Goal: Task Accomplishment & Management: Manage account settings

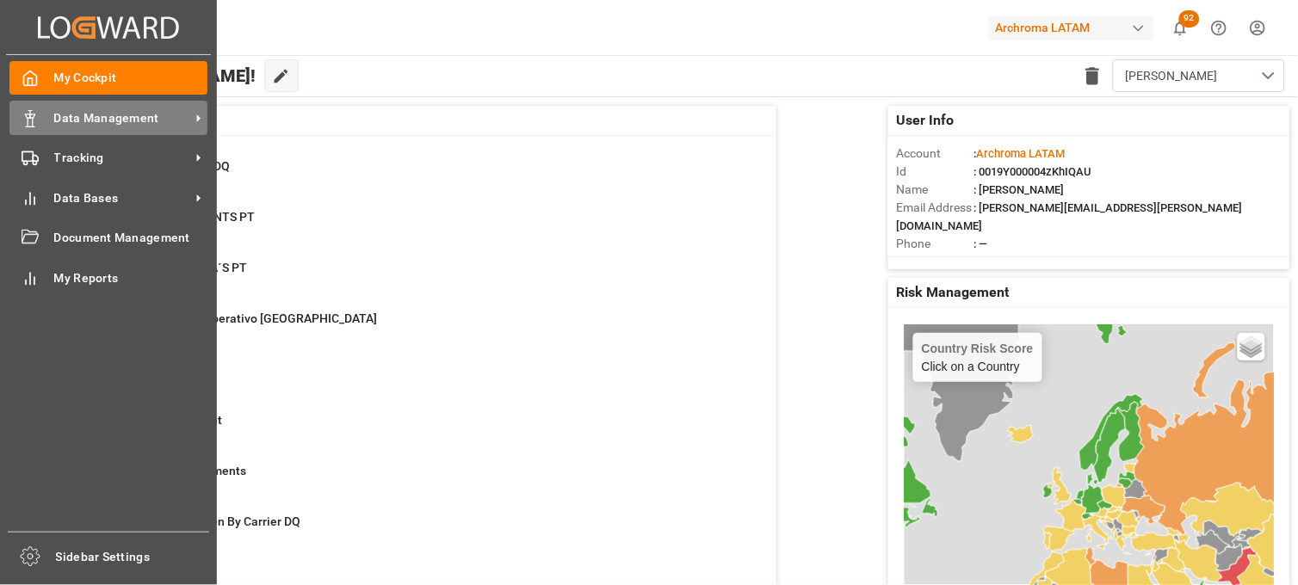
click at [105, 125] on span "Data Management" at bounding box center [122, 118] width 136 height 18
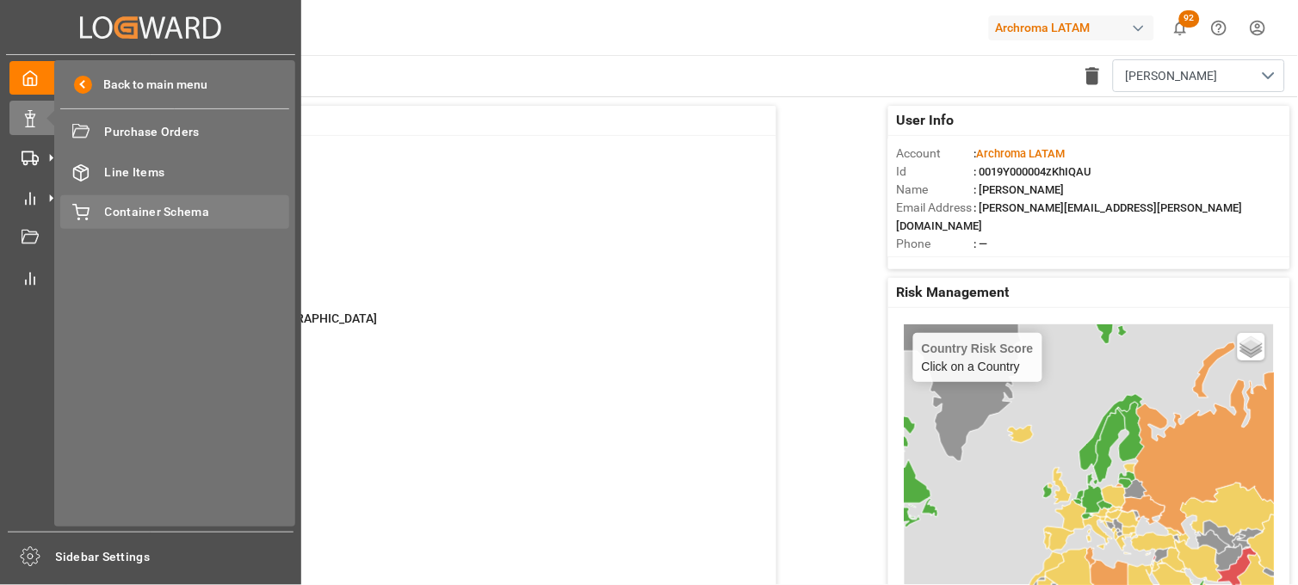
click at [196, 207] on span "Container Schema" at bounding box center [197, 212] width 185 height 18
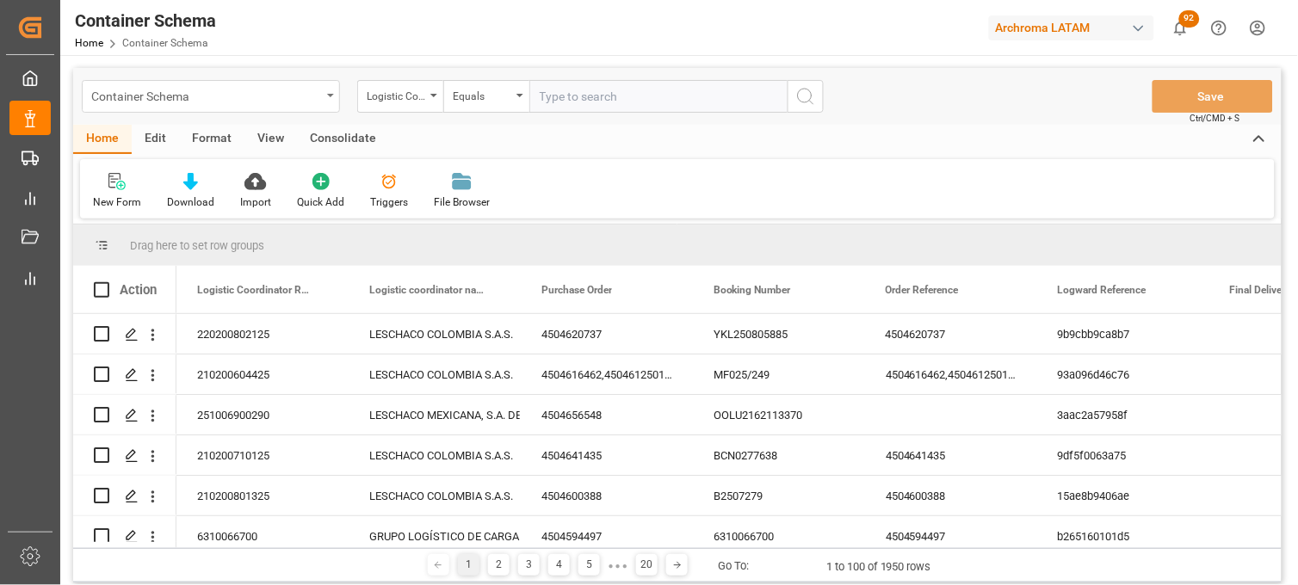
click at [337, 100] on div "Container Schema" at bounding box center [211, 96] width 258 height 33
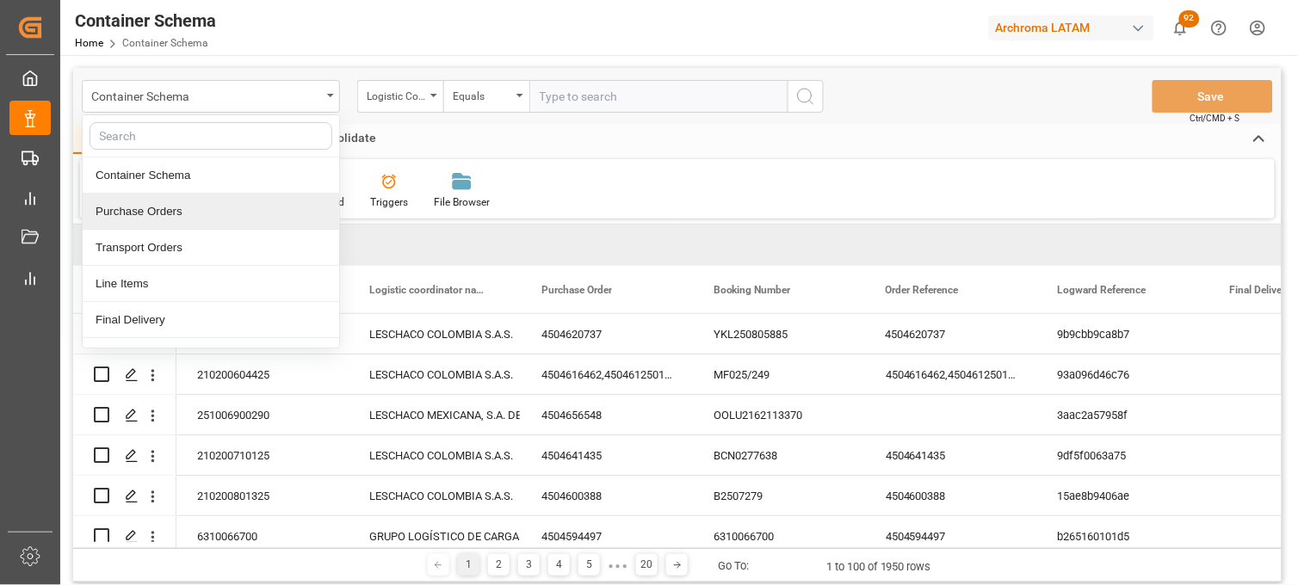
click at [275, 207] on div "Purchase Orders" at bounding box center [211, 212] width 257 height 36
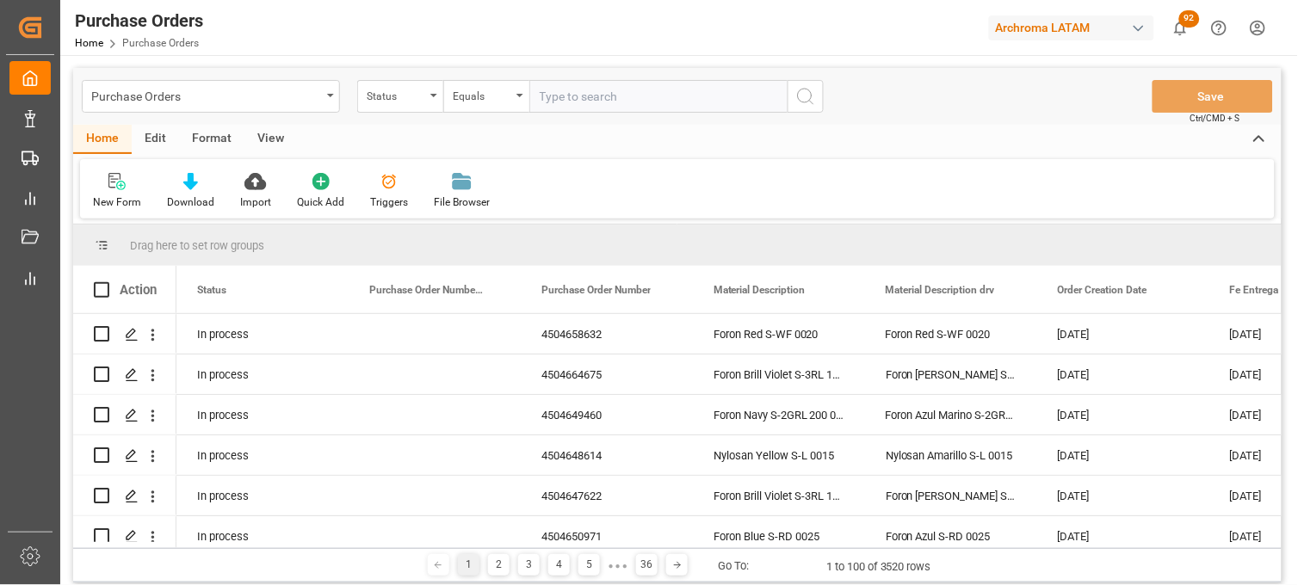
click at [394, 114] on div "Purchase Orders Status Equals Save Ctrl/CMD + S" at bounding box center [677, 96] width 1209 height 57
click at [420, 104] on div "Status" at bounding box center [400, 96] width 86 height 33
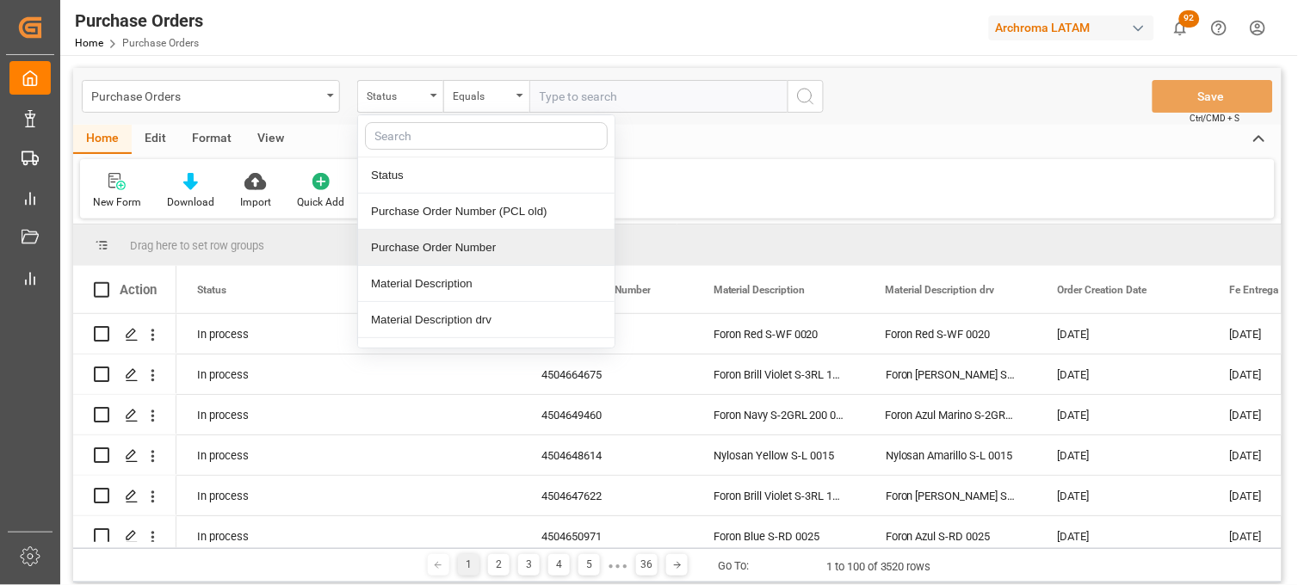
click at [436, 235] on div "Purchase Order Number" at bounding box center [486, 248] width 257 height 36
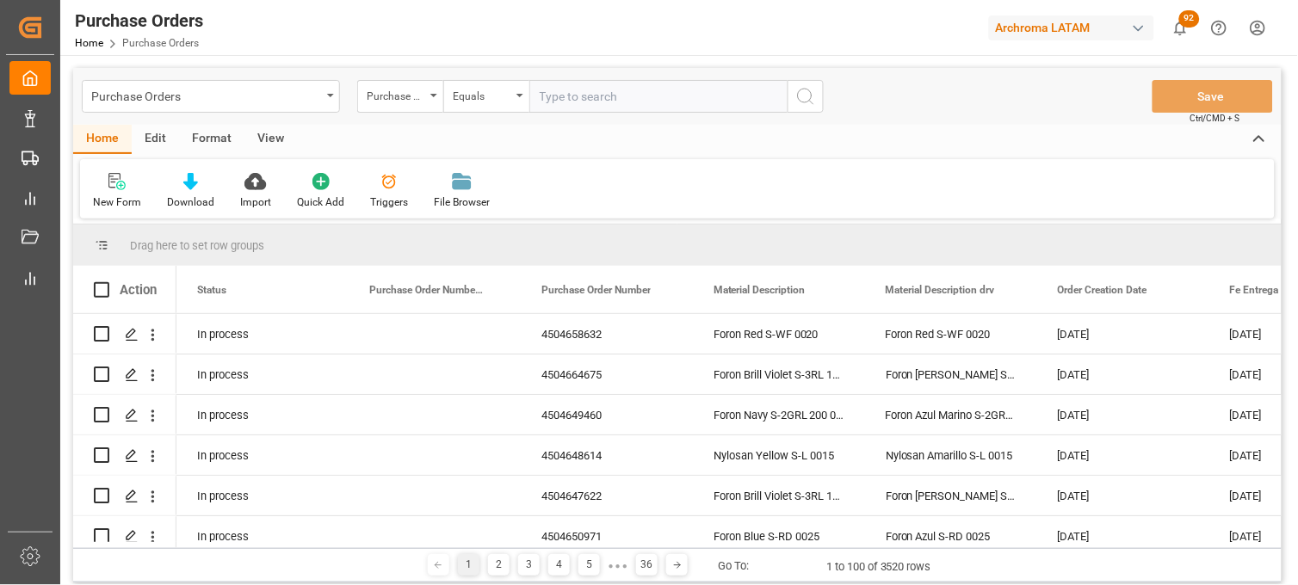
click at [563, 98] on input "text" at bounding box center [658, 96] width 258 height 33
paste input "4504640027"
type input "4504640027"
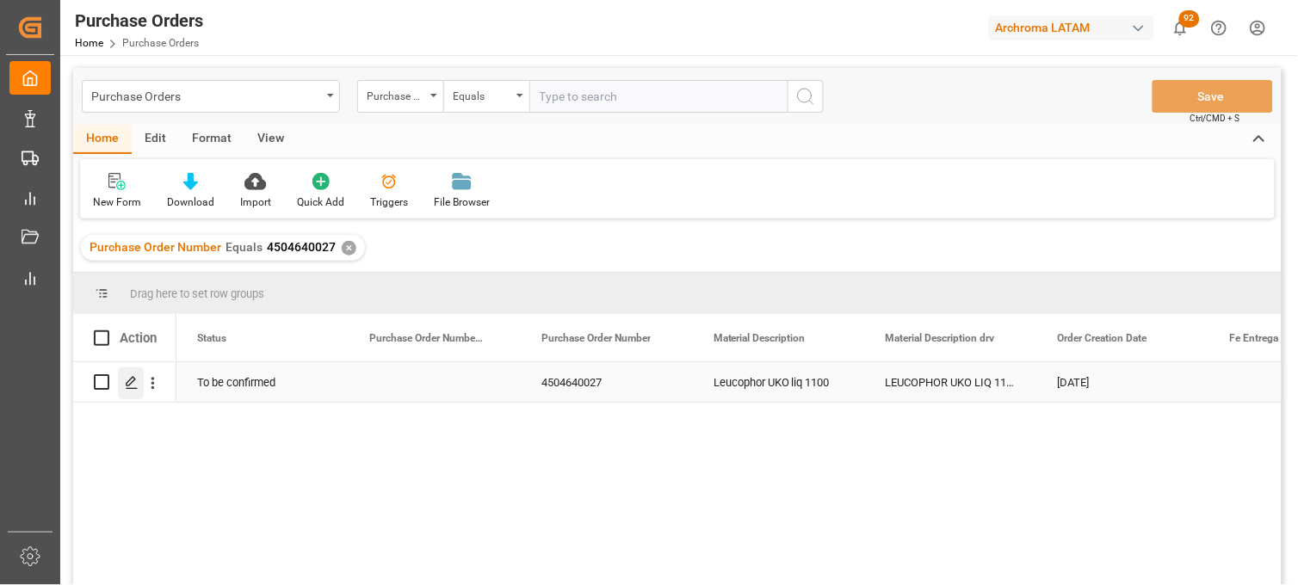
click at [127, 384] on polygon "Press SPACE to select this row." at bounding box center [131, 381] width 9 height 9
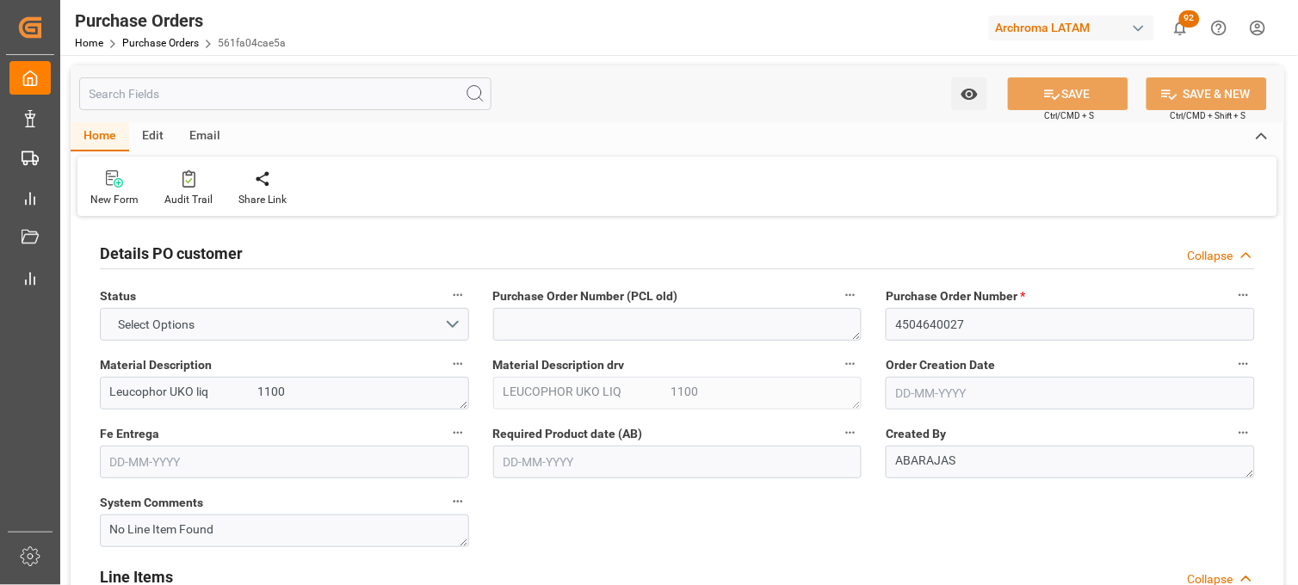
type input "1"
type input "07-07-2025"
type input "[DATE]"
click at [865, 473] on div "Required Product date (AB) 16-10-2025" at bounding box center [677, 450] width 393 height 69
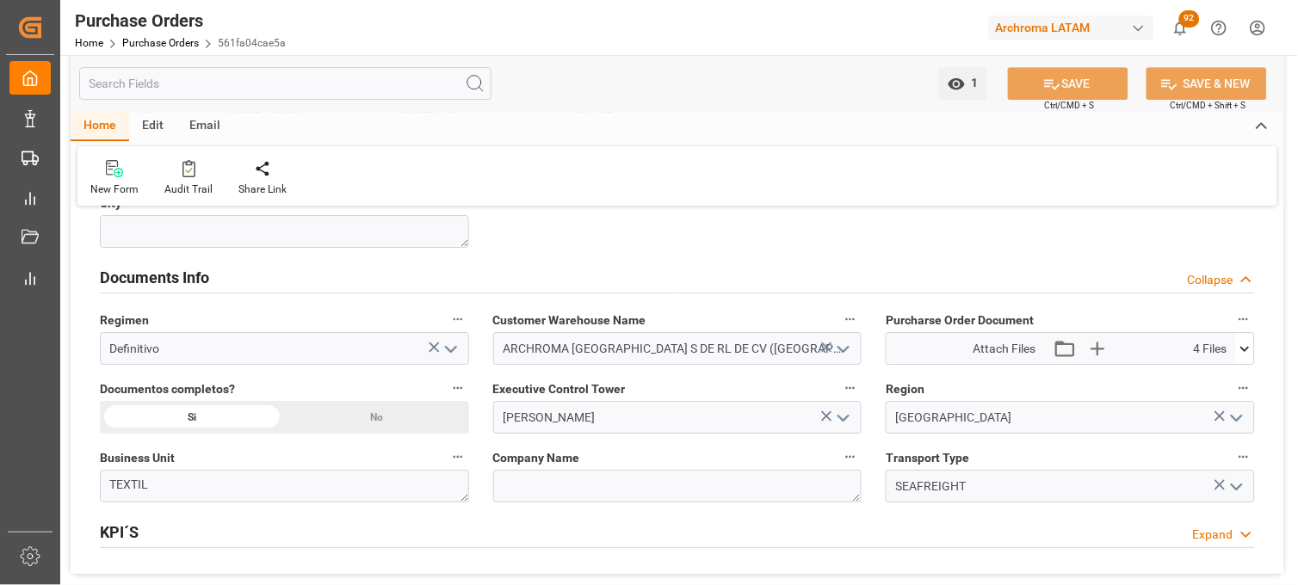
scroll to position [1262, 0]
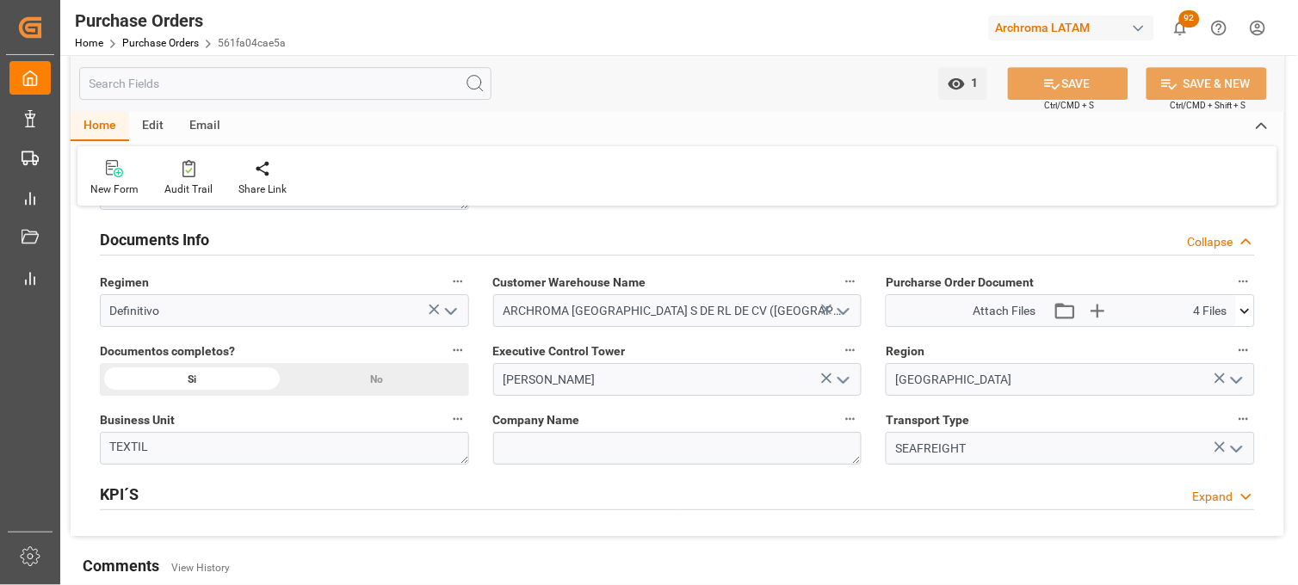
click at [1246, 315] on icon at bounding box center [1245, 311] width 18 height 18
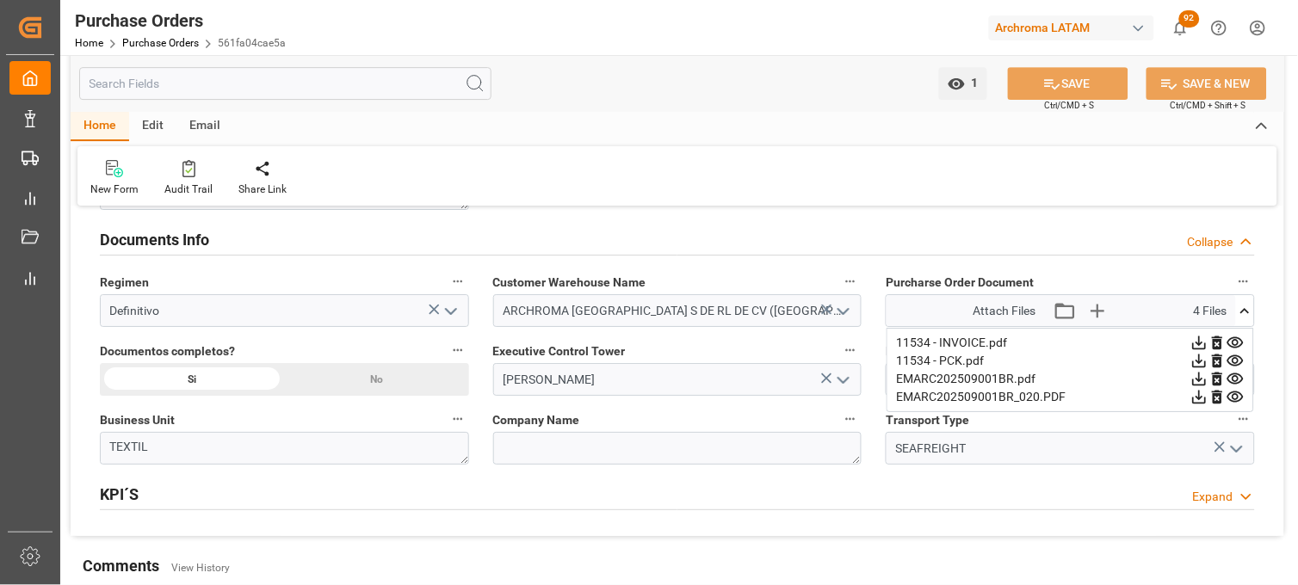
click at [1234, 341] on icon at bounding box center [1235, 342] width 16 height 11
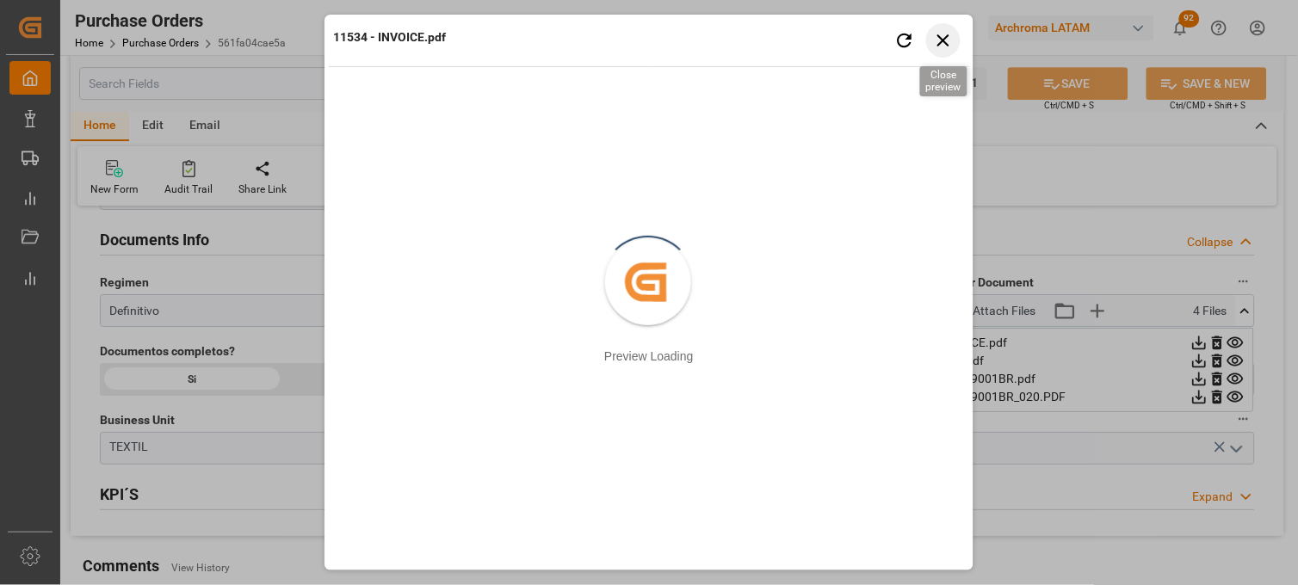
click at [938, 44] on icon "button" at bounding box center [944, 40] width 22 height 22
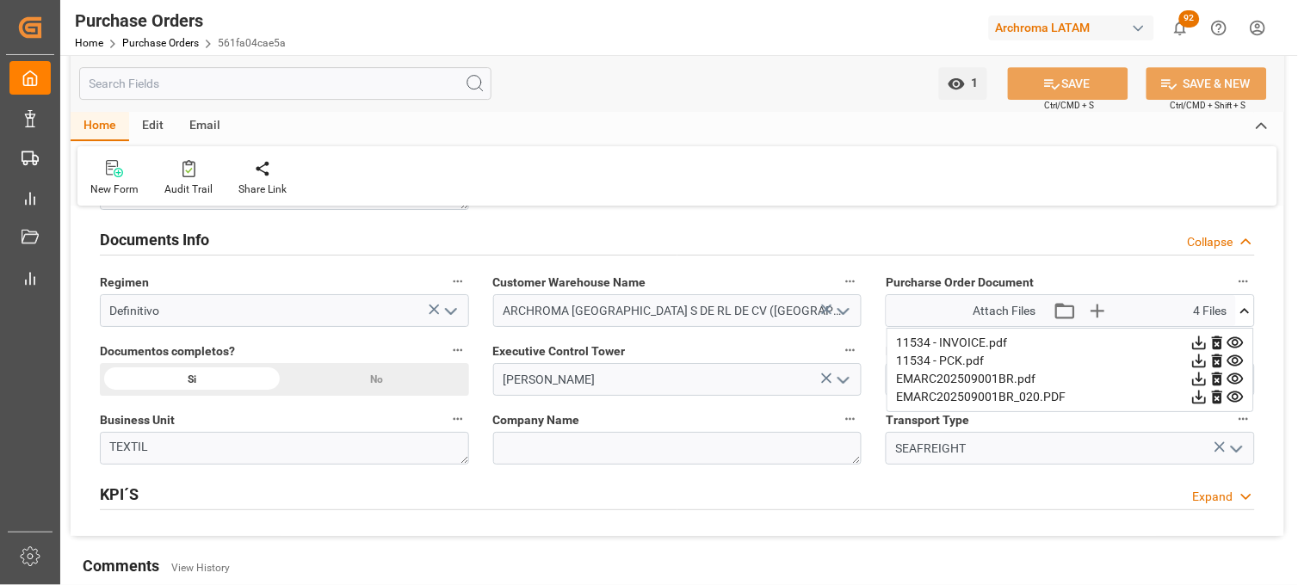
click at [1238, 342] on icon at bounding box center [1235, 342] width 16 height 11
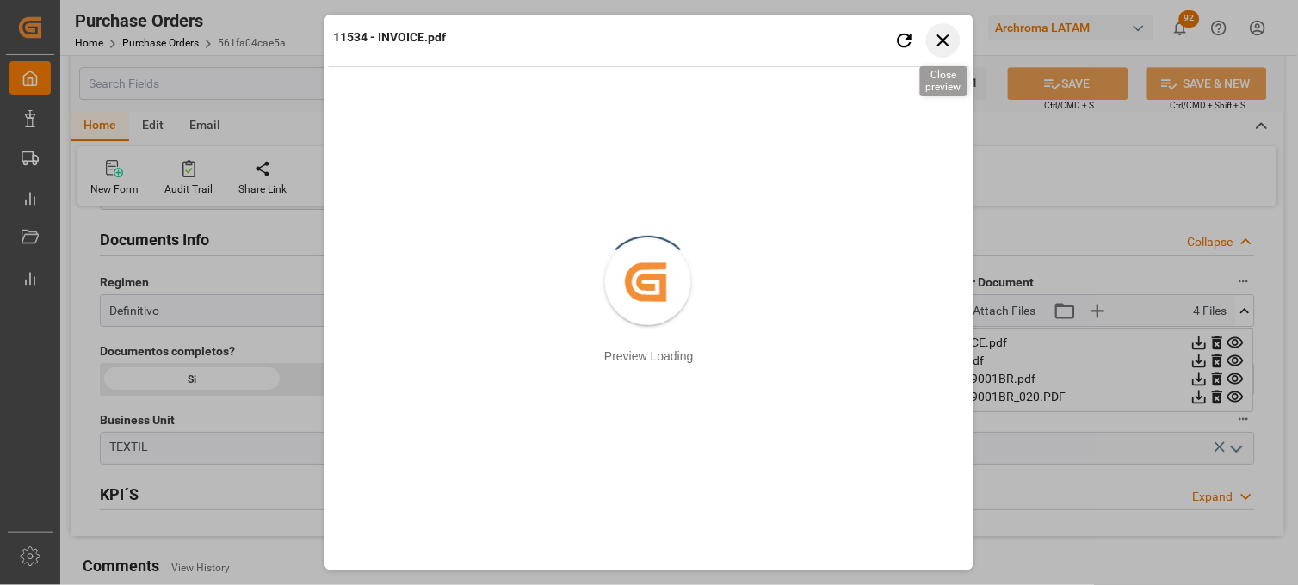
click at [950, 43] on icon "button" at bounding box center [944, 40] width 22 height 22
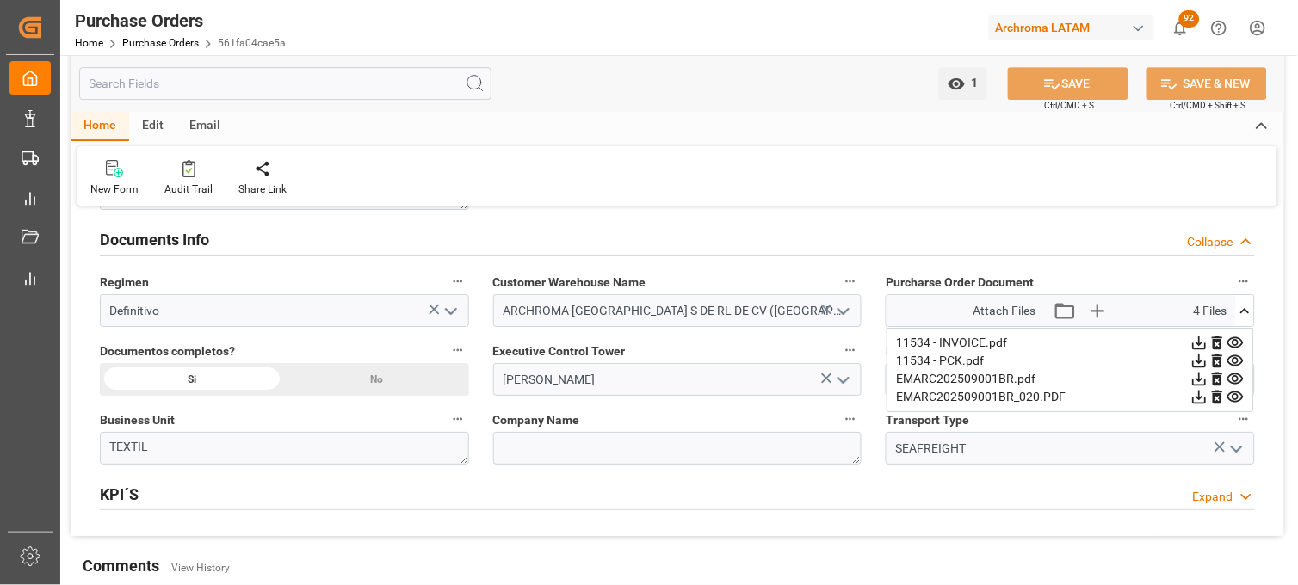
click at [1238, 359] on icon at bounding box center [1235, 361] width 16 height 11
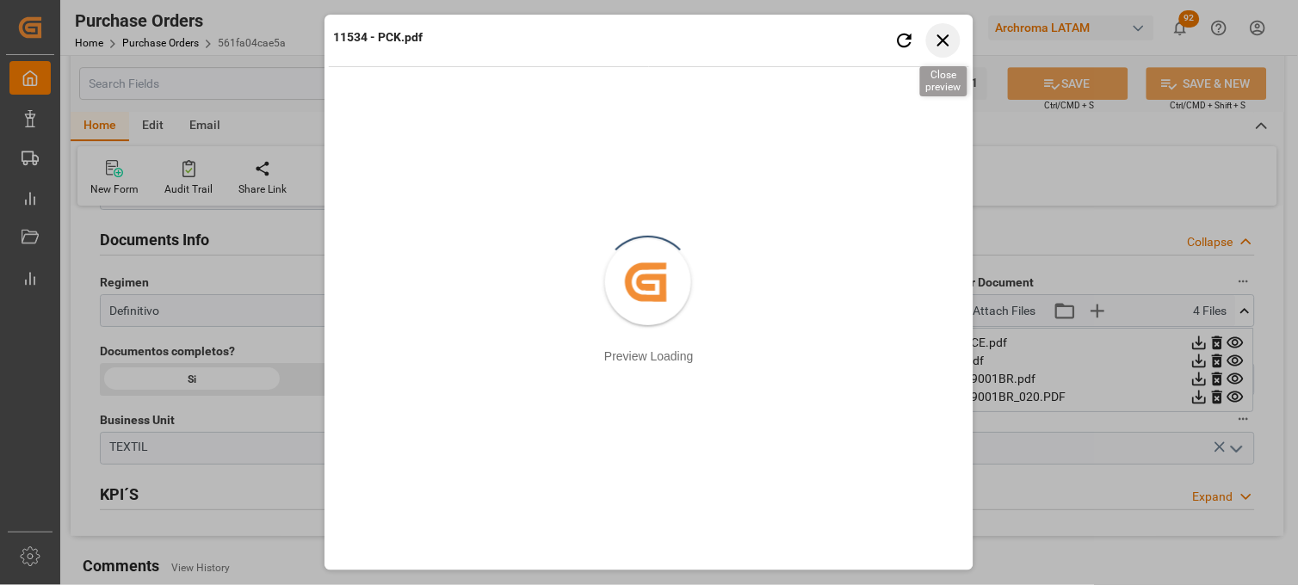
click at [938, 47] on icon "button" at bounding box center [944, 40] width 22 height 22
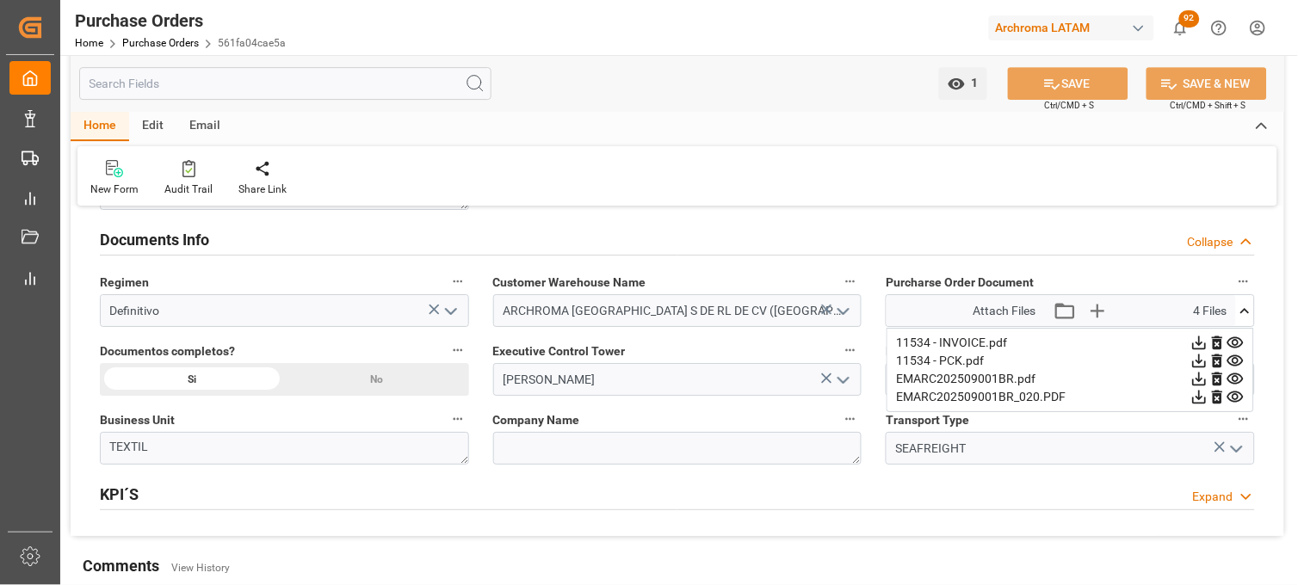
click at [1238, 373] on icon at bounding box center [1236, 379] width 18 height 18
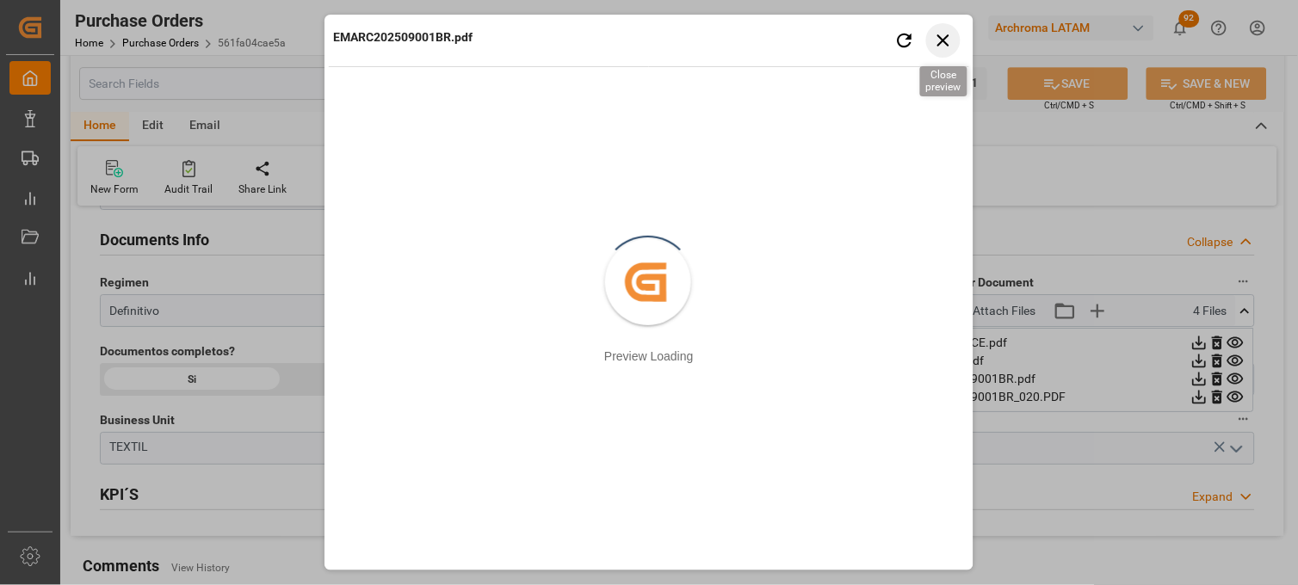
click at [944, 37] on icon "button" at bounding box center [944, 40] width 22 height 22
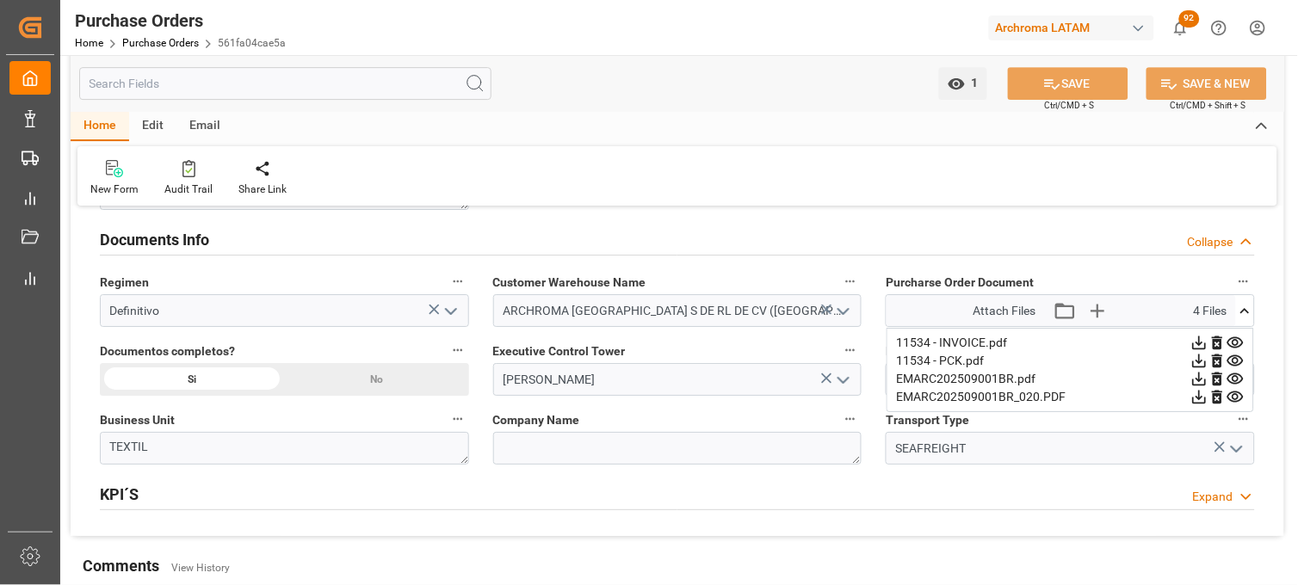
click at [1232, 400] on icon at bounding box center [1235, 397] width 16 height 11
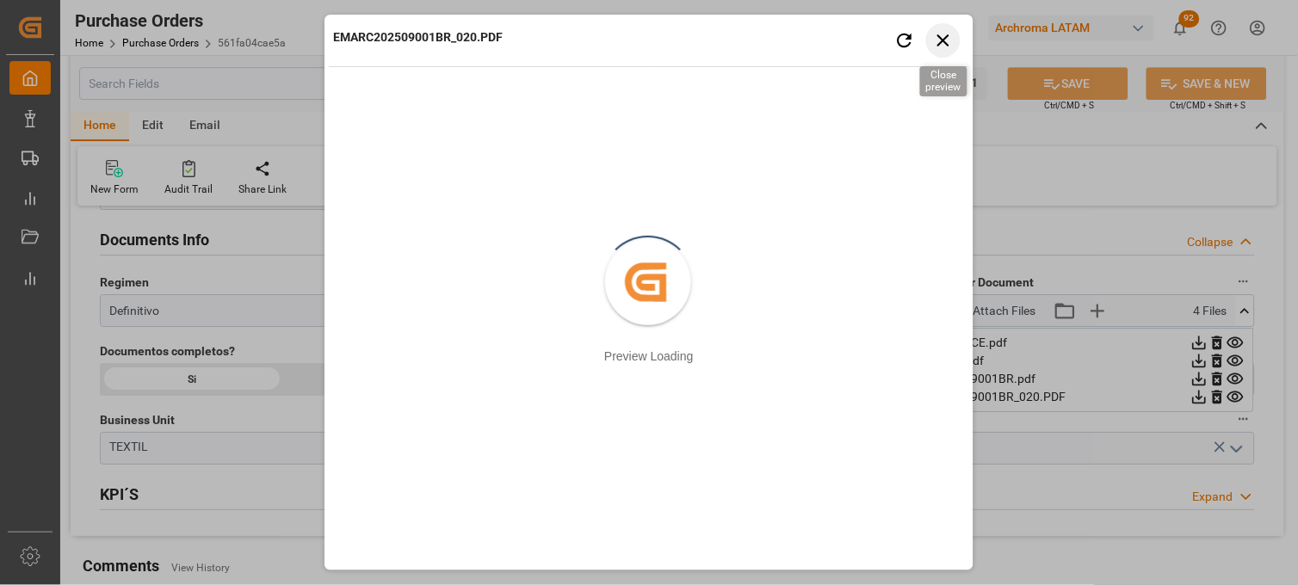
click at [950, 44] on icon "button" at bounding box center [944, 40] width 22 height 22
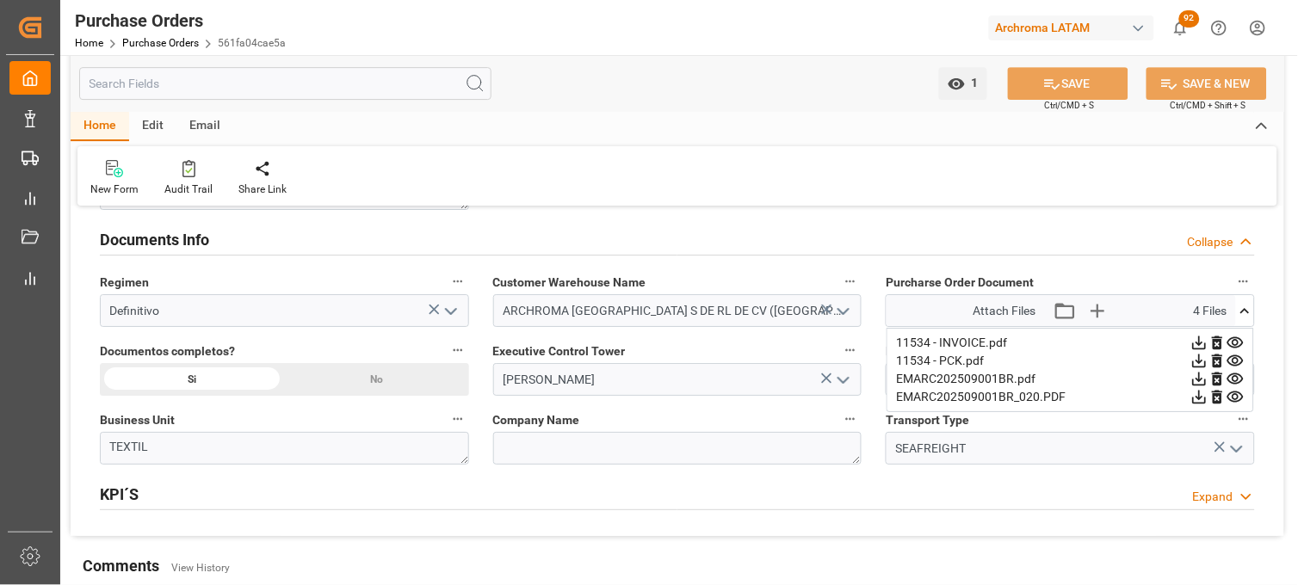
click at [874, 399] on div "Region MEXICO" at bounding box center [1070, 367] width 393 height 69
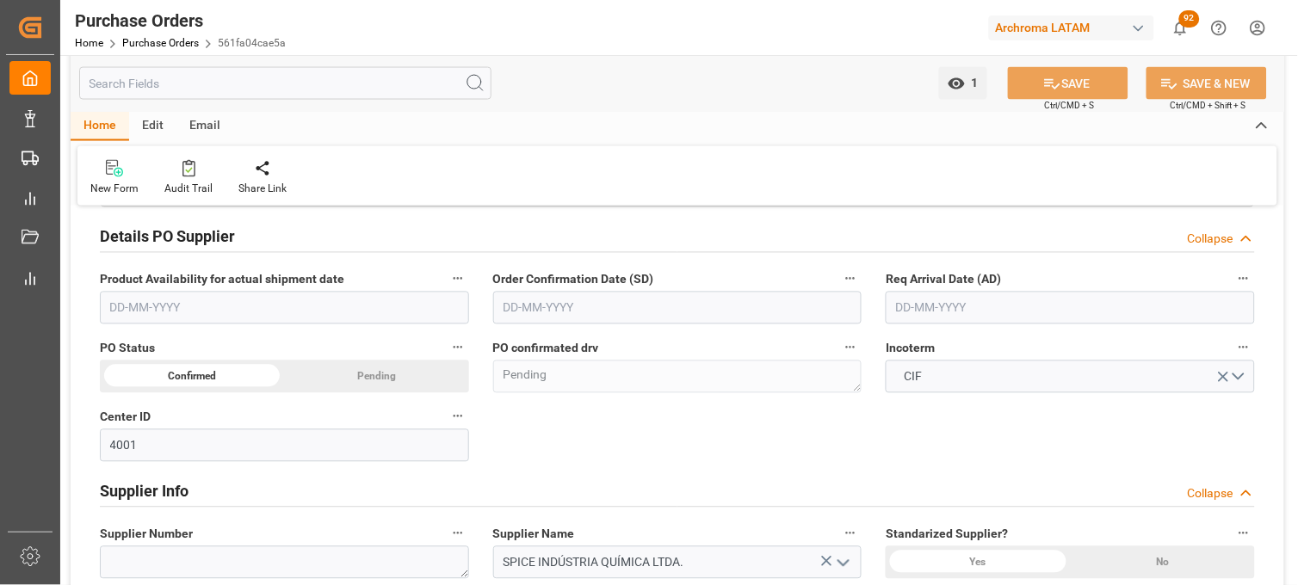
scroll to position [612, 0]
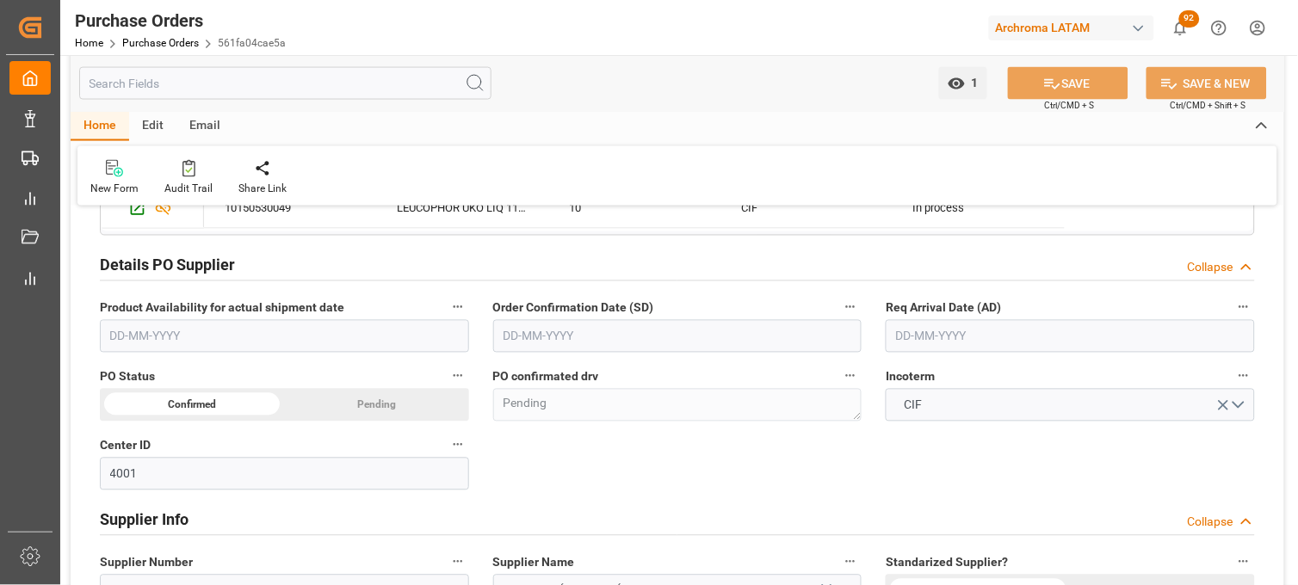
click at [973, 345] on input "text" at bounding box center [1070, 336] width 369 height 33
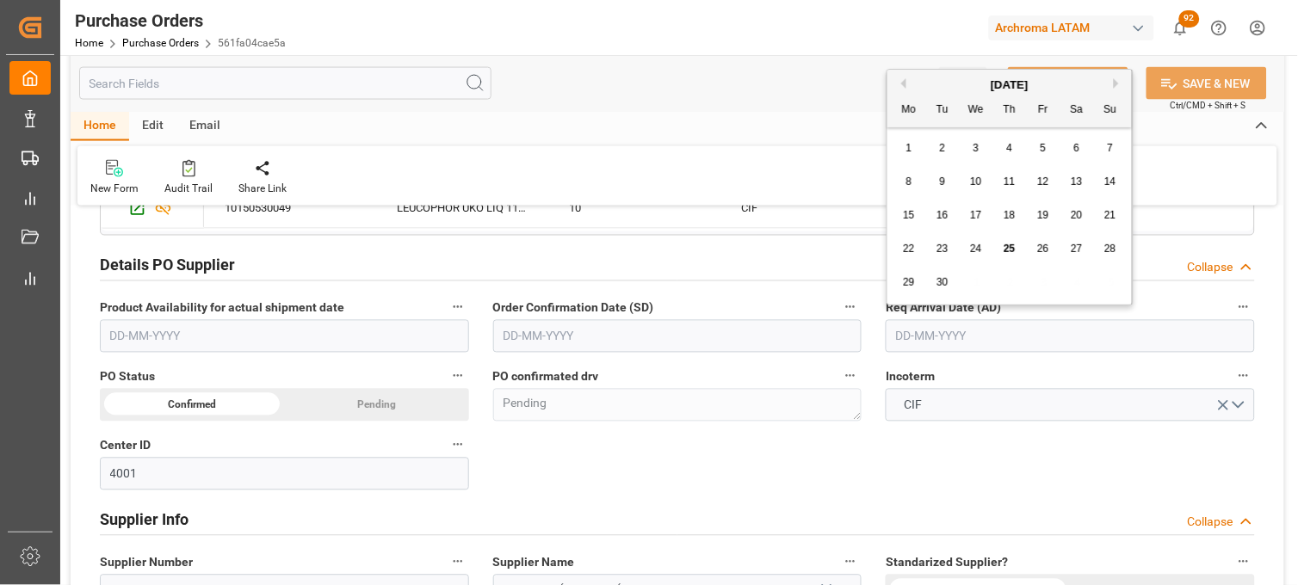
click at [1114, 82] on button "Next Month" at bounding box center [1119, 83] width 10 height 10
click at [981, 181] on div "8" at bounding box center [977, 182] width 22 height 21
type input "08-10-2025"
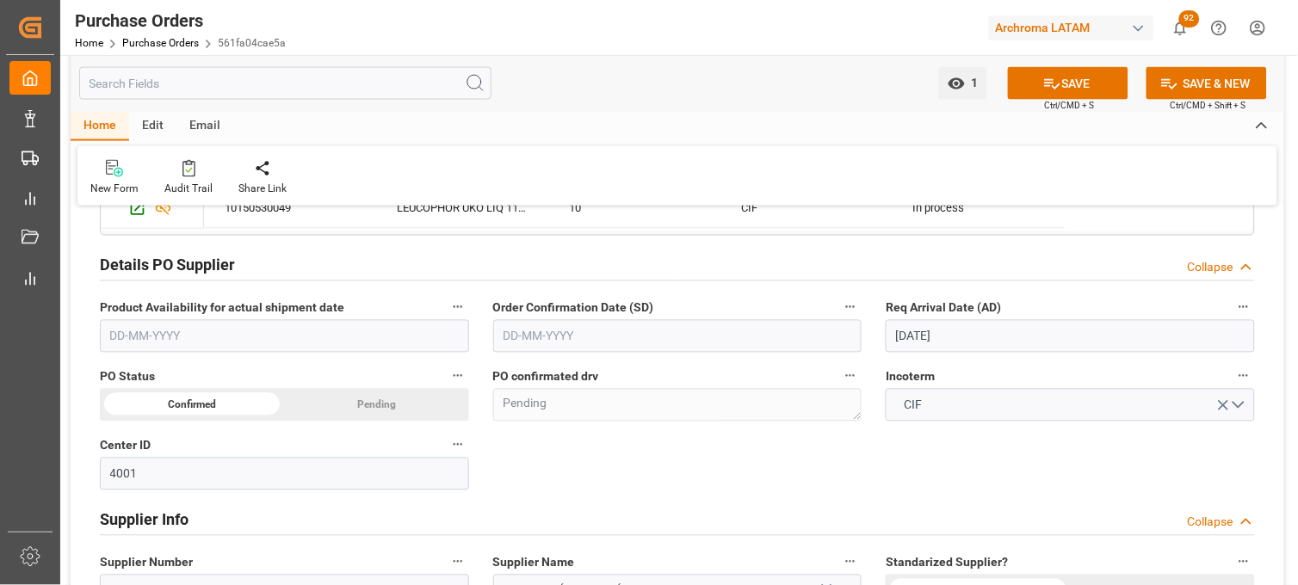
click at [713, 331] on input "text" at bounding box center [677, 336] width 369 height 33
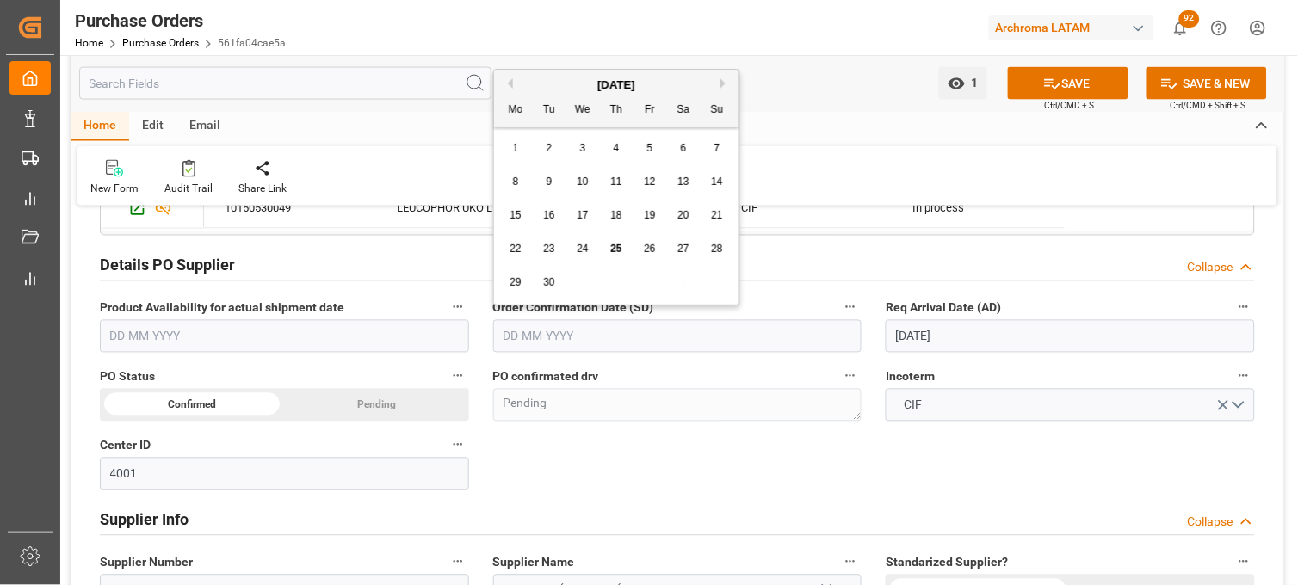
click at [690, 79] on div "September 2025" at bounding box center [616, 85] width 244 height 17
click at [552, 244] on span "23" at bounding box center [548, 249] width 11 height 12
type input "23-09-2025"
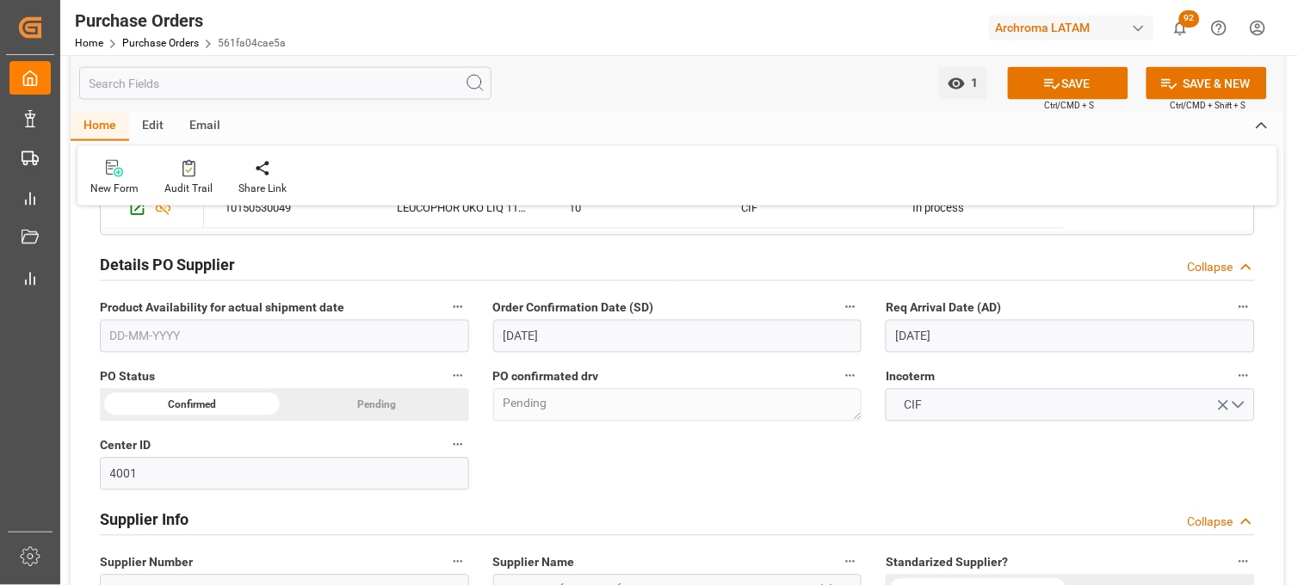
click at [882, 366] on div "Incoterm CIF" at bounding box center [1070, 393] width 393 height 69
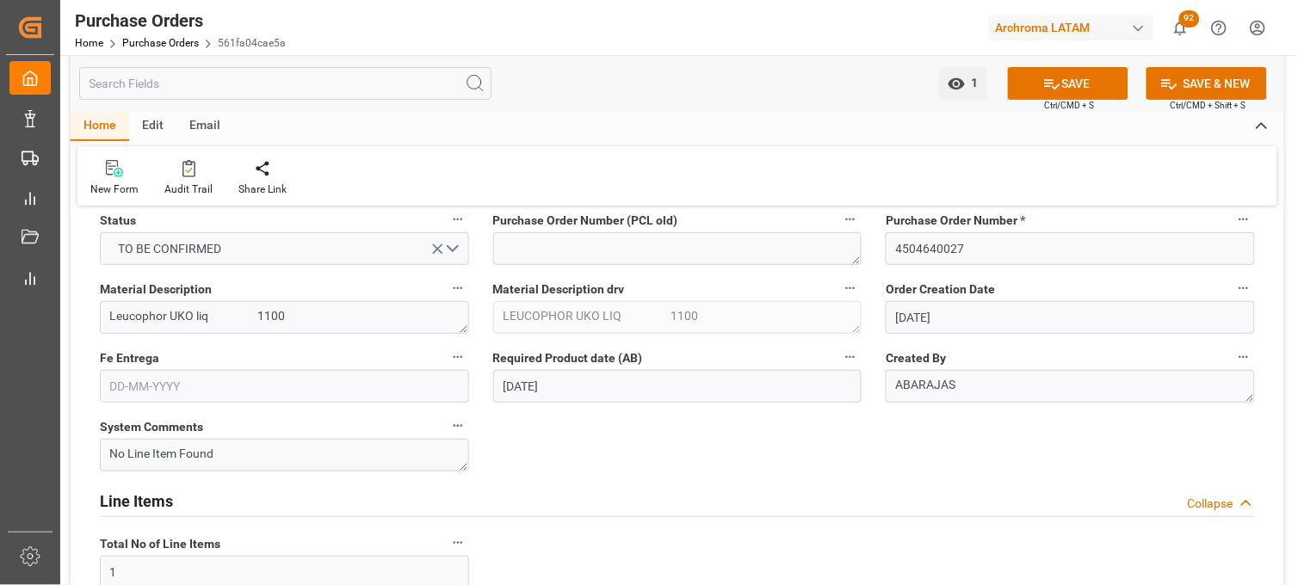
scroll to position [38, 0]
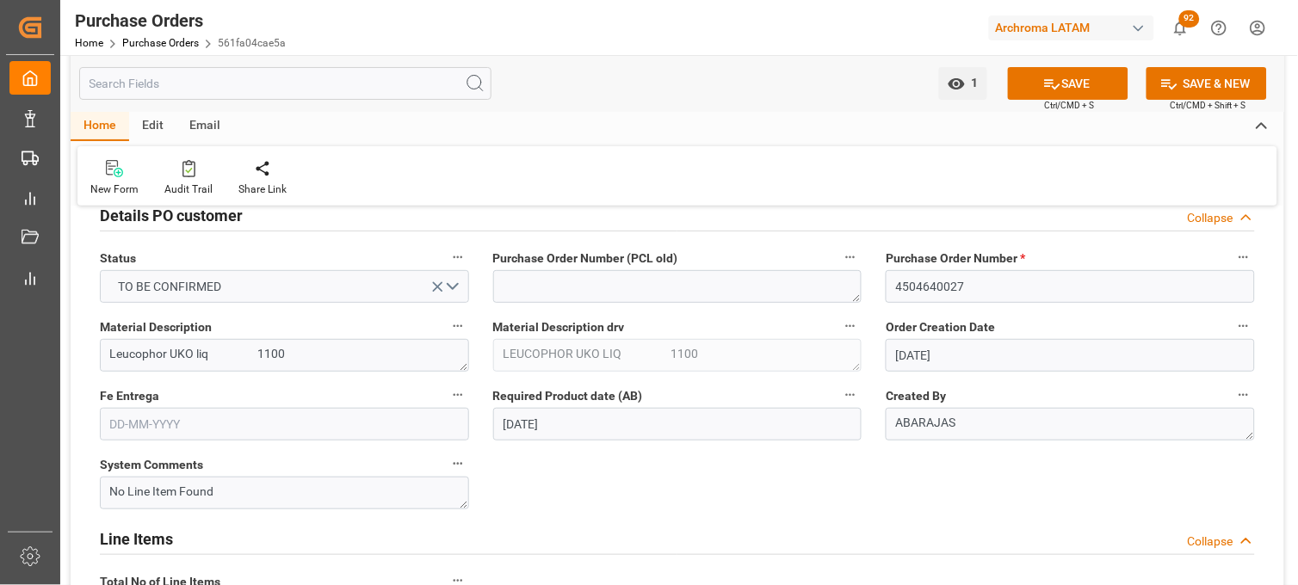
click at [454, 424] on input "text" at bounding box center [284, 424] width 369 height 33
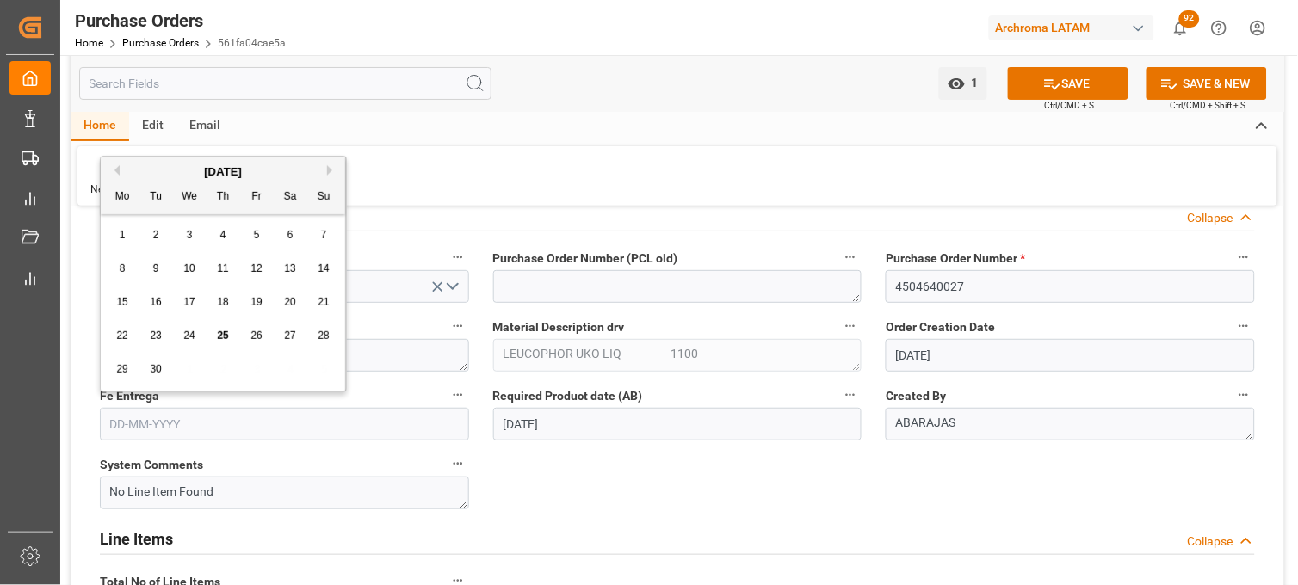
click at [330, 170] on button "Next Month" at bounding box center [332, 170] width 10 height 10
click at [122, 334] on span "20" at bounding box center [121, 336] width 11 height 12
type input "20-10-2025"
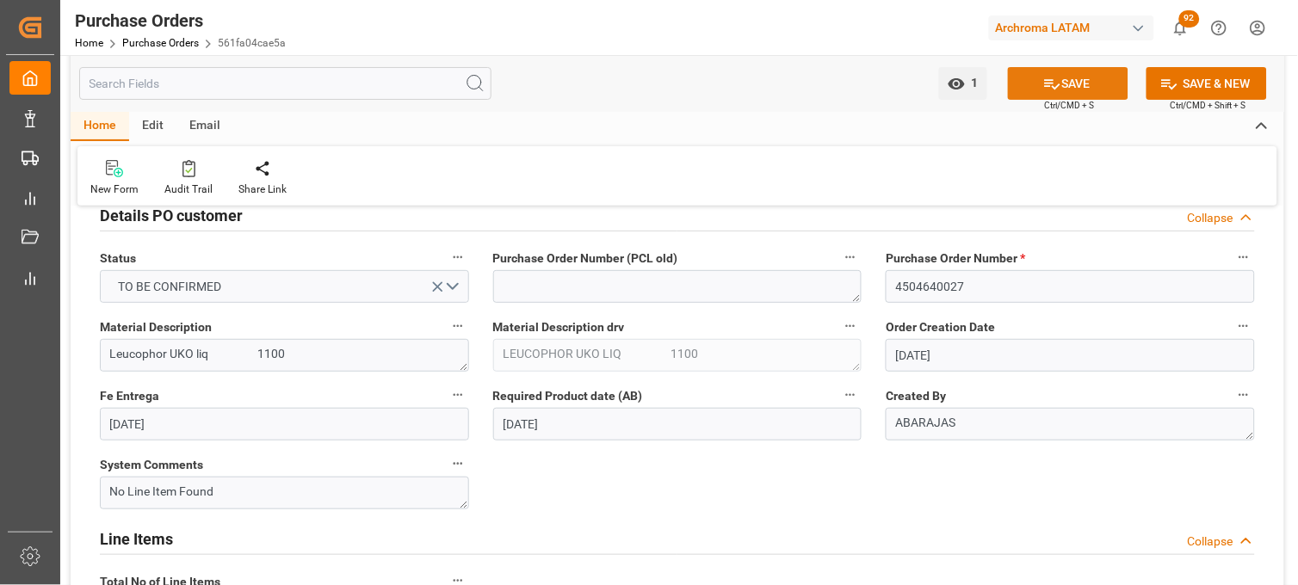
click at [1057, 79] on icon at bounding box center [1052, 84] width 18 height 18
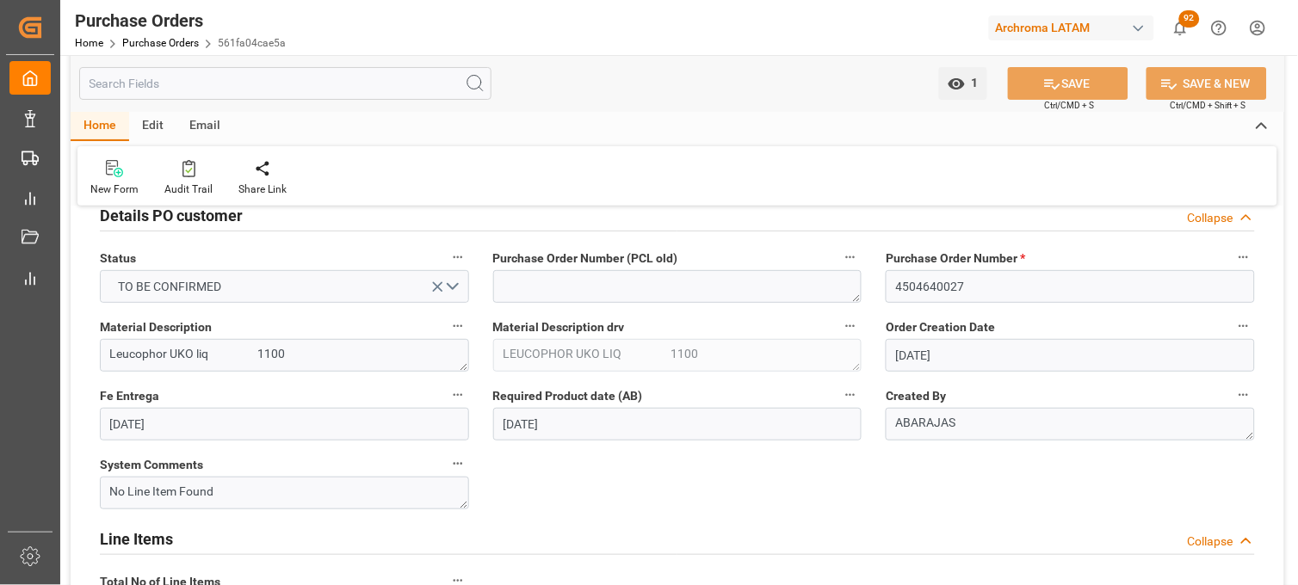
type textarea "Confirmed"
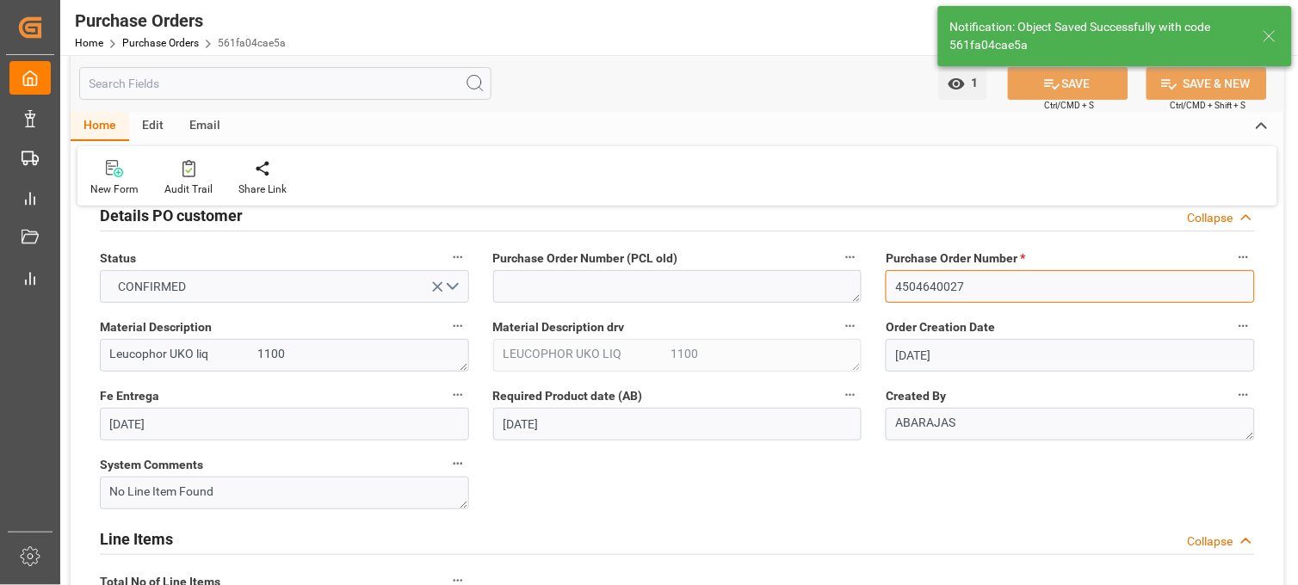
click at [940, 286] on input "4504640027" at bounding box center [1070, 286] width 369 height 33
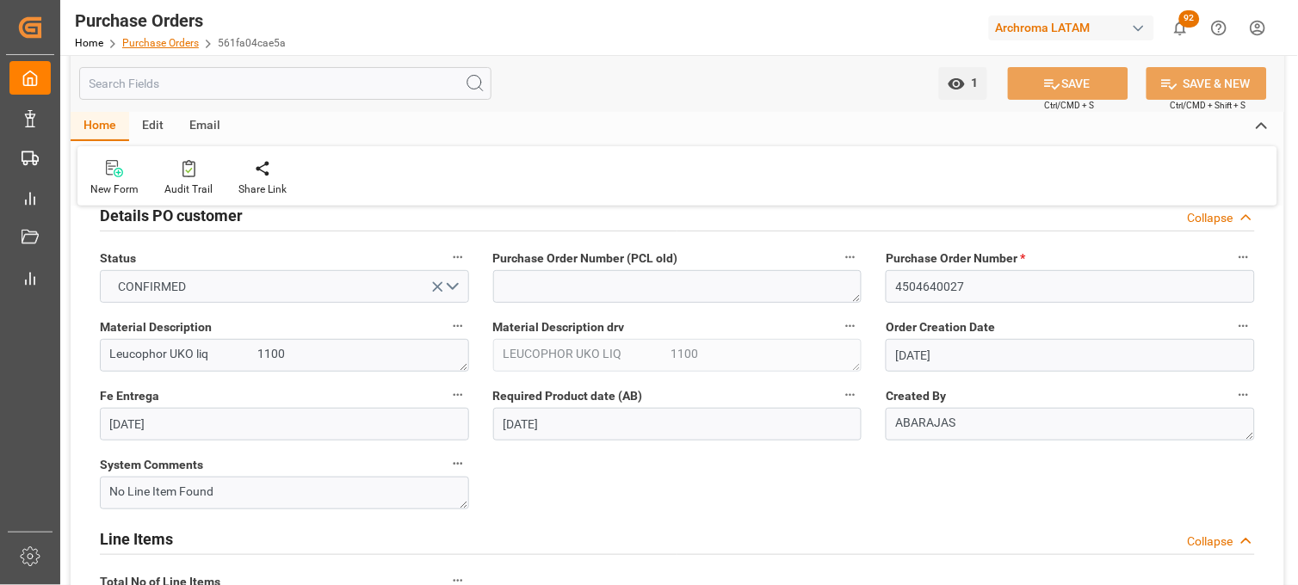
click at [160, 39] on link "Purchase Orders" at bounding box center [160, 43] width 77 height 12
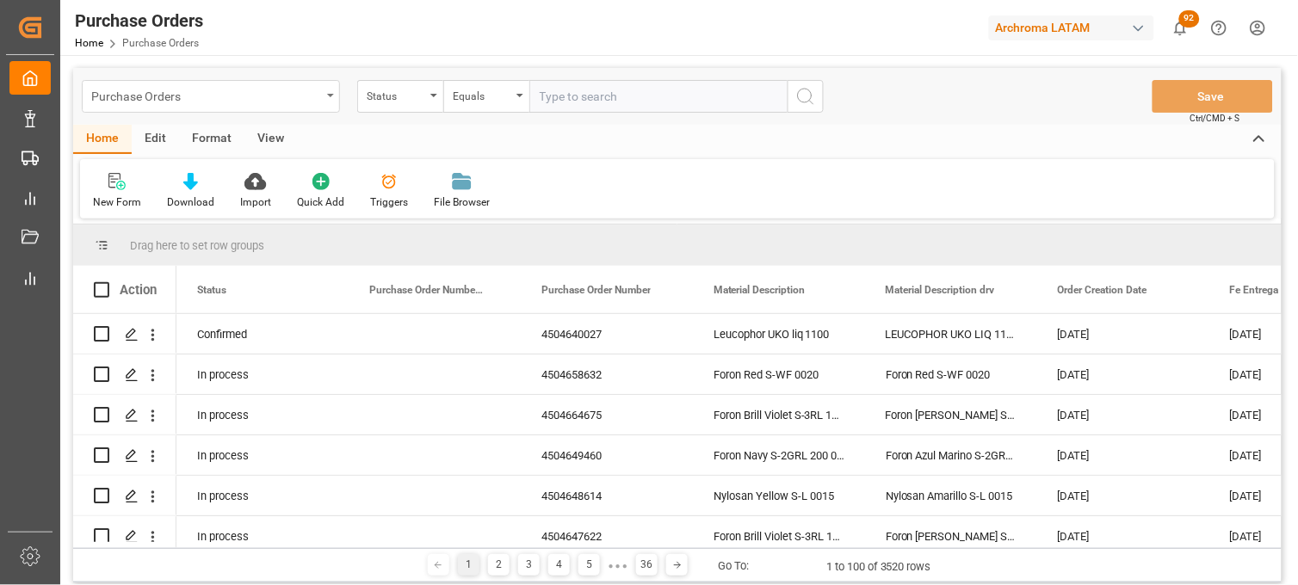
click at [337, 102] on div "Purchase Orders" at bounding box center [211, 96] width 258 height 33
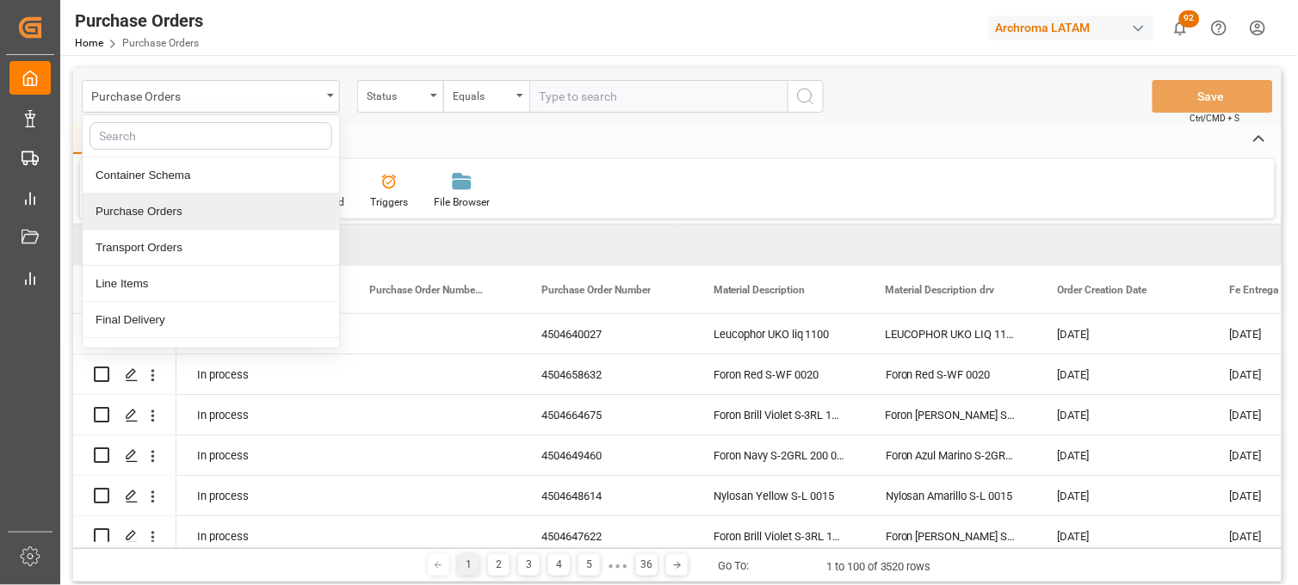
click at [285, 212] on div "Purchase Orders" at bounding box center [211, 212] width 257 height 36
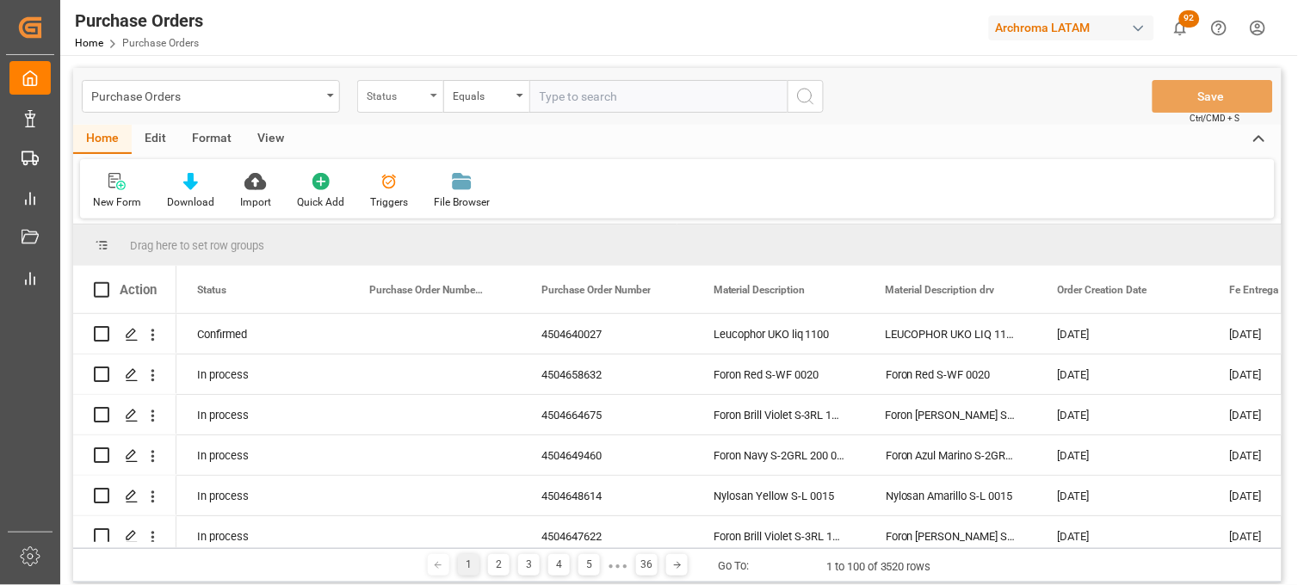
click at [434, 99] on div "Status" at bounding box center [400, 96] width 86 height 33
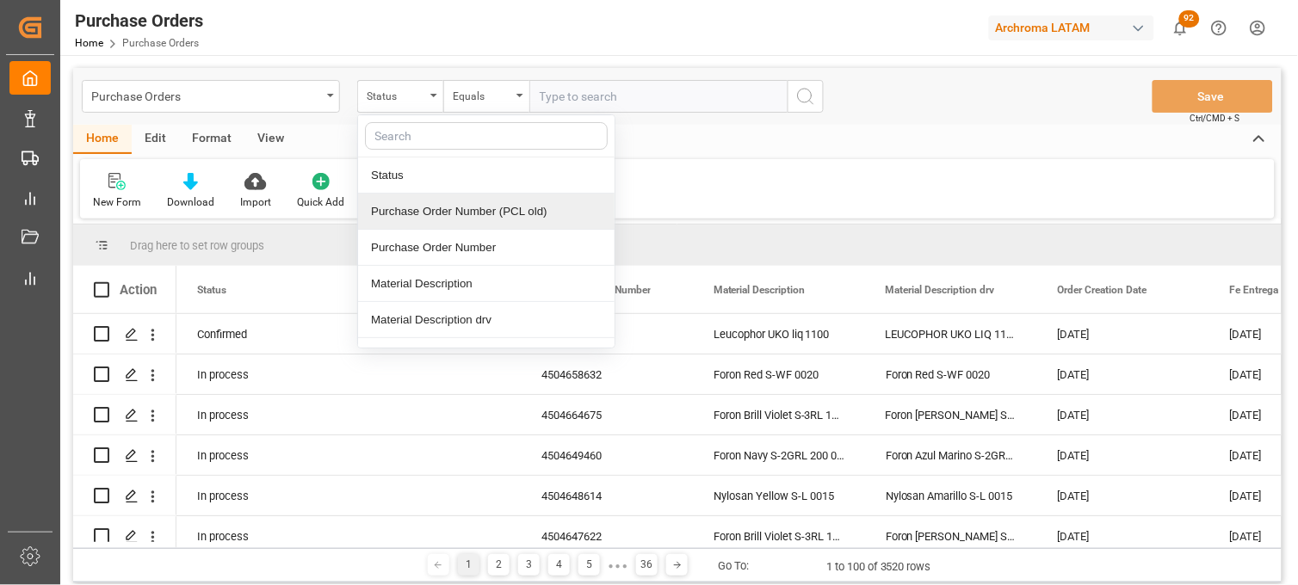
click at [434, 211] on div "Purchase Order Number (PCL old)" at bounding box center [486, 212] width 257 height 36
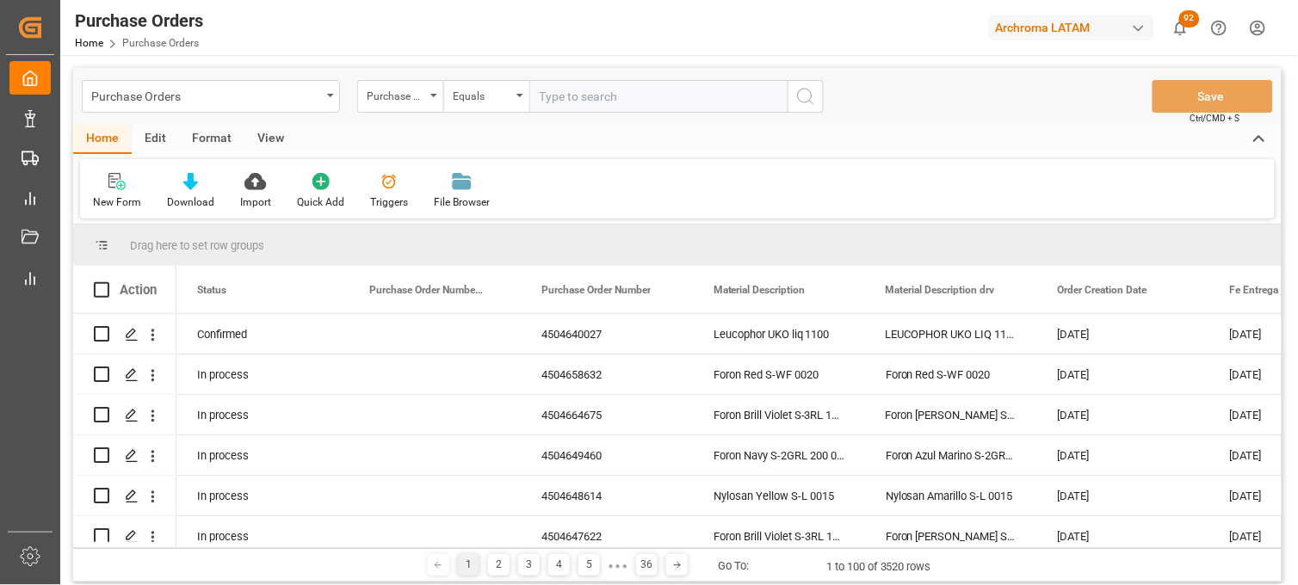
click at [573, 107] on input "text" at bounding box center [658, 96] width 258 height 33
paste input "4504640027"
type input "4504640027"
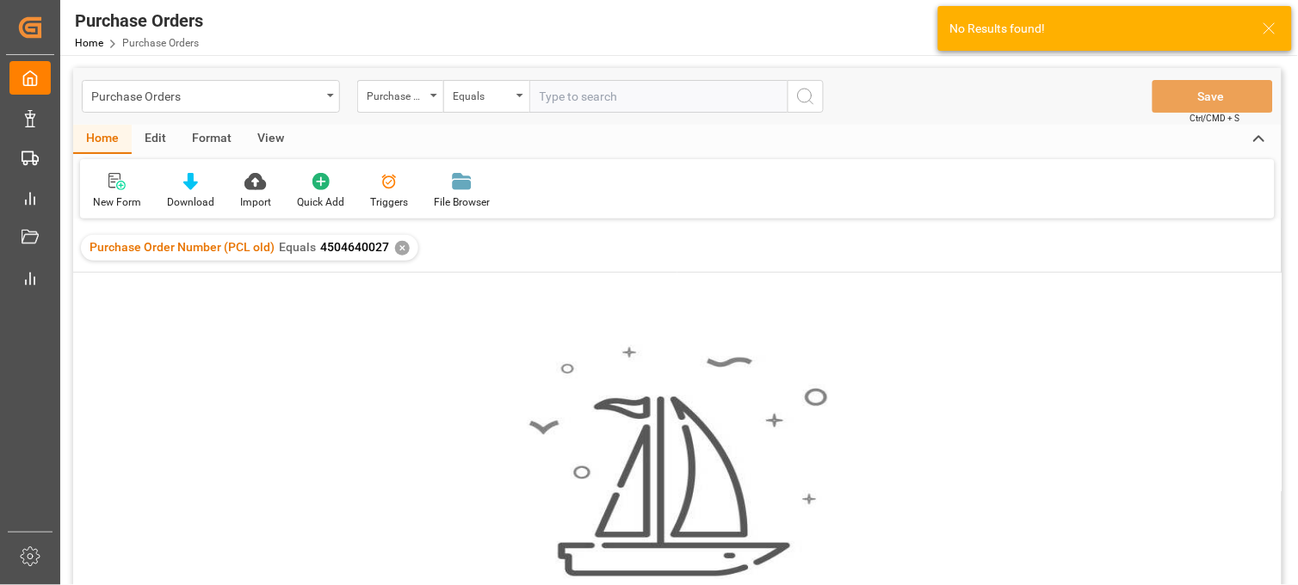
click at [405, 248] on div "✕" at bounding box center [402, 248] width 15 height 15
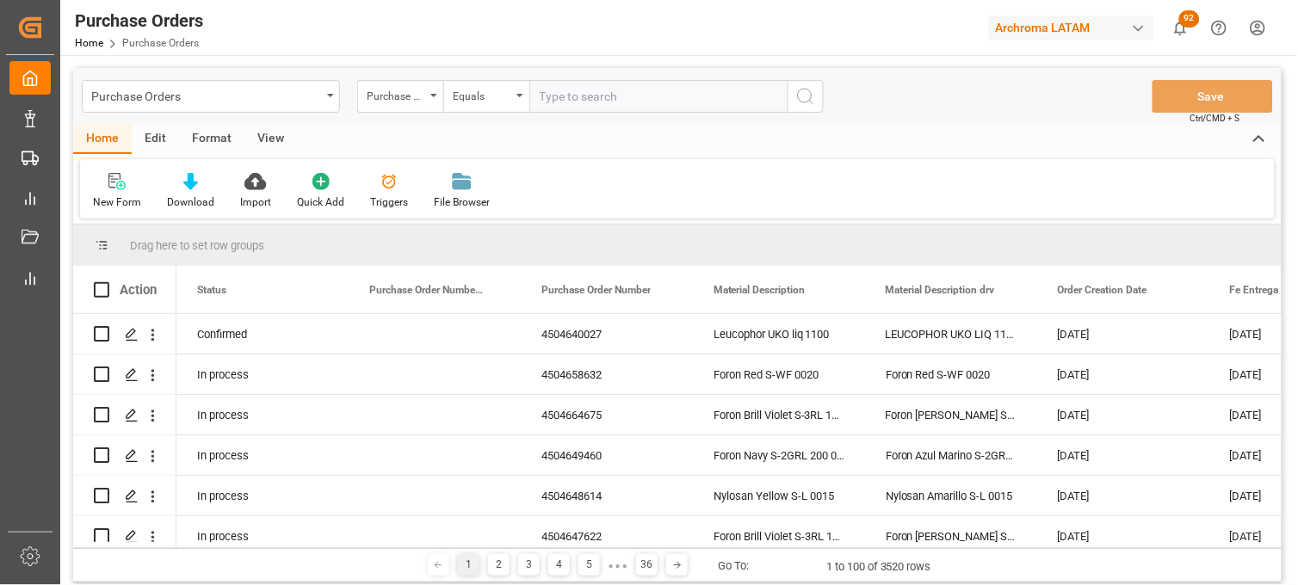
click at [428, 98] on div "Purchase Order Number (PCL old)" at bounding box center [400, 96] width 86 height 33
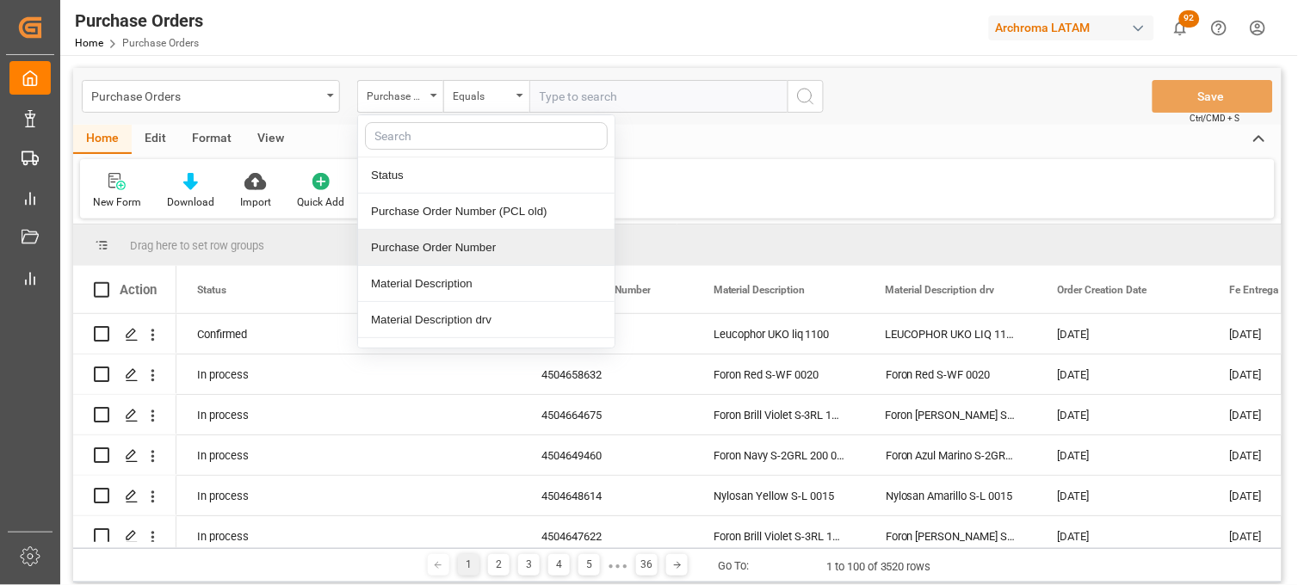
click at [450, 247] on div "Purchase Order Number" at bounding box center [486, 248] width 257 height 36
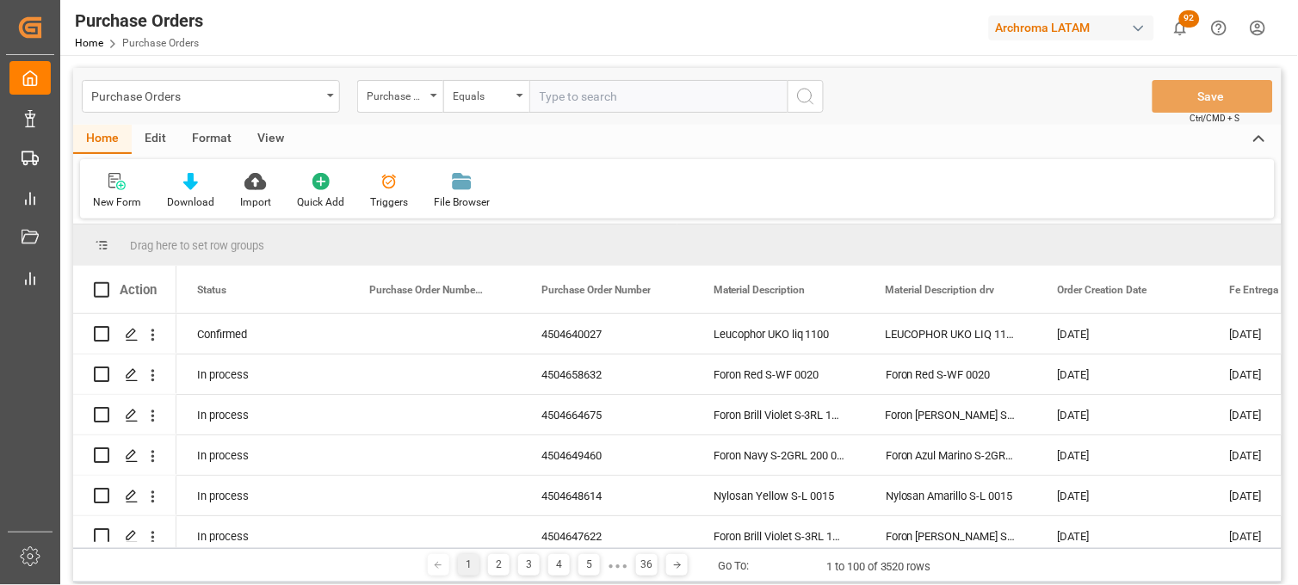
click at [564, 90] on input "text" at bounding box center [658, 96] width 258 height 33
paste input "4504640027"
type input "4504640027"
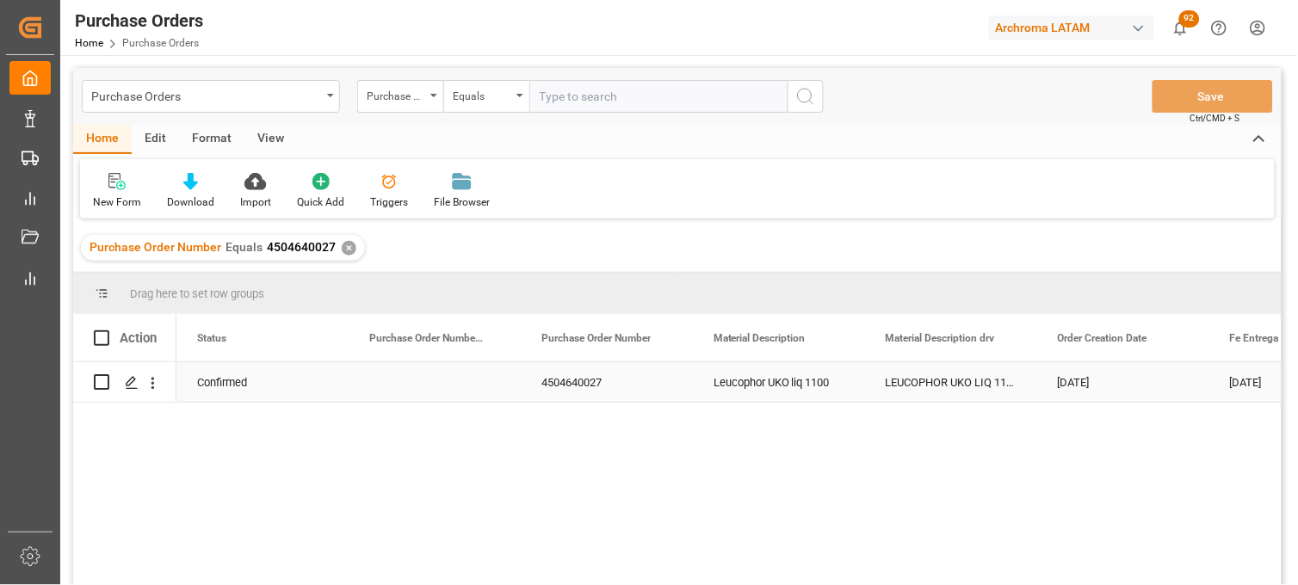
click at [573, 379] on div "4504640027" at bounding box center [607, 382] width 172 height 40
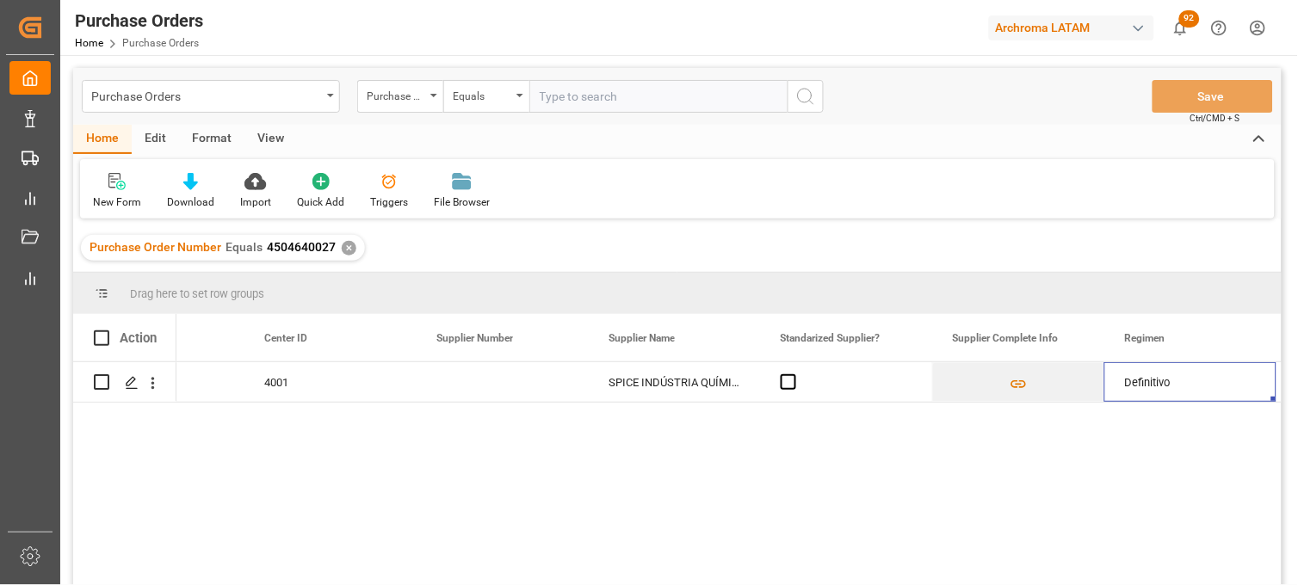
click at [299, 114] on div "Purchase Orders Purchase Order Number Equals Save Ctrl/CMD + S" at bounding box center [677, 96] width 1209 height 57
click at [308, 99] on div "Purchase Orders" at bounding box center [206, 95] width 230 height 22
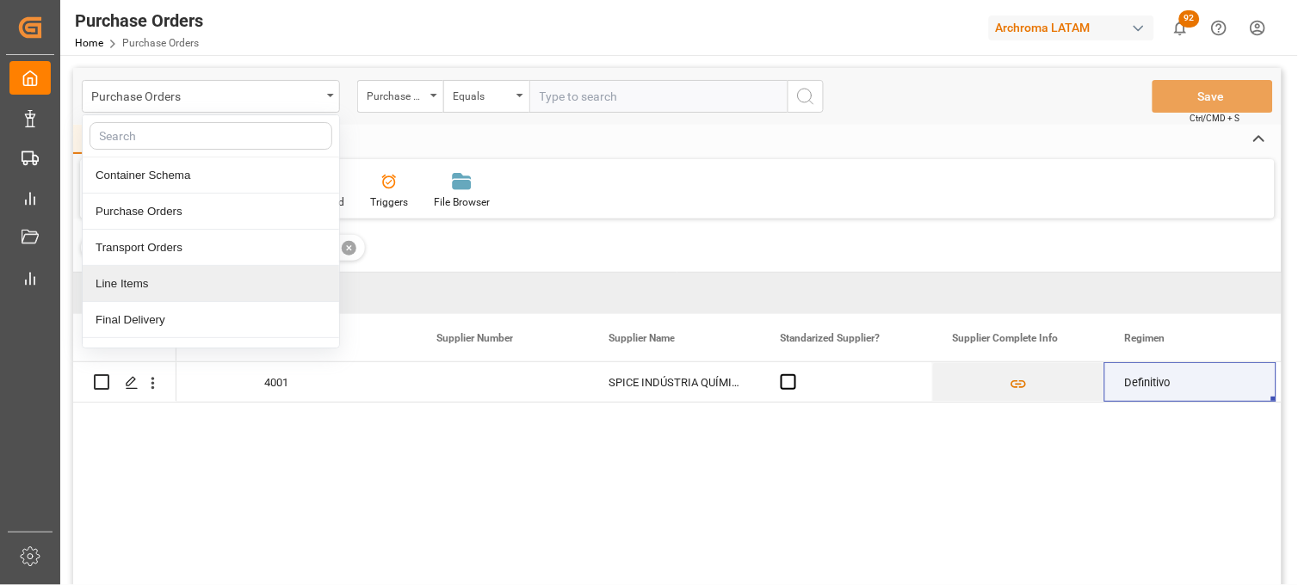
click at [267, 281] on div "Line Items" at bounding box center [211, 284] width 257 height 36
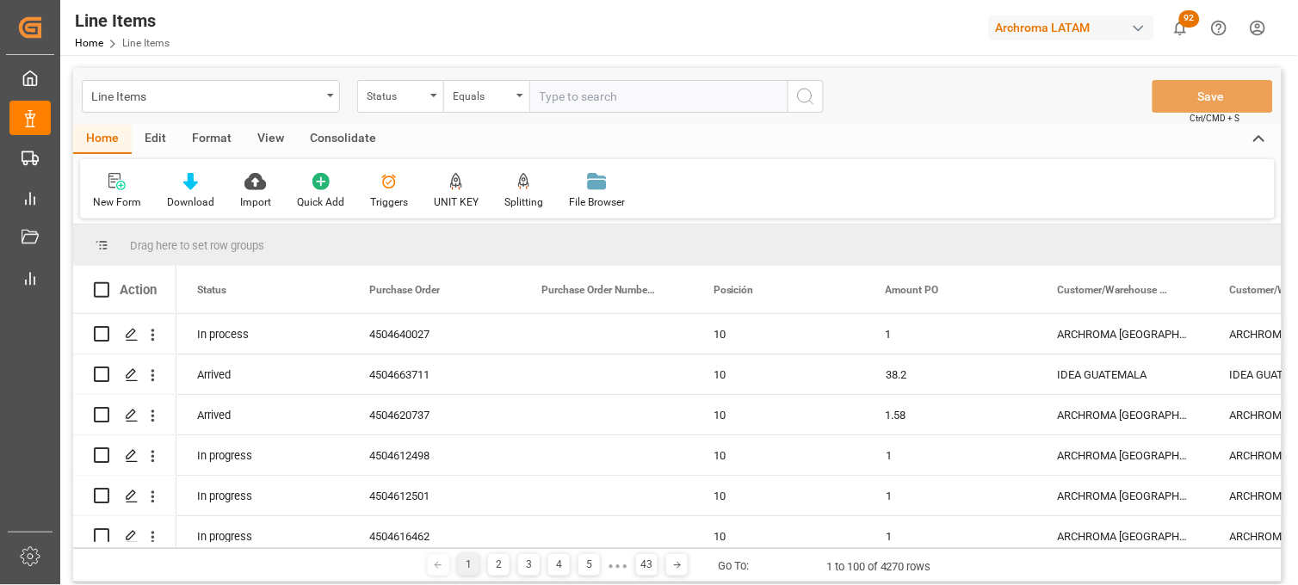
click at [429, 104] on div "Status" at bounding box center [400, 96] width 86 height 33
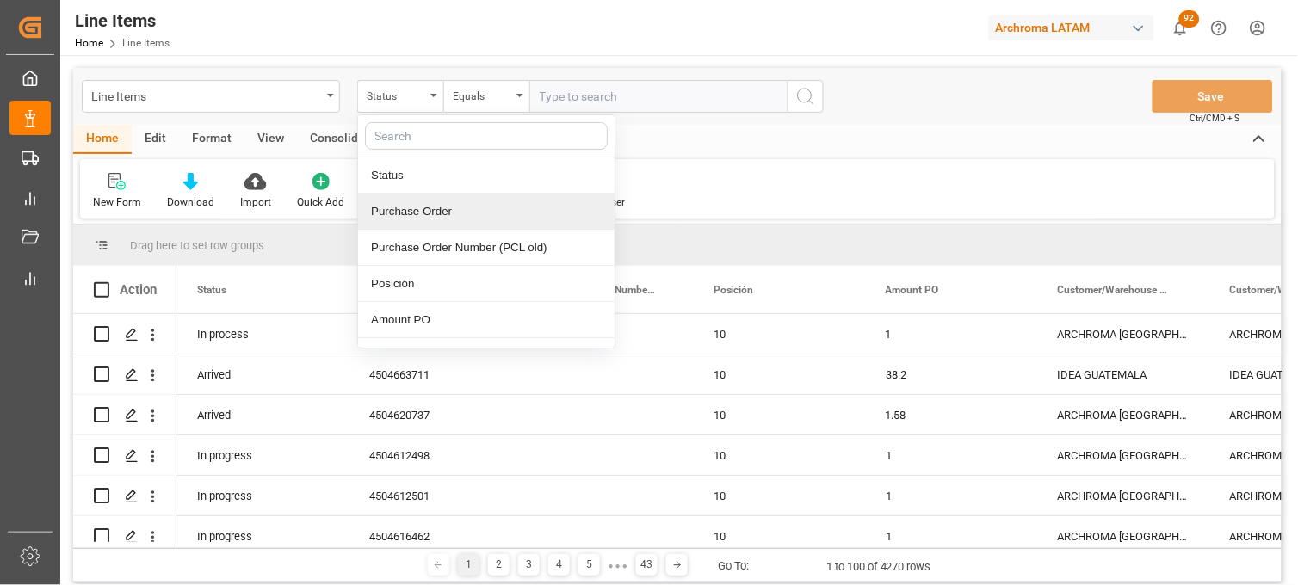
click at [465, 213] on div "Purchase Order" at bounding box center [486, 212] width 257 height 36
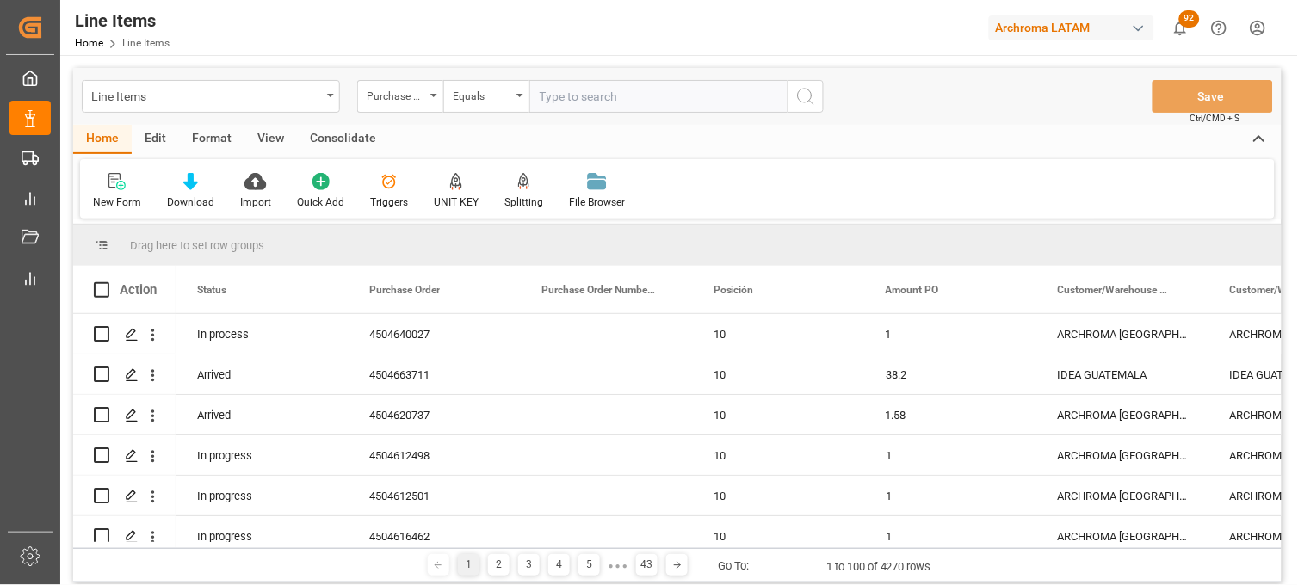
click at [575, 107] on input "text" at bounding box center [658, 96] width 258 height 33
paste input "4504640027"
type input "4504640027"
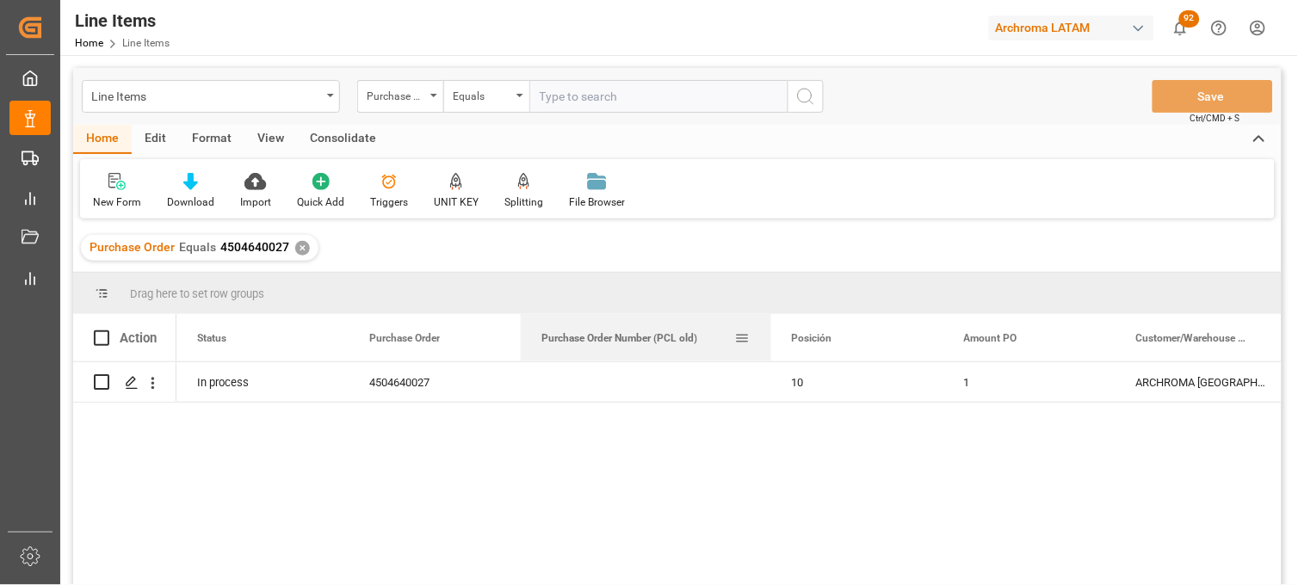
drag, startPoint x: 692, startPoint y: 321, endPoint x: 770, endPoint y: 320, distance: 78.3
click at [770, 320] on div at bounding box center [771, 337] width 7 height 47
click at [569, 387] on div "Press SPACE to select this row." at bounding box center [646, 382] width 250 height 40
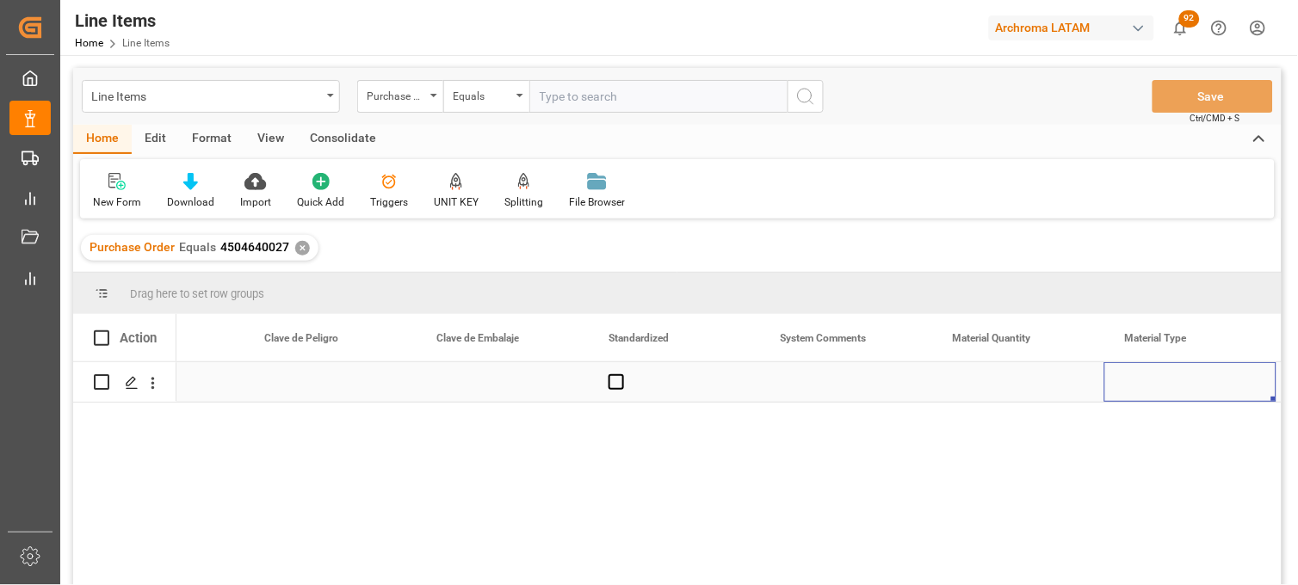
scroll to position [0, 2421]
click at [470, 390] on div "Press SPACE to select this row." at bounding box center [502, 382] width 172 height 40
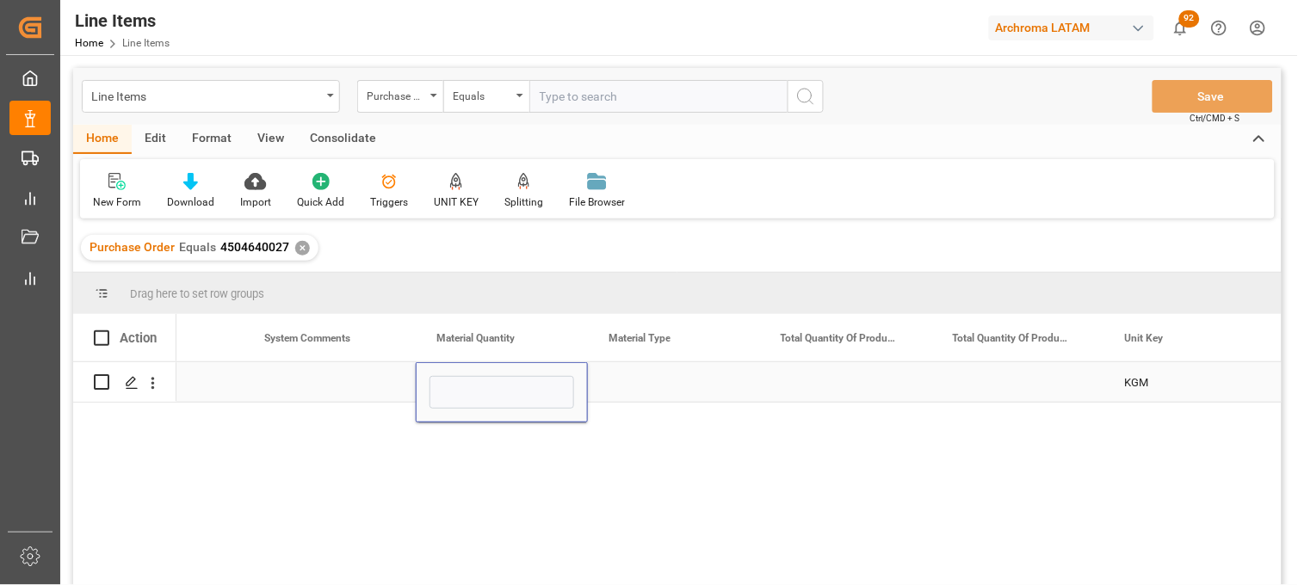
click at [470, 390] on input "Press SPACE to select this row." at bounding box center [502, 392] width 145 height 33
type input "1"
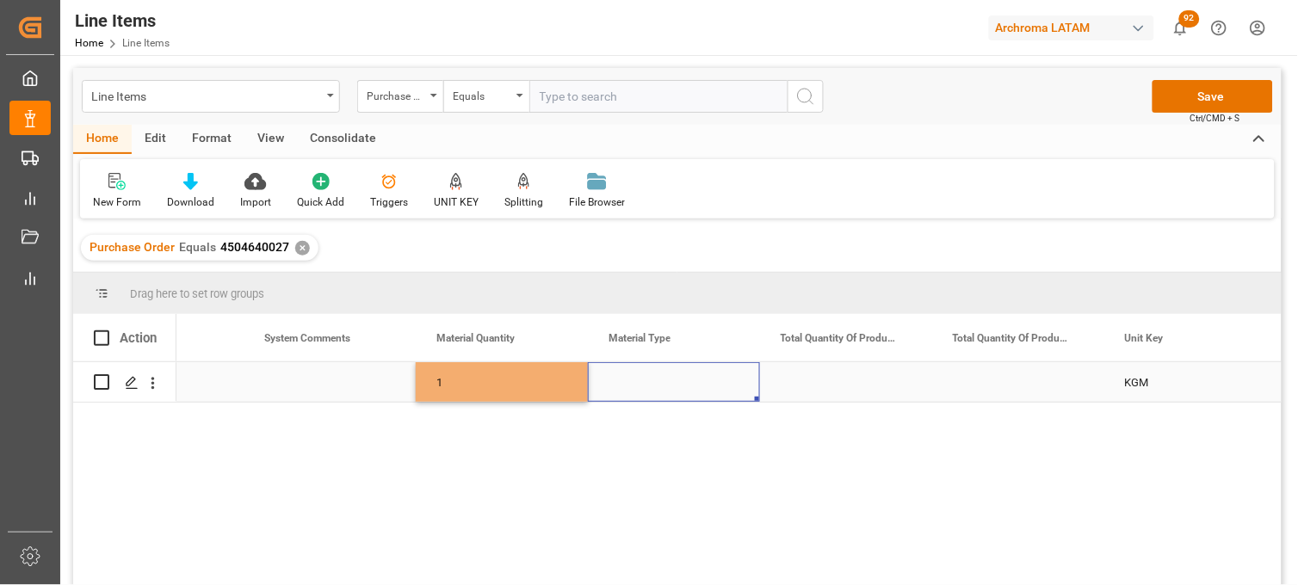
click at [618, 382] on div "Press SPACE to select this row." at bounding box center [674, 382] width 172 height 40
click at [618, 382] on input "Press SPACE to select this row." at bounding box center [674, 392] width 145 height 33
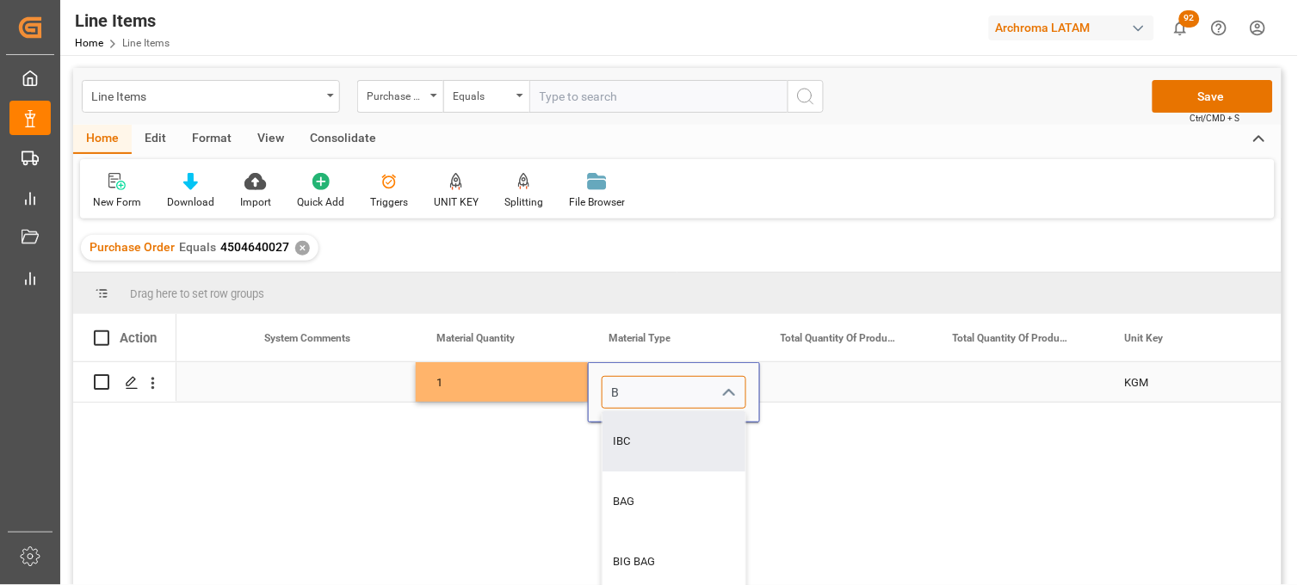
type input "IBC"
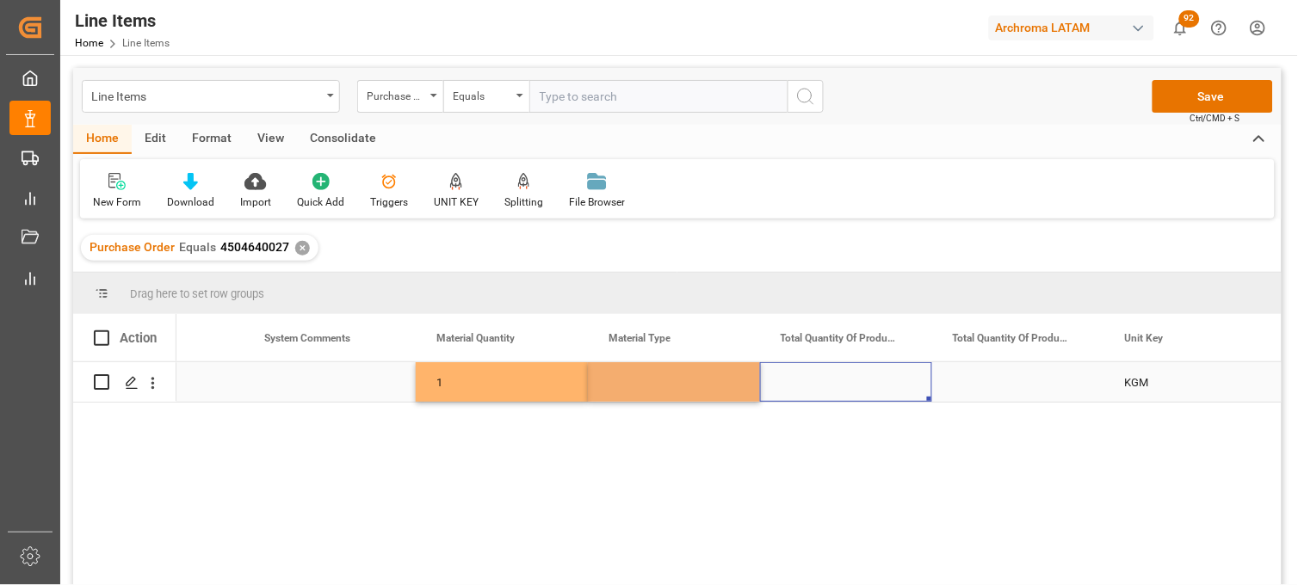
click at [807, 385] on div "Press SPACE to select this row." at bounding box center [846, 382] width 172 height 40
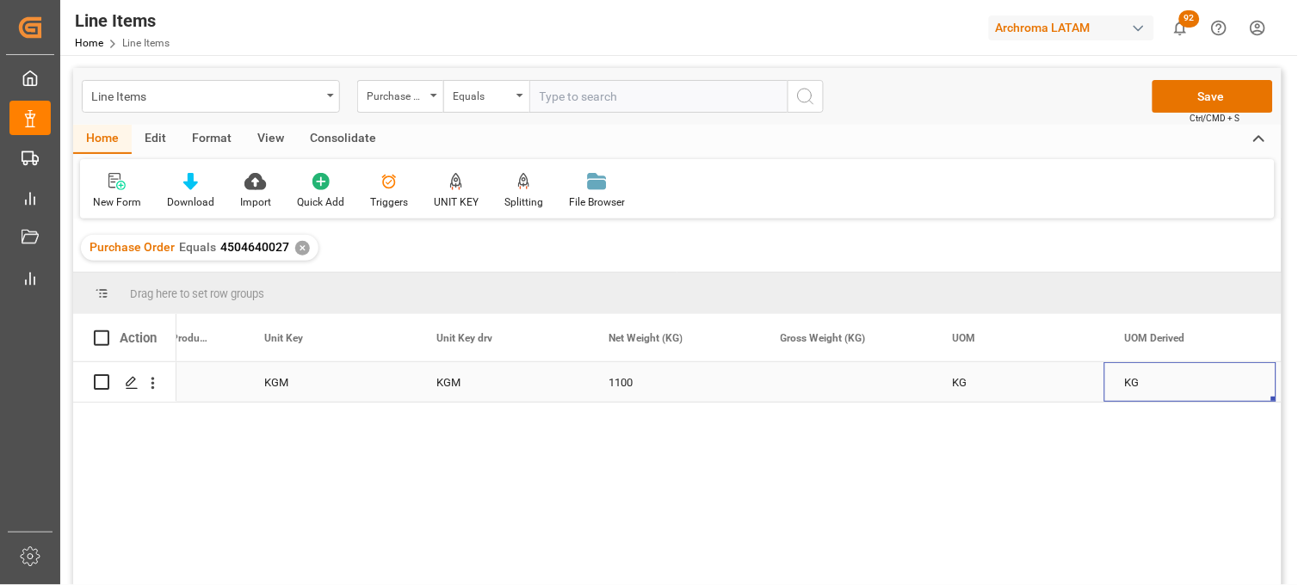
click at [807, 385] on div "Press SPACE to select this row." at bounding box center [846, 382] width 172 height 40
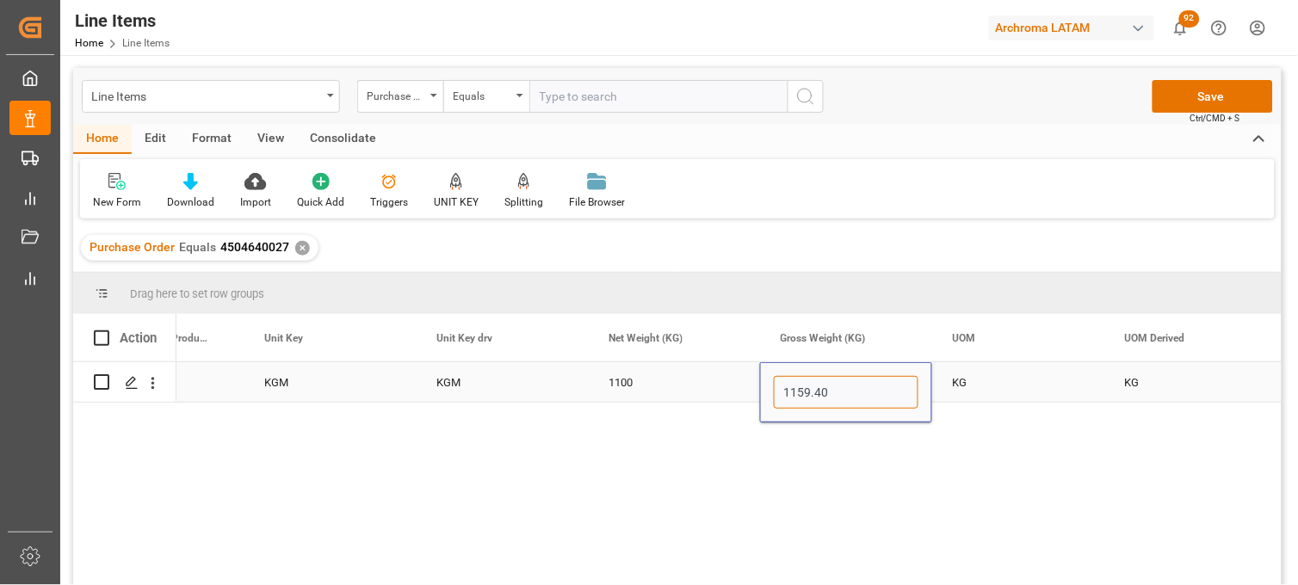
type input "1159.400"
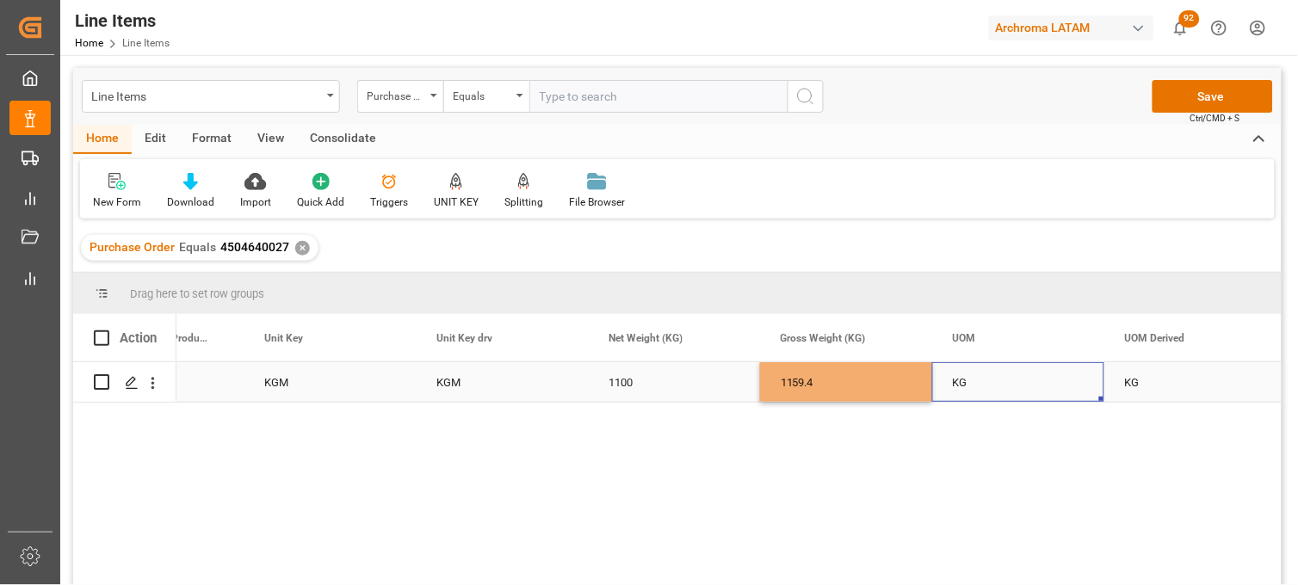
click at [970, 393] on div "KG" at bounding box center [1018, 382] width 172 height 40
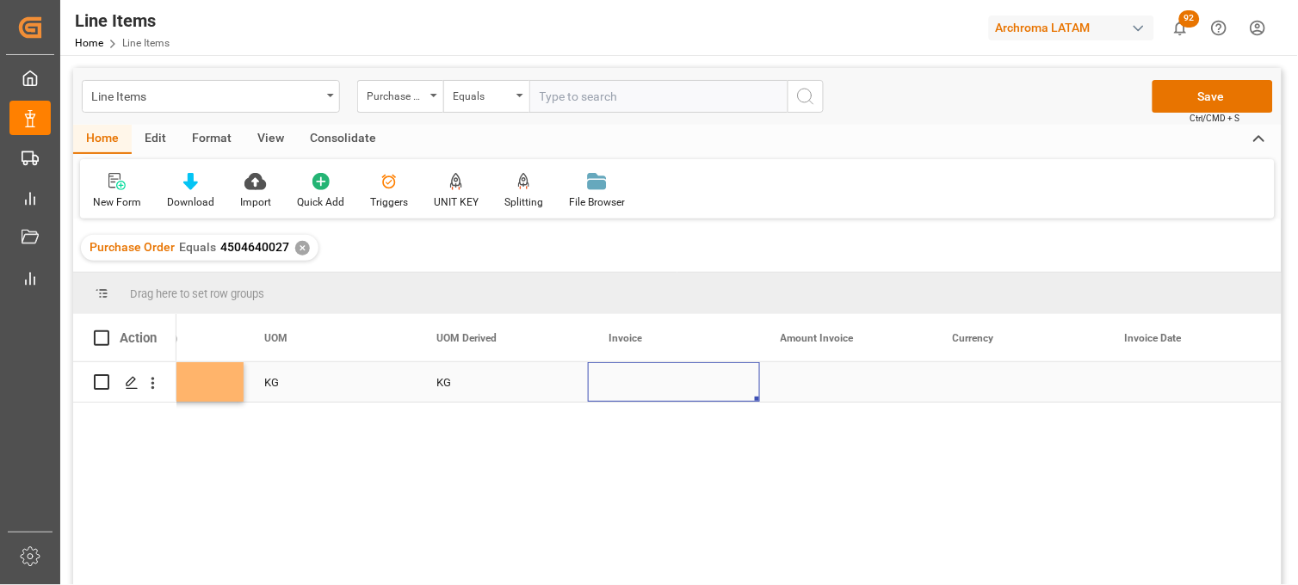
click at [650, 385] on div "Press SPACE to select this row." at bounding box center [674, 382] width 172 height 40
type input "CEX-25/11534"
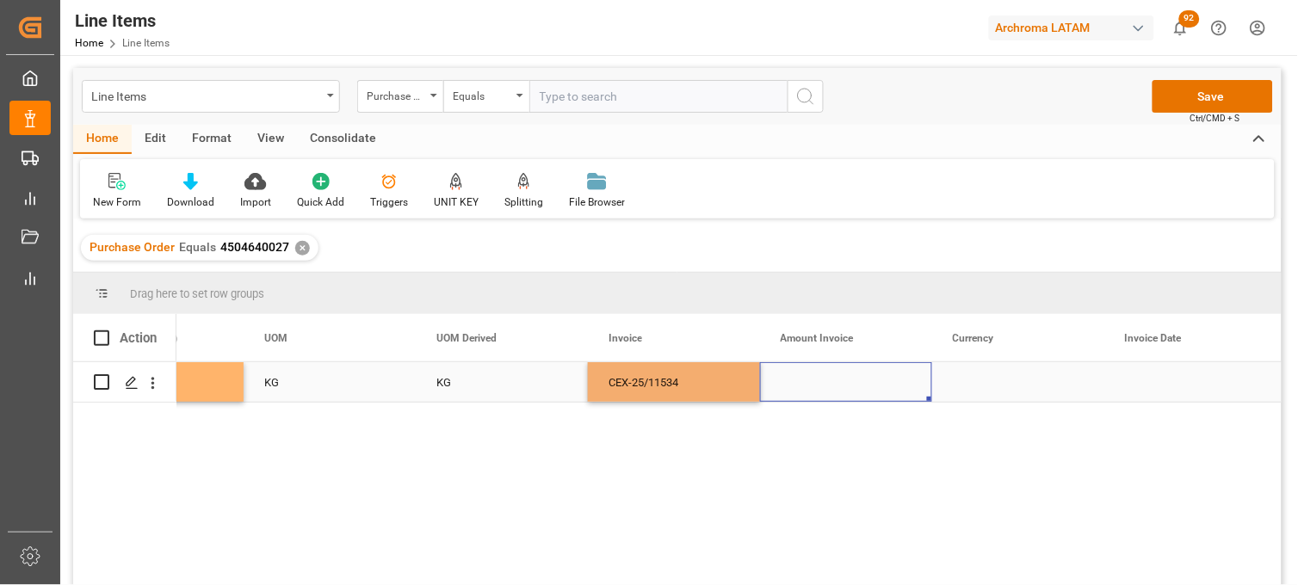
click at [796, 374] on div "Press SPACE to select this row." at bounding box center [846, 382] width 172 height 40
click at [815, 384] on div "Press SPACE to select this row." at bounding box center [846, 382] width 172 height 40
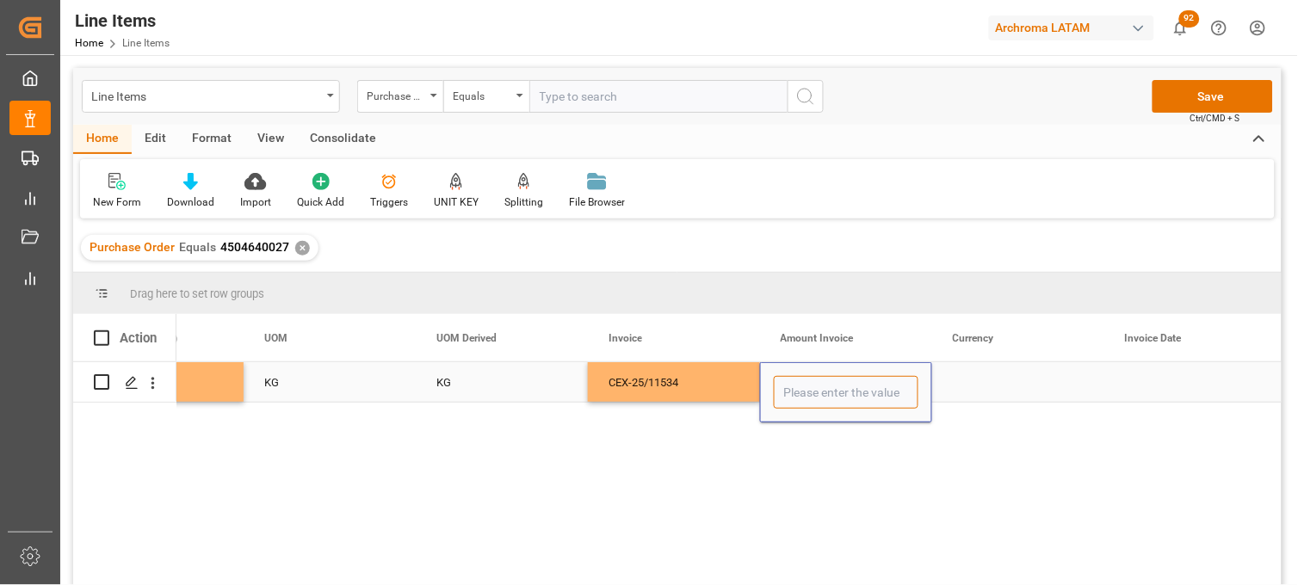
click at [815, 384] on input "Press SPACE to select this row." at bounding box center [846, 392] width 145 height 33
type input "1210"
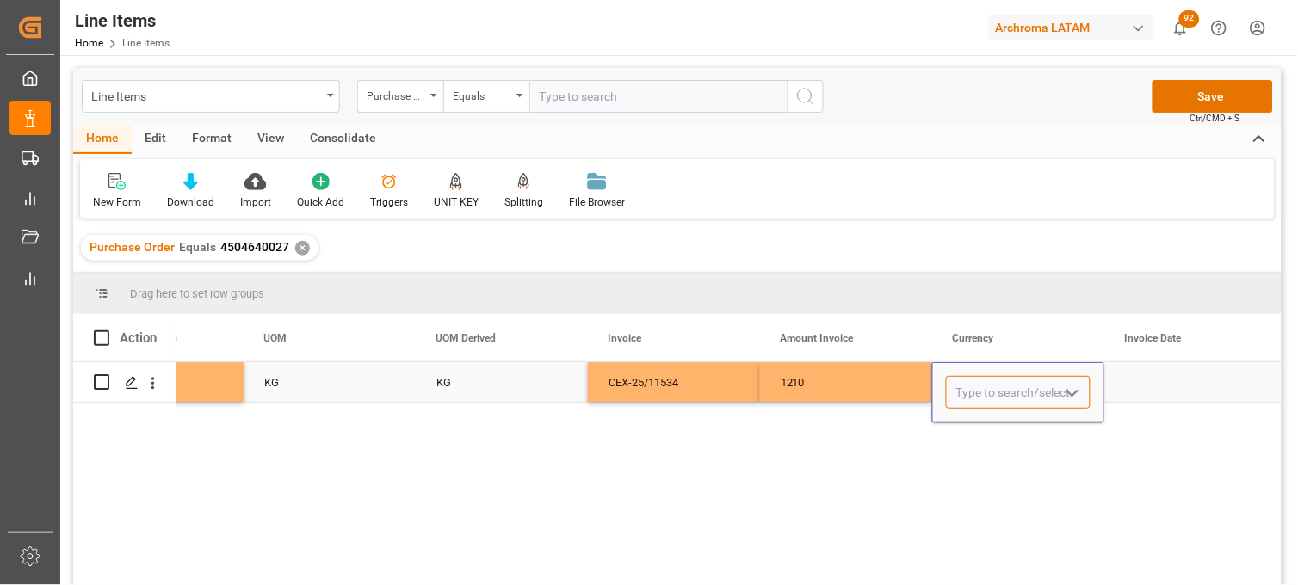
click at [968, 383] on input "Press SPACE to select this row." at bounding box center [1018, 392] width 145 height 33
type input "USD"
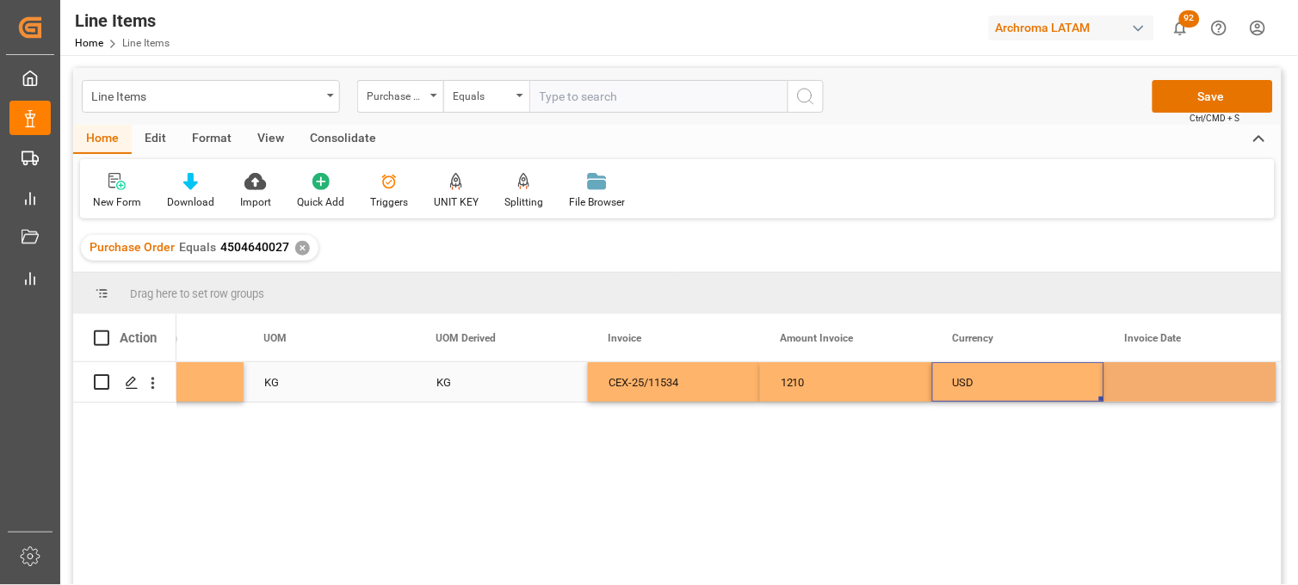
click at [1043, 387] on div "USD" at bounding box center [1018, 383] width 131 height 40
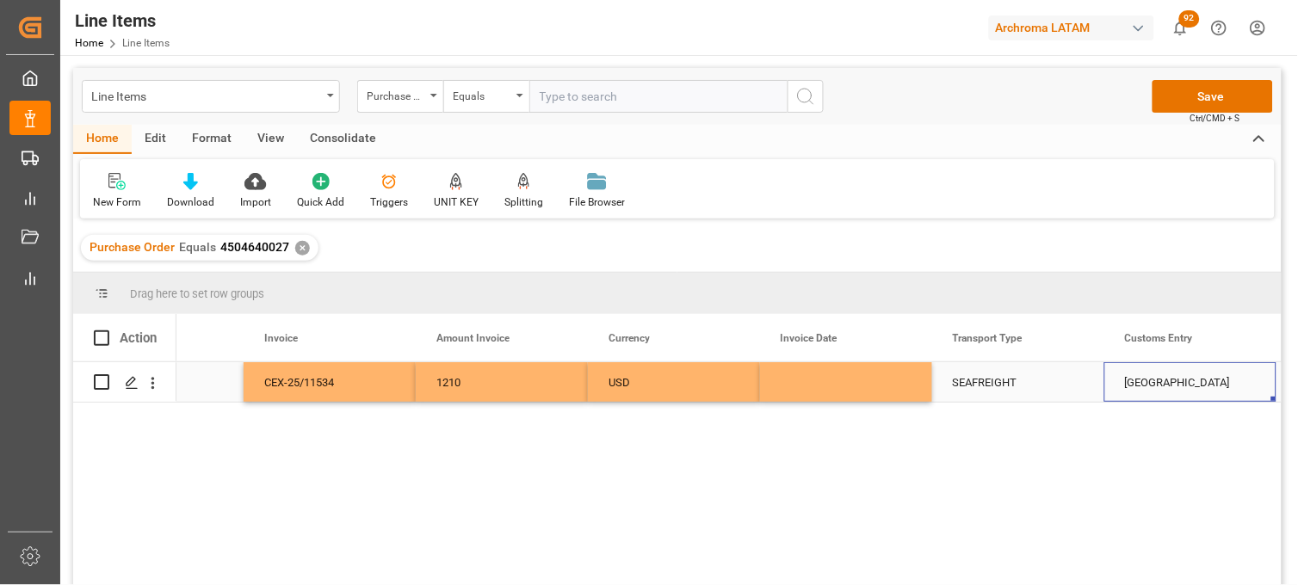
scroll to position [0, 5004]
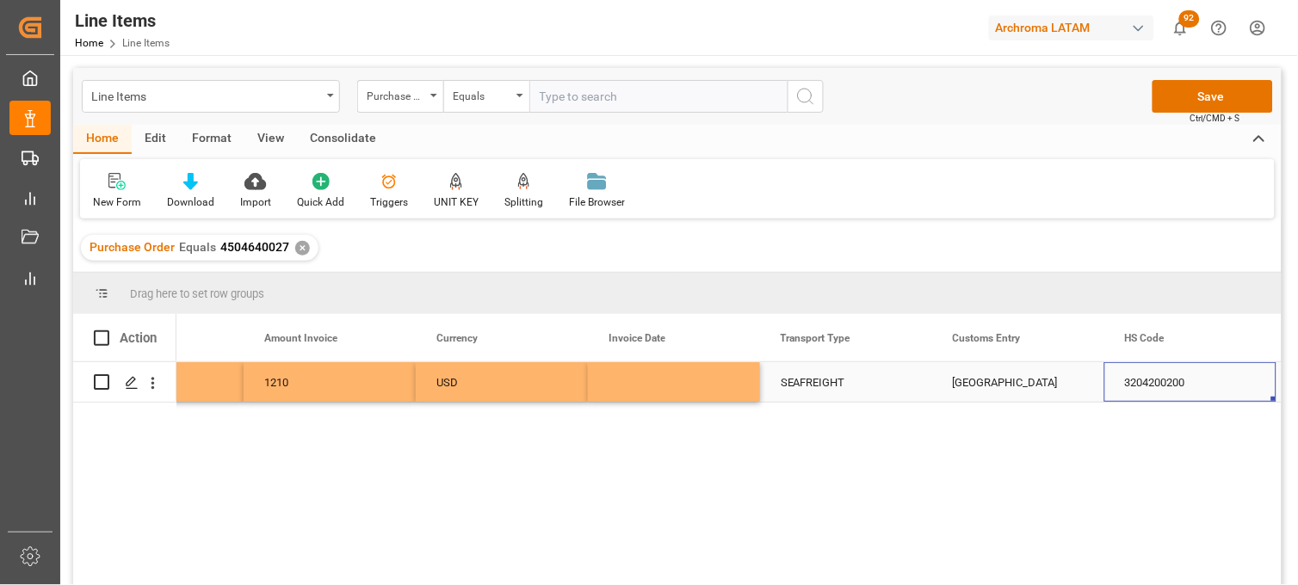
click at [665, 385] on div "Press SPACE to select this row." at bounding box center [674, 382] width 172 height 40
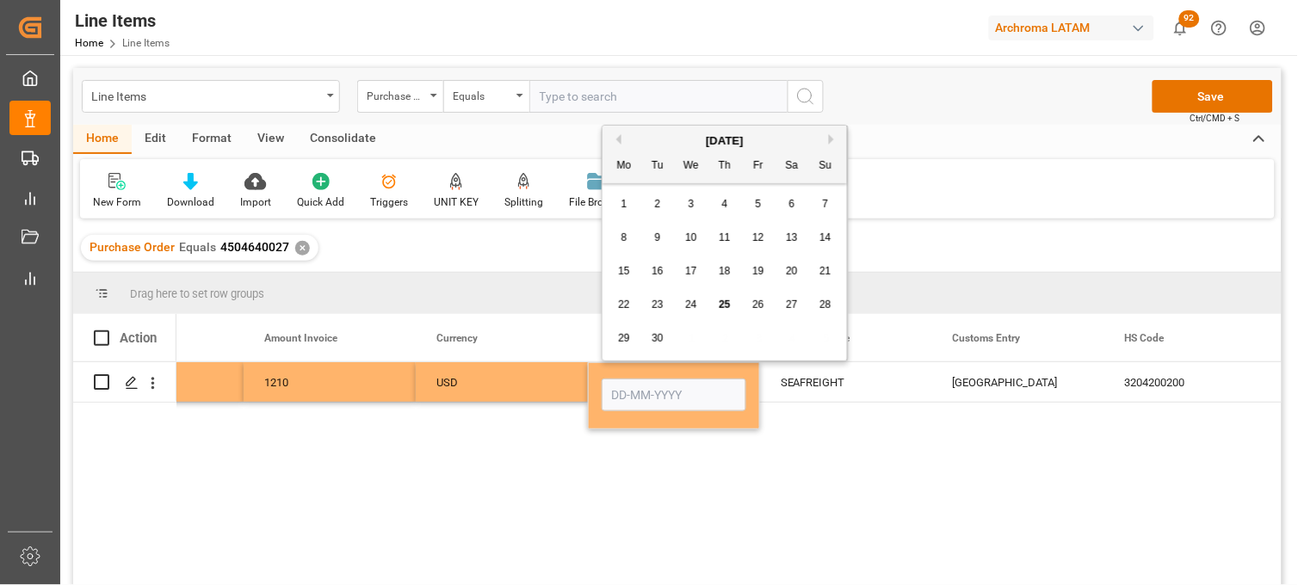
click at [618, 140] on button "Previous Month" at bounding box center [616, 139] width 10 height 10
click at [727, 337] on span "28" at bounding box center [724, 338] width 11 height 12
type input "28-08-2025"
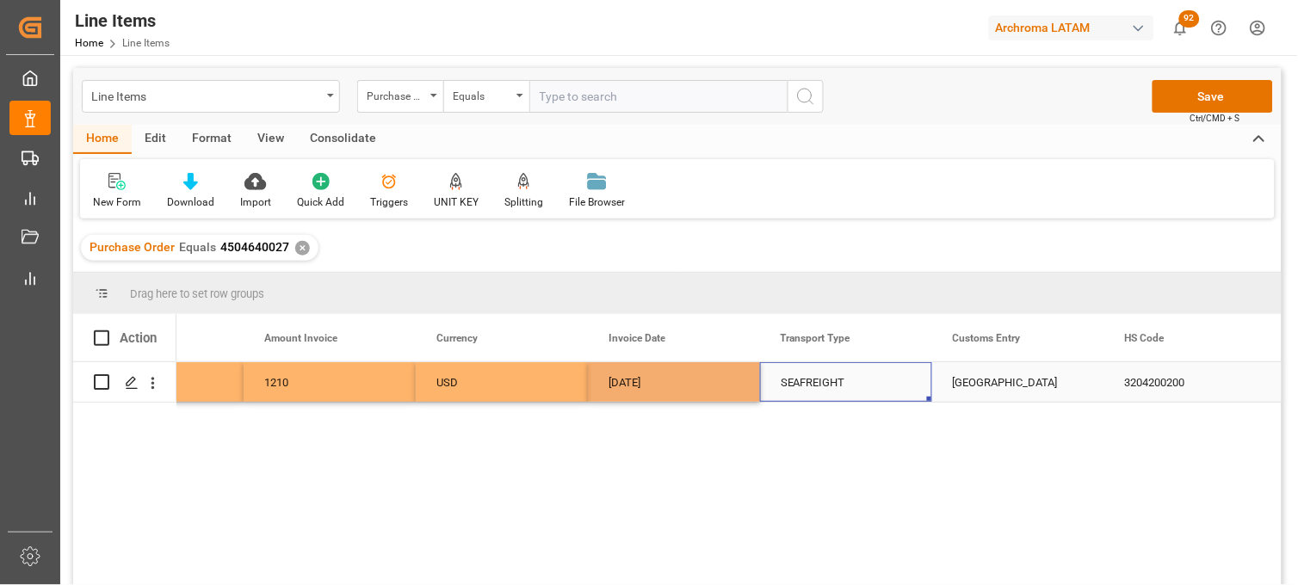
click at [799, 379] on div "SEAFREIGHT" at bounding box center [846, 383] width 131 height 40
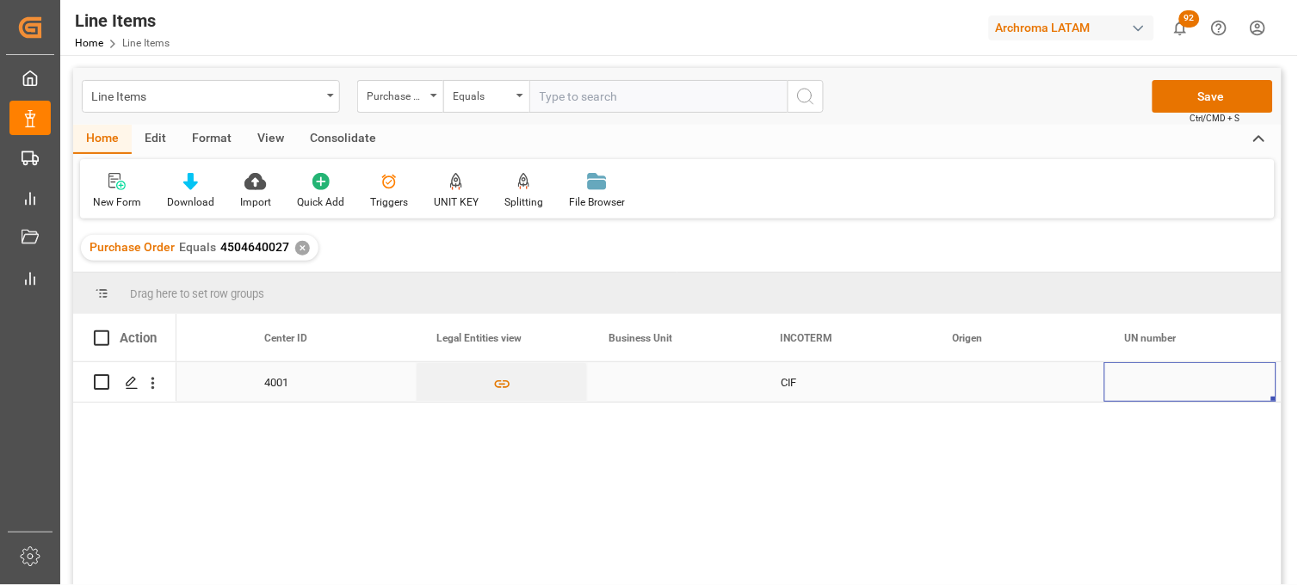
scroll to position [0, 6209]
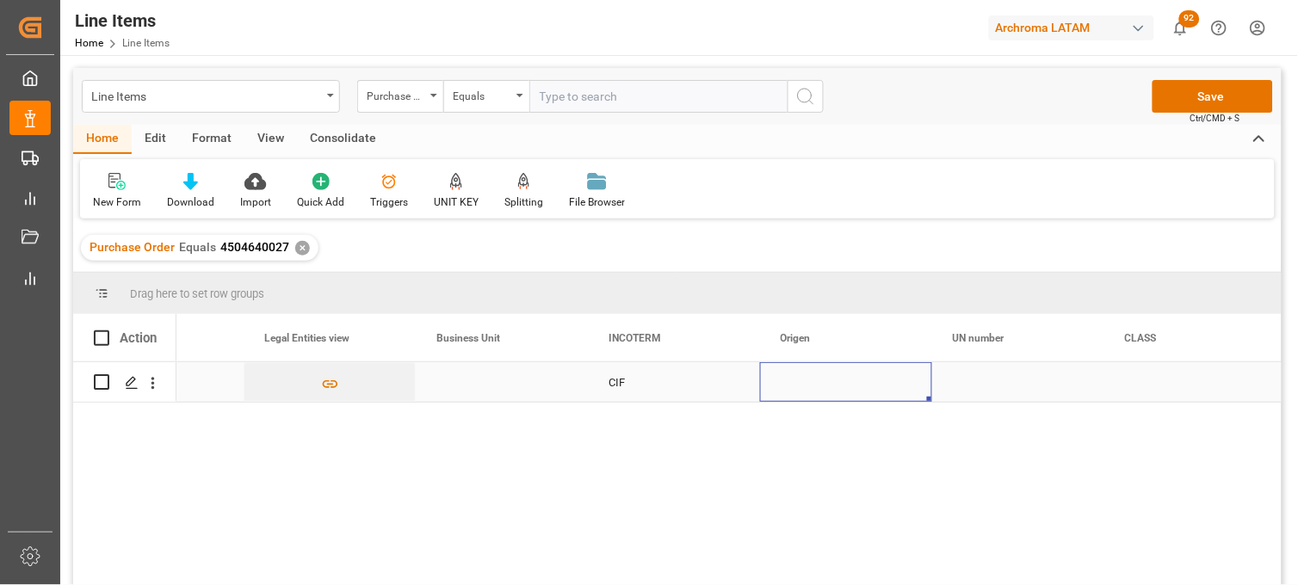
click at [799, 379] on div "Press SPACE to select this row." at bounding box center [846, 382] width 172 height 40
click at [799, 379] on input "Press SPACE to select this row." at bounding box center [846, 392] width 145 height 33
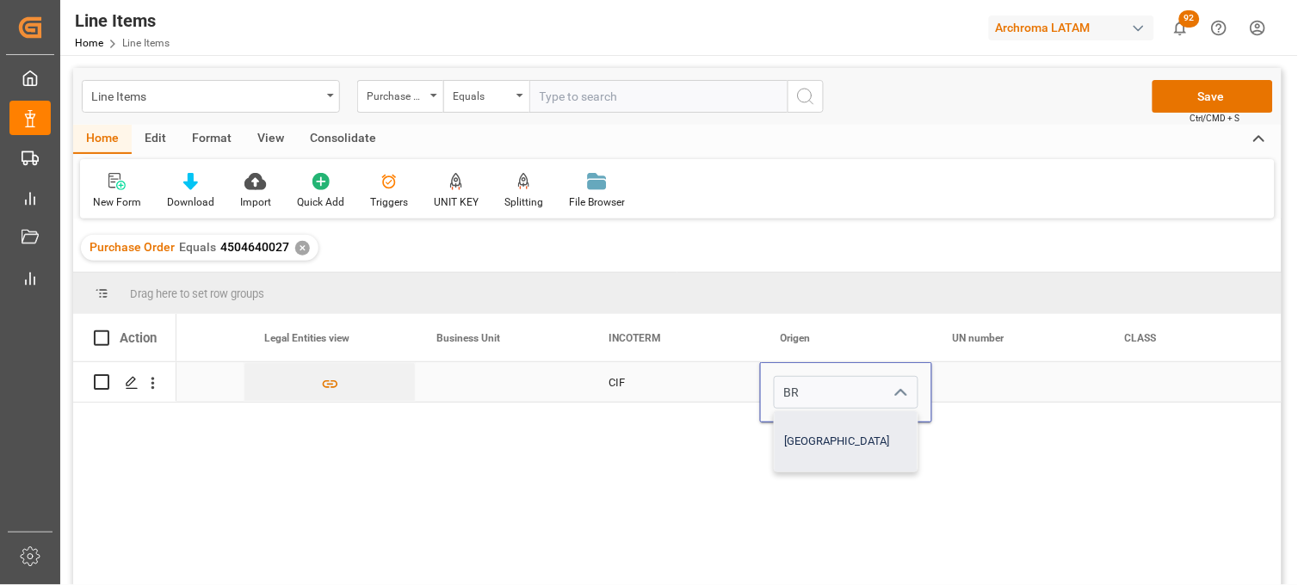
click at [809, 442] on div "[GEOGRAPHIC_DATA]" at bounding box center [846, 441] width 143 height 60
type input "[GEOGRAPHIC_DATA]"
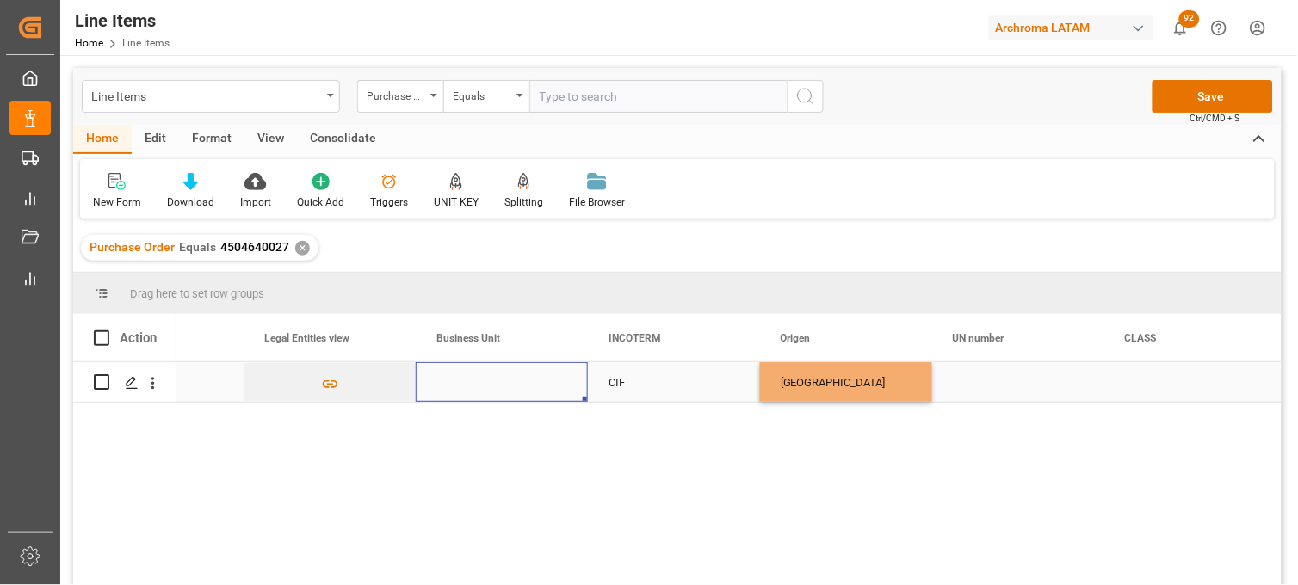
click at [483, 373] on div "Press SPACE to select this row." at bounding box center [502, 382] width 172 height 40
click at [483, 373] on div "Press SPACE to select this row." at bounding box center [502, 392] width 172 height 60
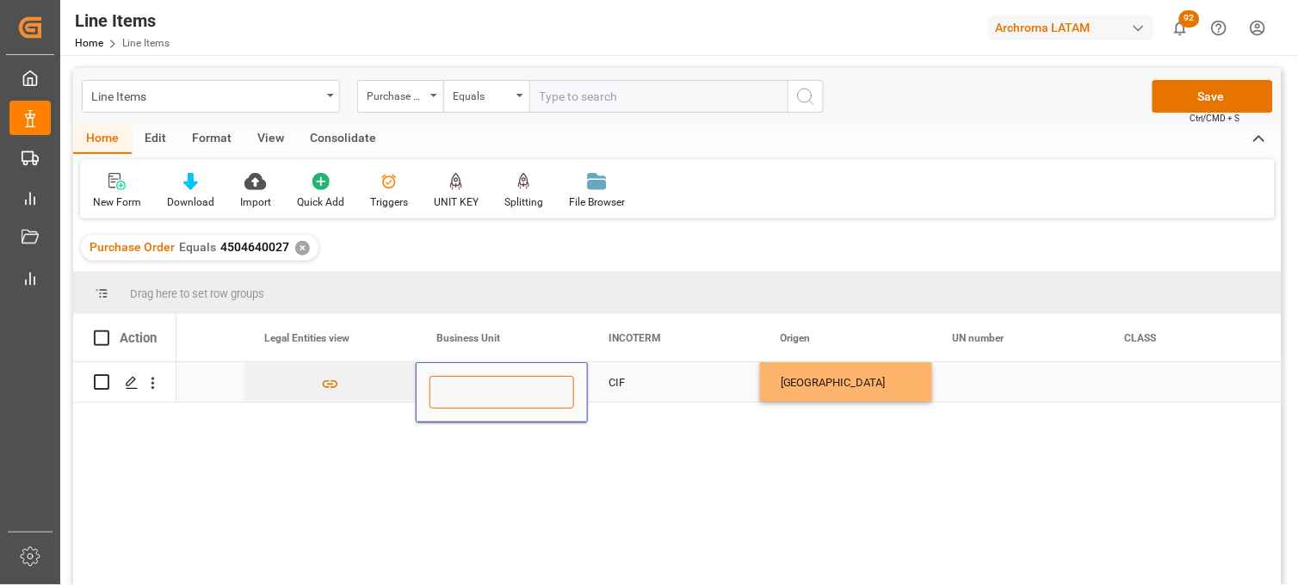
click at [473, 393] on input "Press SPACE to select this row." at bounding box center [502, 392] width 145 height 33
type input "TEXTIL"
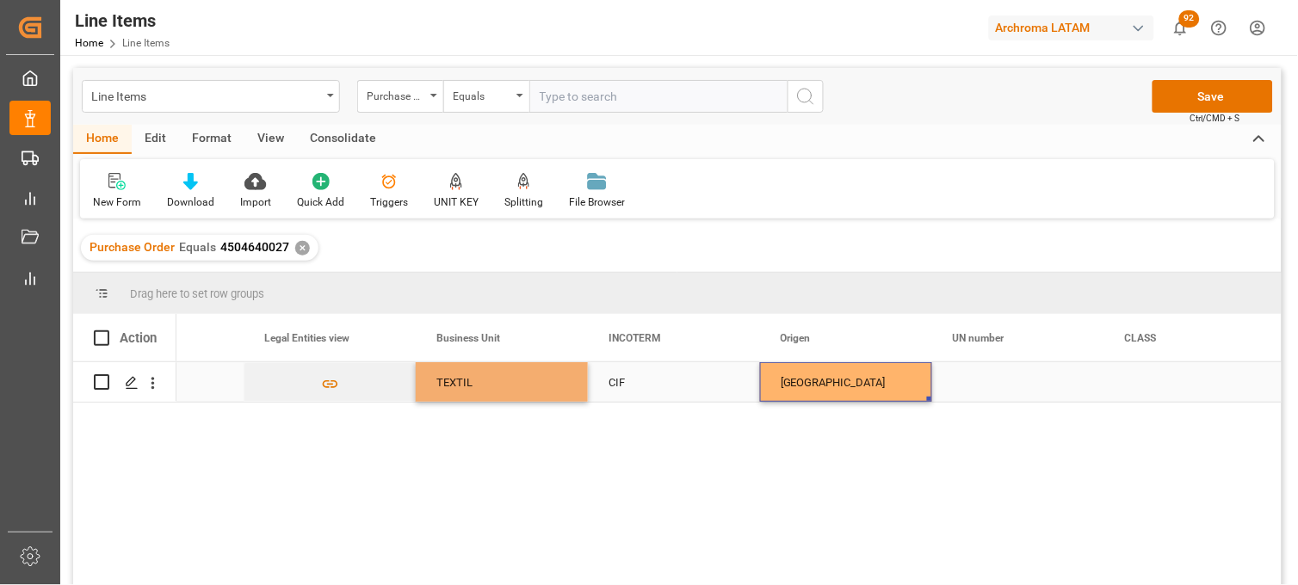
click at [832, 368] on div "[GEOGRAPHIC_DATA]" at bounding box center [846, 383] width 131 height 40
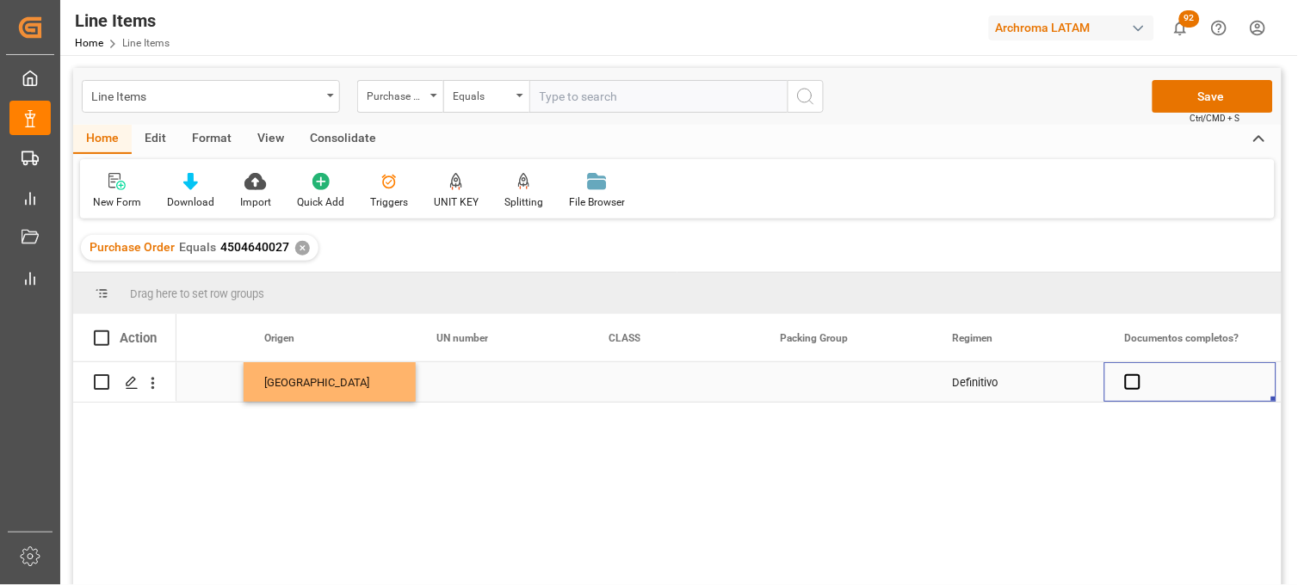
scroll to position [0, 6898]
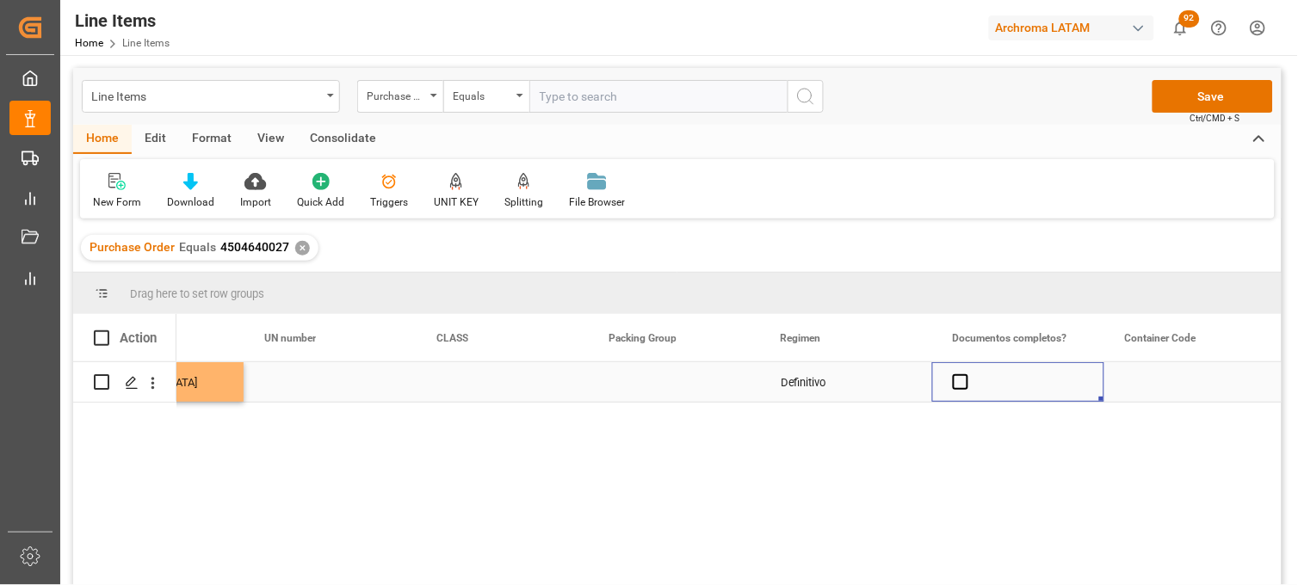
click at [949, 387] on div "Press SPACE to select this row." at bounding box center [1018, 382] width 172 height 40
click at [960, 384] on span "Press SPACE to select this row." at bounding box center [960, 381] width 15 height 15
click at [966, 374] on input "Press SPACE to select this row." at bounding box center [966, 374] width 0 height 0
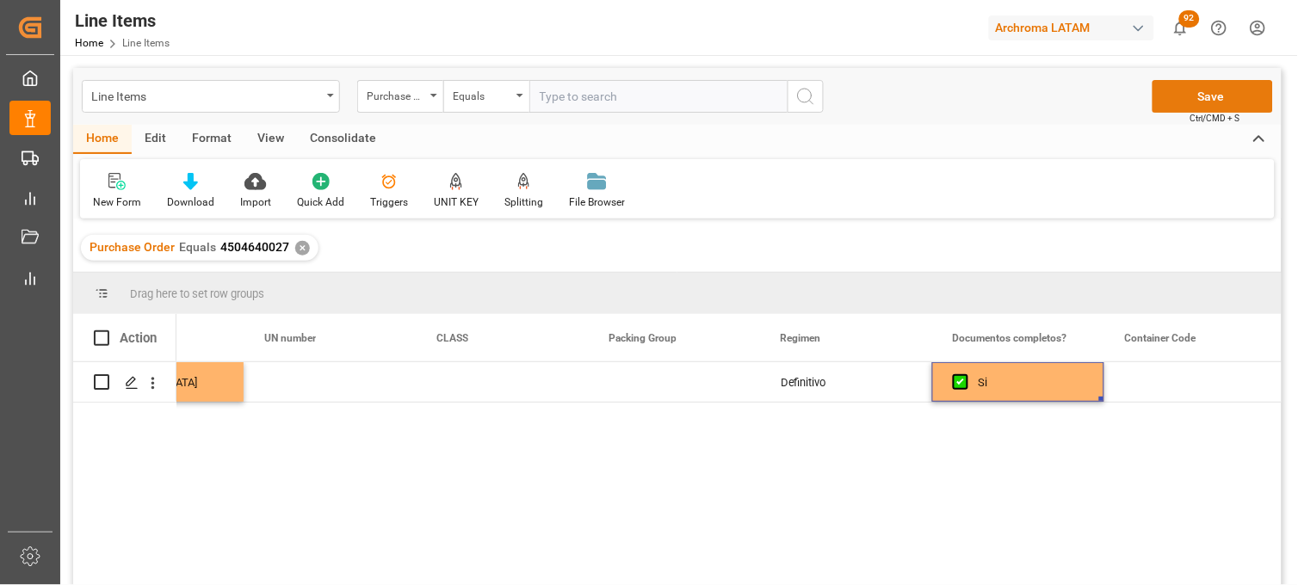
click at [1182, 102] on button "Save" at bounding box center [1213, 96] width 121 height 33
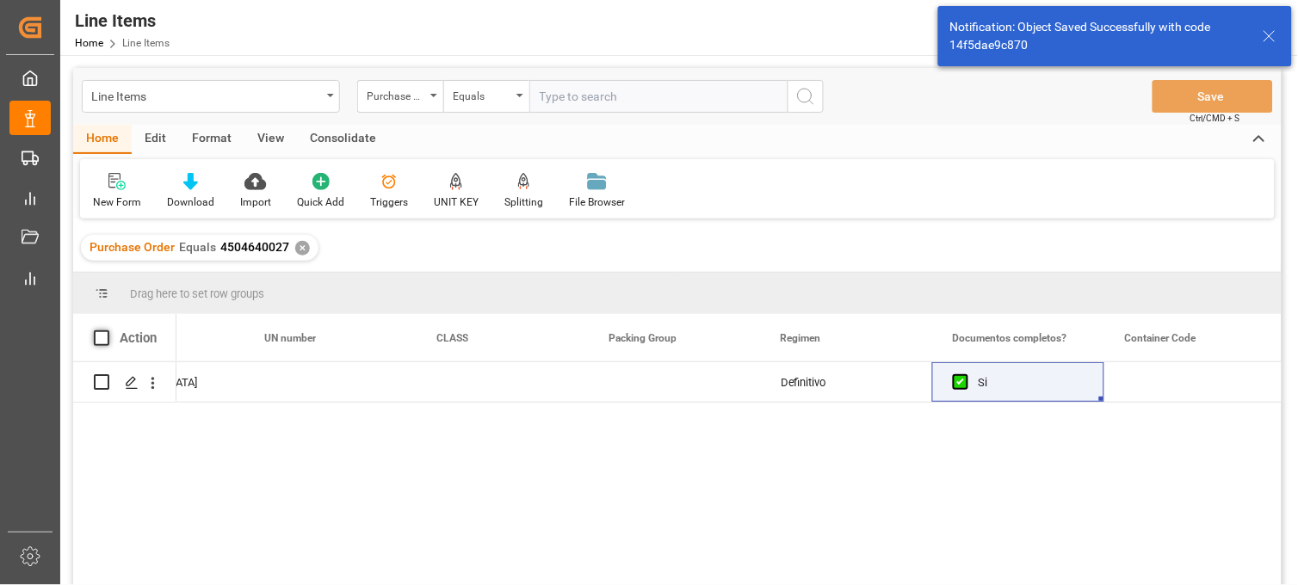
click at [100, 333] on span at bounding box center [101, 338] width 15 height 15
click at [107, 331] on input "checkbox" at bounding box center [107, 331] width 0 height 0
checkbox input "true"
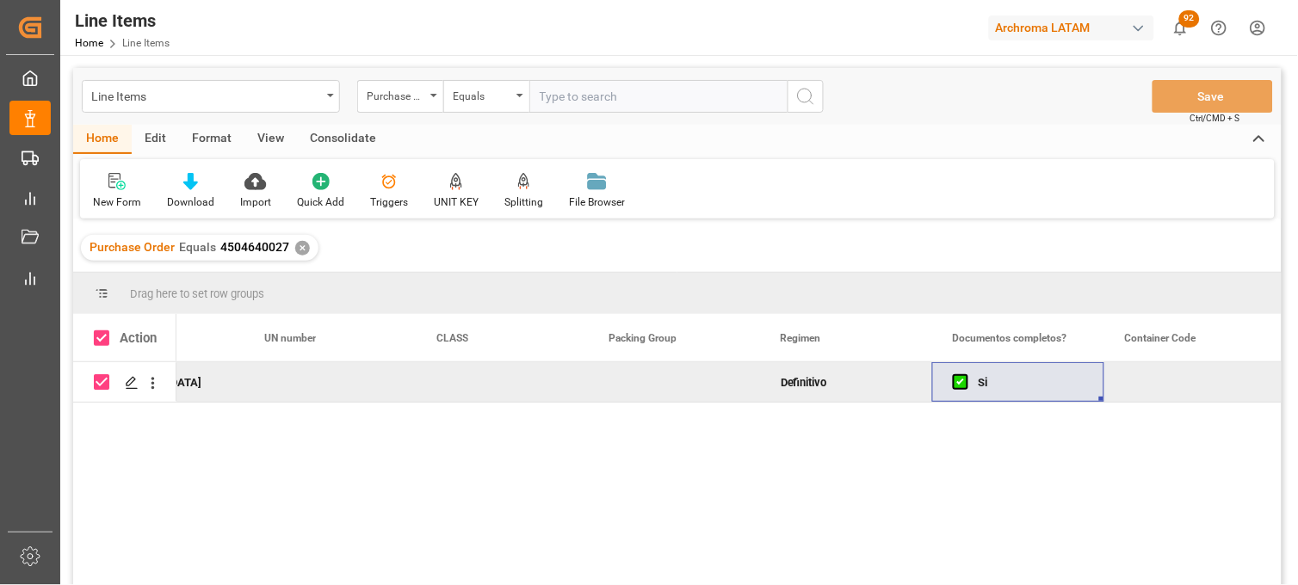
click at [345, 127] on div "Consolidate" at bounding box center [343, 139] width 92 height 29
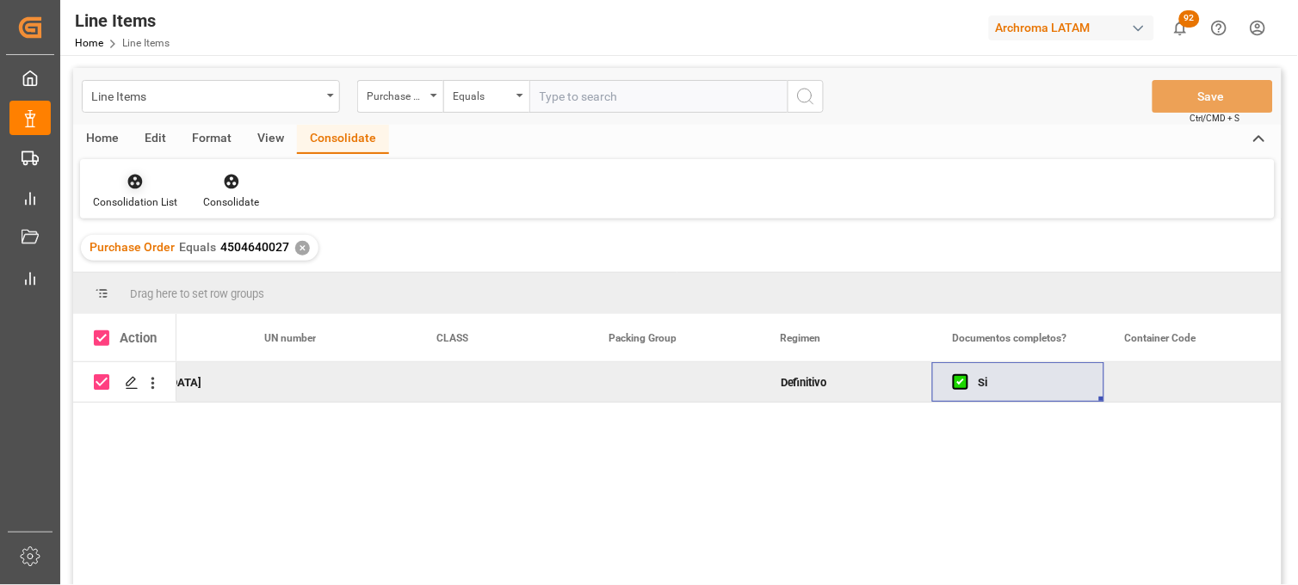
click at [149, 190] on div "Consolidation List" at bounding box center [135, 191] width 110 height 38
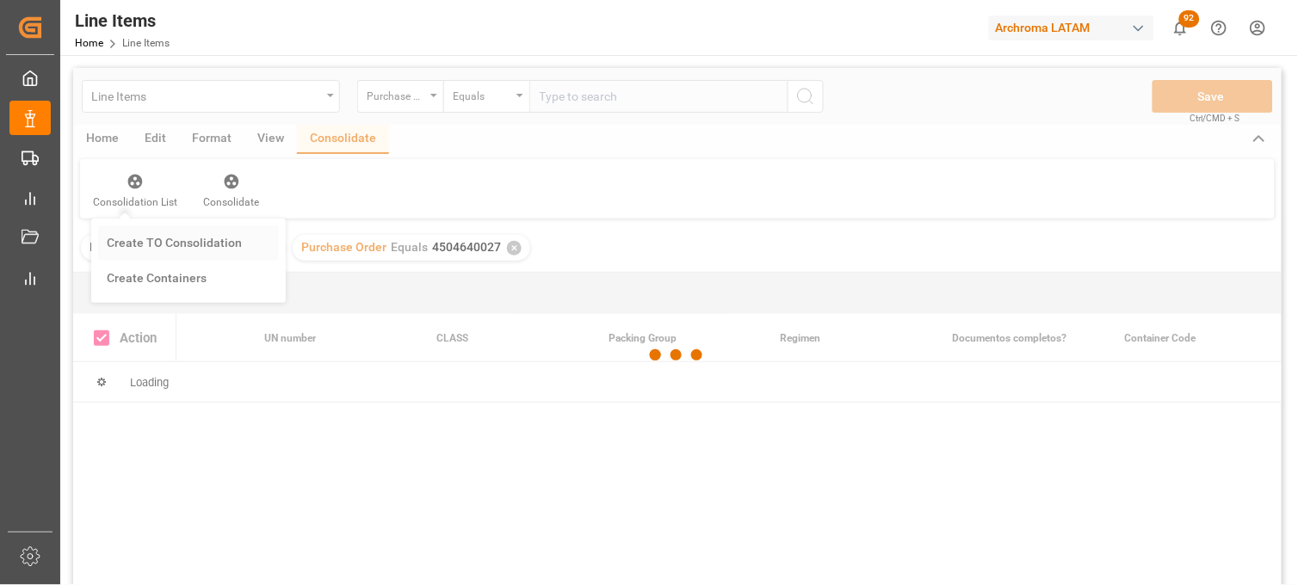
click at [157, 239] on div "Line Items Purchase Order Equals Save Ctrl/CMD + S Home Edit Format View Consol…" at bounding box center [677, 349] width 1209 height 563
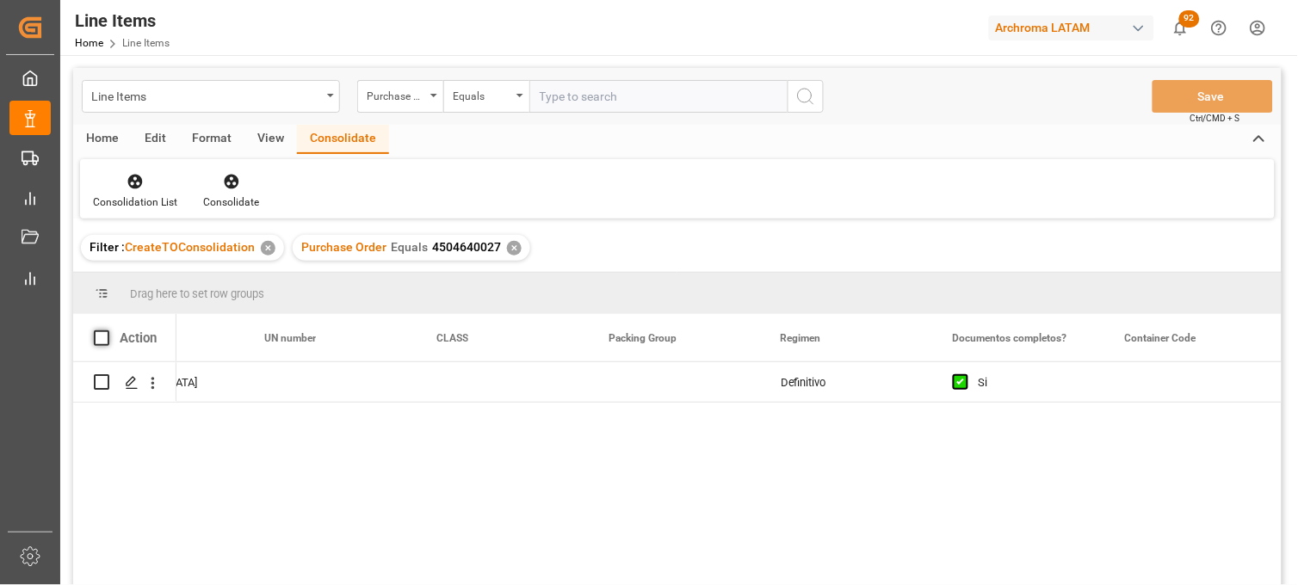
click at [105, 340] on span at bounding box center [101, 338] width 15 height 15
click at [107, 331] on input "checkbox" at bounding box center [107, 331] width 0 height 0
checkbox input "true"
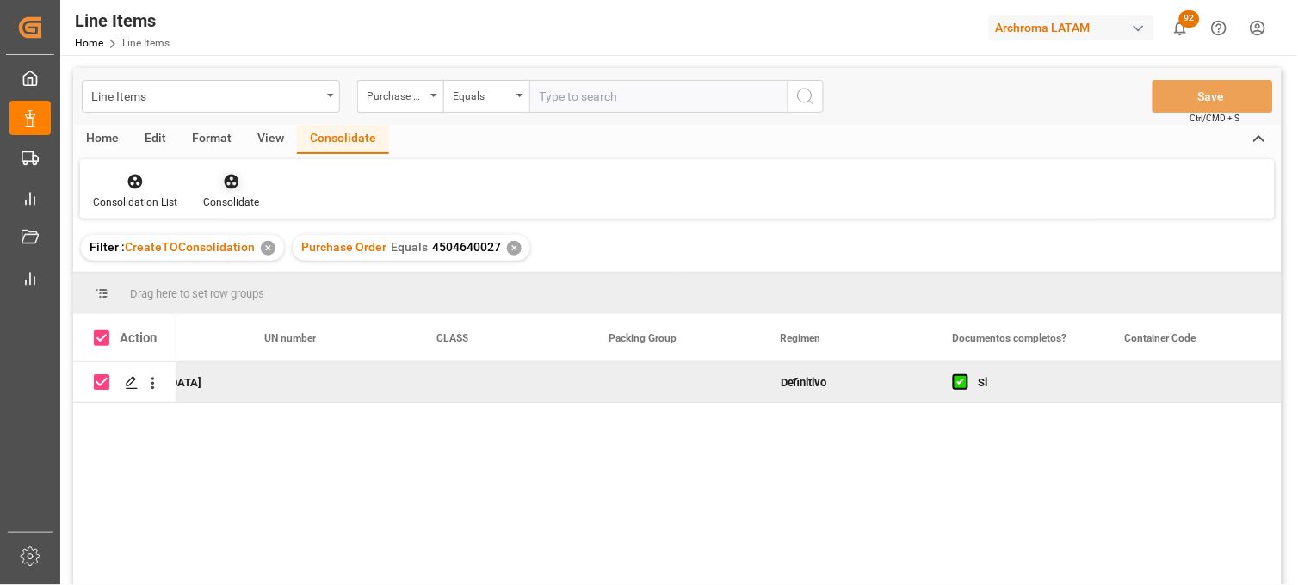
click at [230, 178] on icon at bounding box center [231, 181] width 17 height 17
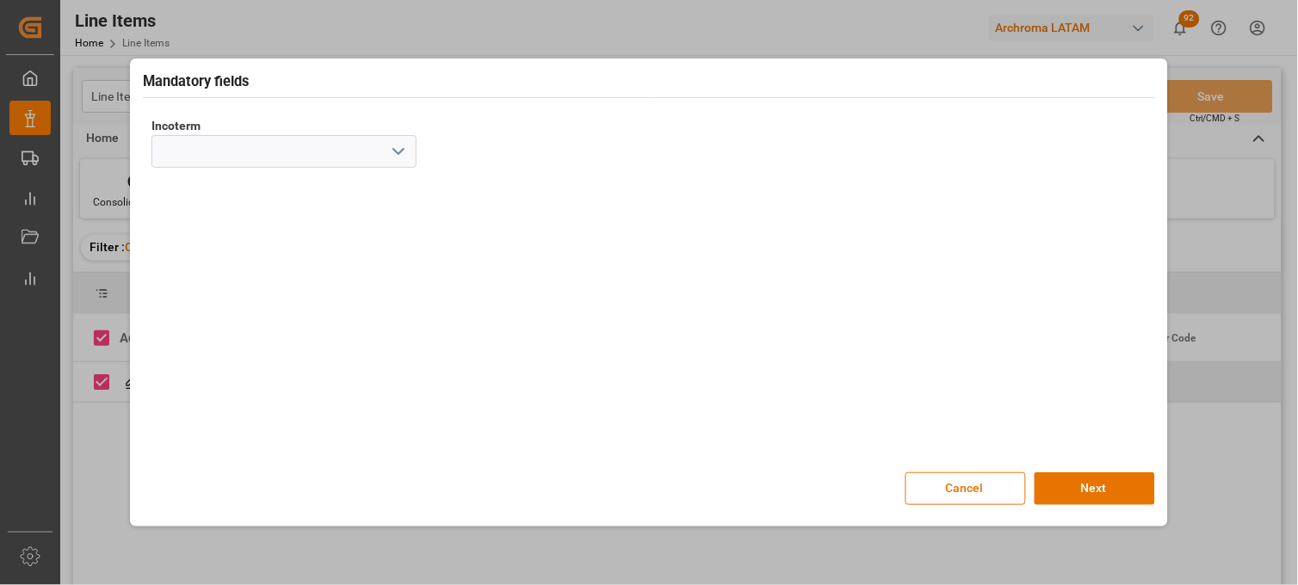
click at [331, 175] on div "Incoterm" at bounding box center [284, 283] width 265 height 344
click at [398, 149] on icon "open menu" at bounding box center [398, 151] width 21 height 21
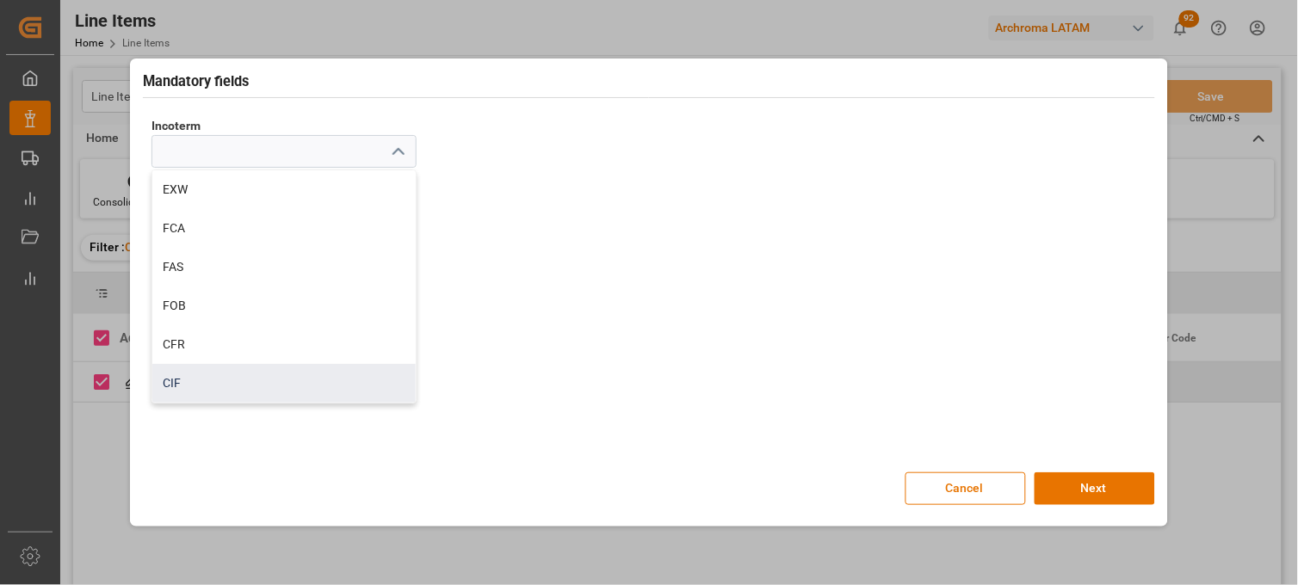
click at [341, 372] on div "CIF" at bounding box center [283, 383] width 263 height 39
type input "CIF"
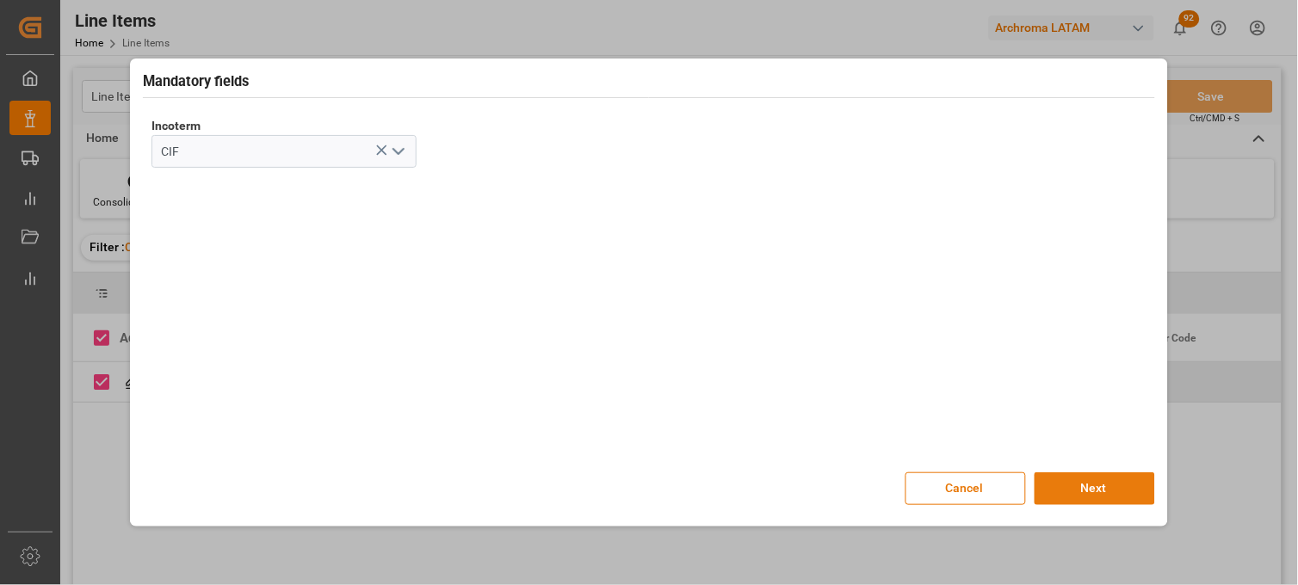
click at [1115, 485] on button "Next" at bounding box center [1095, 489] width 121 height 33
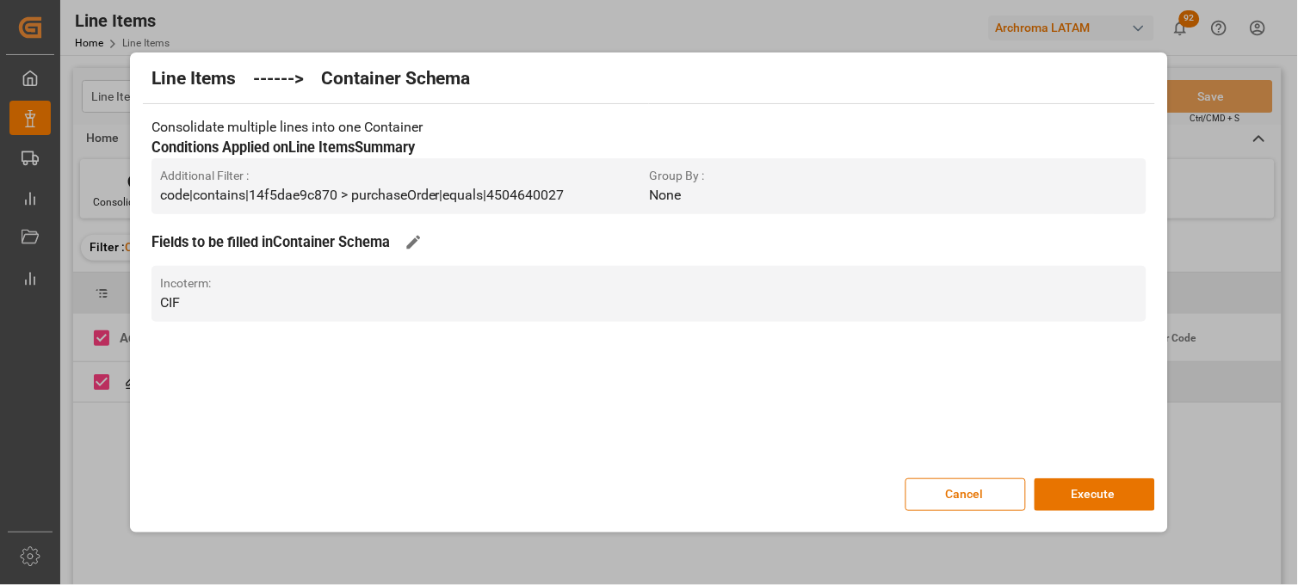
click at [1115, 485] on button "Execute" at bounding box center [1095, 495] width 121 height 33
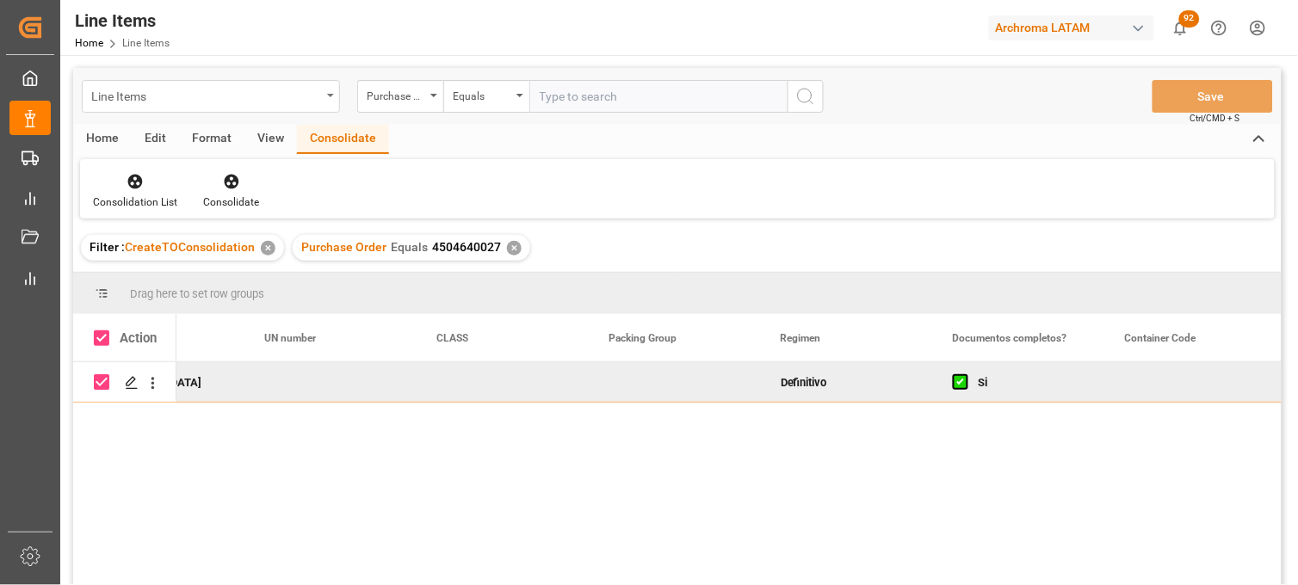
click at [337, 96] on div "Line Items" at bounding box center [211, 96] width 258 height 33
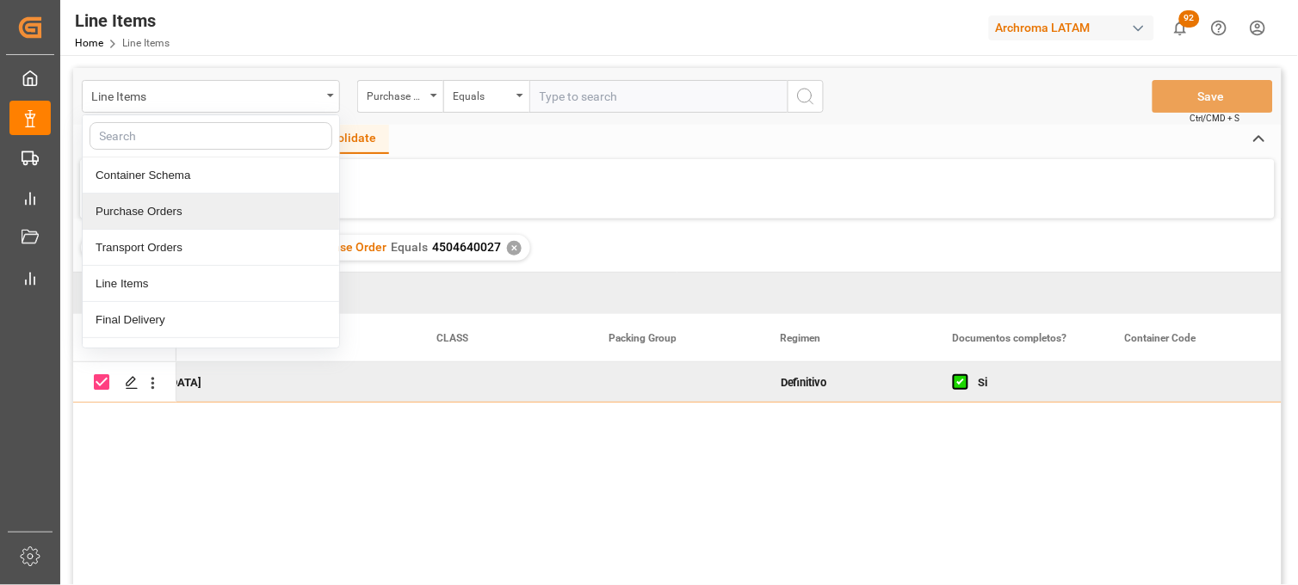
drag, startPoint x: 286, startPoint y: 230, endPoint x: 272, endPoint y: 217, distance: 18.9
click at [272, 217] on div "Container Schema Purchase Orders Transport Orders Line Items Final Delivery Add…" at bounding box center [211, 231] width 258 height 234
click at [272, 217] on div "Purchase Orders" at bounding box center [211, 212] width 257 height 36
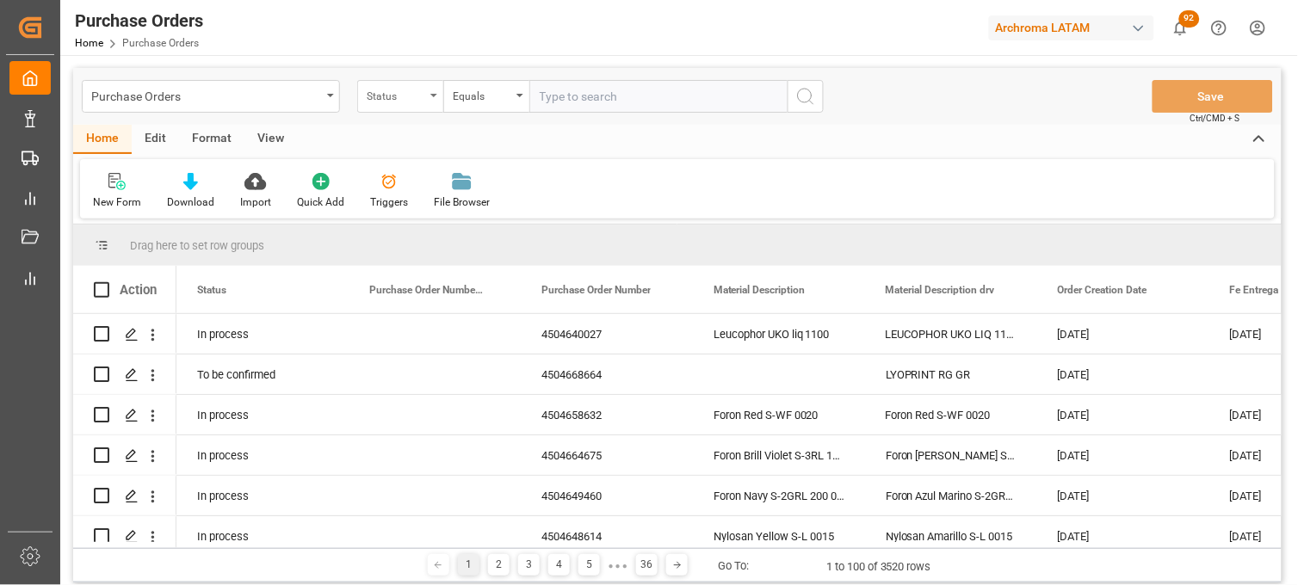
click at [431, 106] on div "Status" at bounding box center [400, 96] width 86 height 33
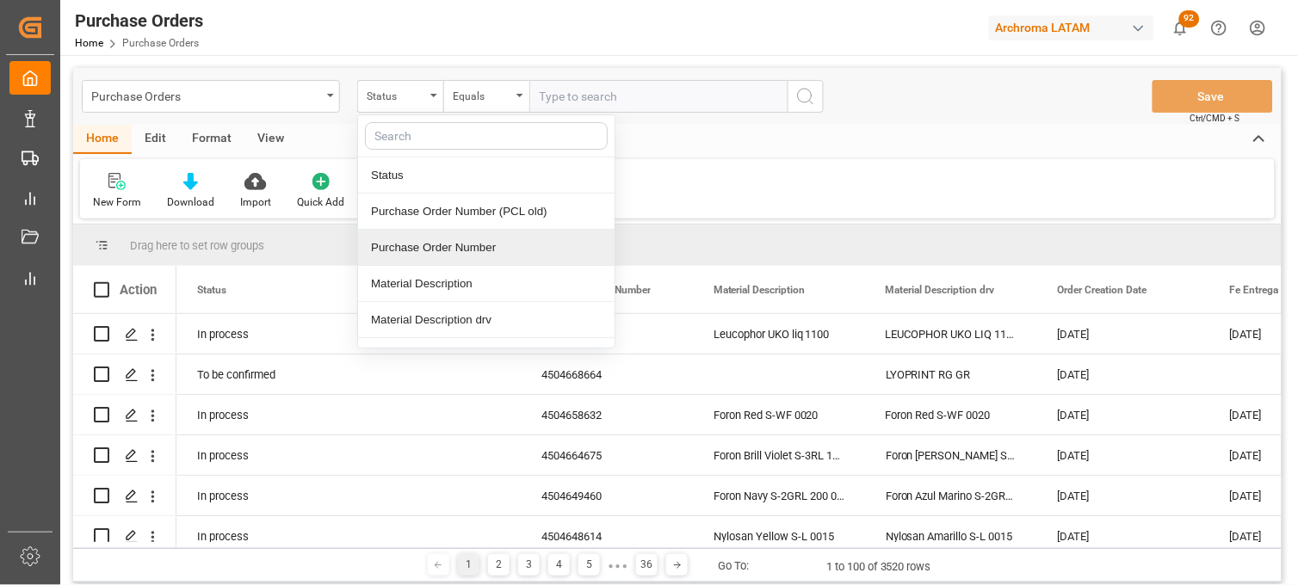
click at [435, 247] on div "Purchase Order Number" at bounding box center [486, 248] width 257 height 36
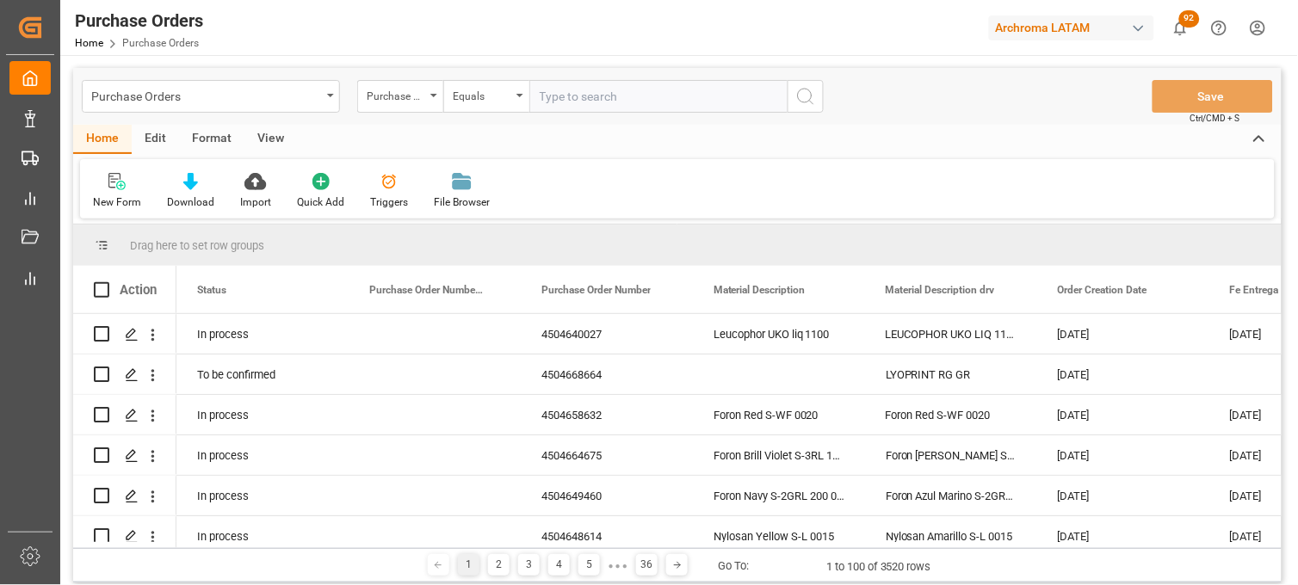
click at [552, 105] on input "text" at bounding box center [658, 96] width 258 height 33
paste input "4504658627"
type input "4504658627"
click at [552, 105] on input "4504658627" at bounding box center [658, 96] width 258 height 33
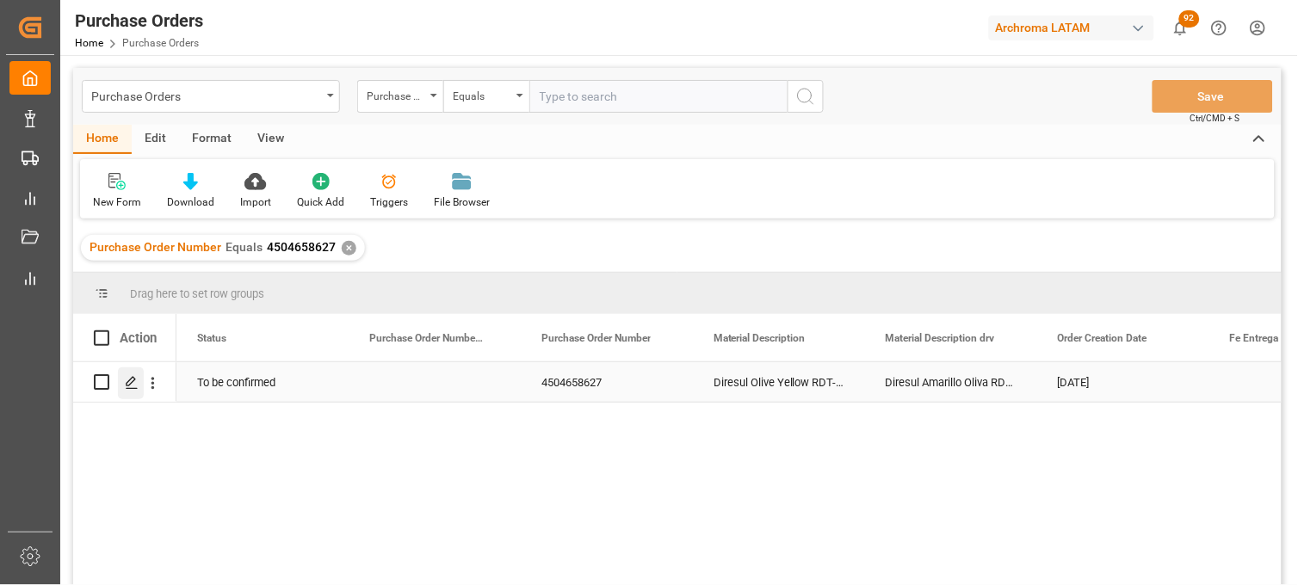
click at [130, 386] on icon "Press SPACE to select this row." at bounding box center [132, 383] width 14 height 14
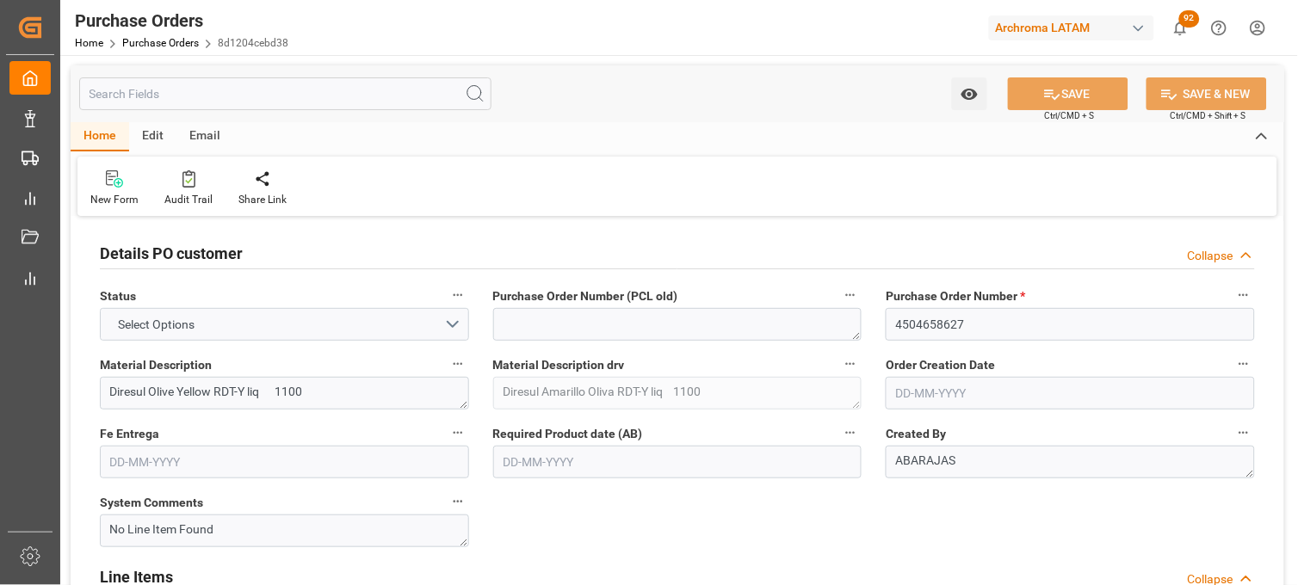
type input "1"
type input "25-08-2025"
type input "22-11-2025"
click at [883, 374] on div "Order Creation Date 25-08-2025" at bounding box center [1070, 381] width 393 height 69
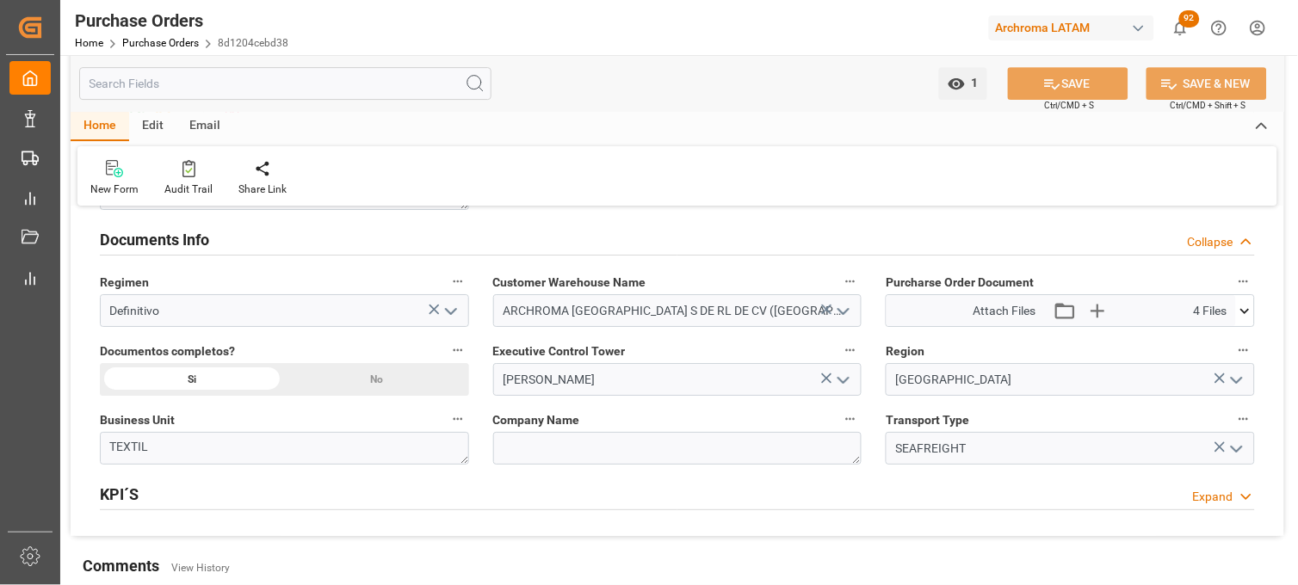
scroll to position [1224, 0]
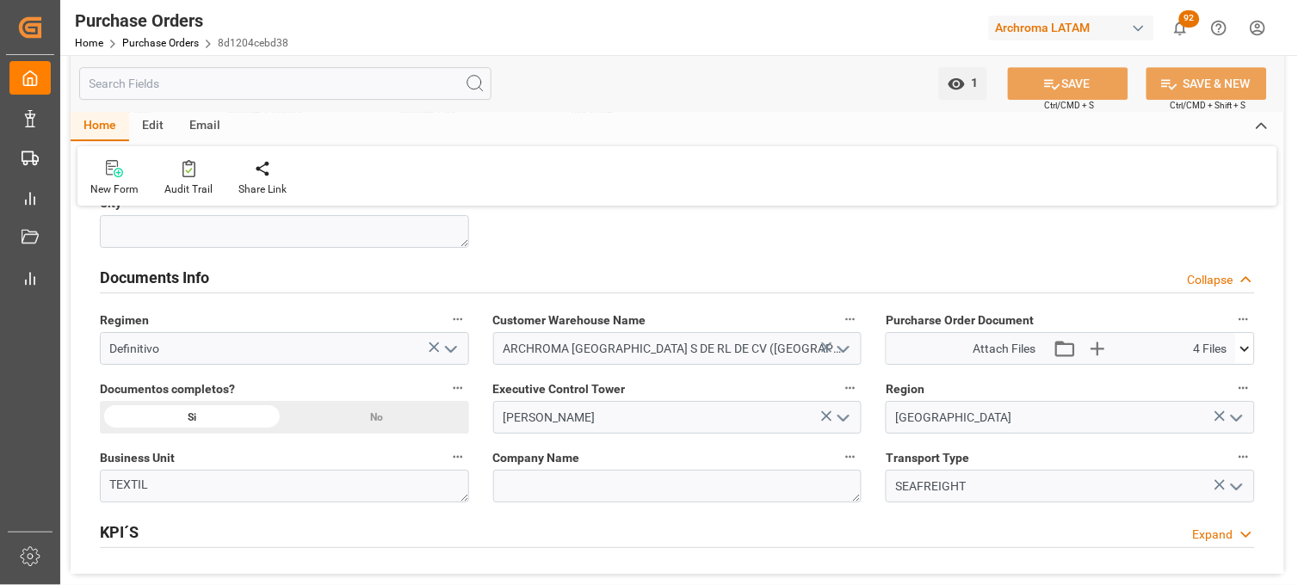
click at [1250, 349] on icon at bounding box center [1245, 349] width 18 height 18
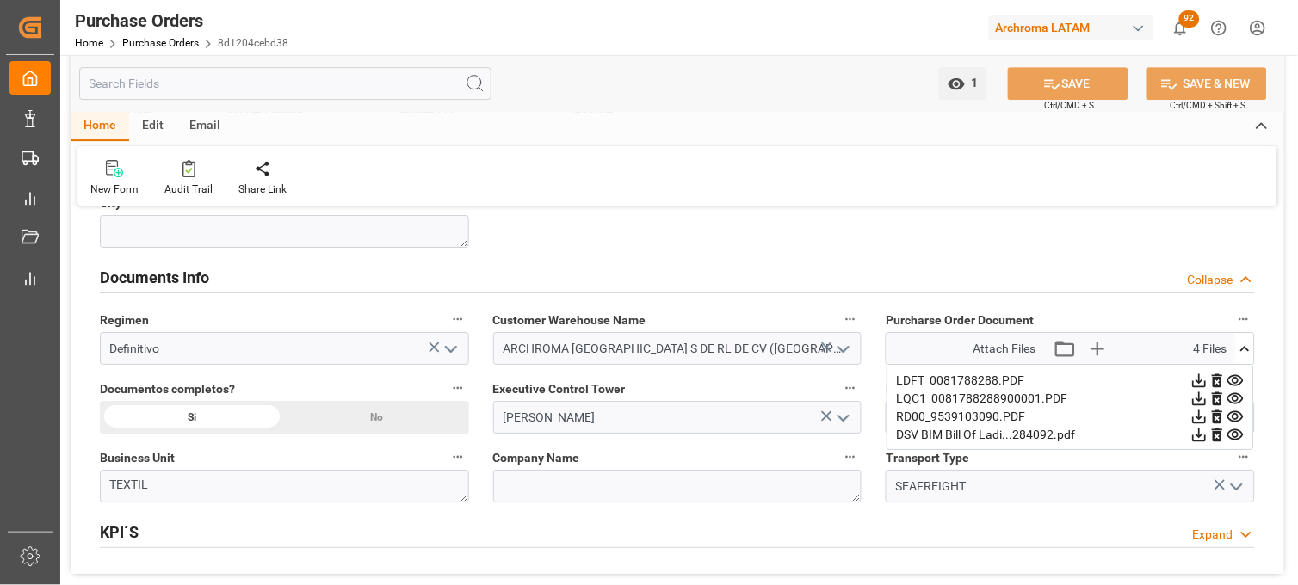
click at [1237, 441] on icon at bounding box center [1236, 435] width 18 height 18
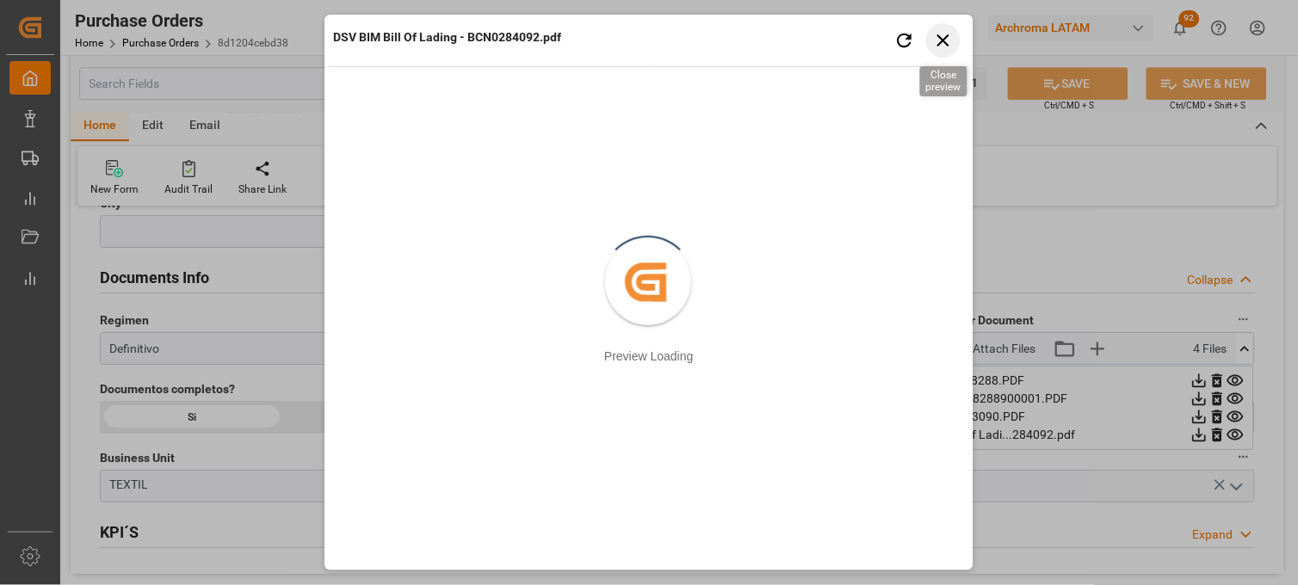
click at [948, 49] on icon "button" at bounding box center [944, 40] width 22 height 22
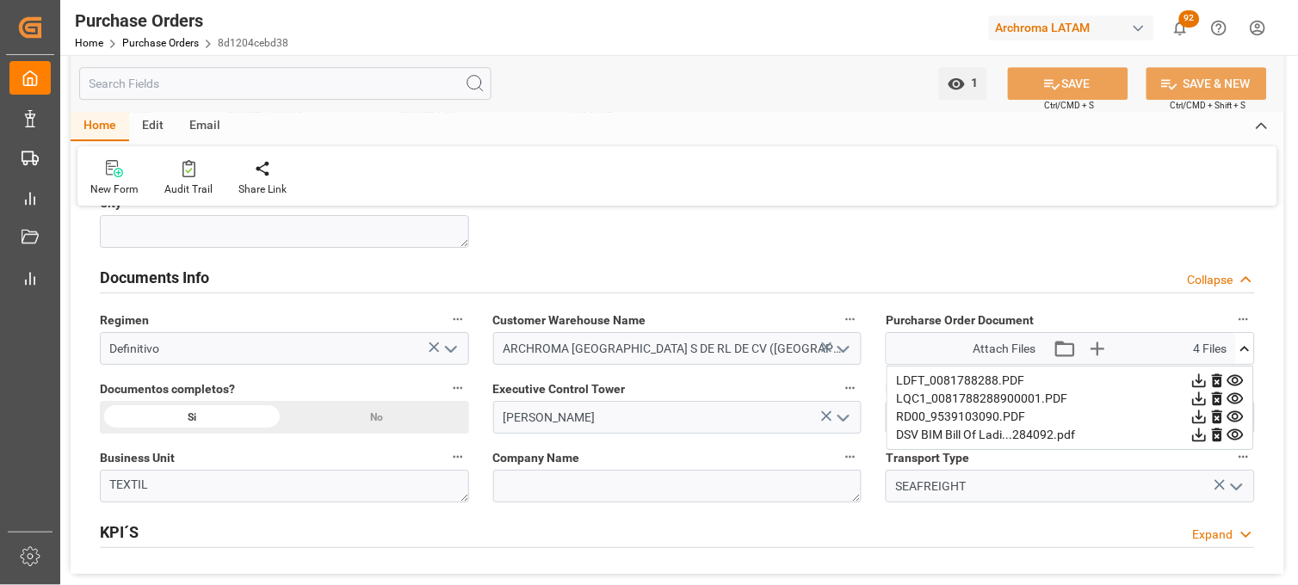
click at [1236, 418] on icon at bounding box center [1236, 417] width 18 height 18
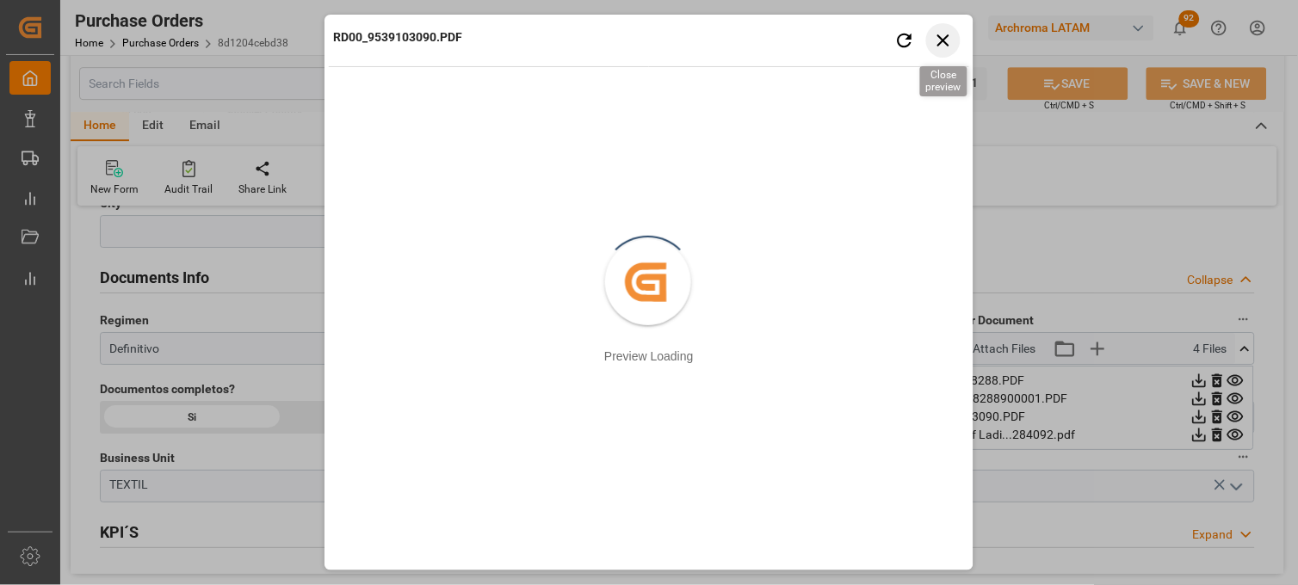
click at [945, 46] on icon "button" at bounding box center [944, 40] width 22 height 22
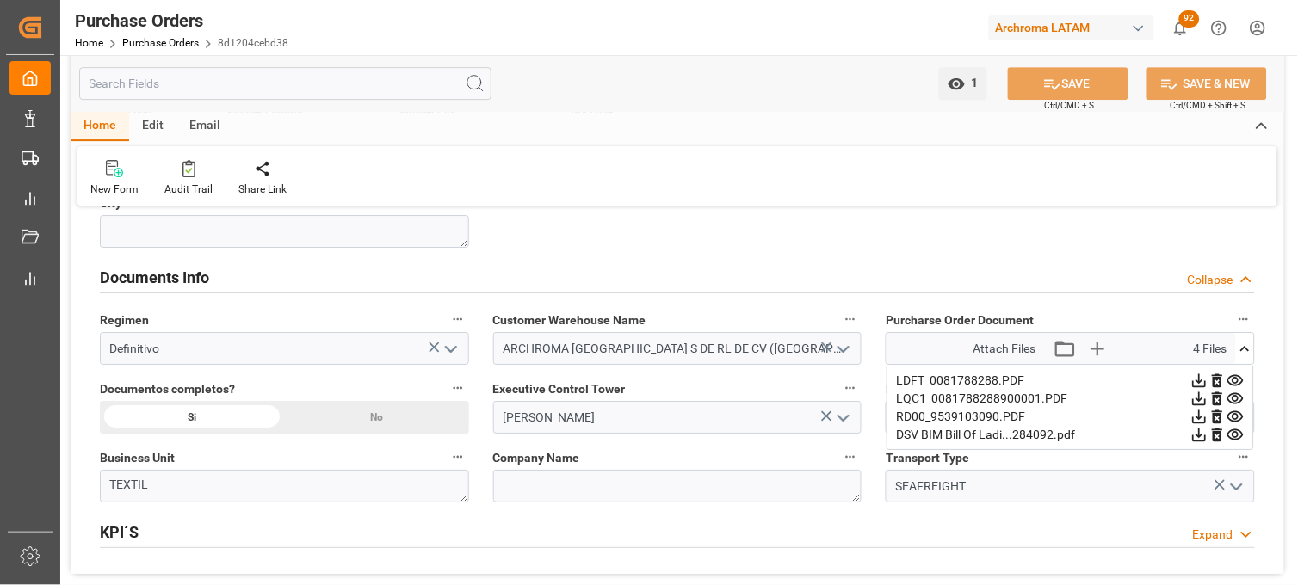
click at [871, 400] on div "Executive Control Tower Erika Cervantes" at bounding box center [677, 405] width 393 height 69
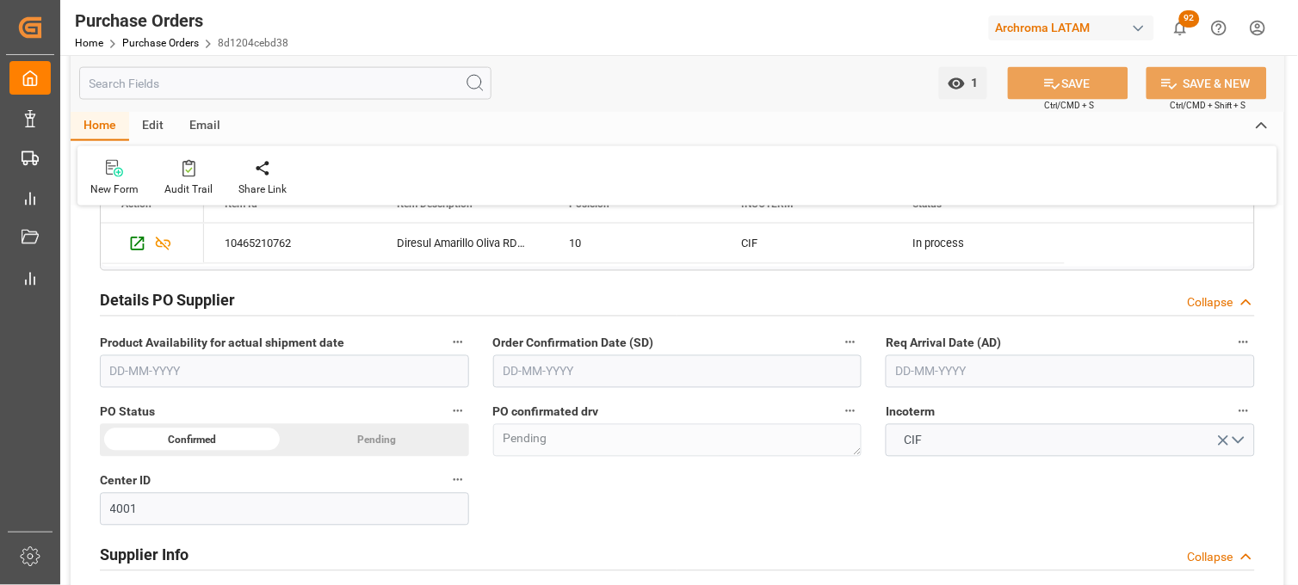
scroll to position [573, 0]
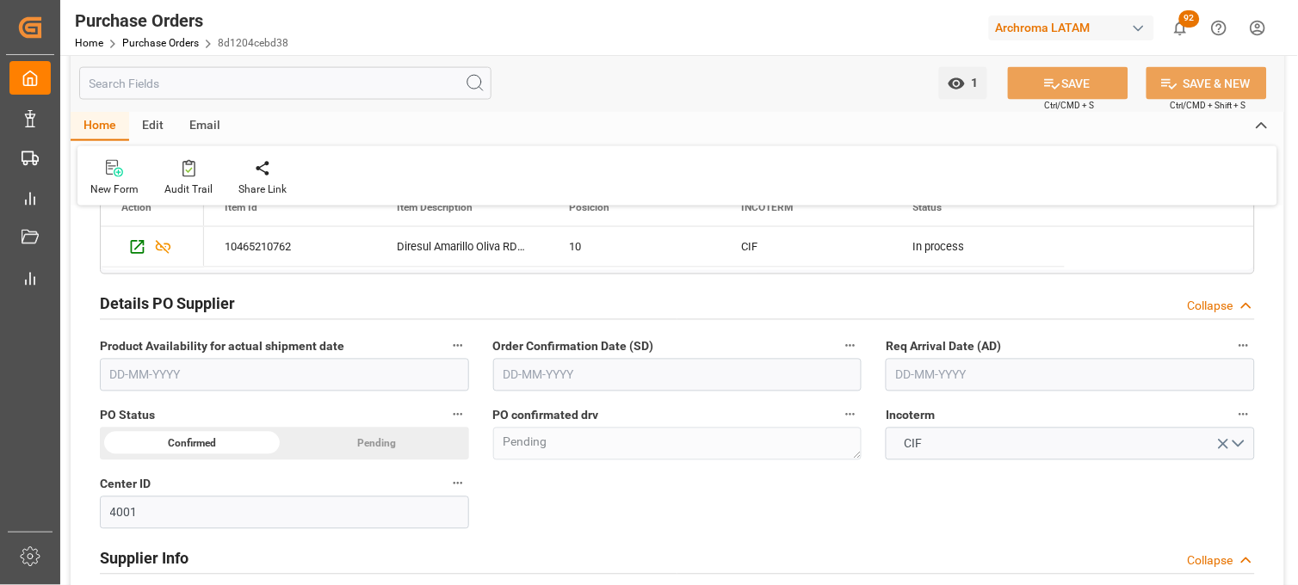
click at [919, 389] on input "text" at bounding box center [1070, 375] width 369 height 33
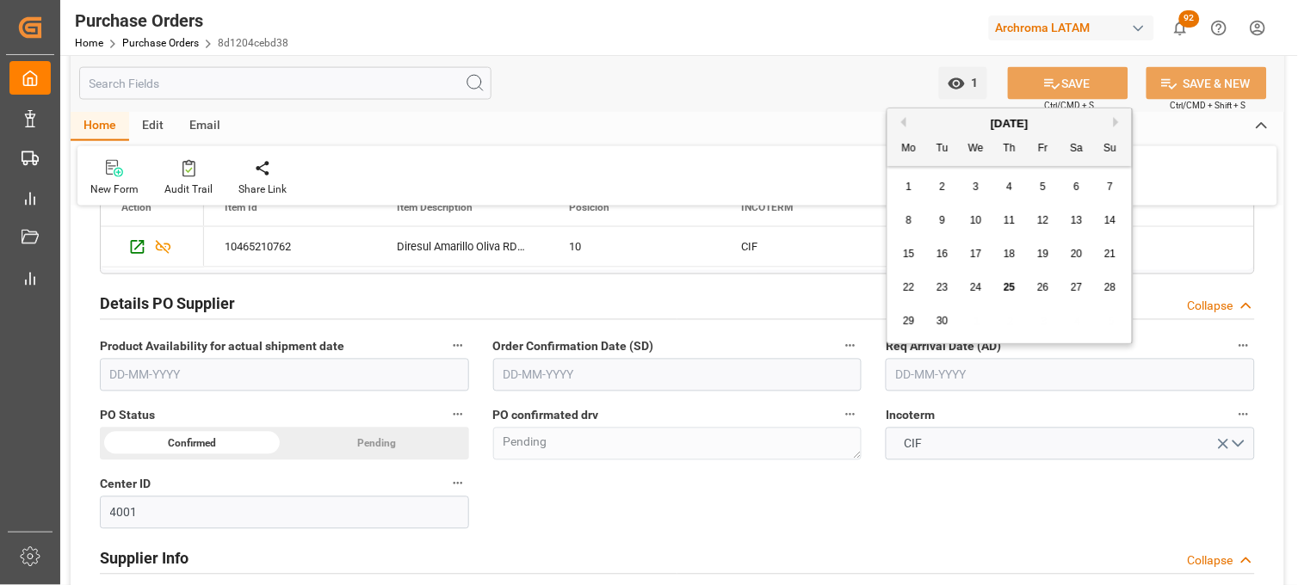
click at [1115, 121] on button "Next Month" at bounding box center [1119, 122] width 10 height 10
click at [1017, 262] on div "16" at bounding box center [1010, 254] width 22 height 21
type input "16-10-2025"
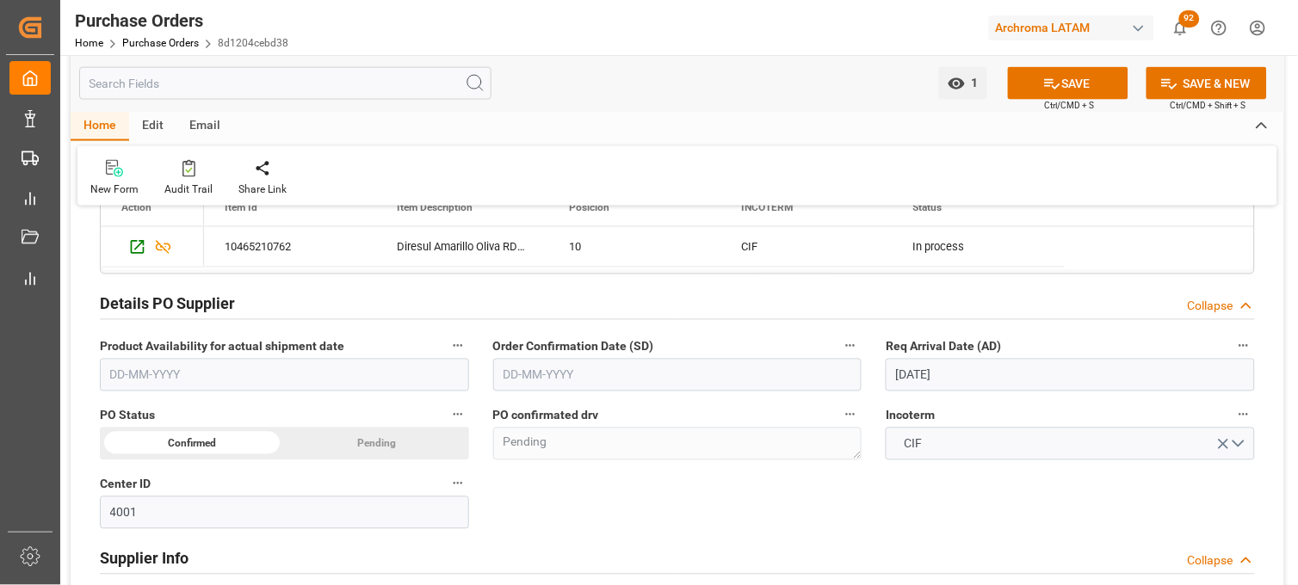
click at [708, 375] on input "text" at bounding box center [677, 375] width 369 height 33
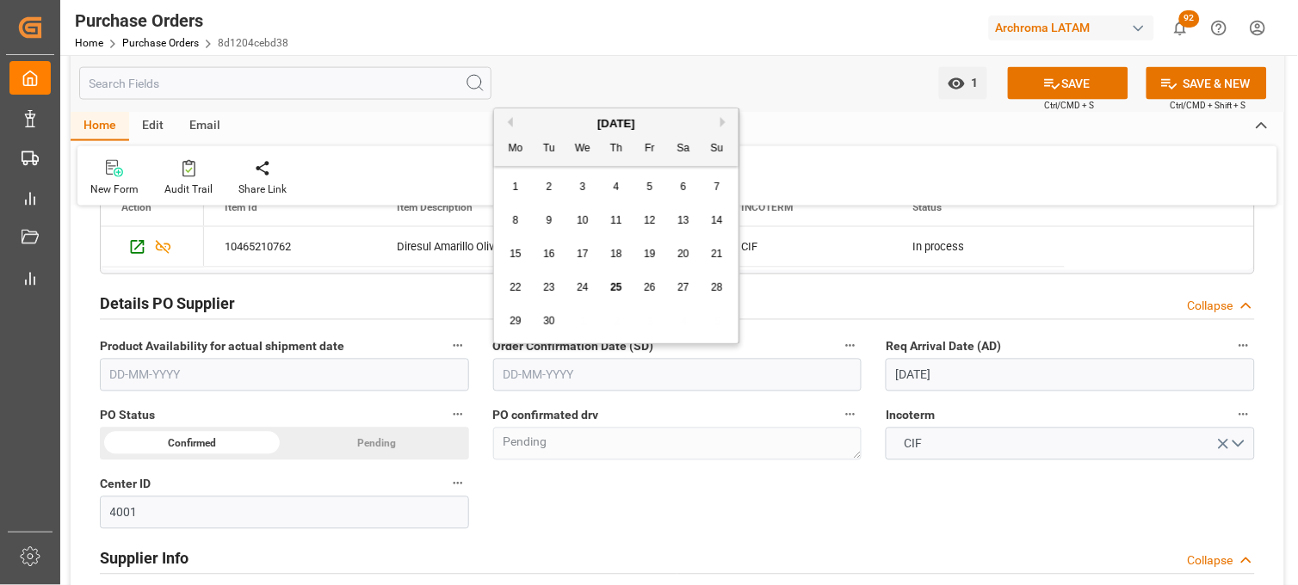
click at [689, 122] on div "September 2025" at bounding box center [616, 123] width 244 height 17
click at [671, 289] on div "22 23 24 25 26 27 28" at bounding box center [616, 288] width 235 height 34
click at [680, 289] on span "27" at bounding box center [682, 287] width 11 height 12
type input "27-09-2025"
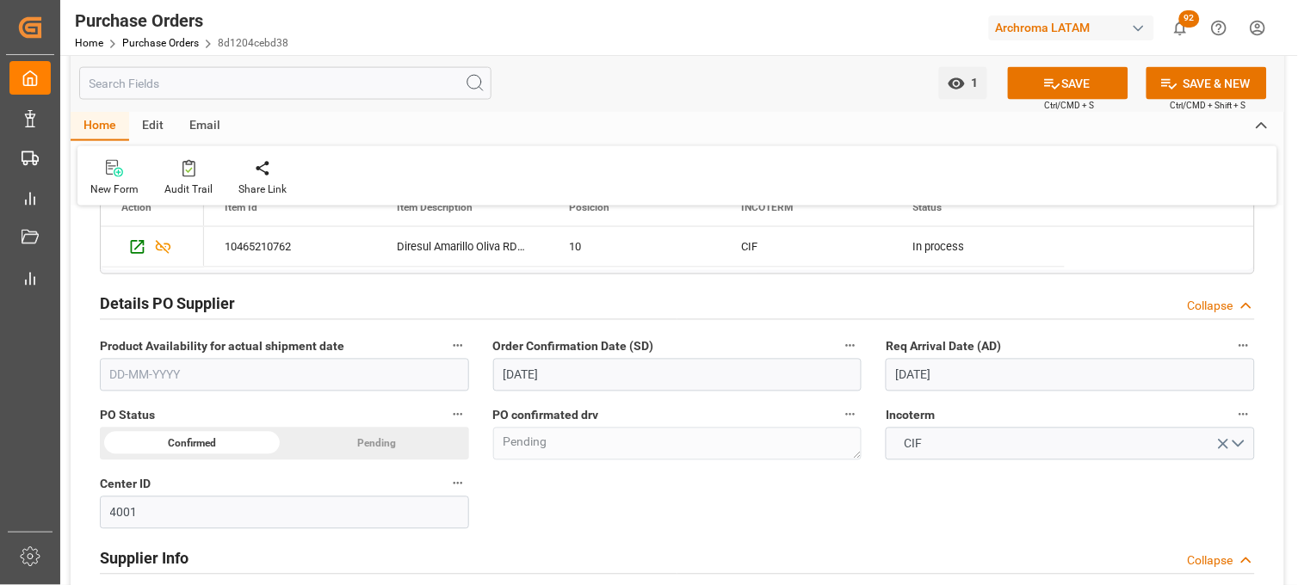
click at [868, 398] on div "PO confirmated drv Pending" at bounding box center [677, 432] width 393 height 69
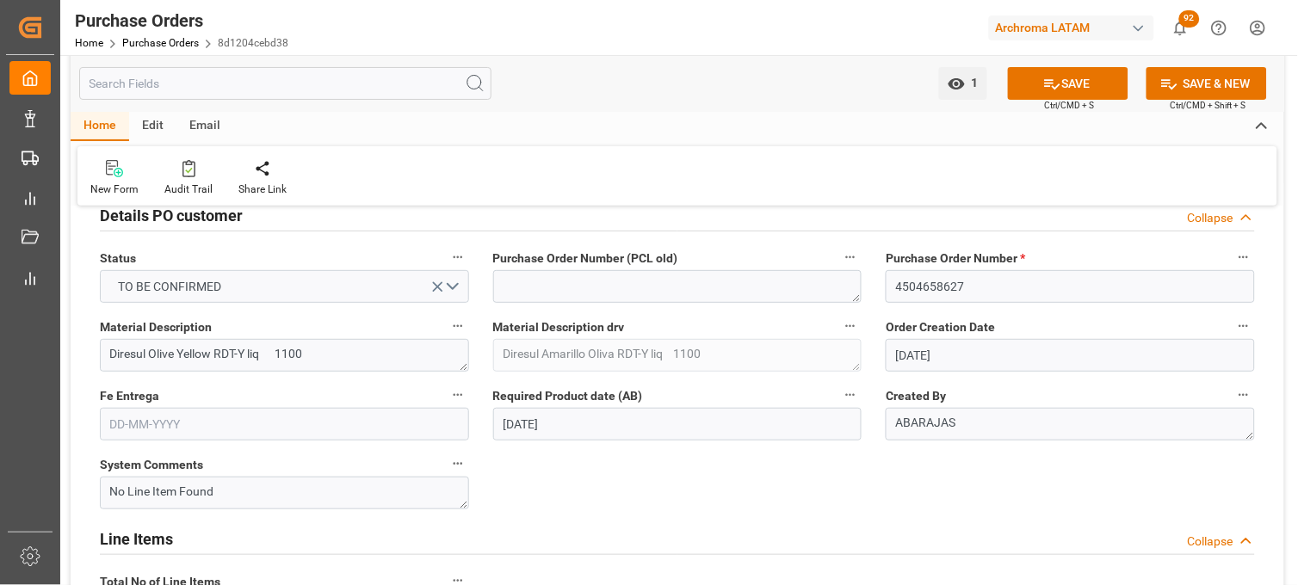
scroll to position [0, 0]
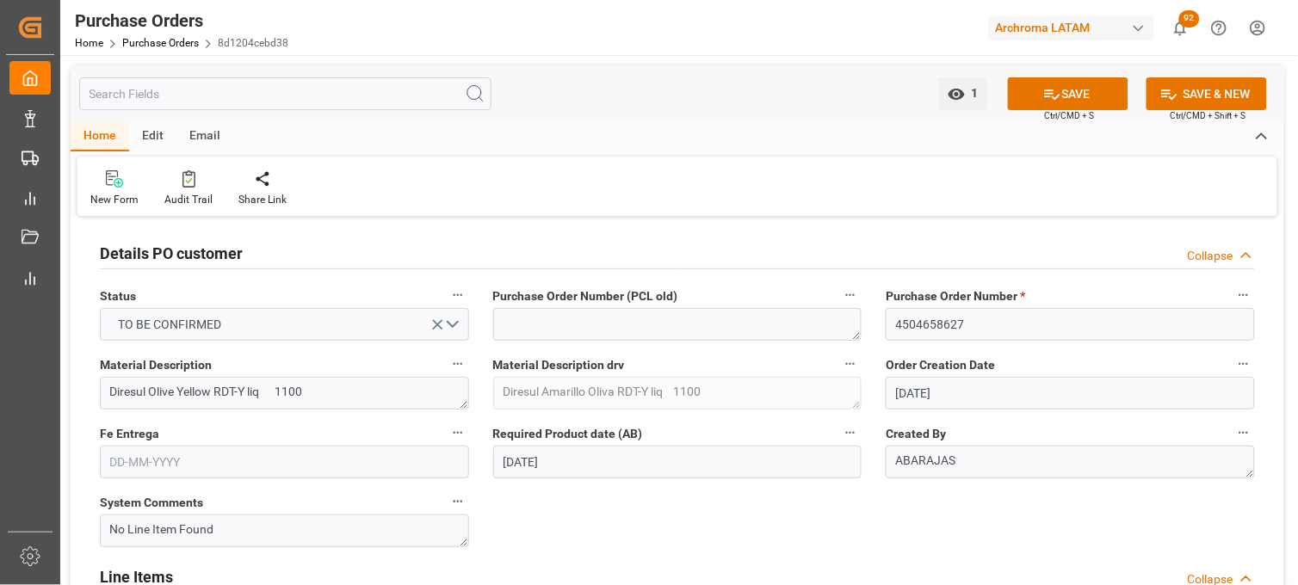
click at [357, 467] on input "text" at bounding box center [284, 462] width 369 height 33
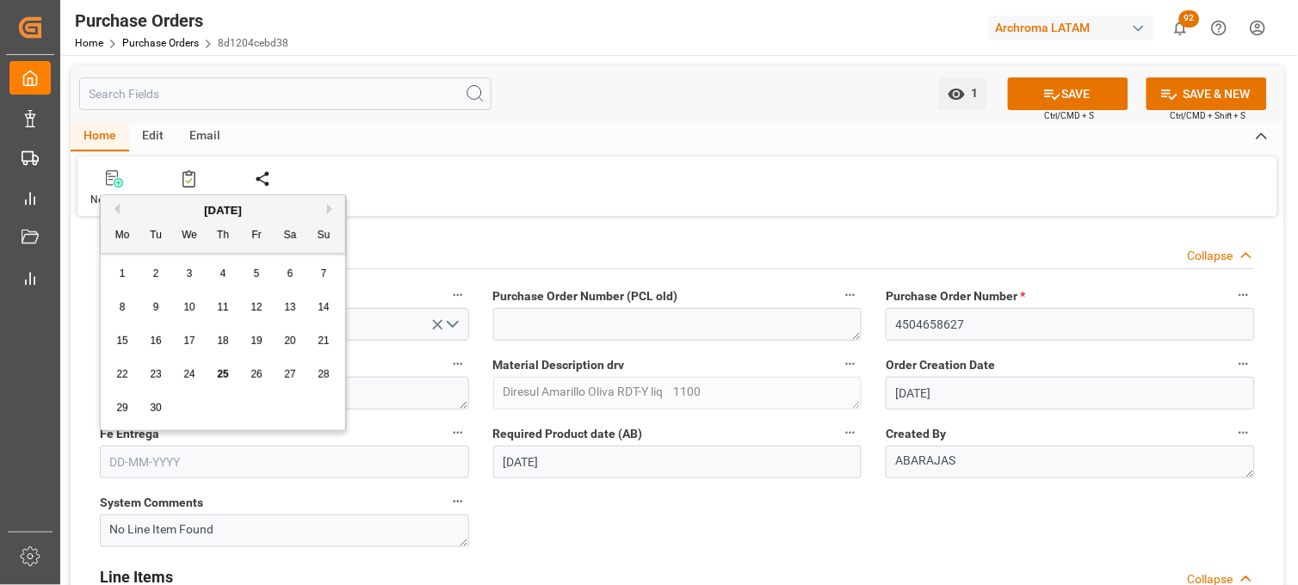
click at [328, 207] on button "Next Month" at bounding box center [332, 209] width 10 height 10
click at [253, 371] on span "24" at bounding box center [255, 374] width 11 height 12
type input "24-10-2025"
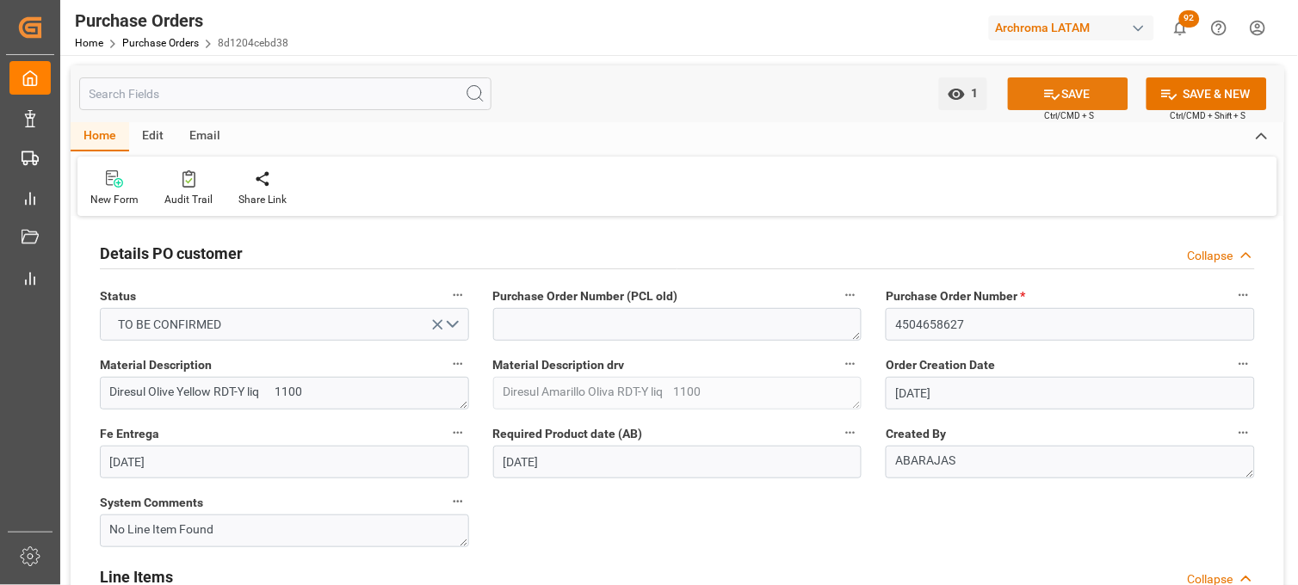
click at [1055, 100] on icon at bounding box center [1052, 94] width 18 height 18
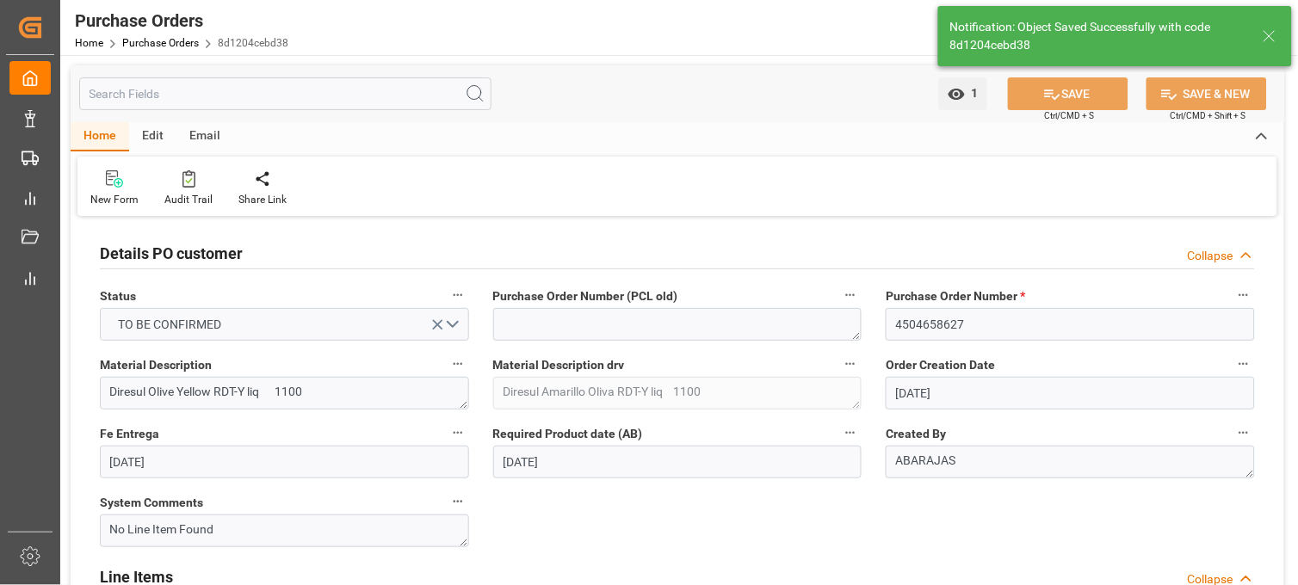
type textarea "Confirmed"
click at [913, 323] on input "4504658627" at bounding box center [1070, 324] width 369 height 33
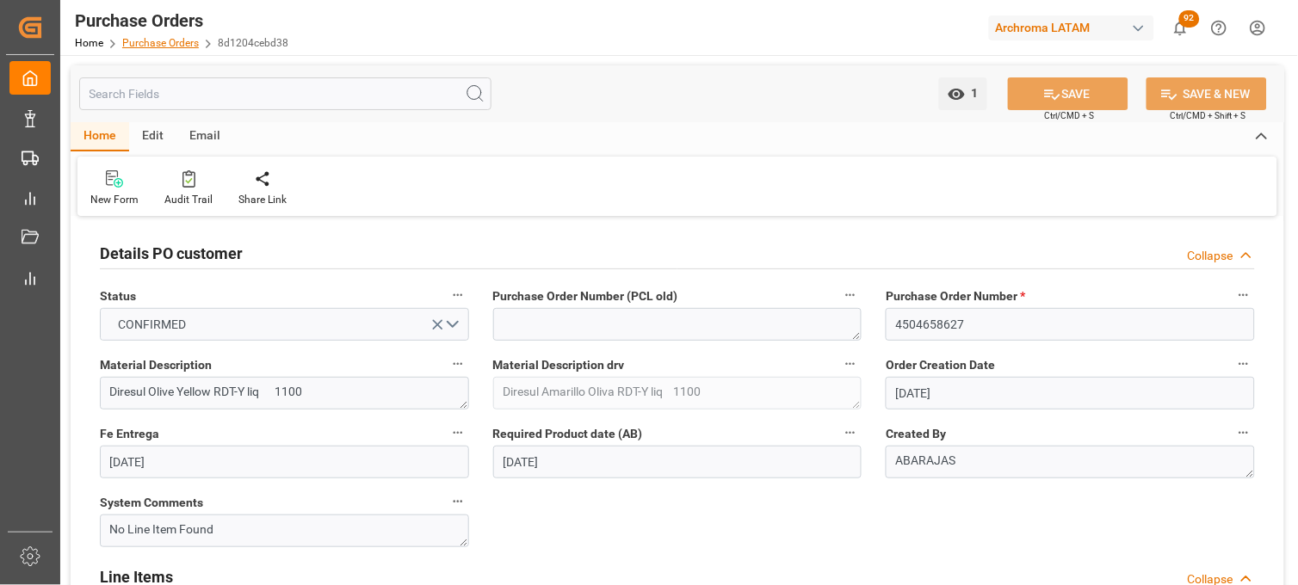
click at [159, 43] on link "Purchase Orders" at bounding box center [160, 43] width 77 height 12
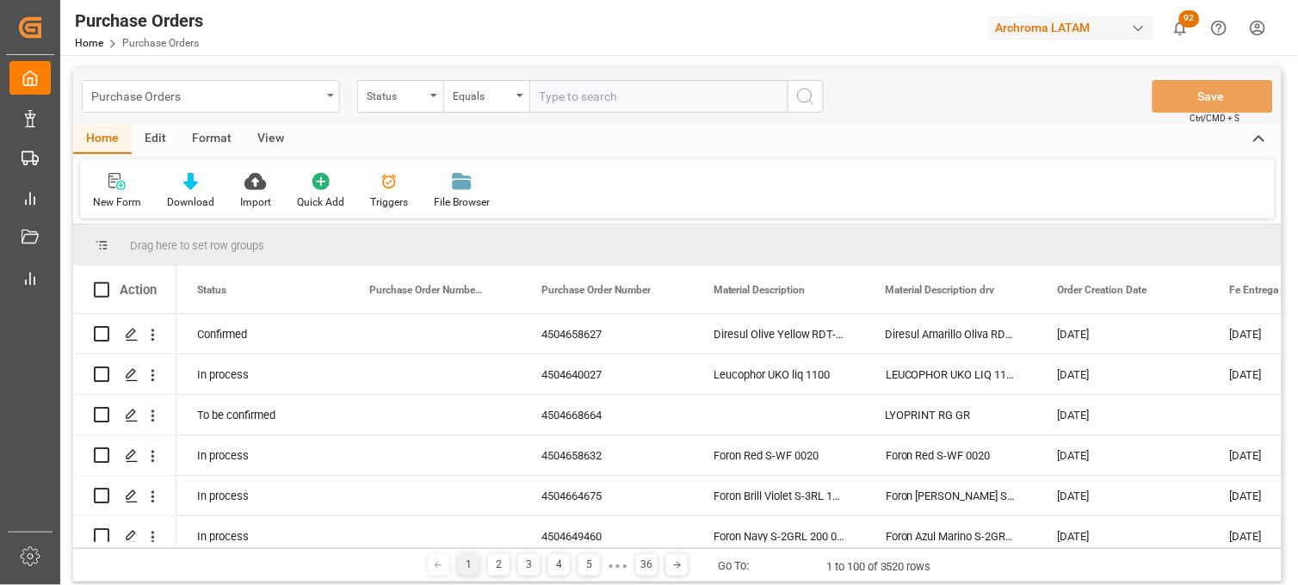
click at [331, 98] on div "Purchase Orders" at bounding box center [211, 96] width 258 height 33
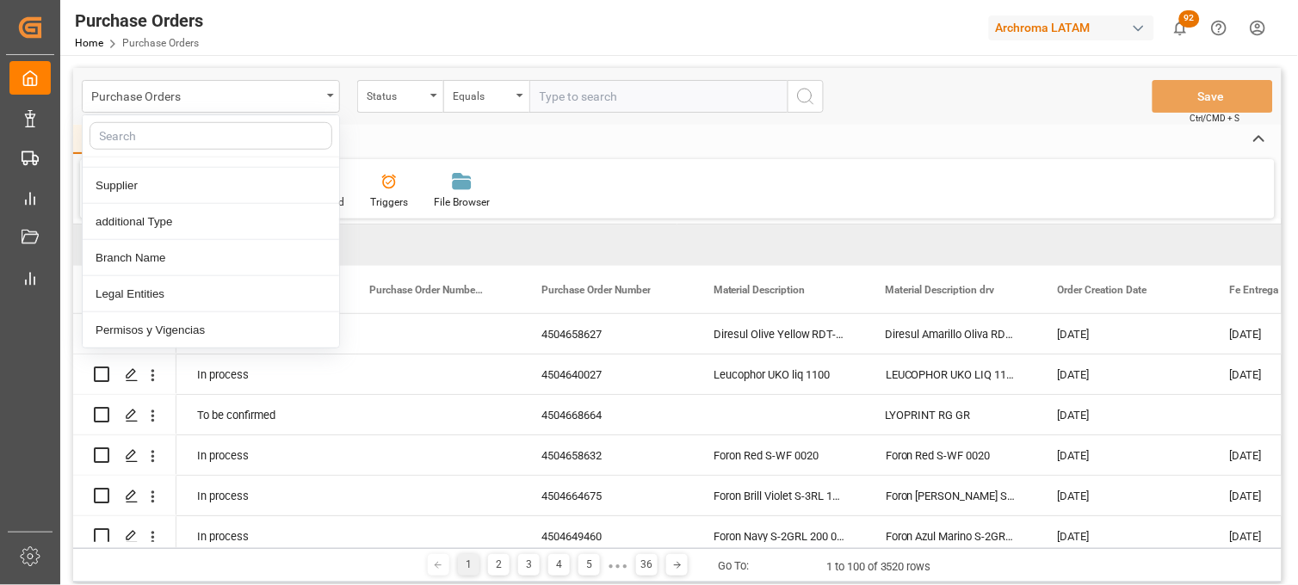
scroll to position [41, 0]
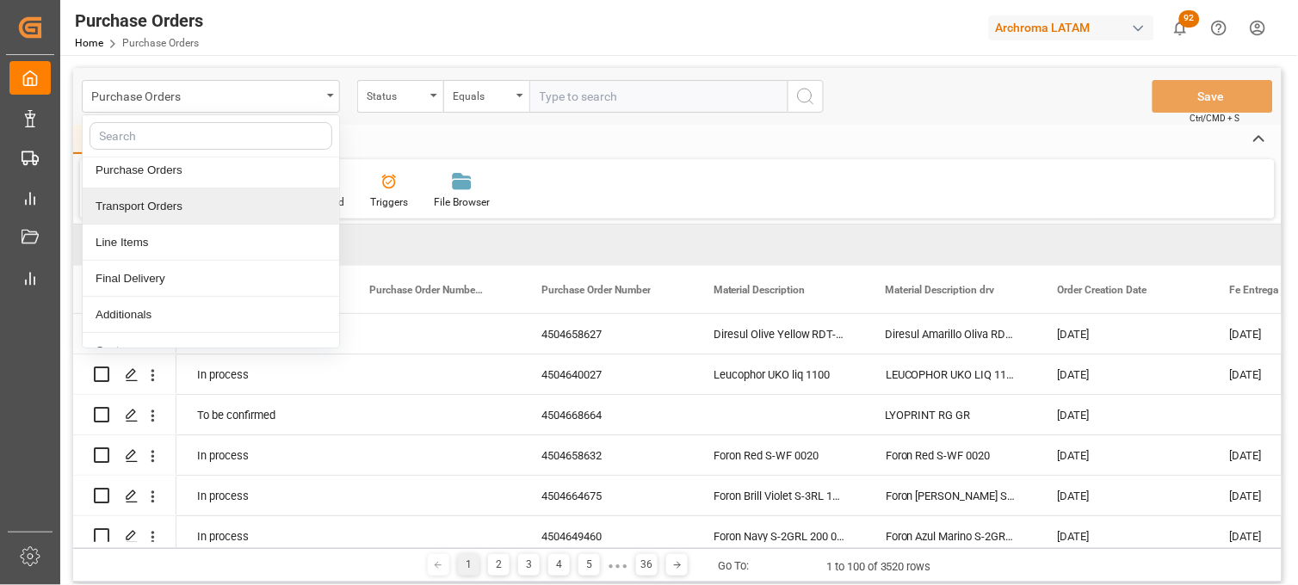
click at [166, 213] on div "Transport Orders" at bounding box center [211, 207] width 257 height 36
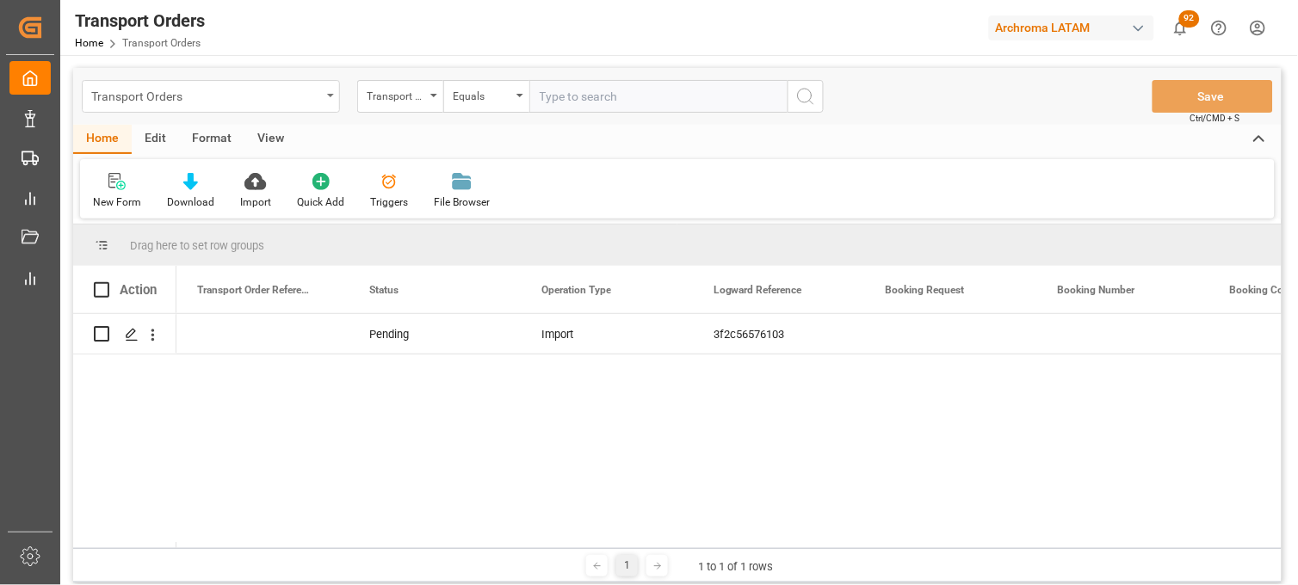
click at [317, 112] on div "Transport Orders" at bounding box center [211, 96] width 258 height 33
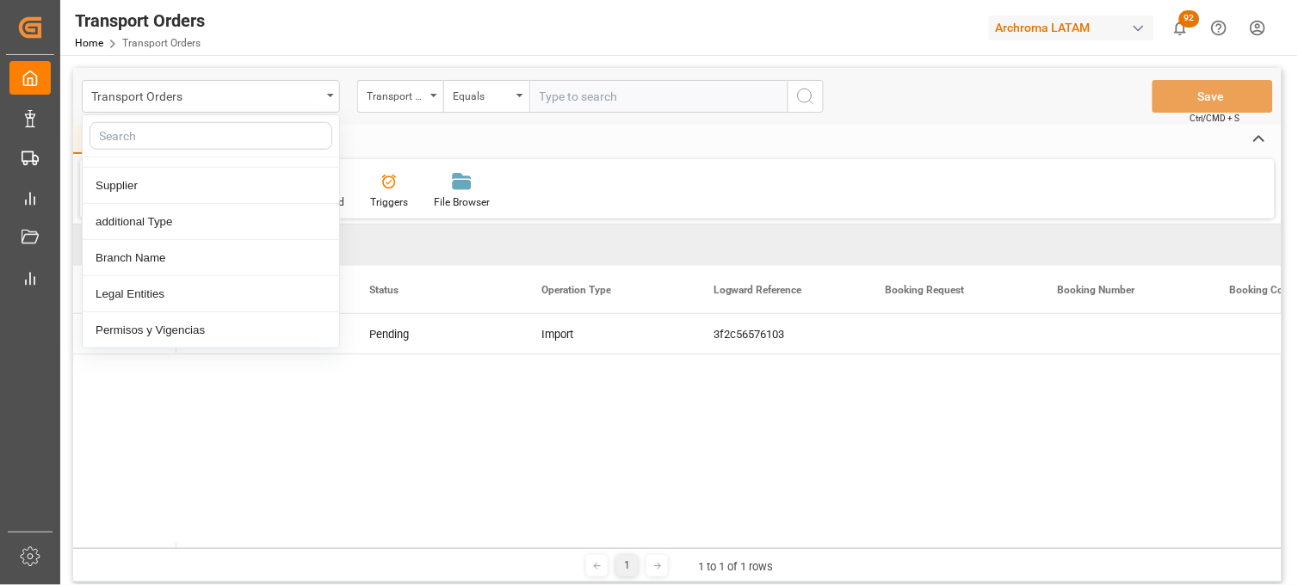
scroll to position [41, 0]
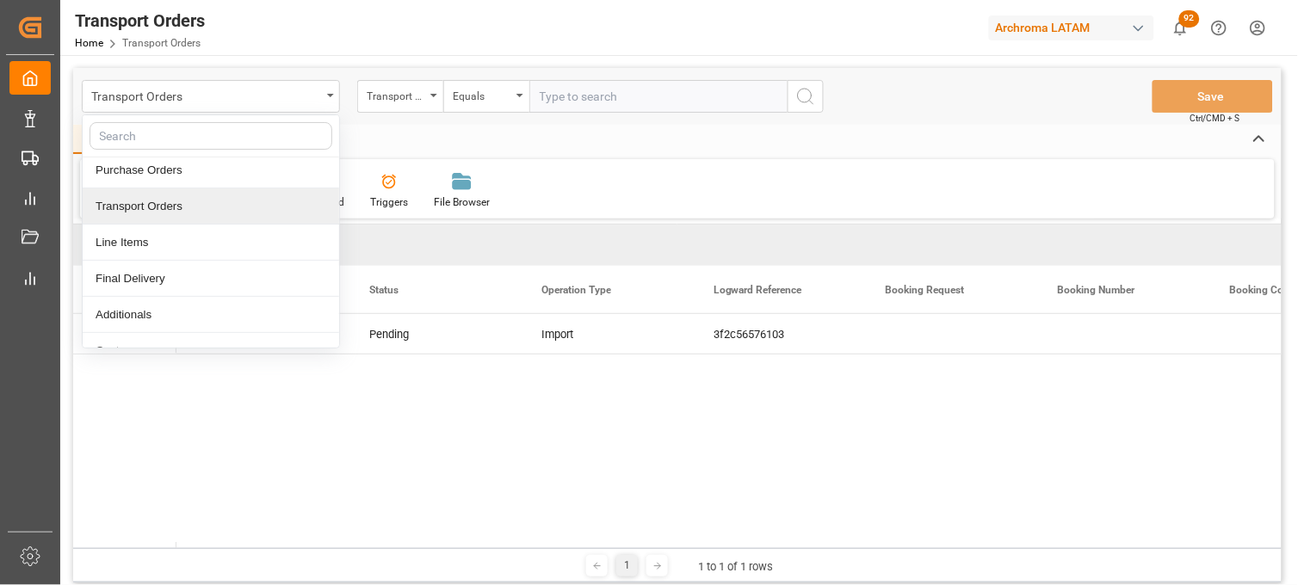
click at [222, 247] on div "Line Items" at bounding box center [211, 243] width 257 height 36
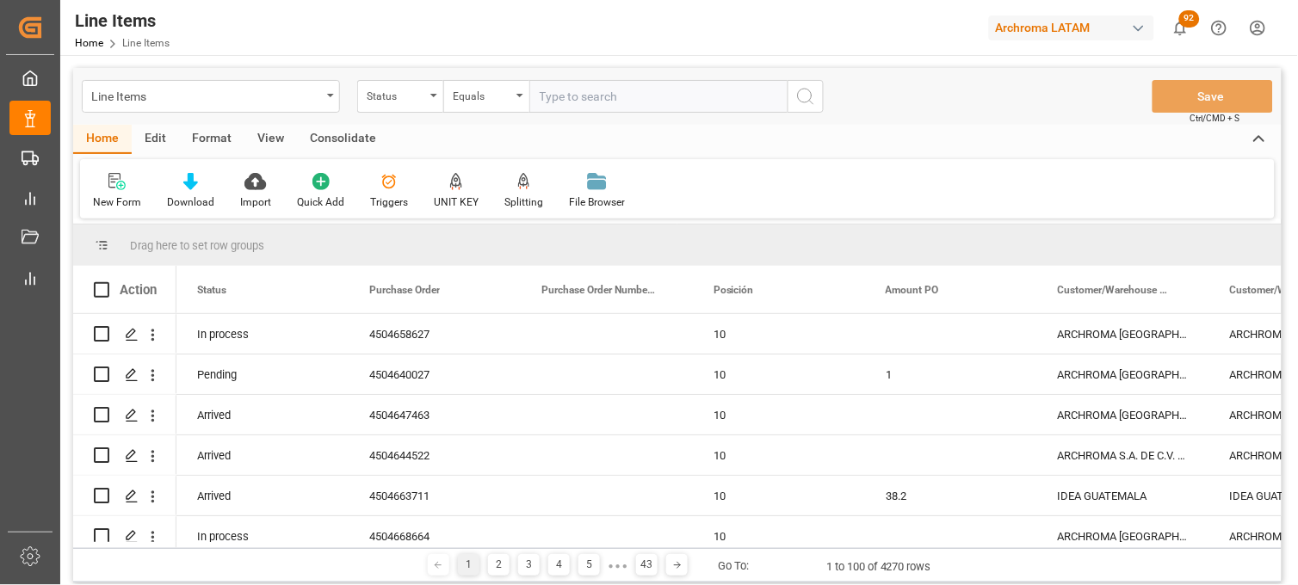
click at [1073, 181] on div "New Form Download Import Quick Add Triggers UNIT KEY Splitting Split by quantit…" at bounding box center [677, 188] width 1195 height 59
click at [420, 90] on div "Status" at bounding box center [396, 94] width 59 height 20
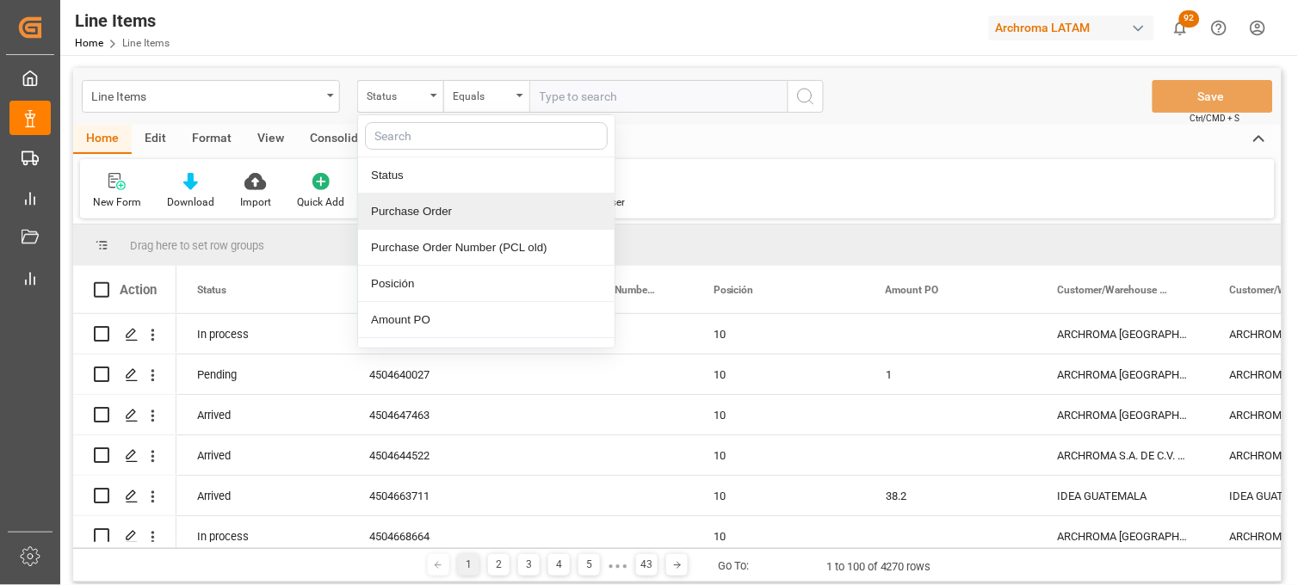
click at [455, 211] on div "Purchase Order" at bounding box center [486, 212] width 257 height 36
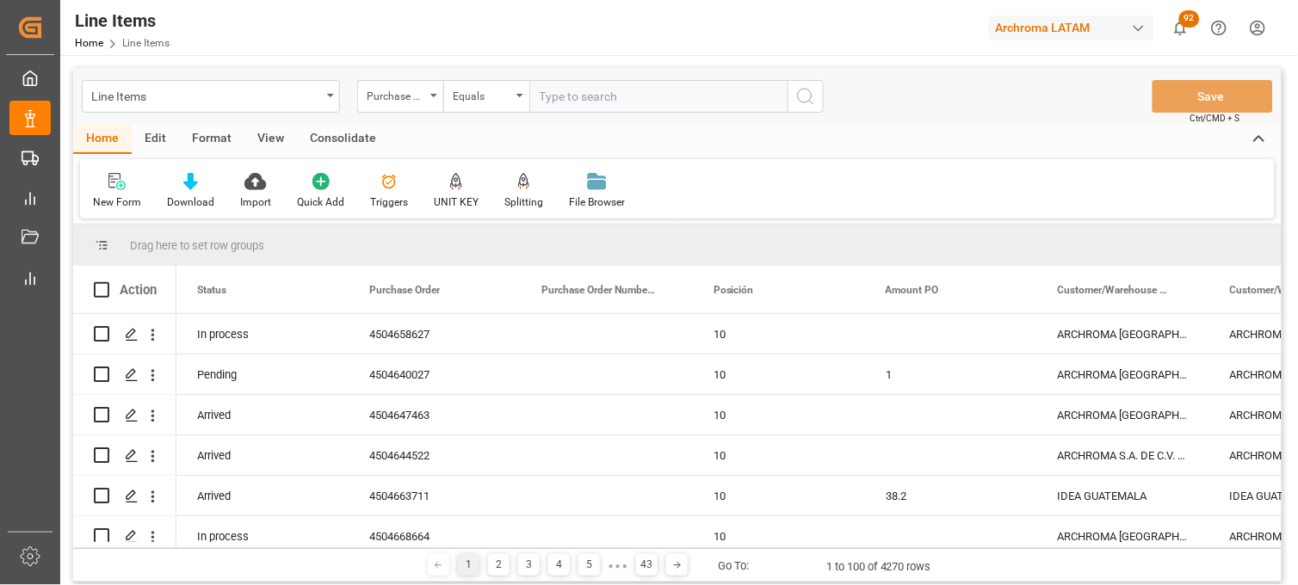
click at [568, 92] on input "text" at bounding box center [658, 96] width 258 height 33
paste input "4504658627"
type input "4504658627"
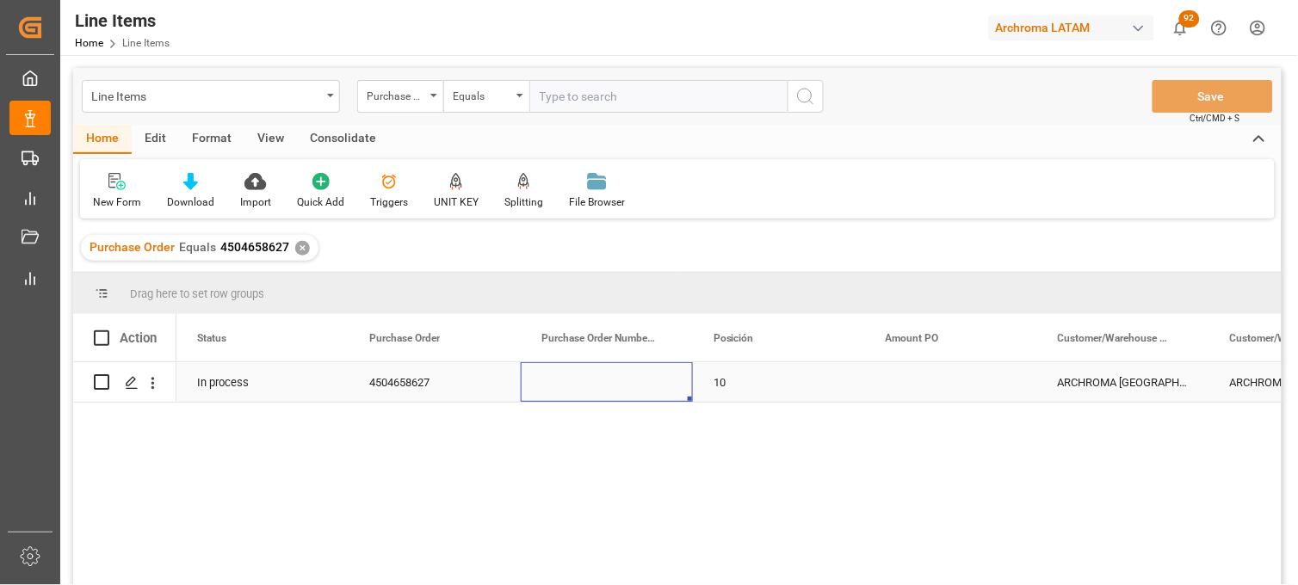
click at [589, 393] on div "Press SPACE to select this row." at bounding box center [607, 382] width 172 height 40
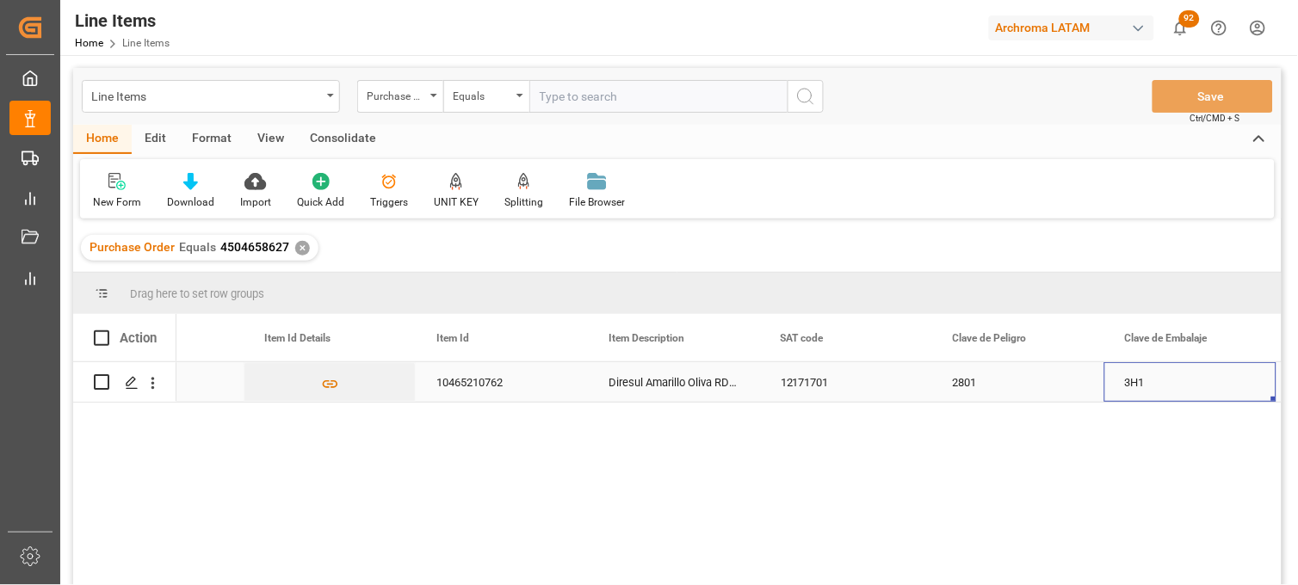
scroll to position [0, 1827]
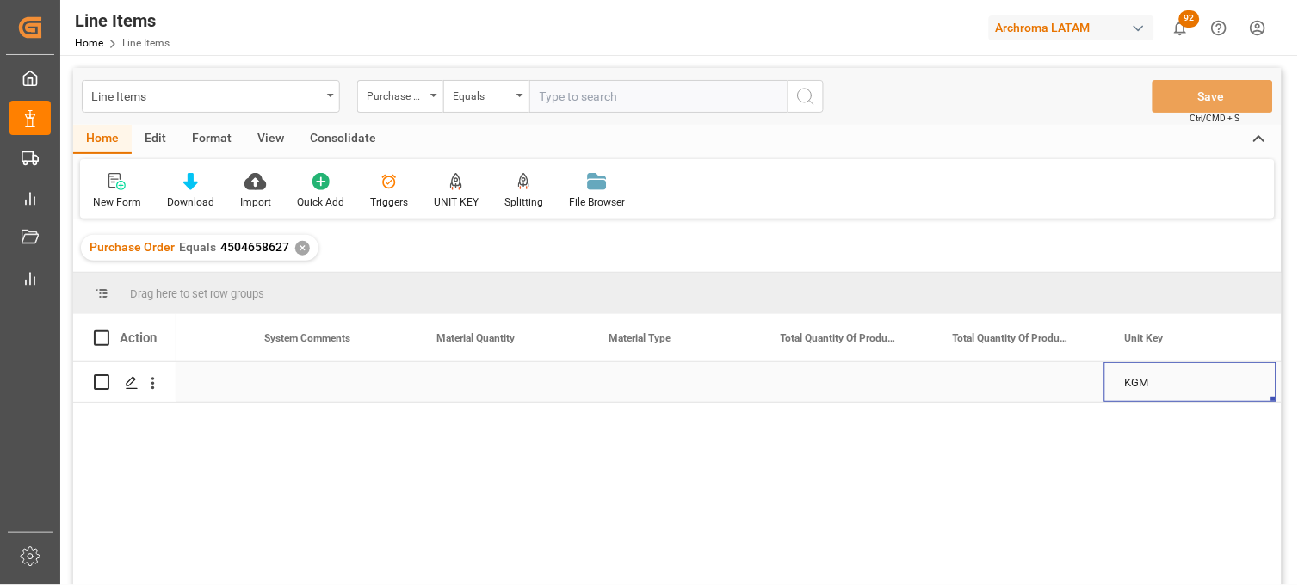
click at [473, 390] on div "Press SPACE to select this row." at bounding box center [502, 382] width 172 height 40
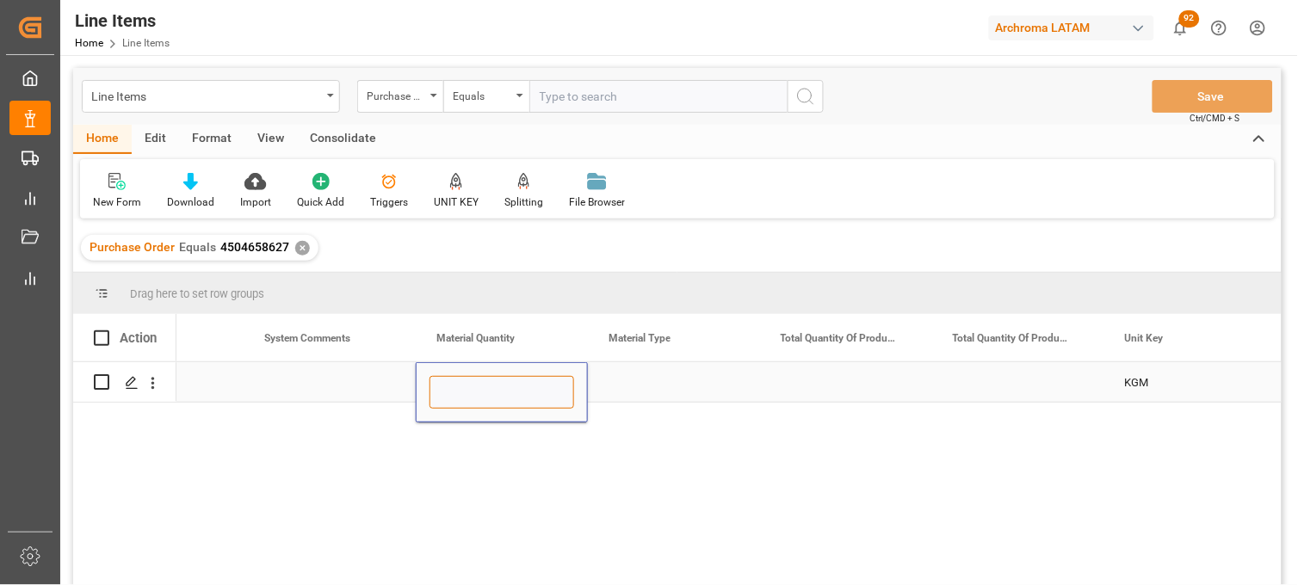
click at [473, 390] on input "Press SPACE to select this row." at bounding box center [502, 392] width 145 height 33
type input "3"
click at [622, 388] on div "Press SPACE to select this row." at bounding box center [674, 382] width 172 height 40
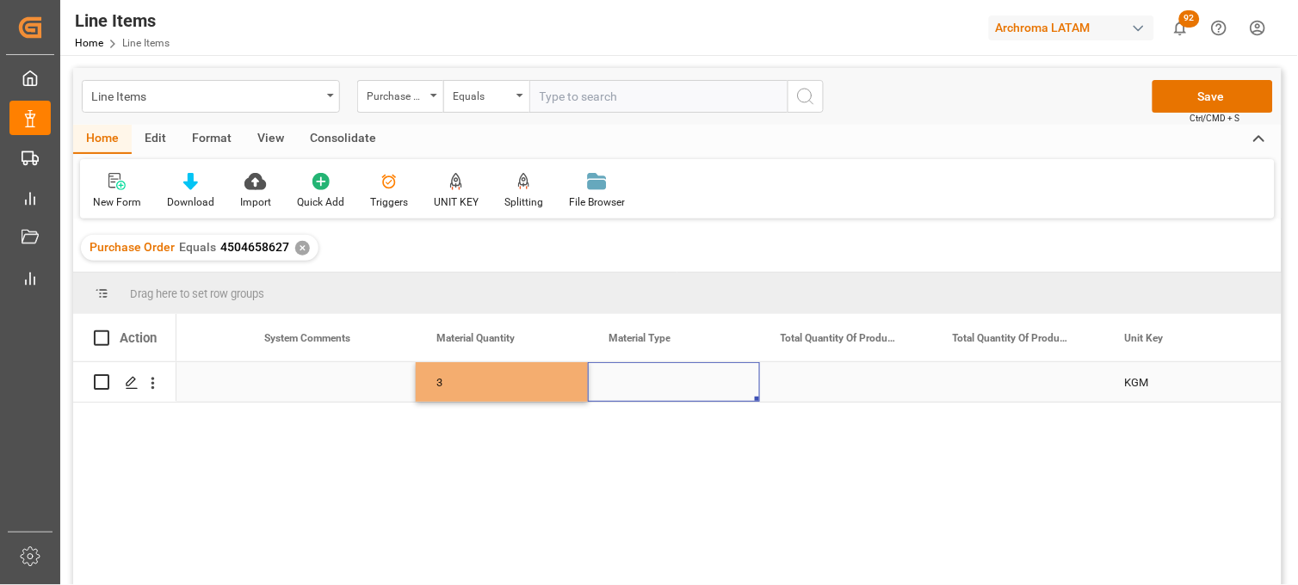
click at [622, 388] on div "Press SPACE to select this row." at bounding box center [674, 382] width 172 height 40
click at [622, 388] on input "Press SPACE to select this row." at bounding box center [674, 392] width 145 height 33
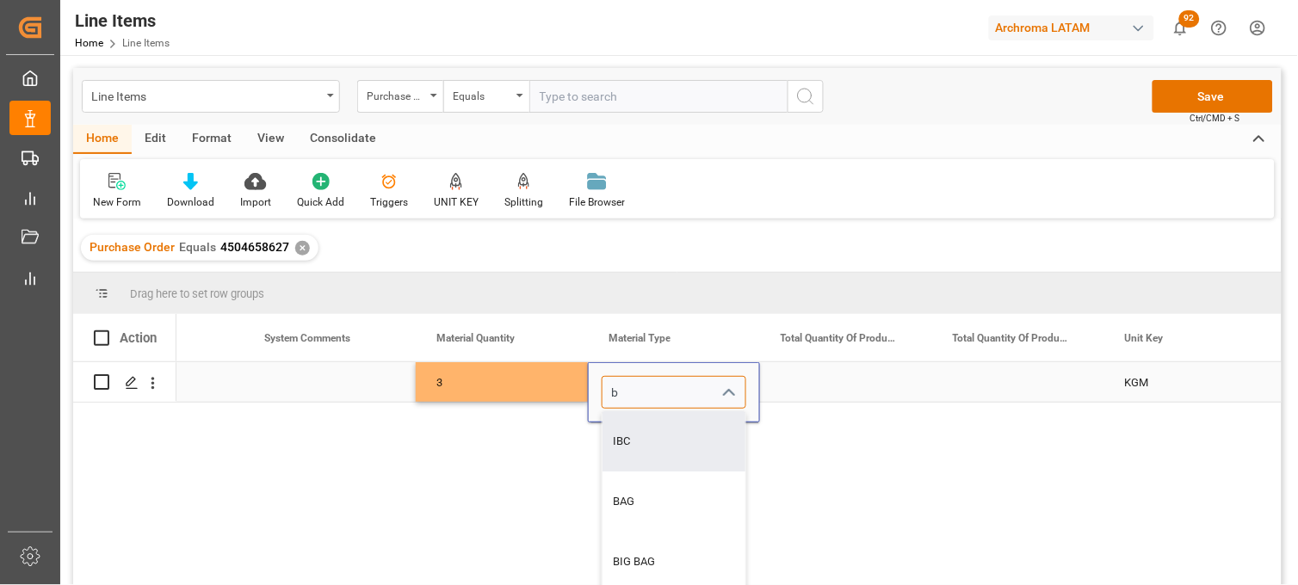
type input "IBC"
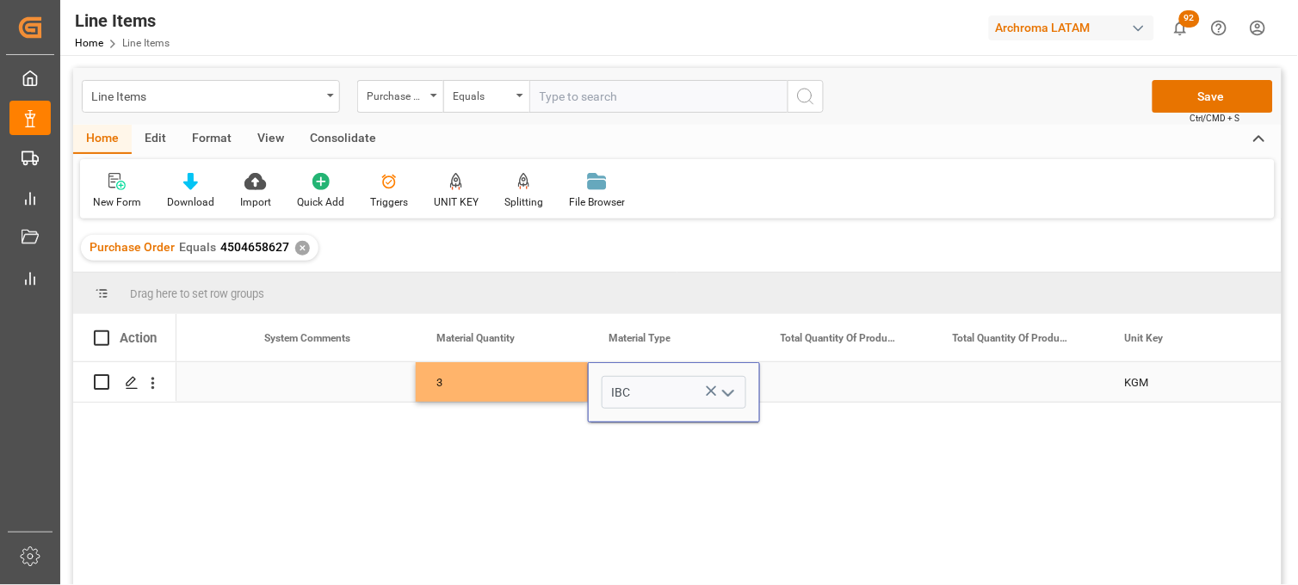
click at [837, 380] on div "Press SPACE to select this row." at bounding box center [846, 382] width 172 height 40
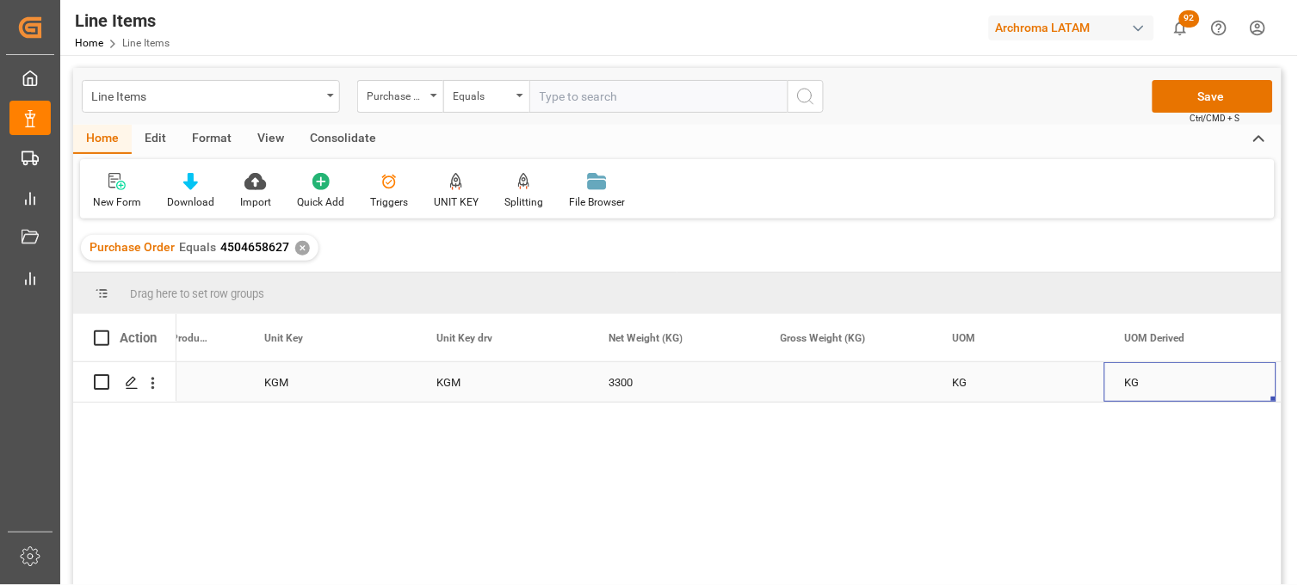
scroll to position [0, 3893]
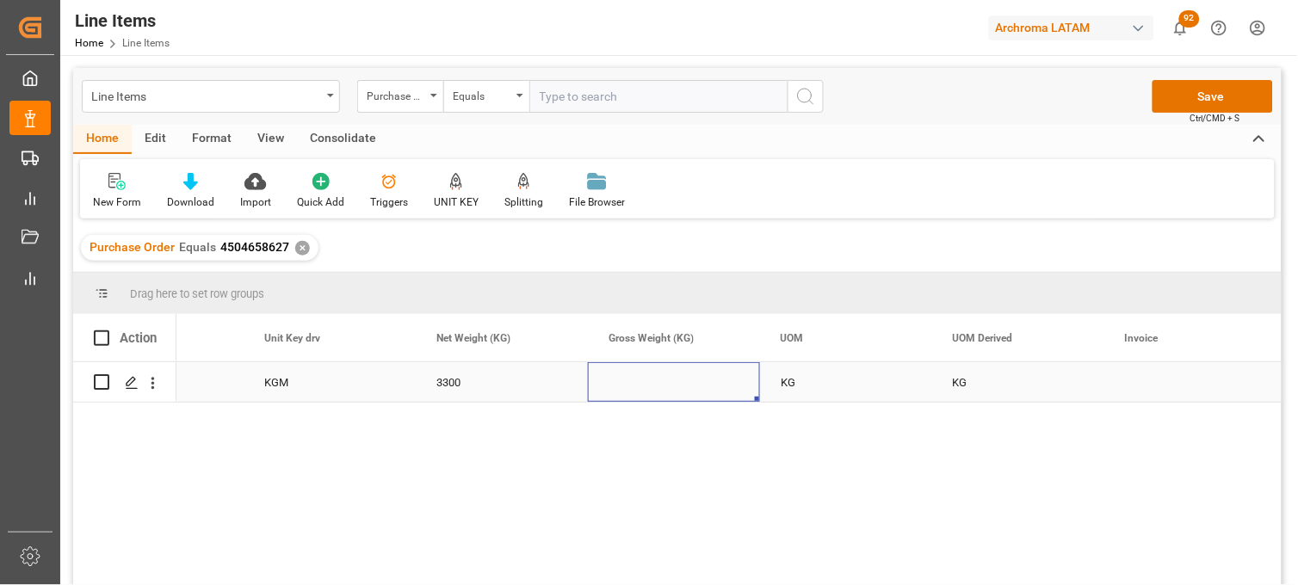
click at [673, 383] on div "Press SPACE to select this row." at bounding box center [674, 382] width 172 height 40
click at [673, 383] on input "Press SPACE to select this row." at bounding box center [674, 392] width 145 height 33
type input "3504.600"
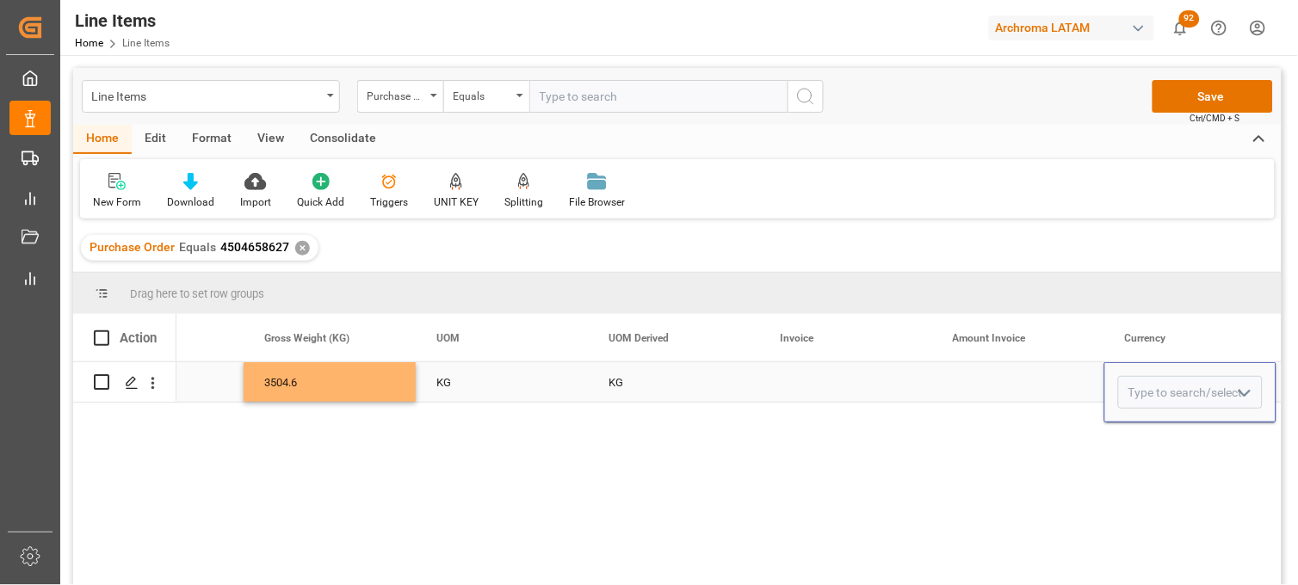
scroll to position [0, 4409]
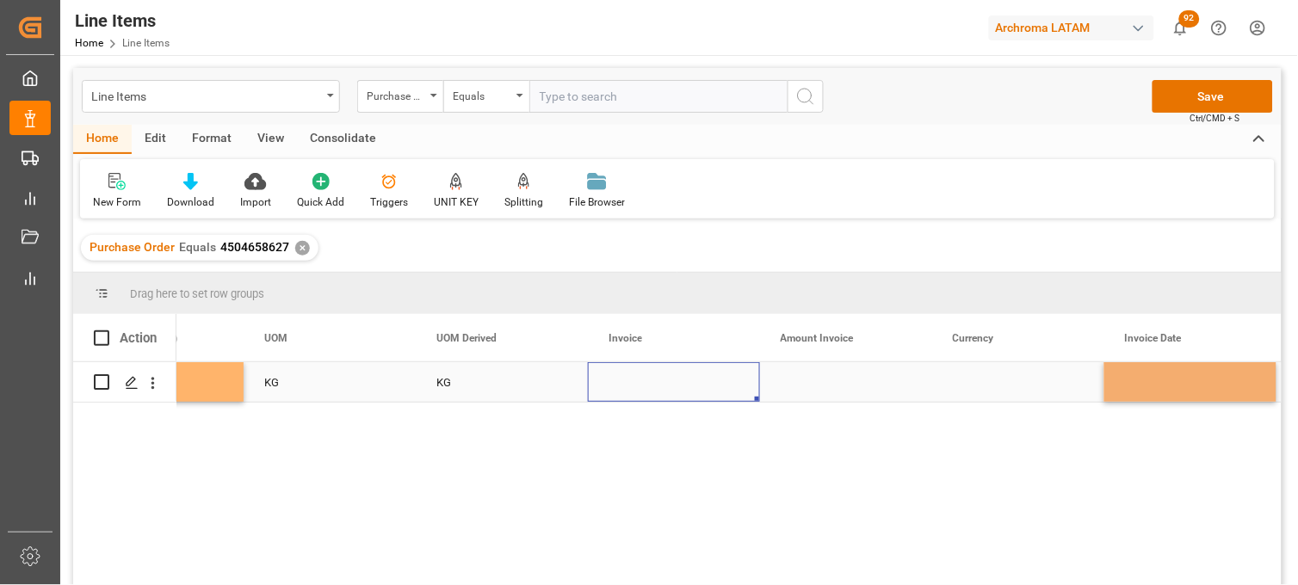
click at [611, 381] on div "Press SPACE to select this row." at bounding box center [674, 382] width 172 height 40
click at [611, 381] on input "Press SPACE to select this row." at bounding box center [674, 392] width 145 height 33
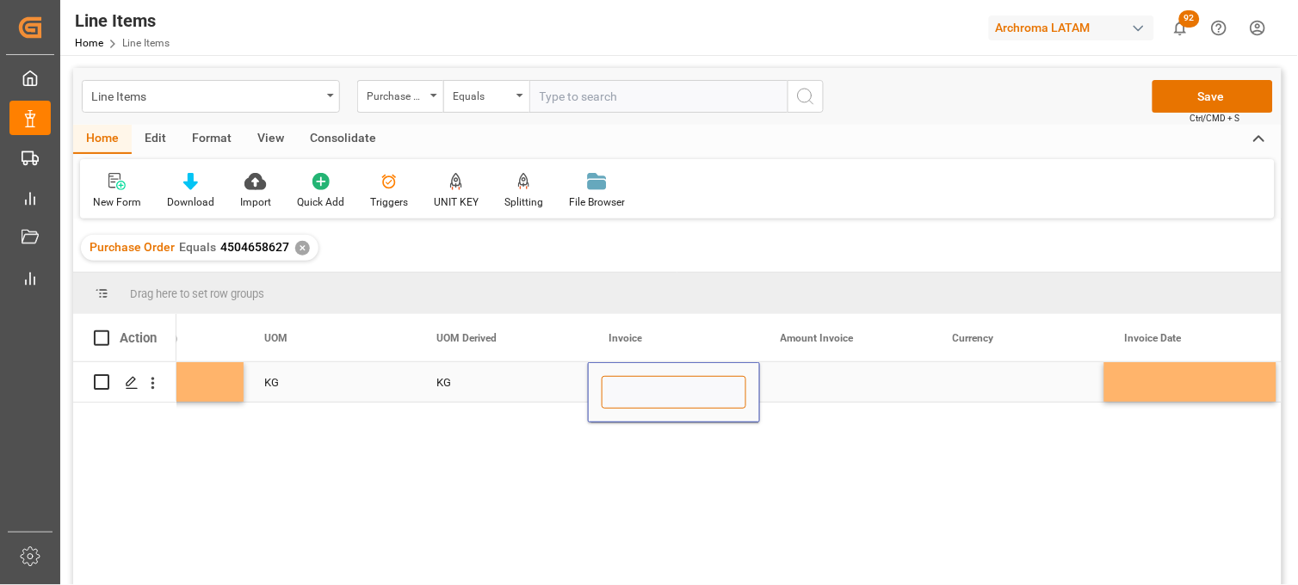
click at [611, 381] on input "Press SPACE to select this row." at bounding box center [674, 392] width 145 height 33
paste input "9539103090"
type input "9539103090"
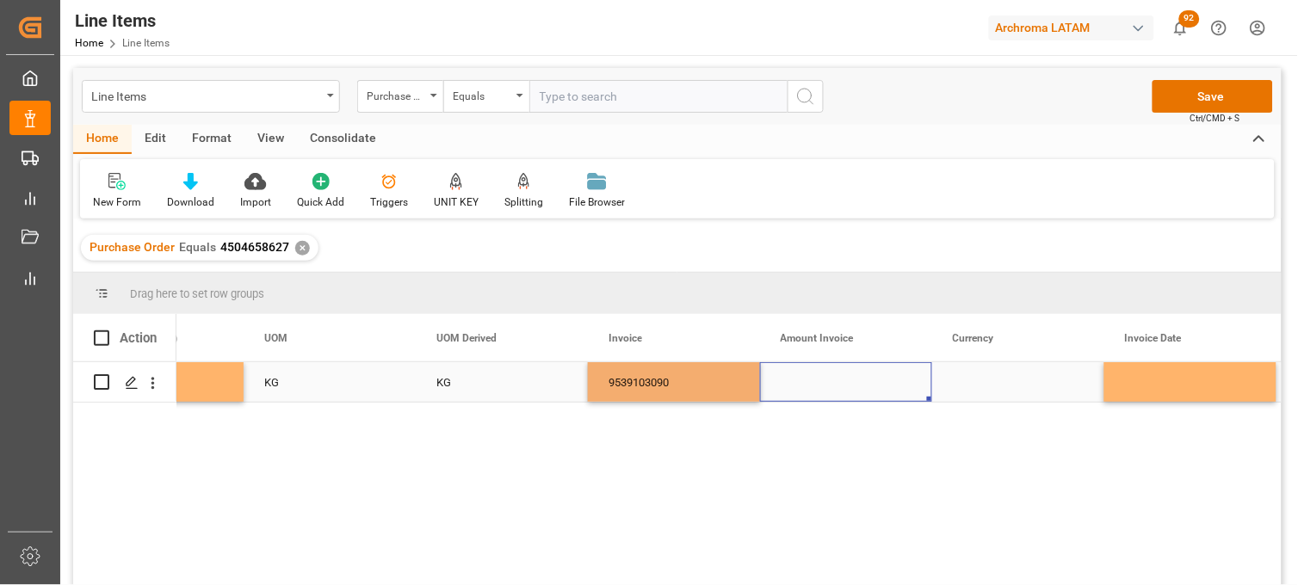
click at [819, 382] on div "Press SPACE to select this row." at bounding box center [846, 382] width 172 height 40
click at [819, 382] on input "Press SPACE to select this row." at bounding box center [846, 392] width 145 height 33
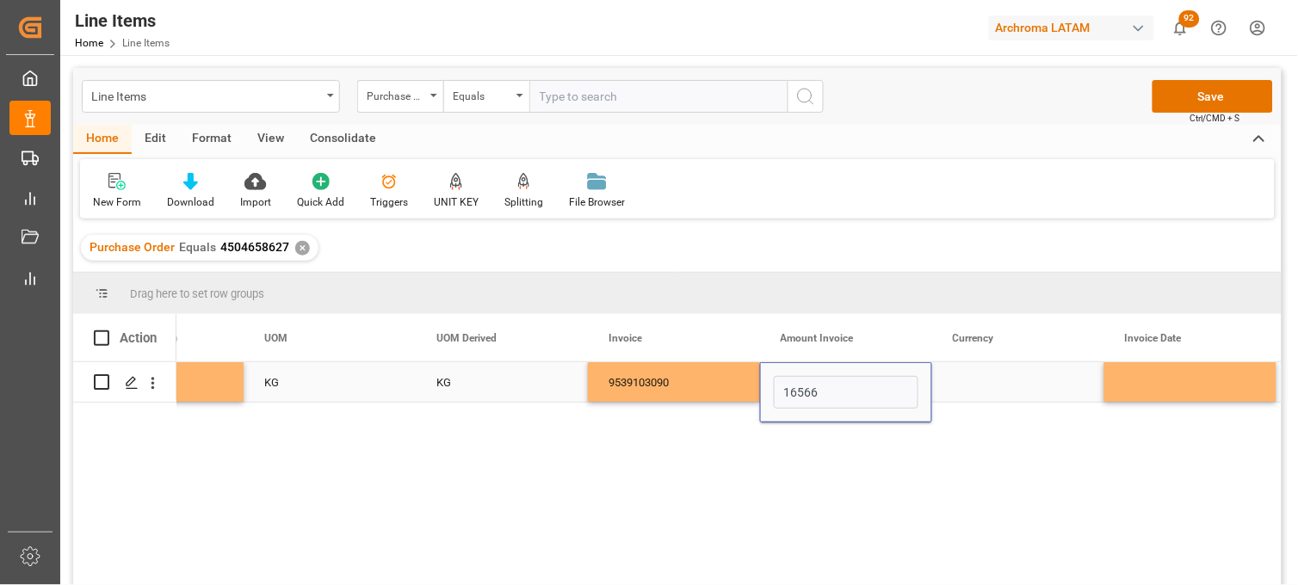
type input "16566"
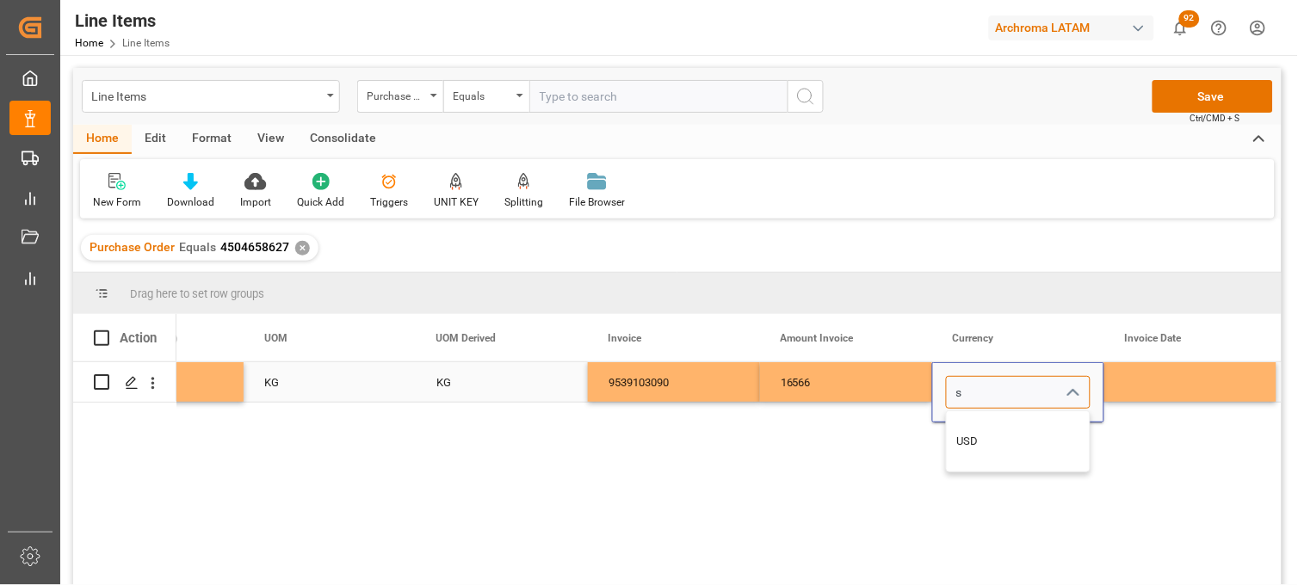
click at [974, 402] on input "s" at bounding box center [1018, 392] width 145 height 33
type input "USD"
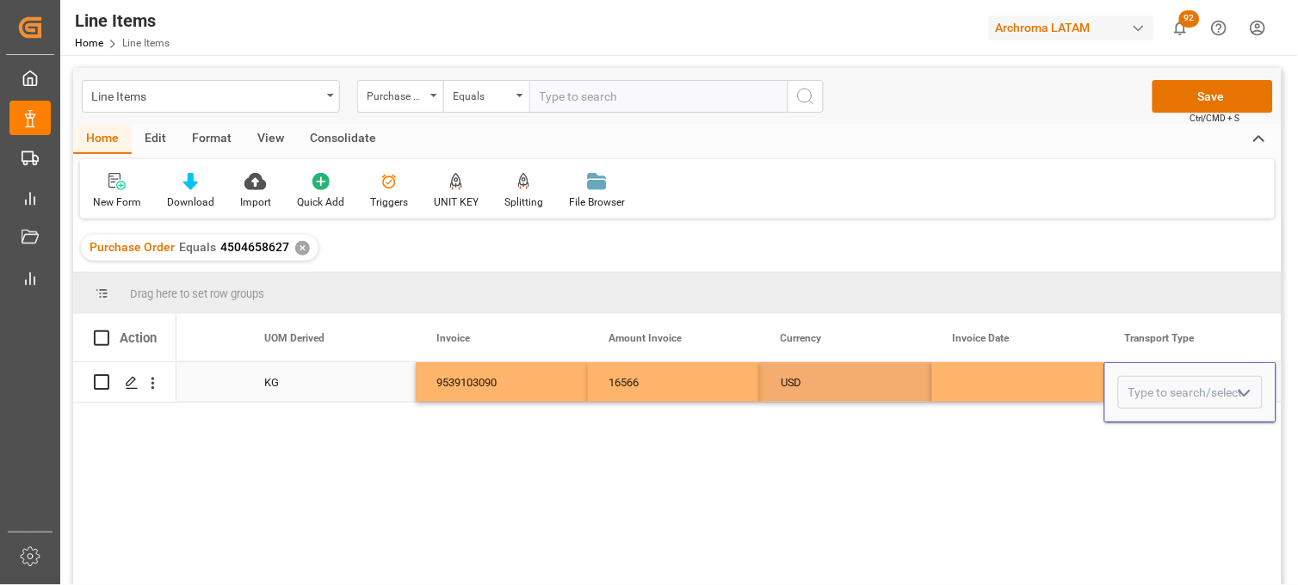
scroll to position [0, 4753]
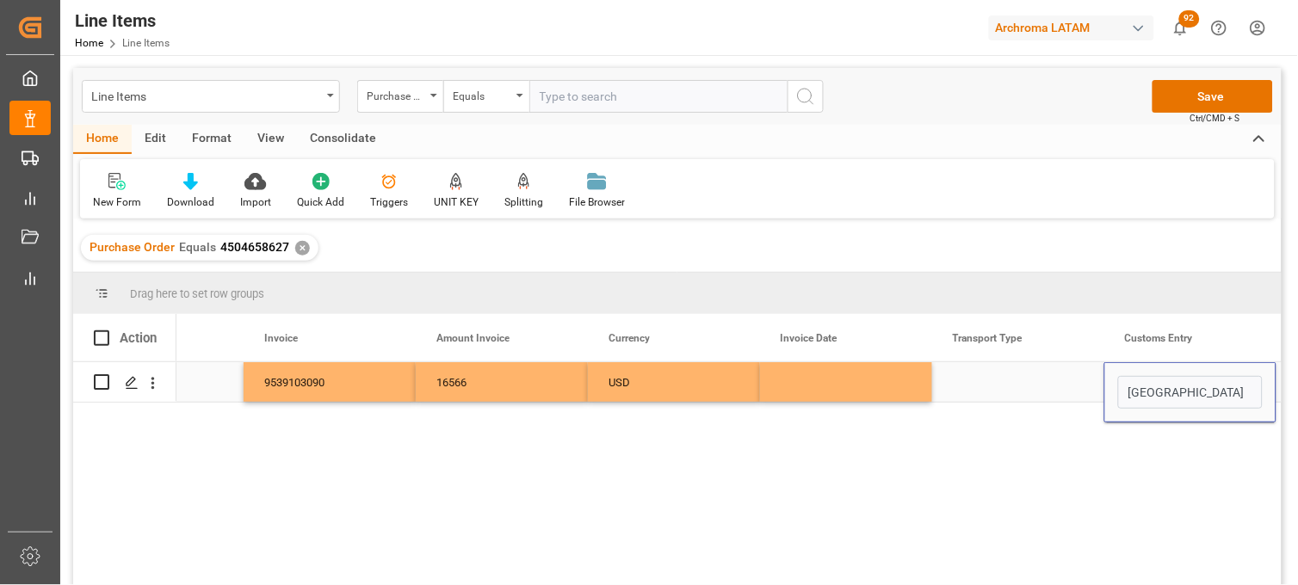
click at [811, 368] on div "Press SPACE to select this row." at bounding box center [846, 382] width 172 height 40
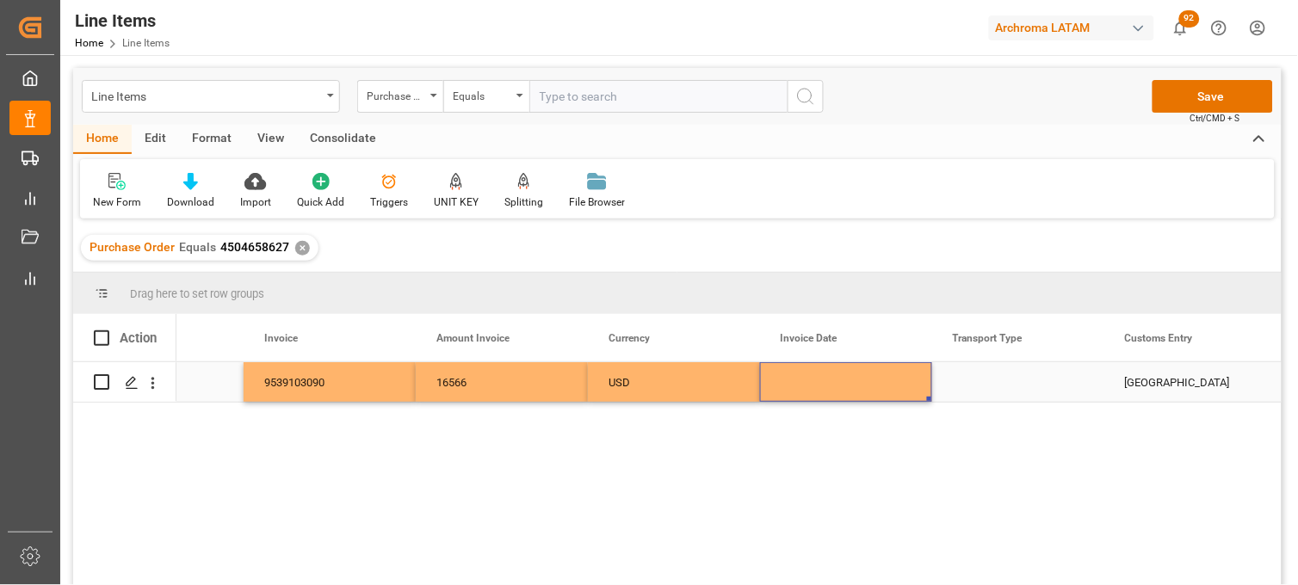
click at [813, 377] on div "Press SPACE to select this row." at bounding box center [846, 382] width 172 height 40
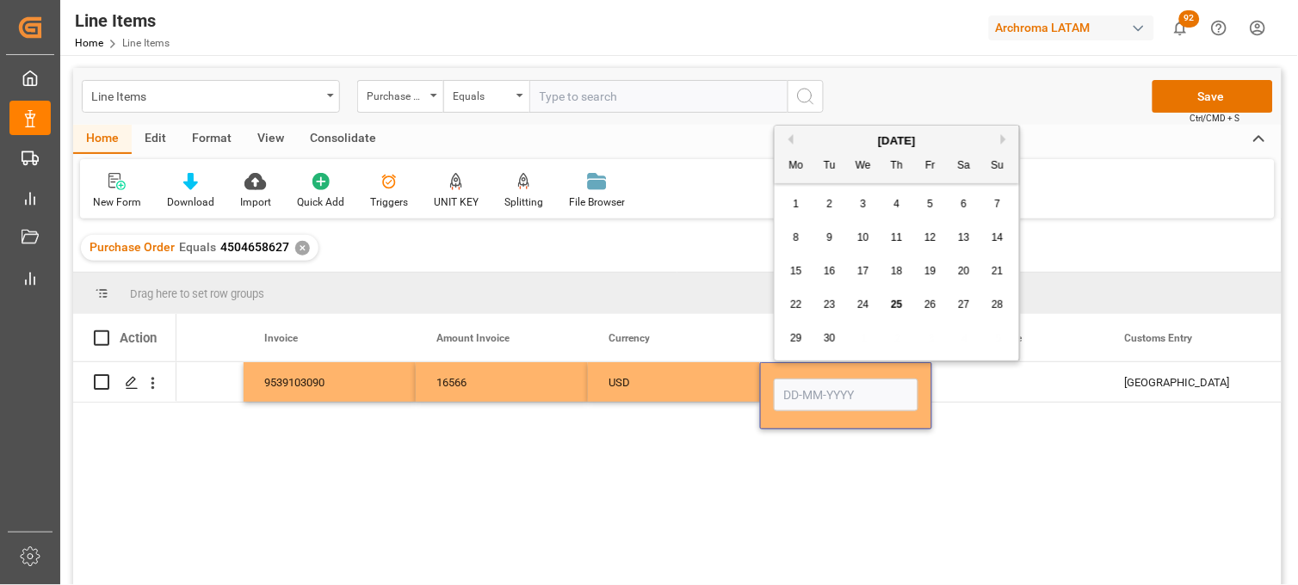
click at [831, 311] on span "23" at bounding box center [829, 305] width 11 height 12
type input "23-09-2025"
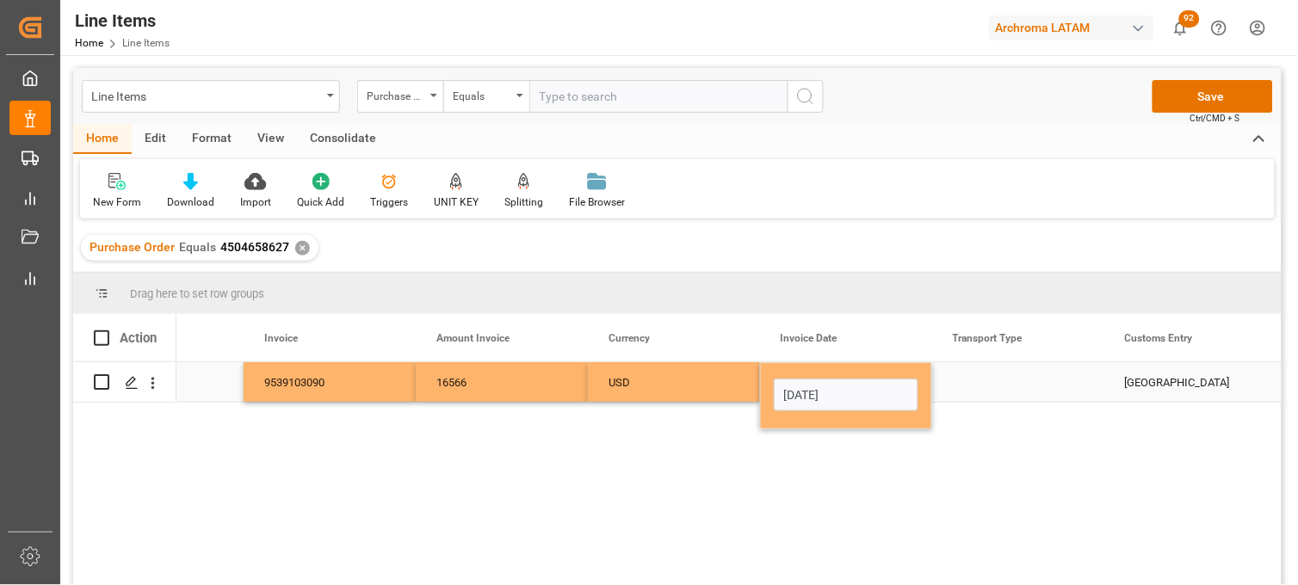
click at [993, 381] on div "Press SPACE to select this row." at bounding box center [1018, 382] width 172 height 40
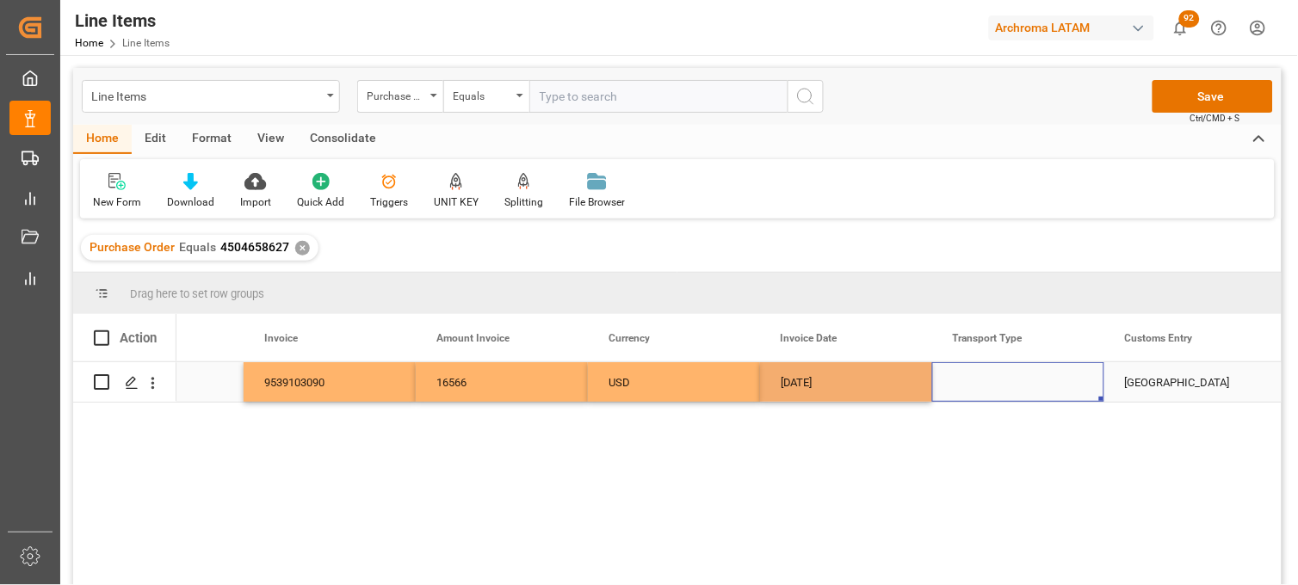
click at [993, 381] on div "Press SPACE to select this row." at bounding box center [1018, 382] width 172 height 40
click at [993, 381] on input "Press SPACE to select this row." at bounding box center [1018, 392] width 145 height 33
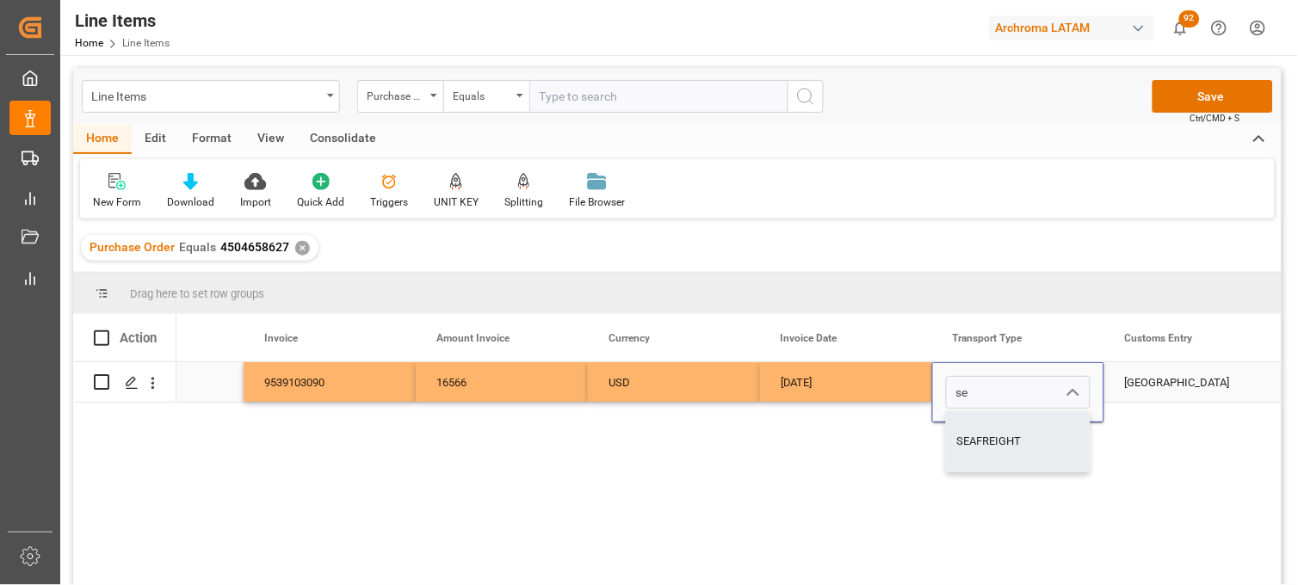
type input "SEAFREIGHT"
click at [1147, 392] on div "VERACRUZ" at bounding box center [1190, 382] width 172 height 40
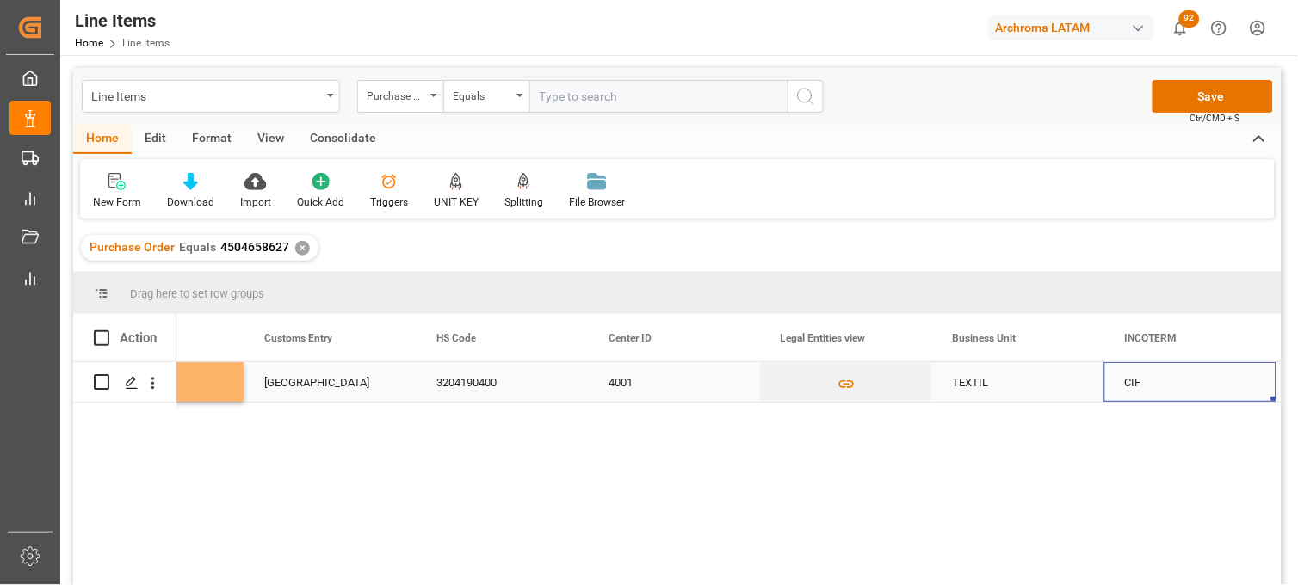
scroll to position [0, 5614]
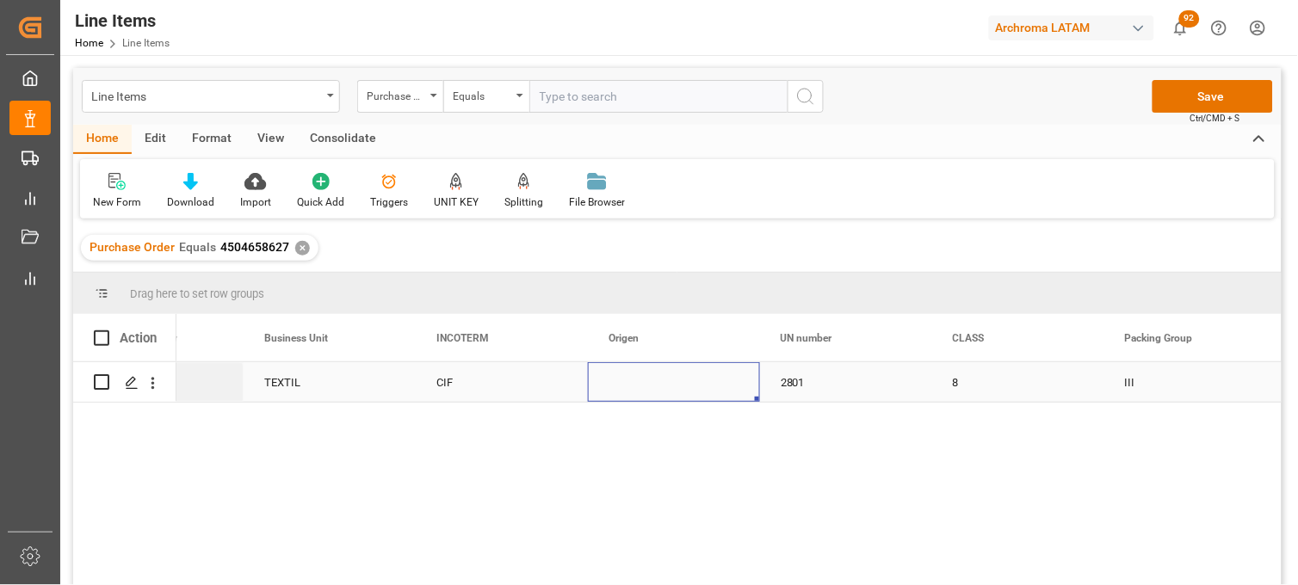
click at [634, 380] on div "Press SPACE to select this row." at bounding box center [674, 382] width 172 height 40
click at [634, 380] on input "Press SPACE to select this row." at bounding box center [674, 392] width 145 height 33
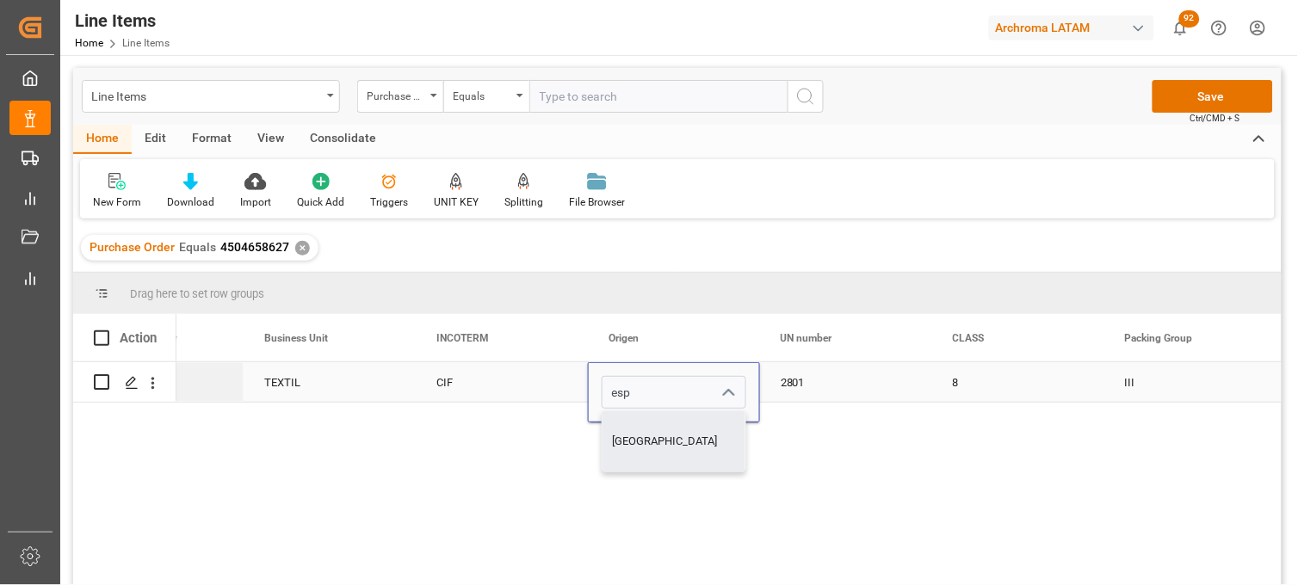
type input "ESPAÑA"
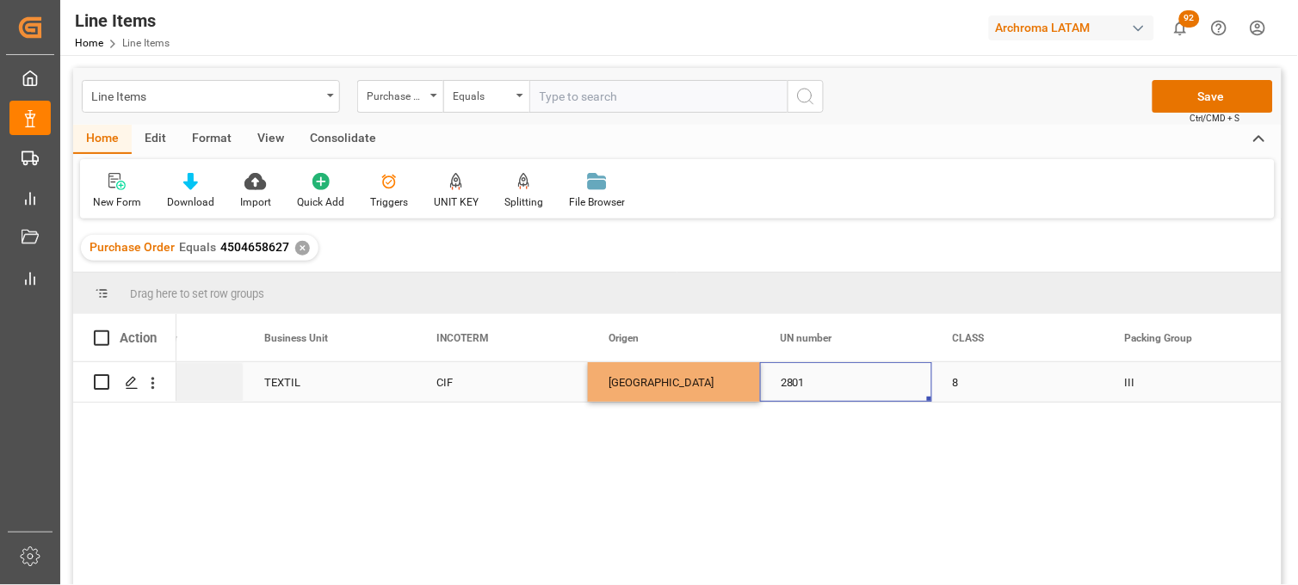
click at [838, 391] on div "2801" at bounding box center [846, 382] width 172 height 40
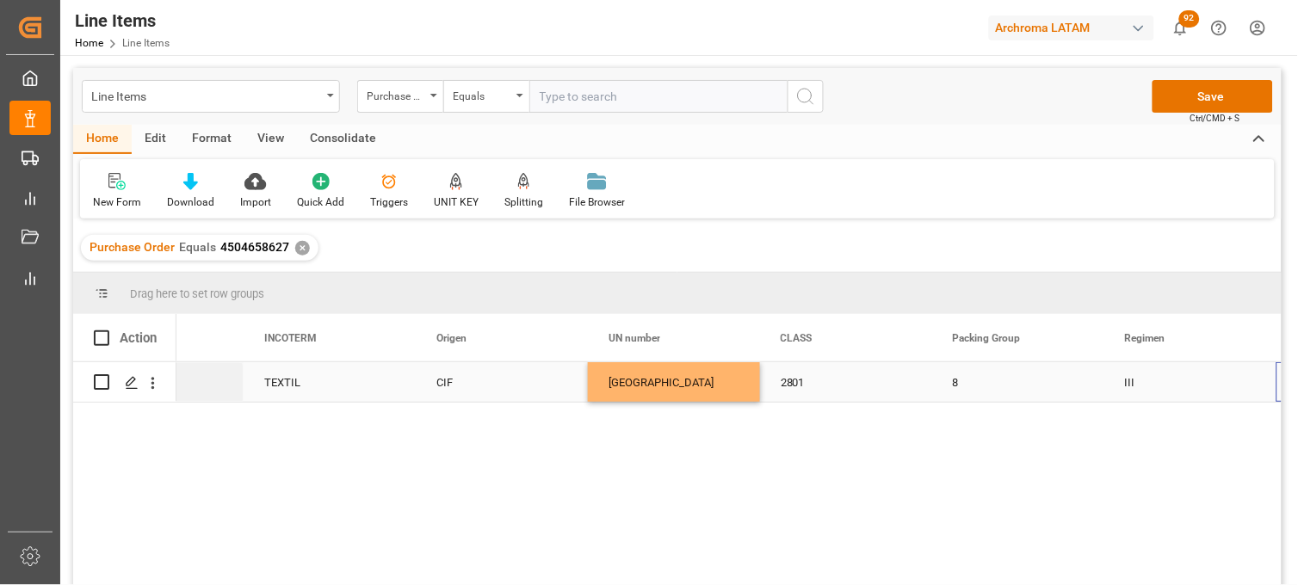
scroll to position [0, 6475]
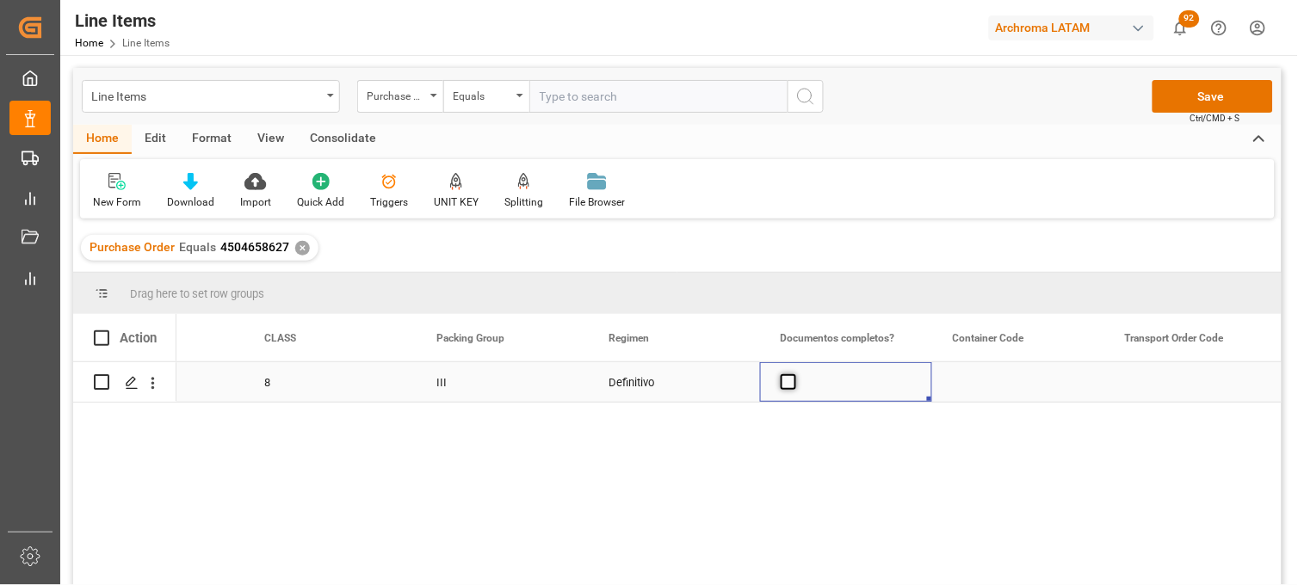
click at [794, 382] on span "Press SPACE to select this row." at bounding box center [788, 381] width 15 height 15
click at [794, 374] on input "Press SPACE to select this row." at bounding box center [794, 374] width 0 height 0
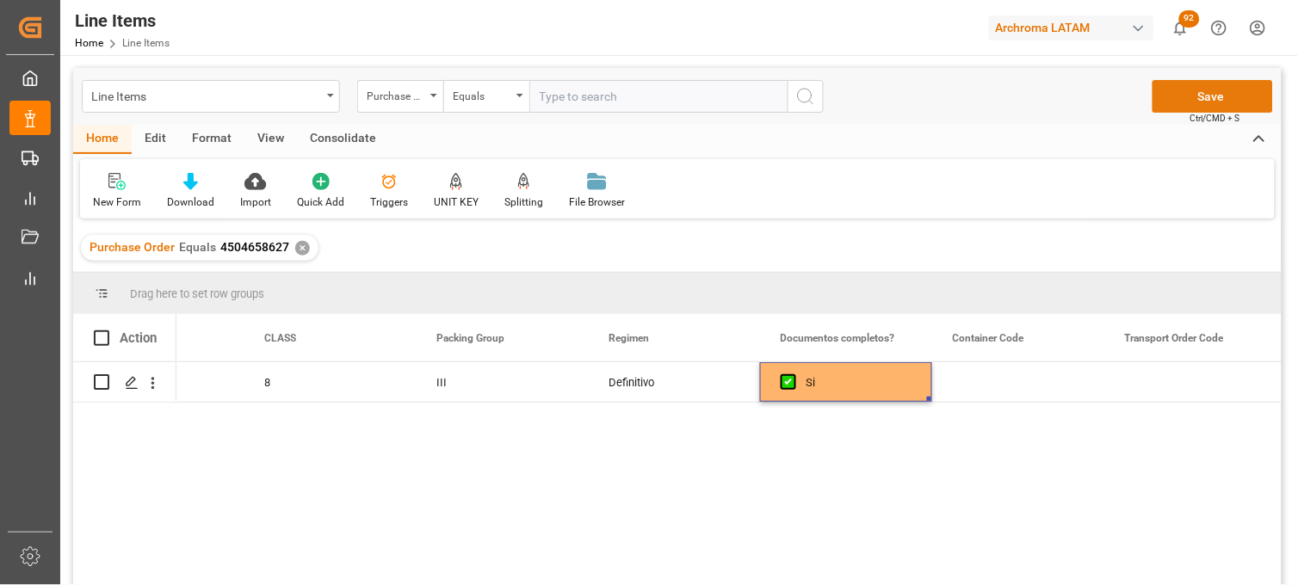
click at [1186, 105] on button "Save" at bounding box center [1213, 96] width 121 height 33
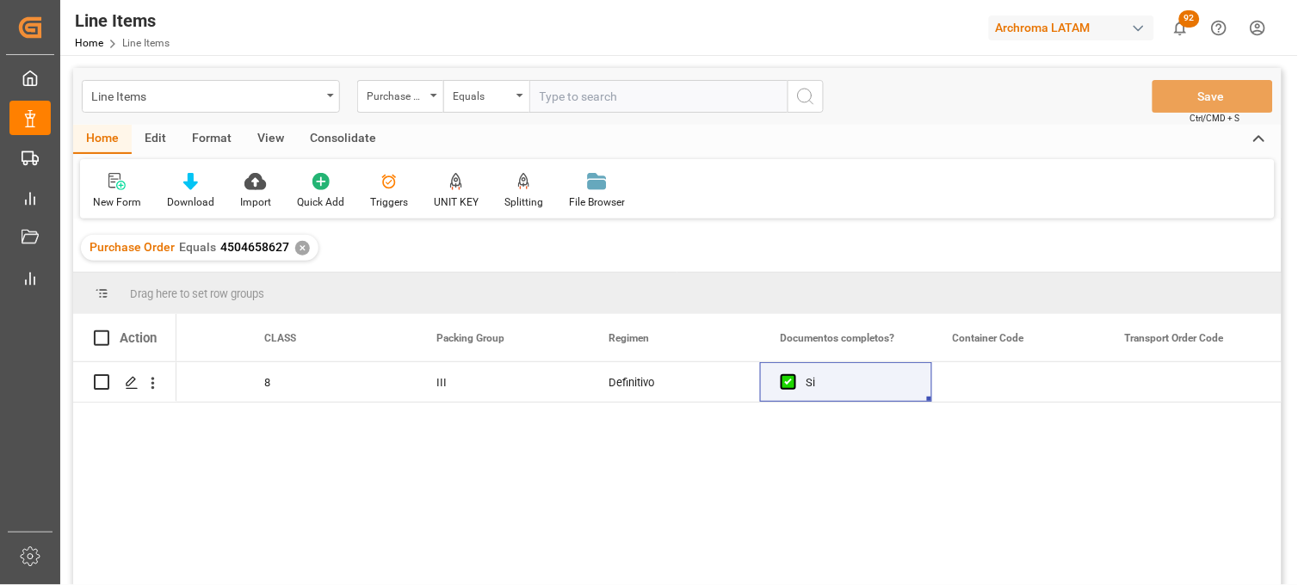
click at [300, 247] on div "✕" at bounding box center [302, 248] width 15 height 15
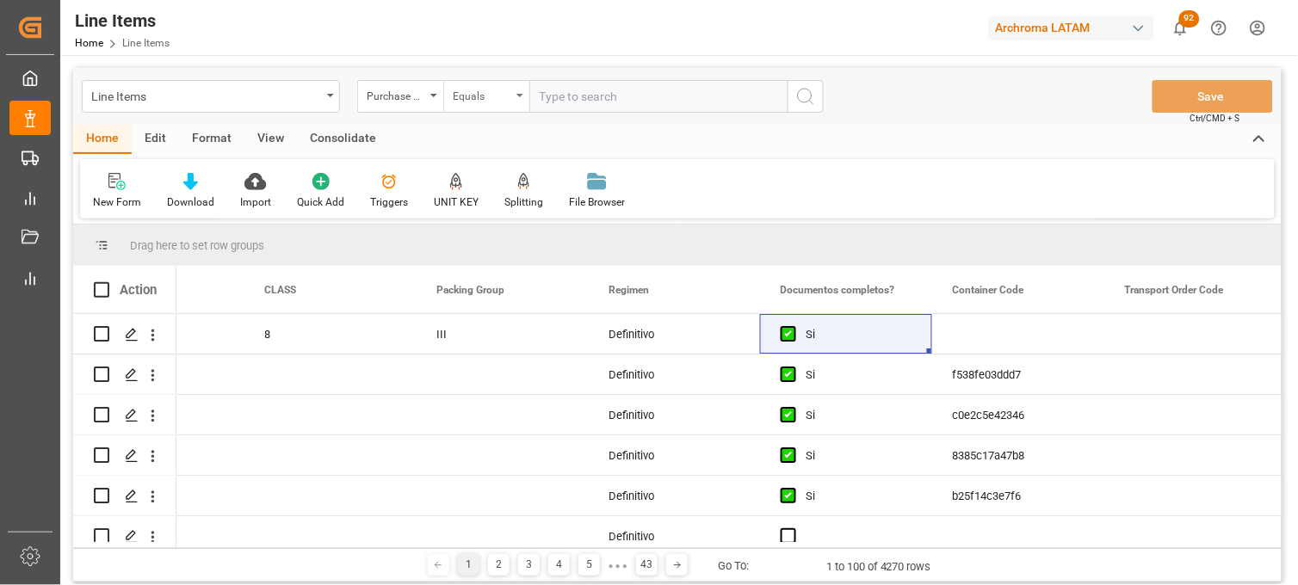
click at [523, 101] on div "Equals" at bounding box center [486, 96] width 86 height 33
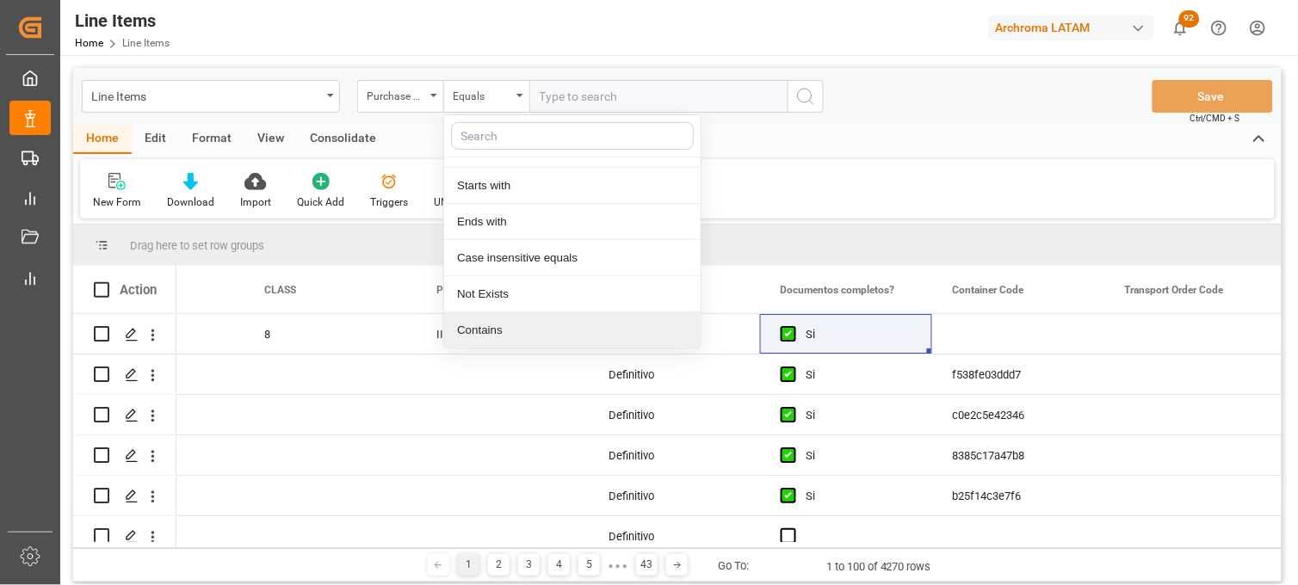
click at [504, 332] on div "Contains" at bounding box center [572, 330] width 257 height 36
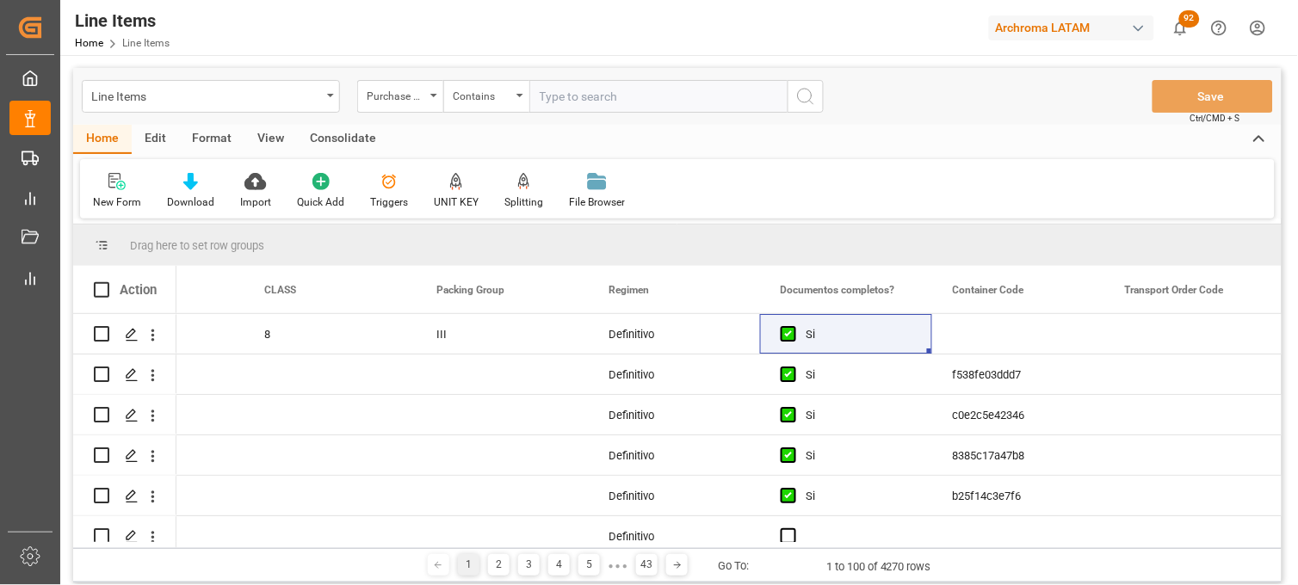
click at [581, 103] on input "text" at bounding box center [658, 96] width 258 height 33
paste input "9539103090"
type input "9"
click at [659, 106] on input "9" at bounding box center [658, 96] width 258 height 33
paste input "4504658627"
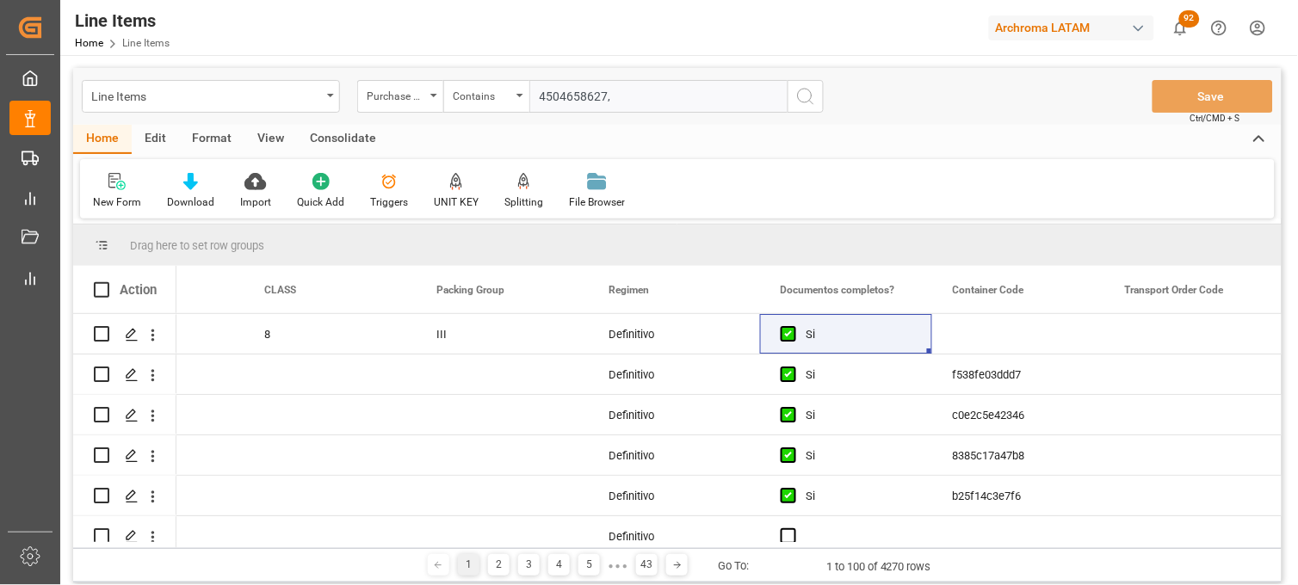
paste input "4504661334"
type input "4504658627,4504661334"
click at [807, 95] on icon "search button" at bounding box center [805, 96] width 21 height 21
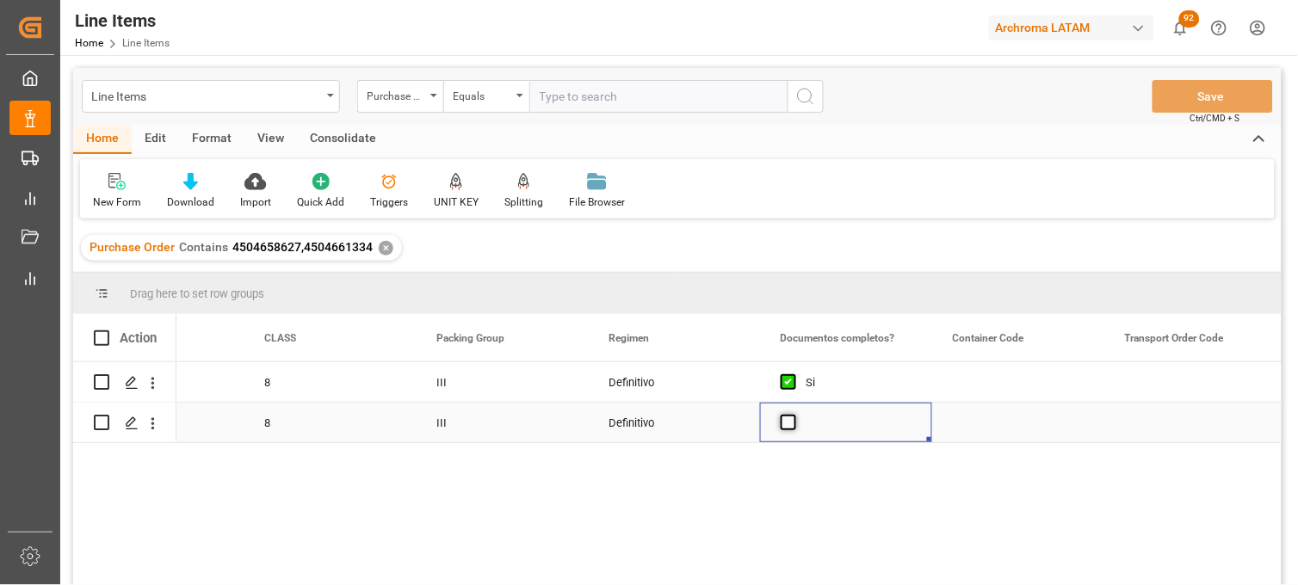
click at [787, 427] on span "Press SPACE to select this row." at bounding box center [788, 422] width 15 height 15
click at [794, 415] on input "Press SPACE to select this row." at bounding box center [794, 415] width 0 height 0
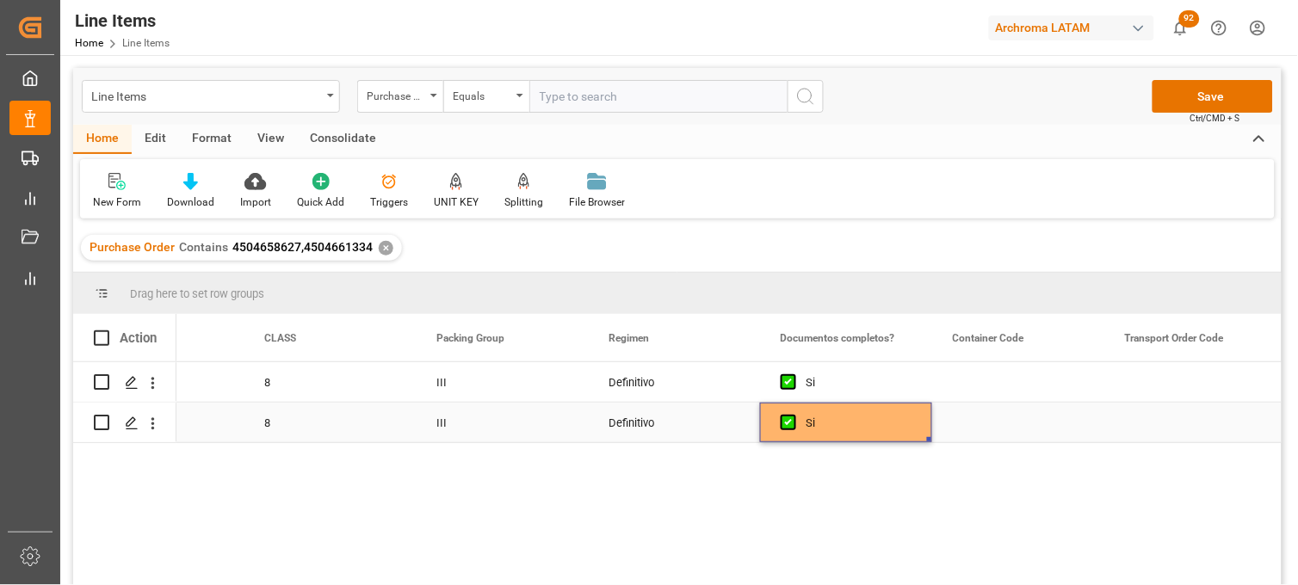
click at [611, 424] on div "Definitivo" at bounding box center [674, 423] width 172 height 40
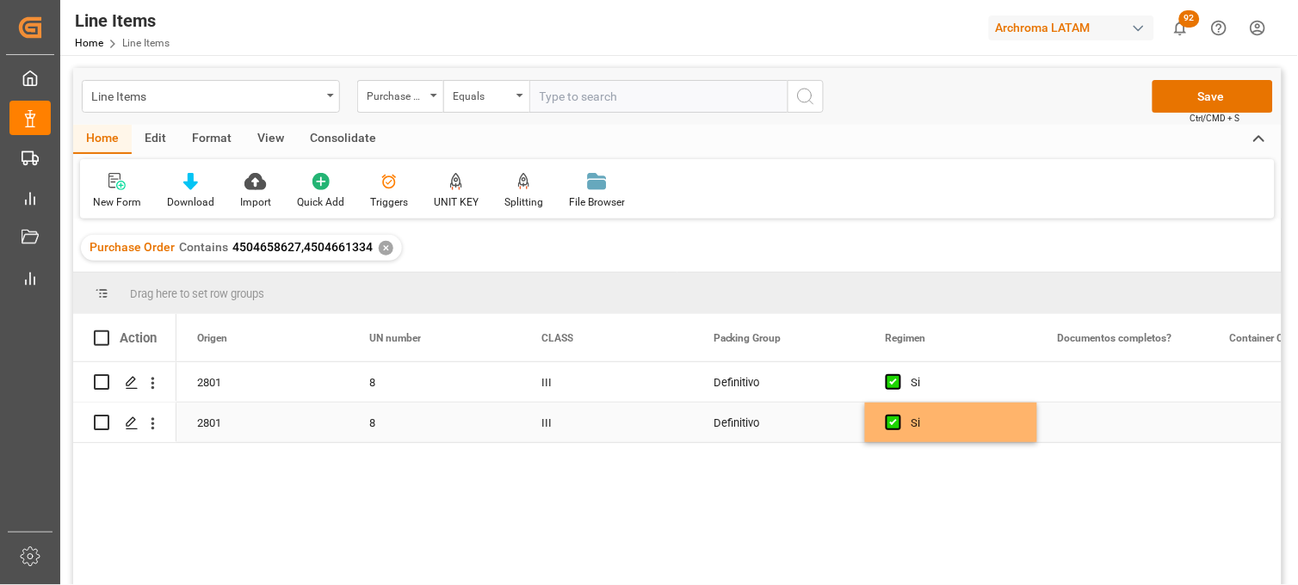
scroll to position [0, 6714]
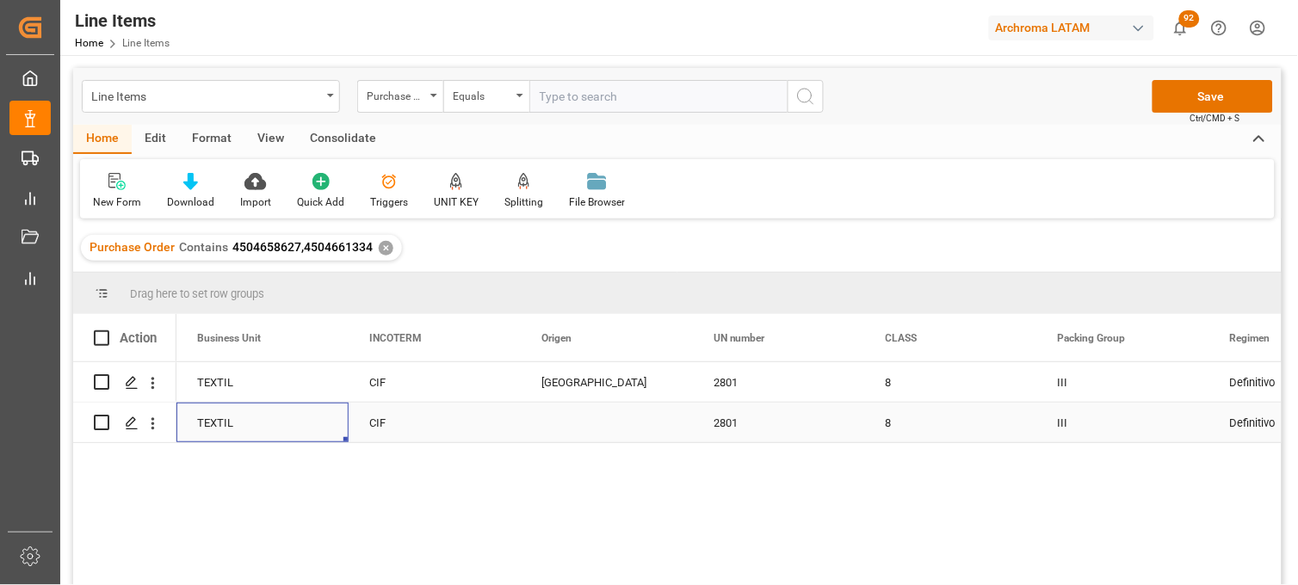
click at [595, 425] on div "Press SPACE to select this row." at bounding box center [607, 423] width 172 height 40
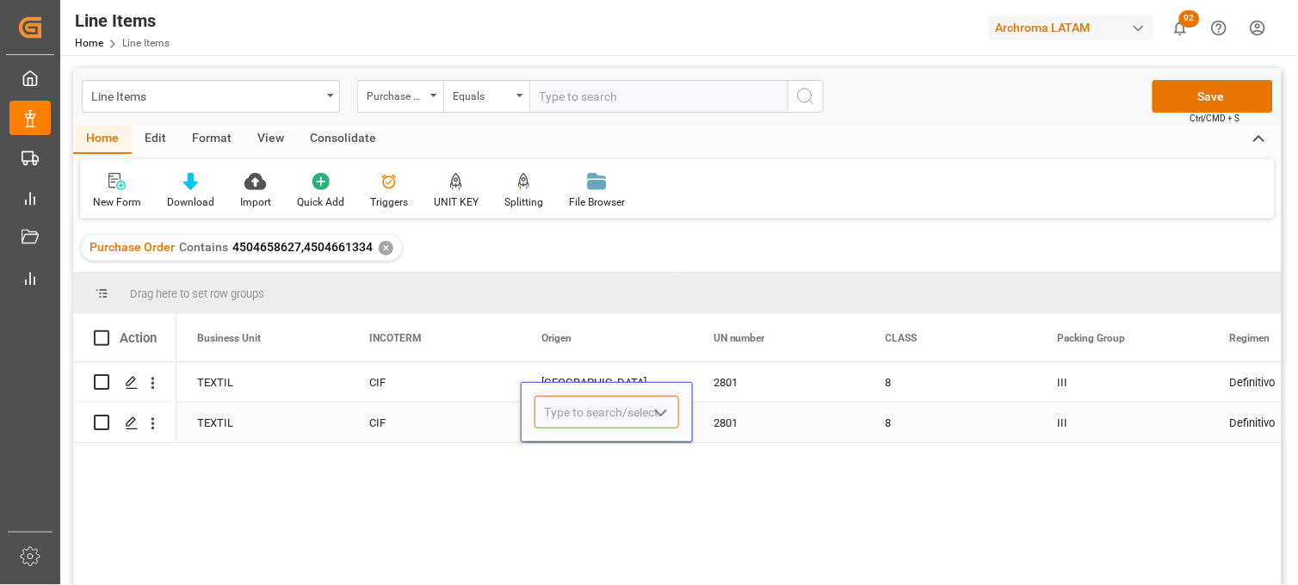
click at [595, 425] on input "Press SPACE to select this row." at bounding box center [607, 412] width 145 height 33
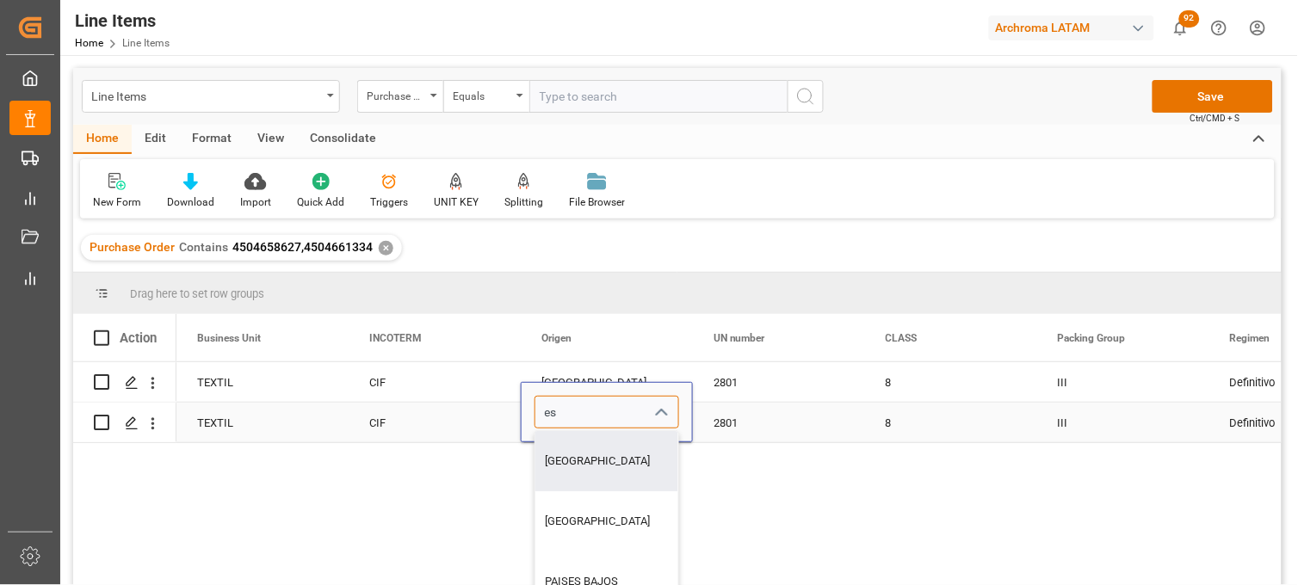
type input "ESPAÑA"
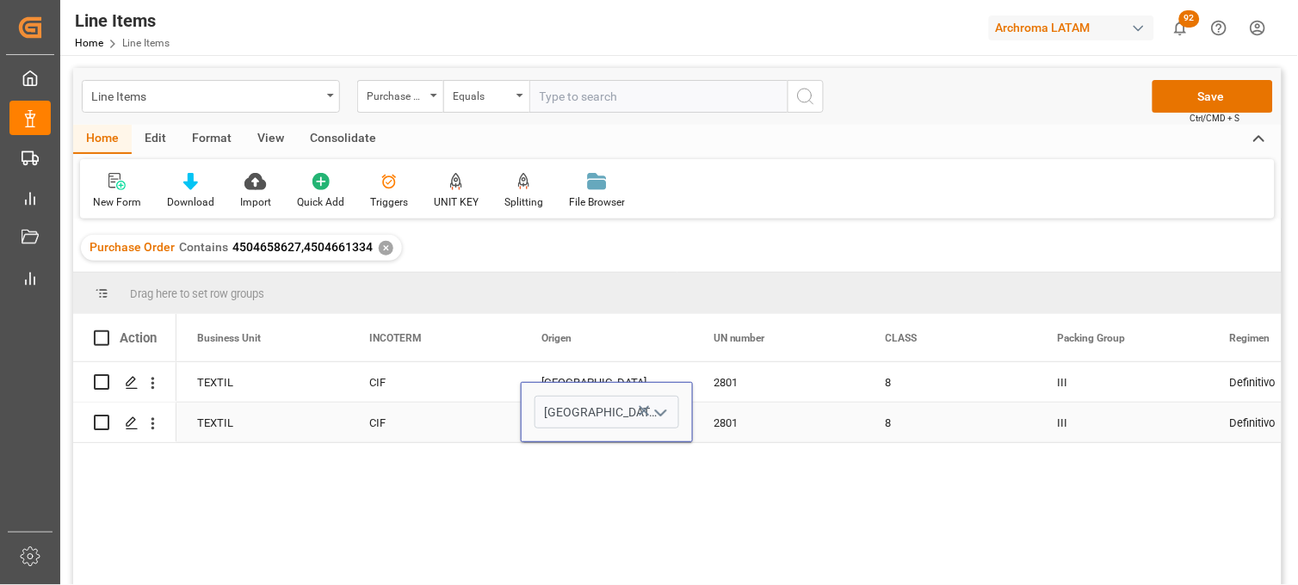
click at [429, 422] on div "CIF" at bounding box center [434, 424] width 131 height 40
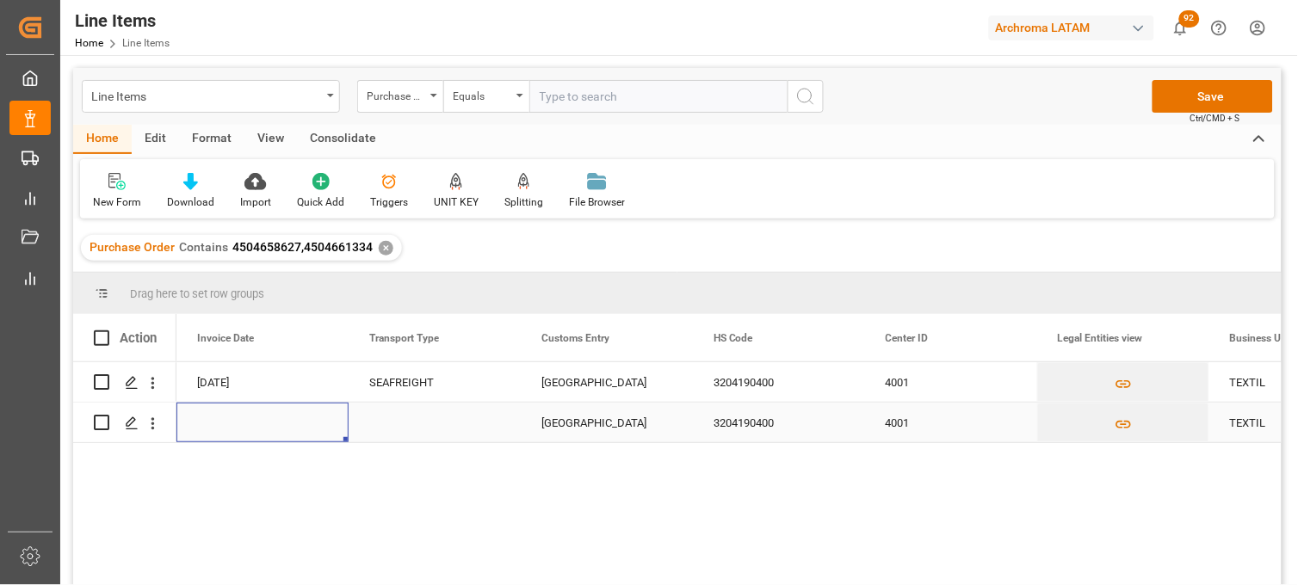
scroll to position [0, 5165]
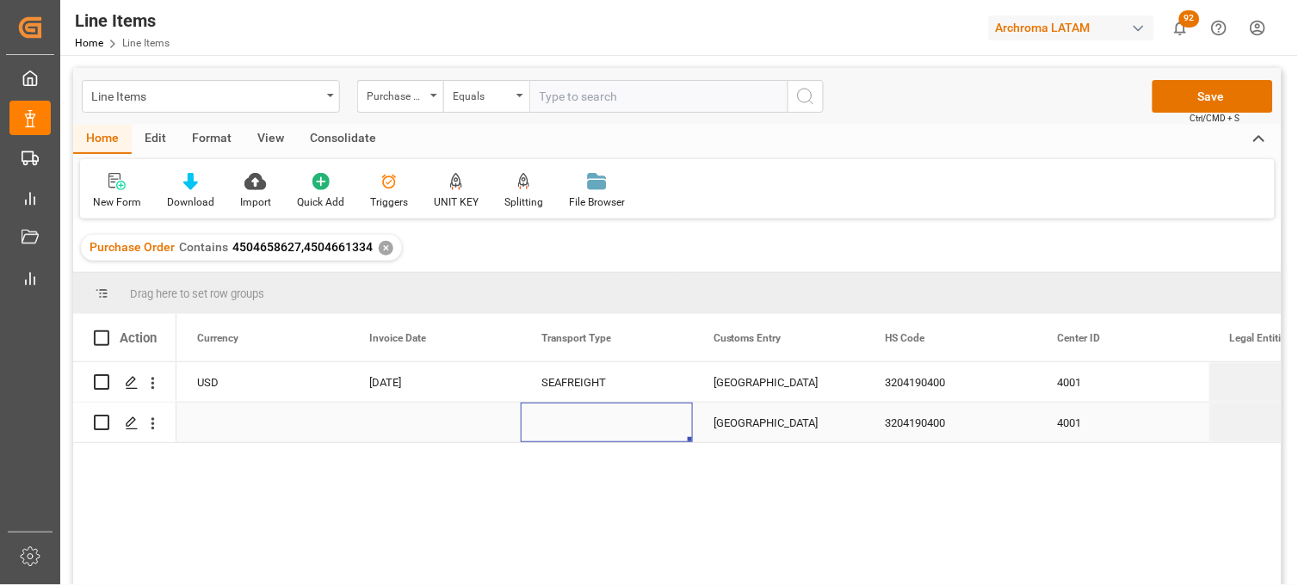
click at [563, 420] on div "Press SPACE to select this row." at bounding box center [607, 423] width 172 height 40
click at [563, 420] on input "Press SPACE to select this row." at bounding box center [607, 412] width 145 height 33
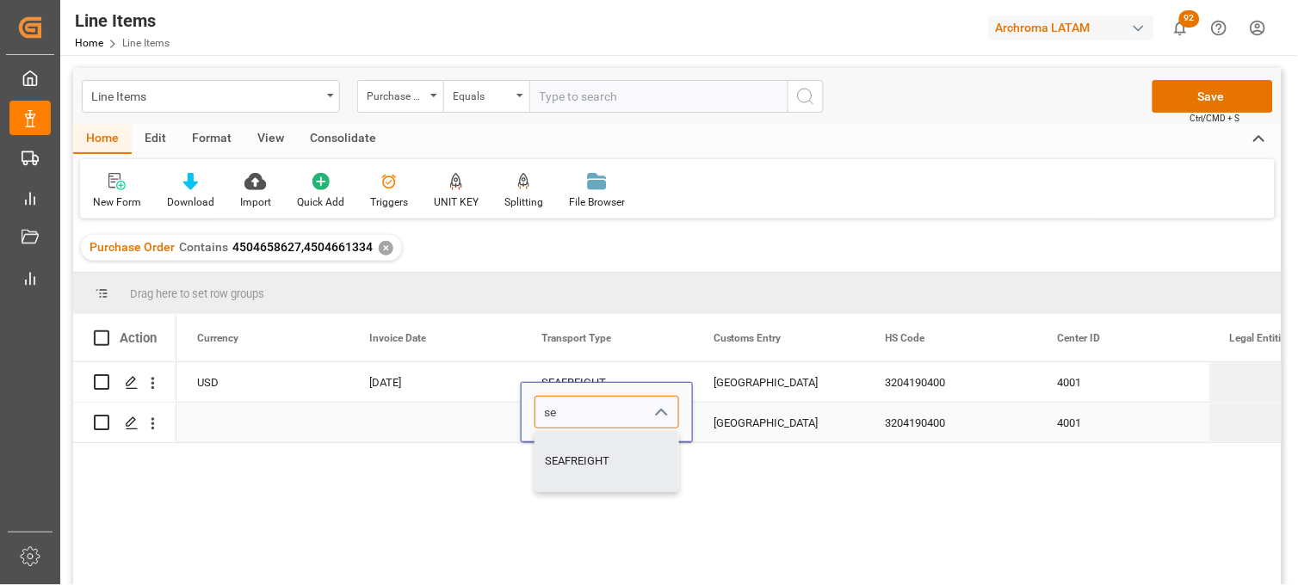
type input "SEAFREIGHT"
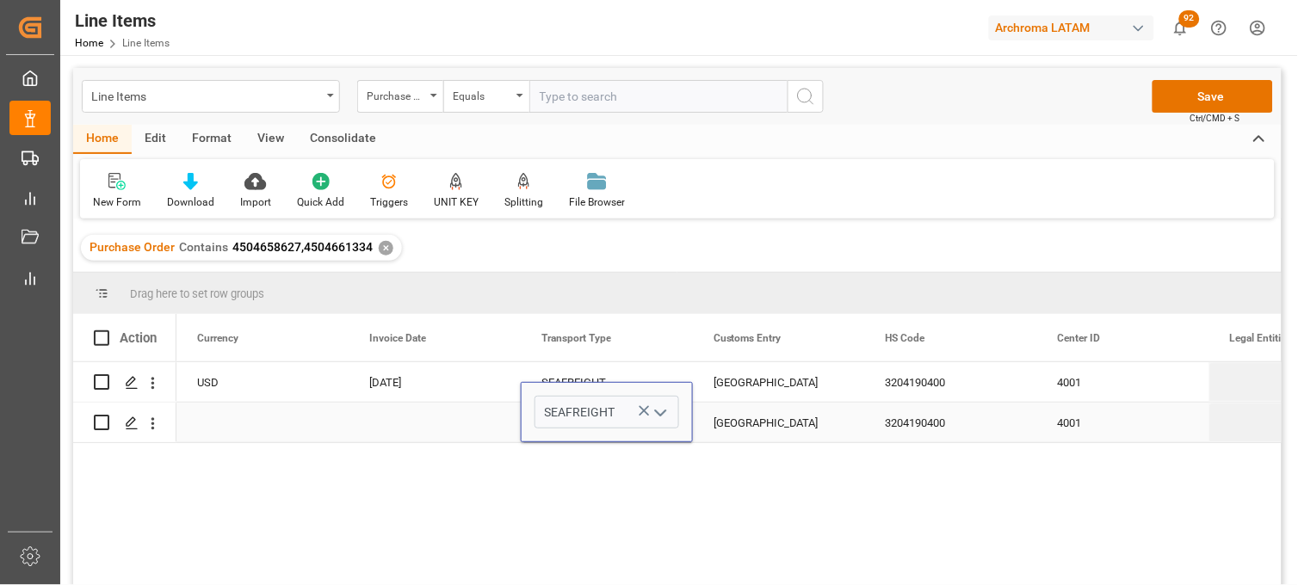
click at [411, 422] on div "Press SPACE to select this row." at bounding box center [435, 423] width 172 height 40
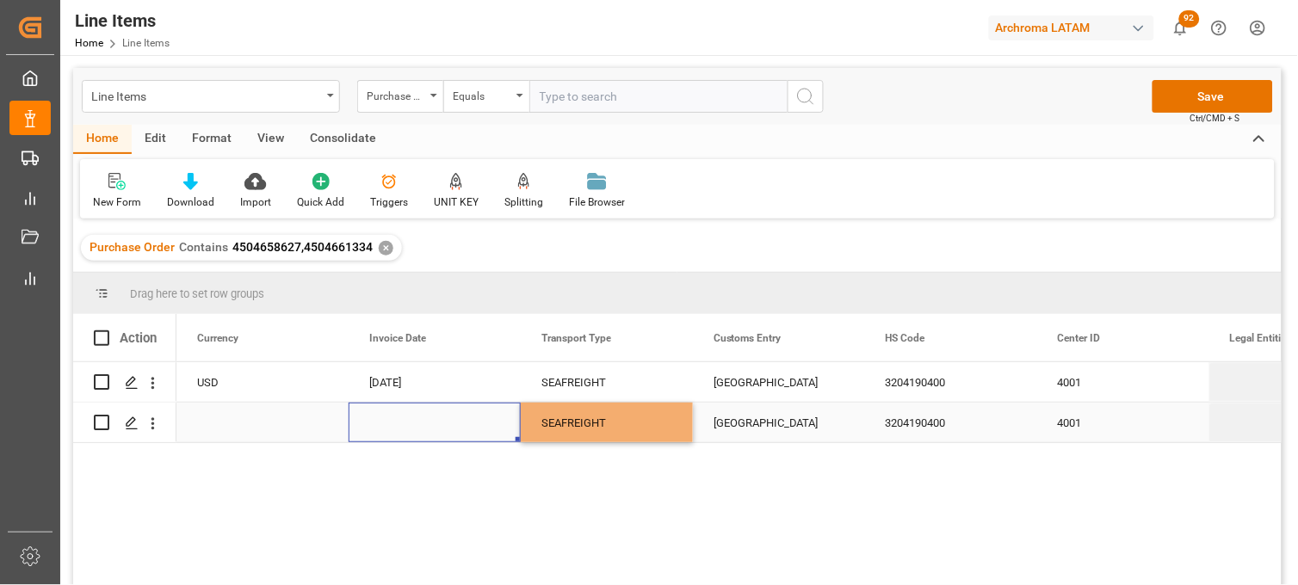
click at [411, 422] on div "Press SPACE to select this row." at bounding box center [435, 423] width 172 height 40
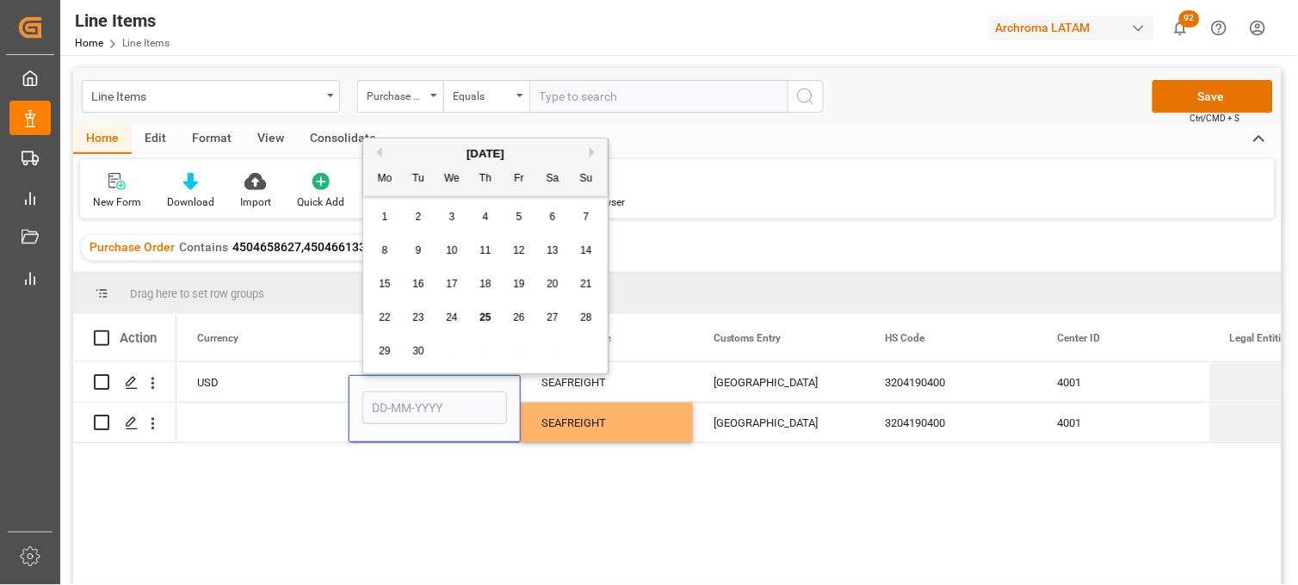
click at [418, 327] on div "23" at bounding box center [419, 318] width 22 height 21
type input "23-09-2025"
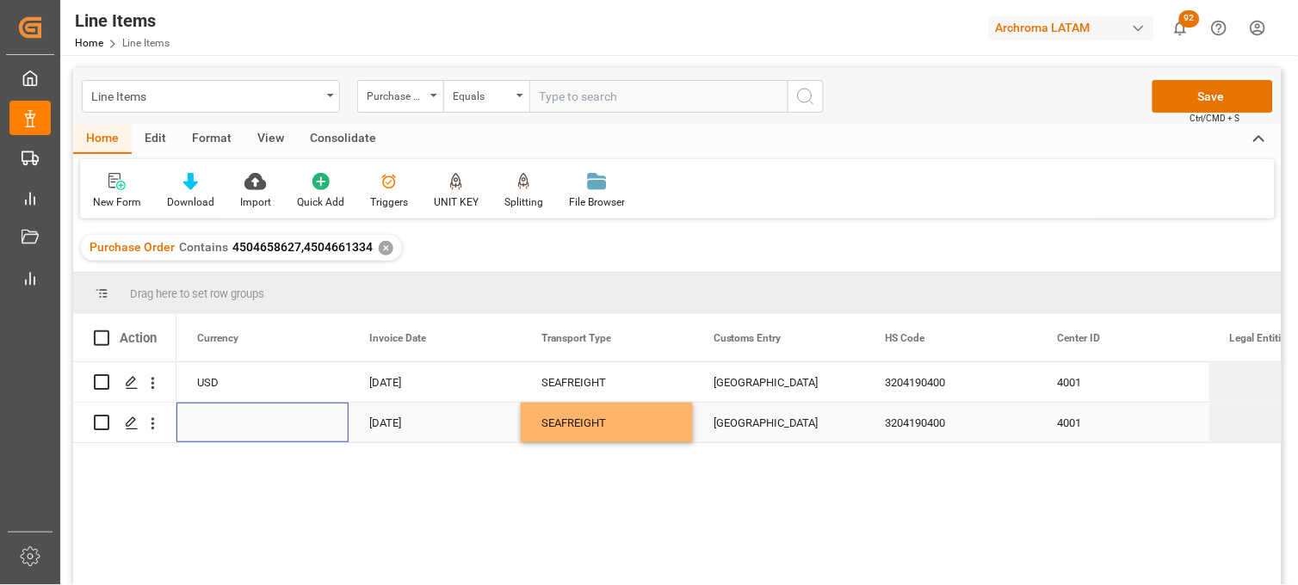
click at [248, 417] on div "Press SPACE to select this row." at bounding box center [262, 423] width 172 height 40
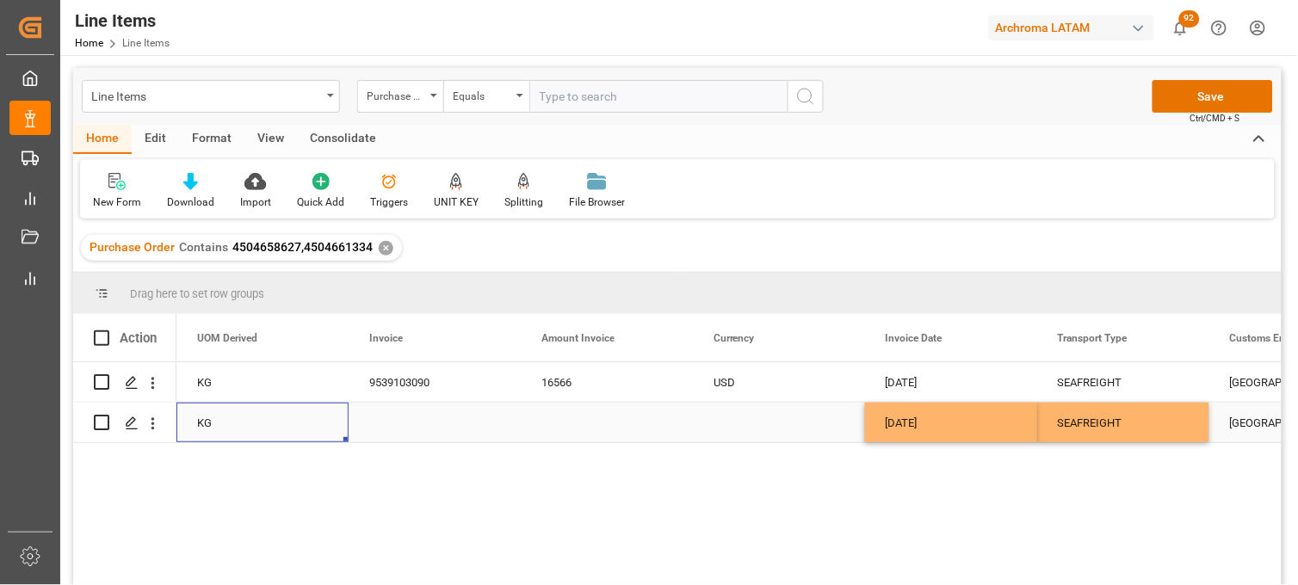
scroll to position [0, 4648]
click at [745, 423] on div "Press SPACE to select this row." at bounding box center [779, 423] width 172 height 40
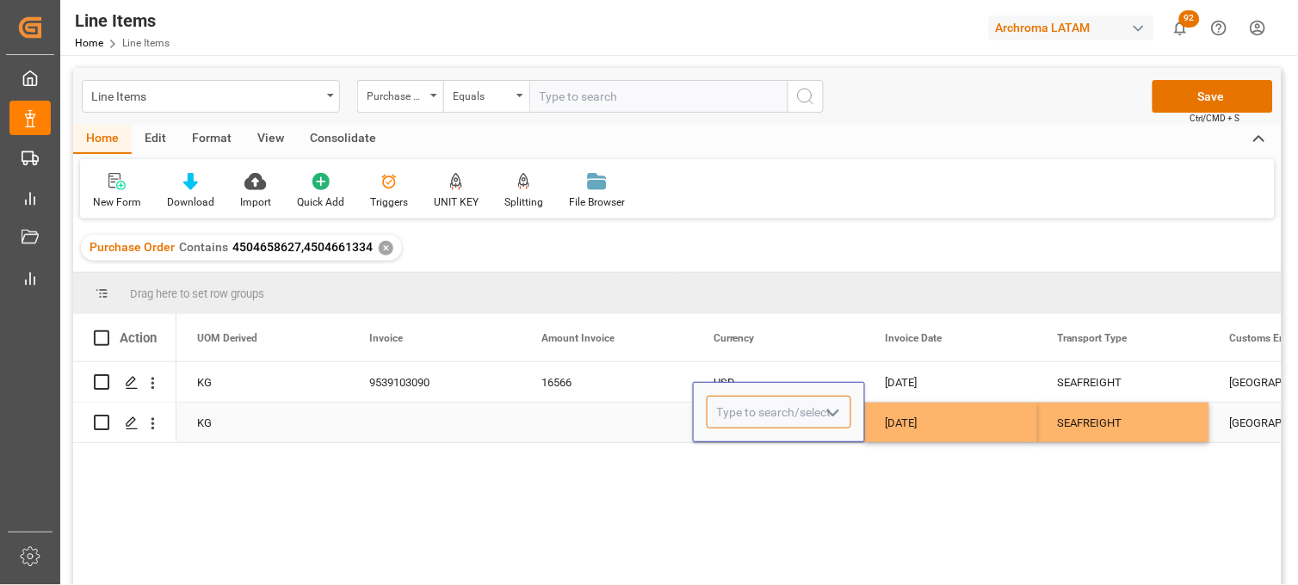
click at [745, 423] on input "Press SPACE to select this row." at bounding box center [779, 412] width 145 height 33
type input "USD"
click at [537, 426] on div "Press SPACE to select this row." at bounding box center [607, 423] width 172 height 40
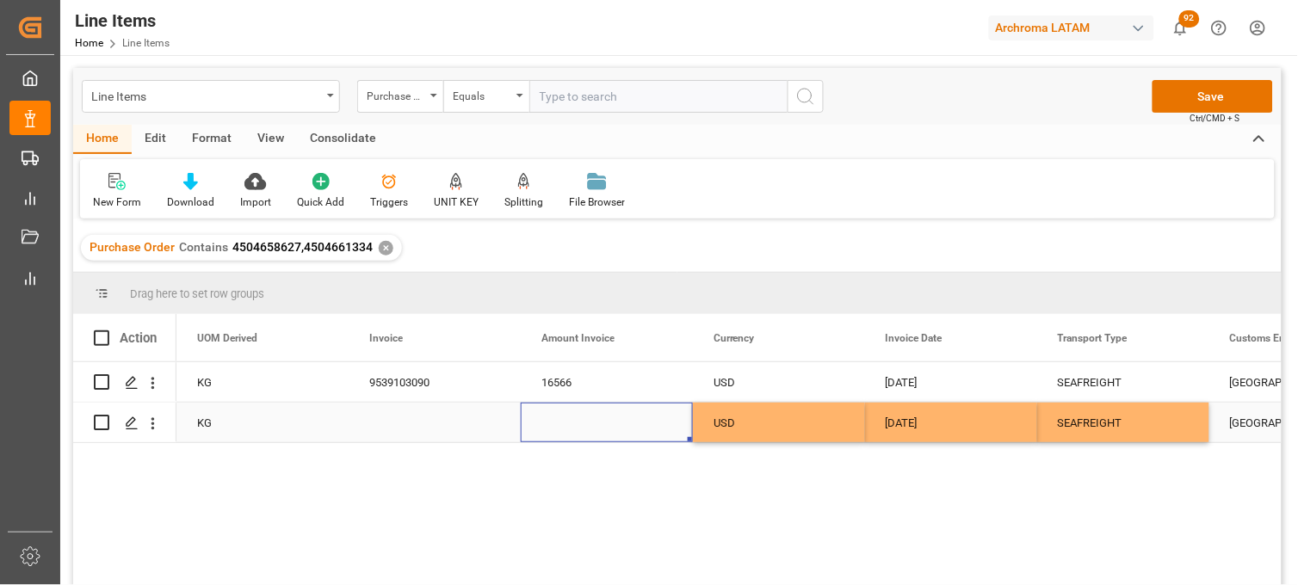
click at [440, 425] on div "Press SPACE to select this row." at bounding box center [435, 423] width 172 height 40
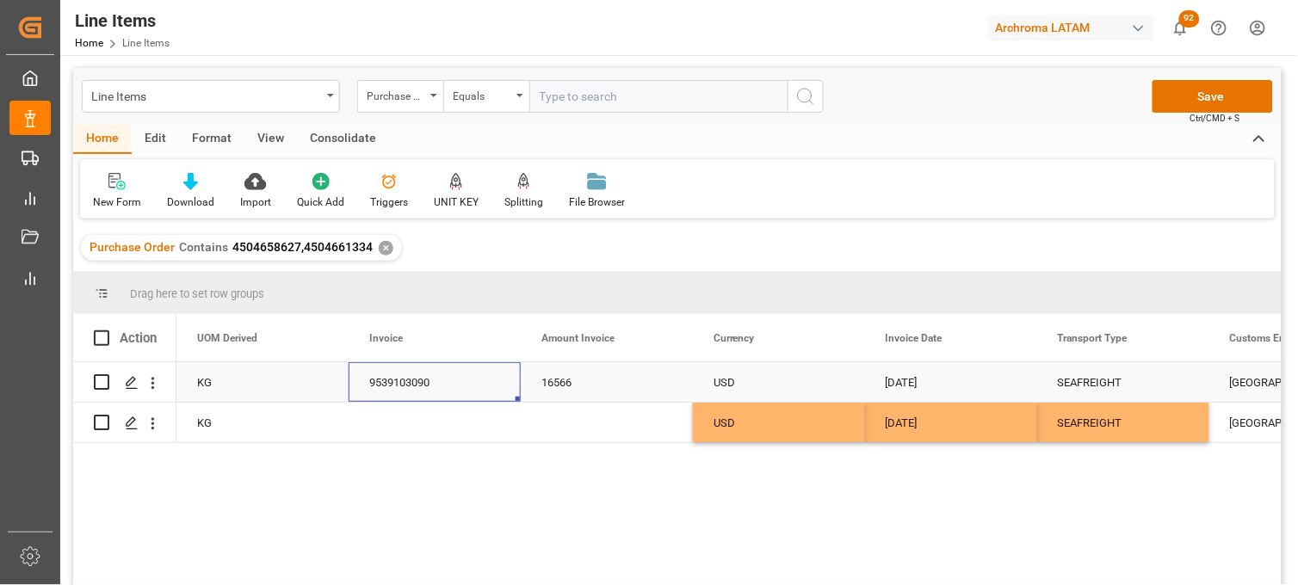
click at [436, 385] on div "9539103090" at bounding box center [435, 382] width 172 height 40
click at [436, 385] on input "9539103090" at bounding box center [434, 392] width 145 height 33
click at [408, 439] on div "Press SPACE to select this row." at bounding box center [435, 423] width 172 height 40
click at [393, 418] on div "Press SPACE to select this row." at bounding box center [435, 423] width 172 height 40
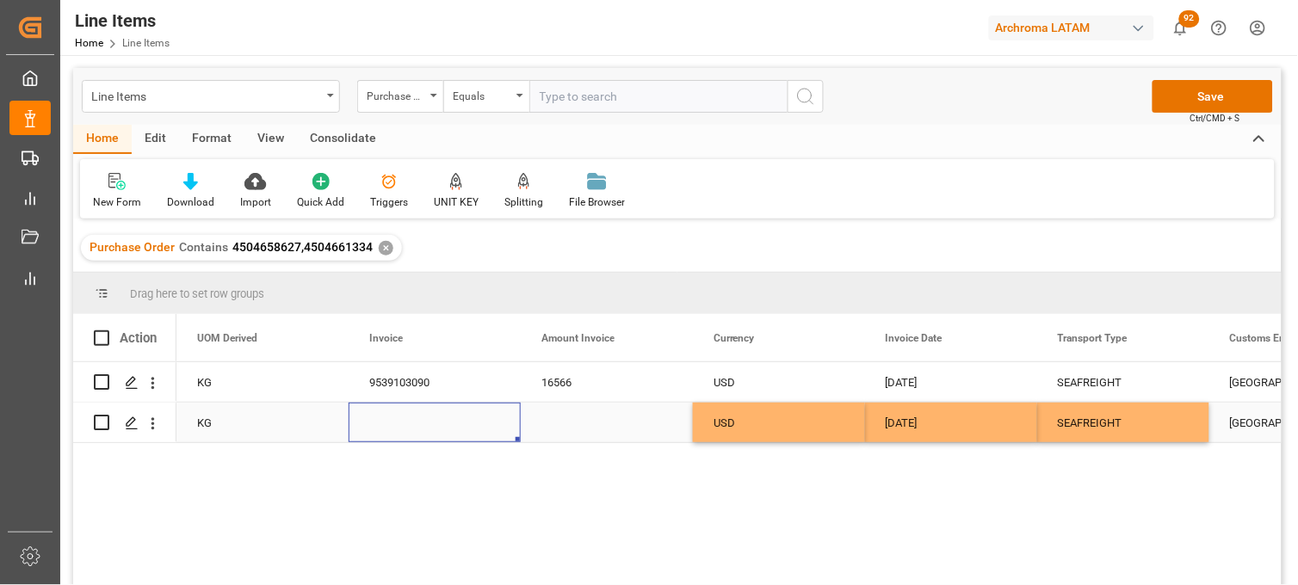
click at [393, 418] on div "Press SPACE to select this row." at bounding box center [435, 423] width 172 height 40
click at [393, 418] on input "Press SPACE to select this row." at bounding box center [434, 412] width 145 height 33
paste input "9539103090"
type input "9539103090"
click at [574, 424] on div "Press SPACE to select this row." at bounding box center [607, 423] width 172 height 40
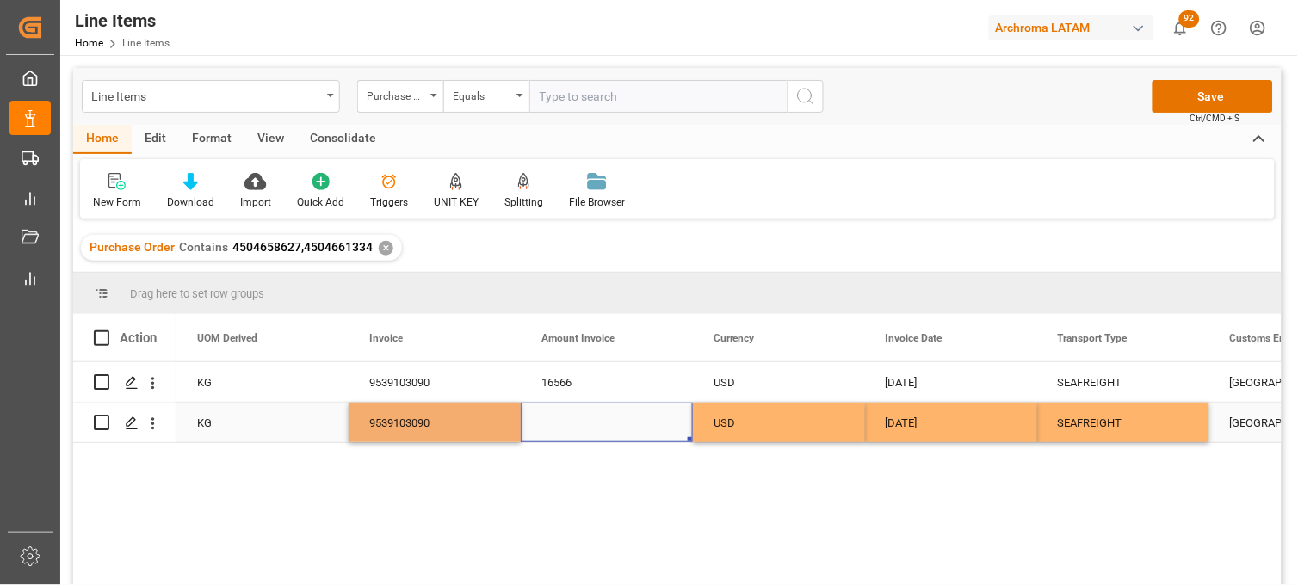
click at [574, 424] on div "Press SPACE to select this row." at bounding box center [607, 423] width 172 height 40
click at [574, 424] on input "Press SPACE to select this row." at bounding box center [607, 412] width 145 height 33
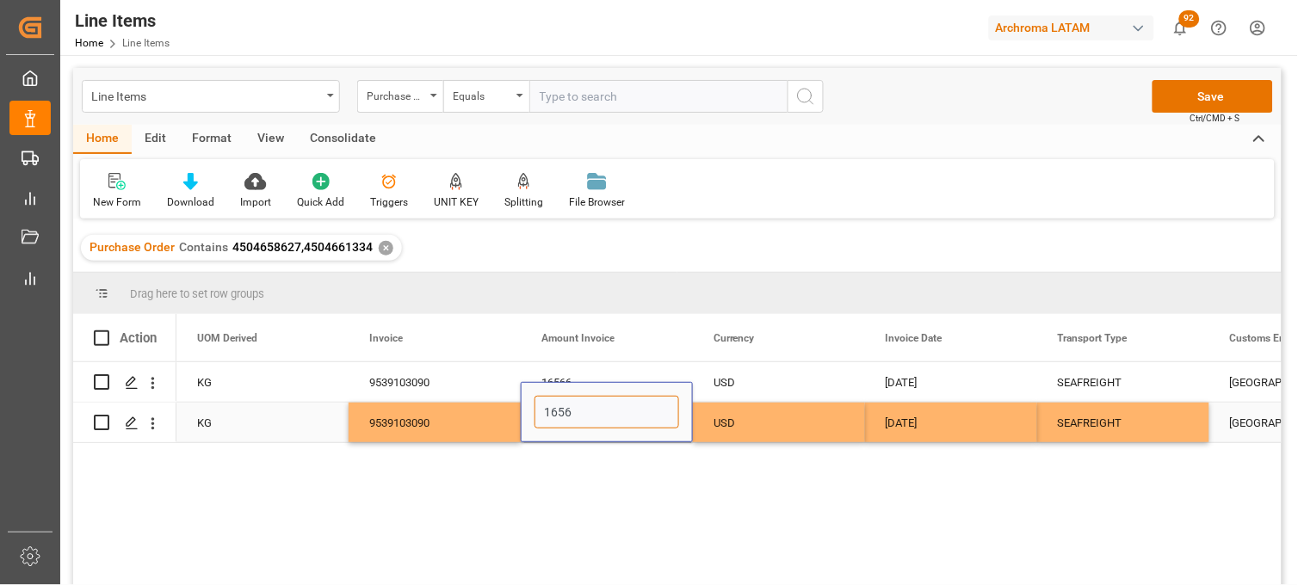
type input "16566"
click at [424, 420] on div "9539103090" at bounding box center [435, 423] width 172 height 40
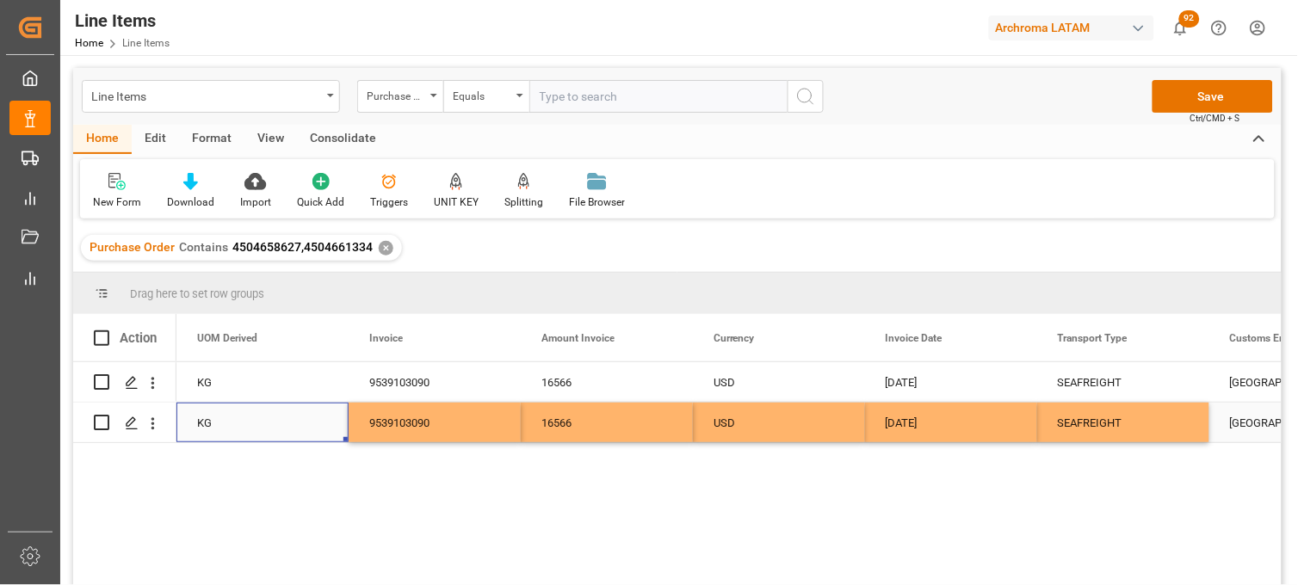
scroll to position [0, 4476]
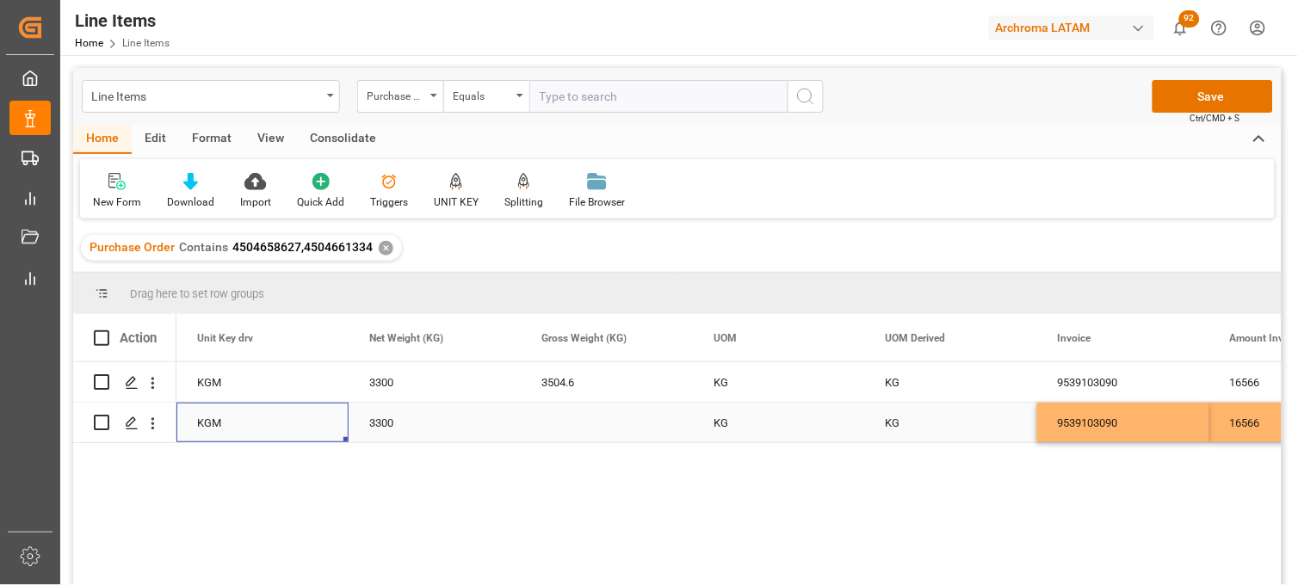
click at [568, 427] on div "Press SPACE to select this row." at bounding box center [607, 423] width 172 height 40
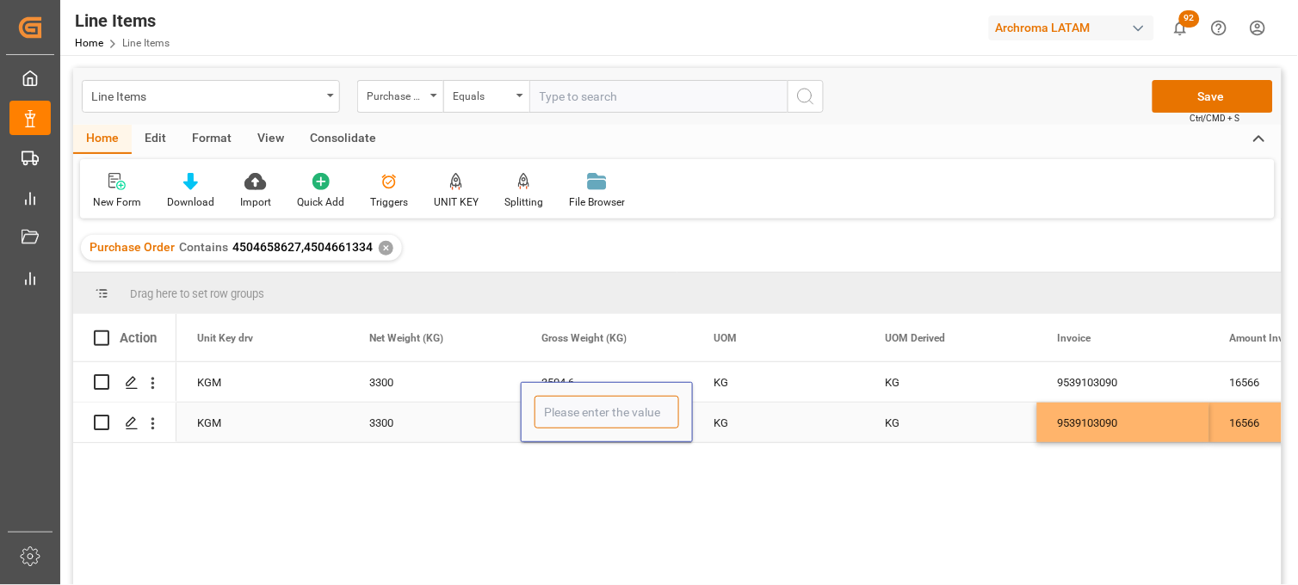
click at [568, 427] on input "Press SPACE to select this row." at bounding box center [607, 412] width 145 height 33
type input "3504.600"
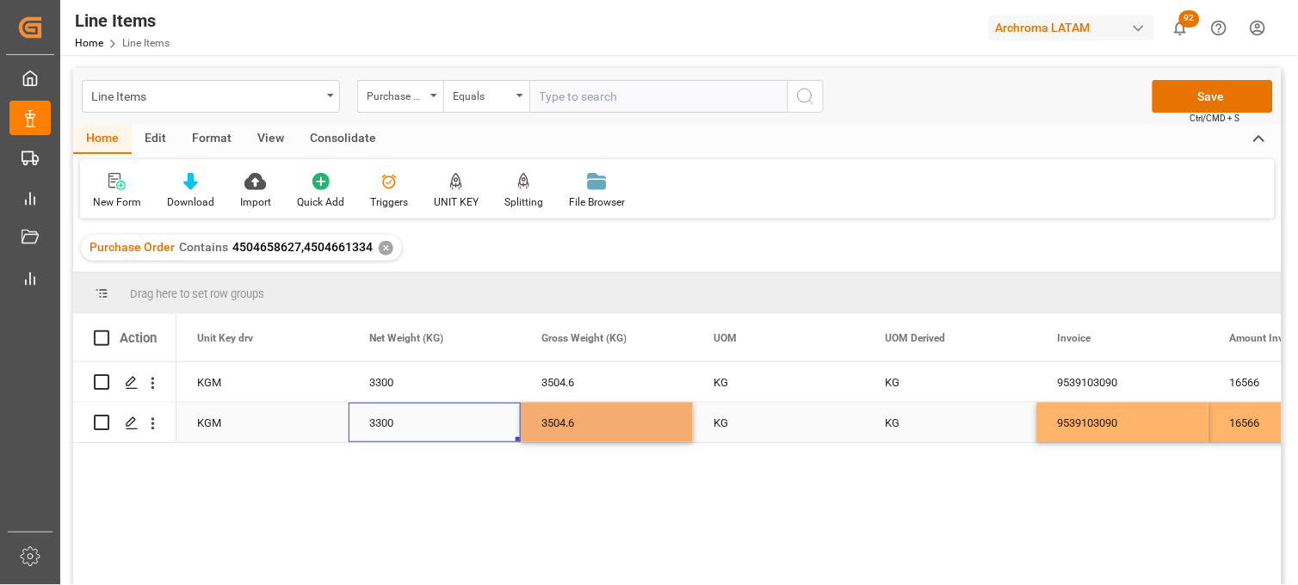
click at [380, 431] on div "3300" at bounding box center [435, 423] width 172 height 40
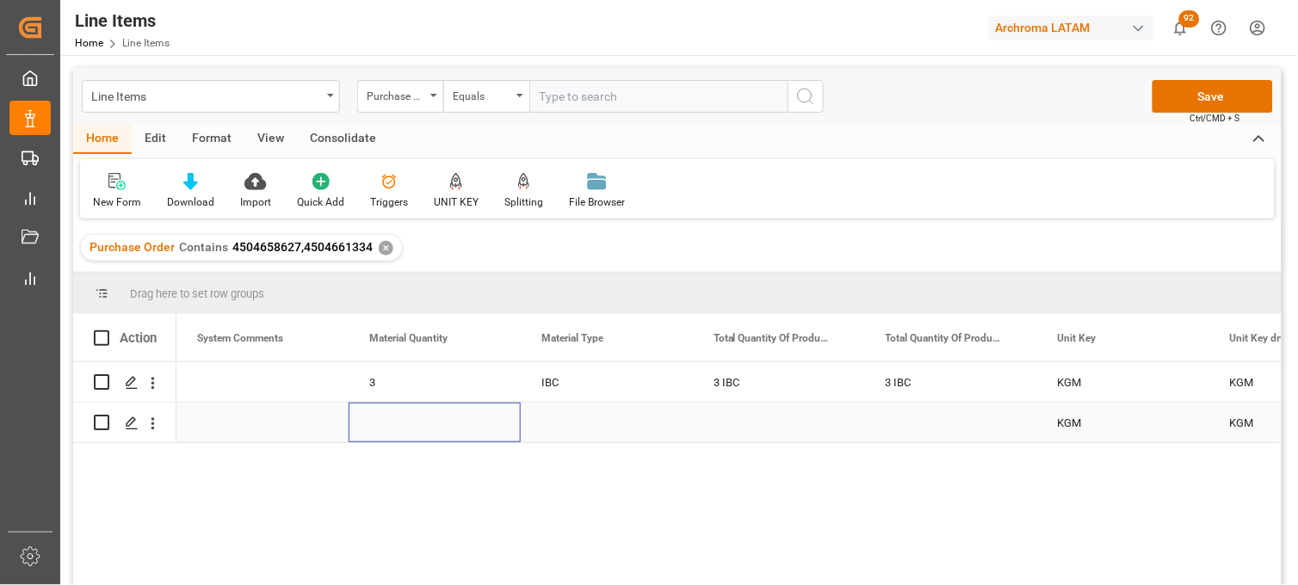
click at [394, 420] on div "Press SPACE to select this row." at bounding box center [435, 423] width 172 height 40
type input "3"
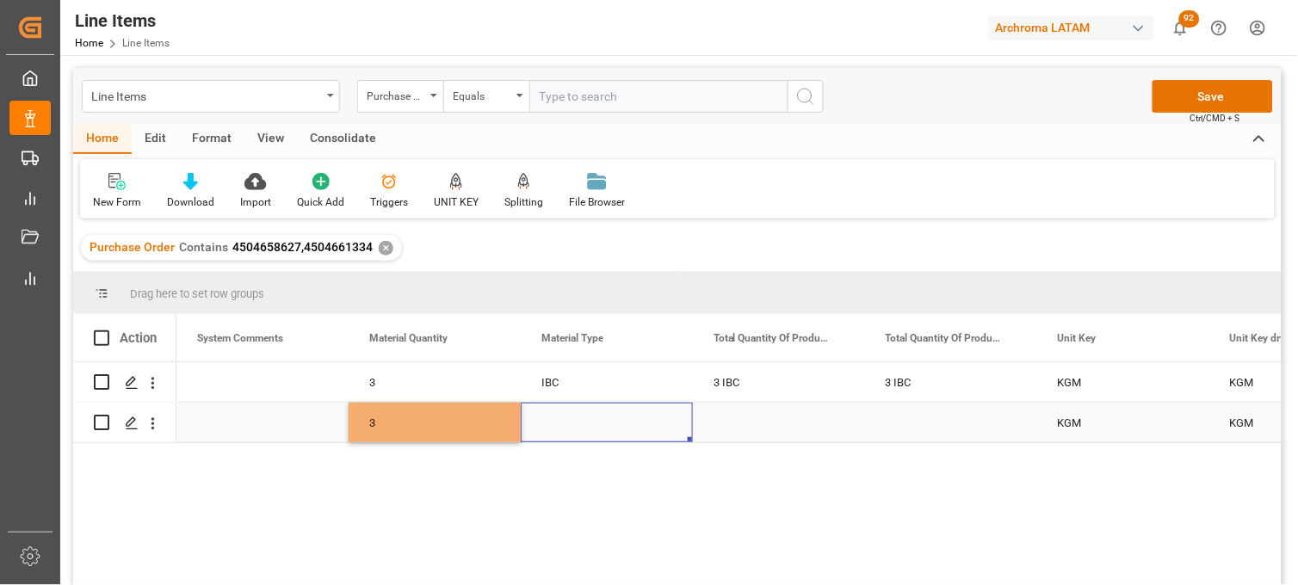
click at [553, 427] on div "Press SPACE to select this row." at bounding box center [607, 423] width 172 height 40
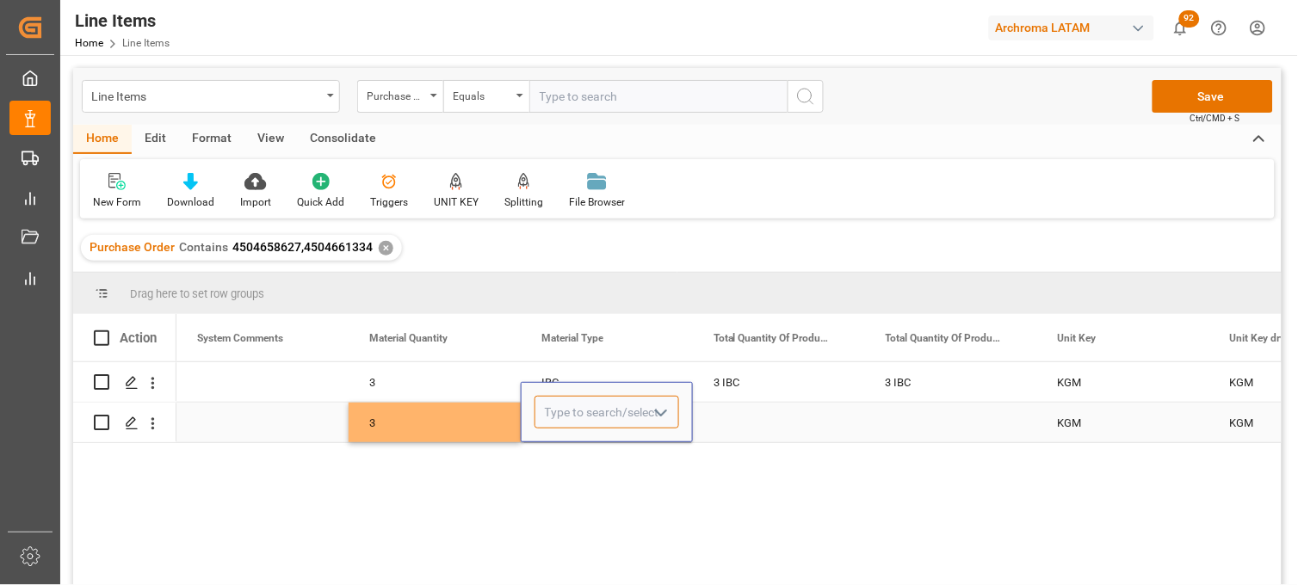
click at [553, 427] on input "Press SPACE to select this row." at bounding box center [607, 412] width 145 height 33
type input "IBC"
click at [739, 418] on div "Press SPACE to select this row." at bounding box center [779, 423] width 172 height 40
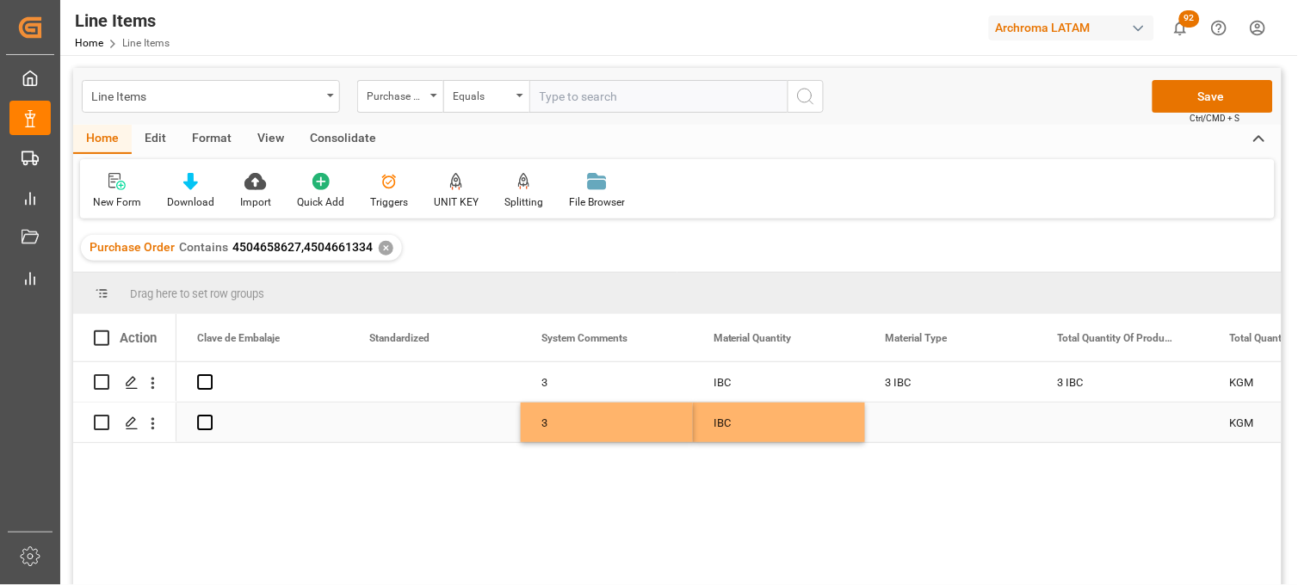
scroll to position [0, 2238]
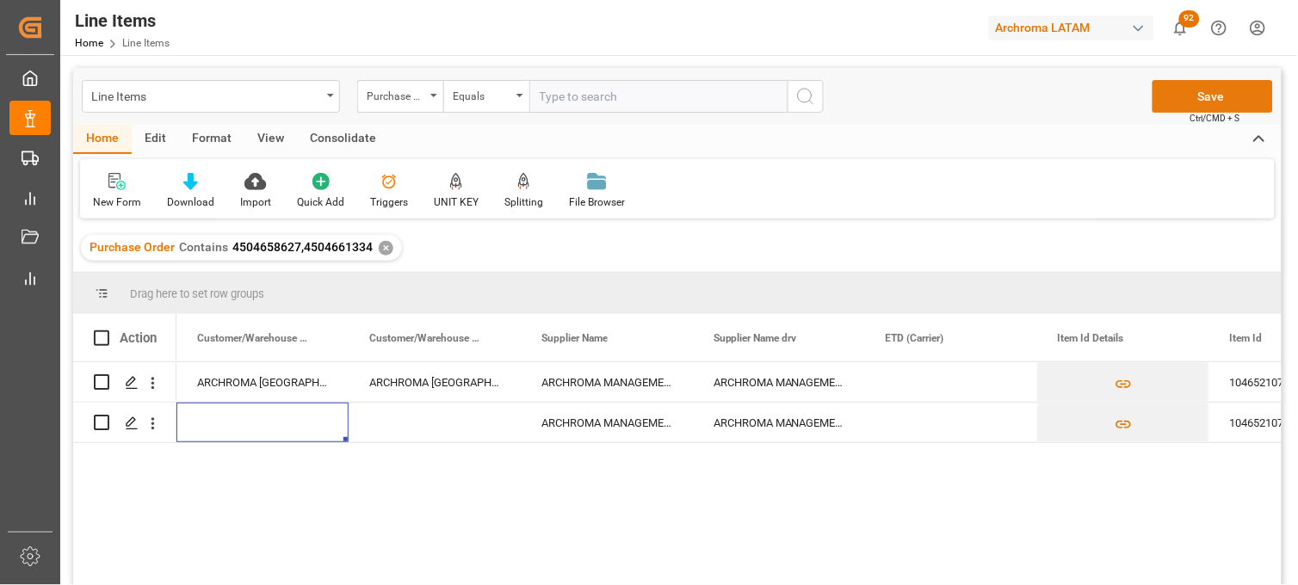
click at [1202, 108] on button "Save" at bounding box center [1213, 96] width 121 height 33
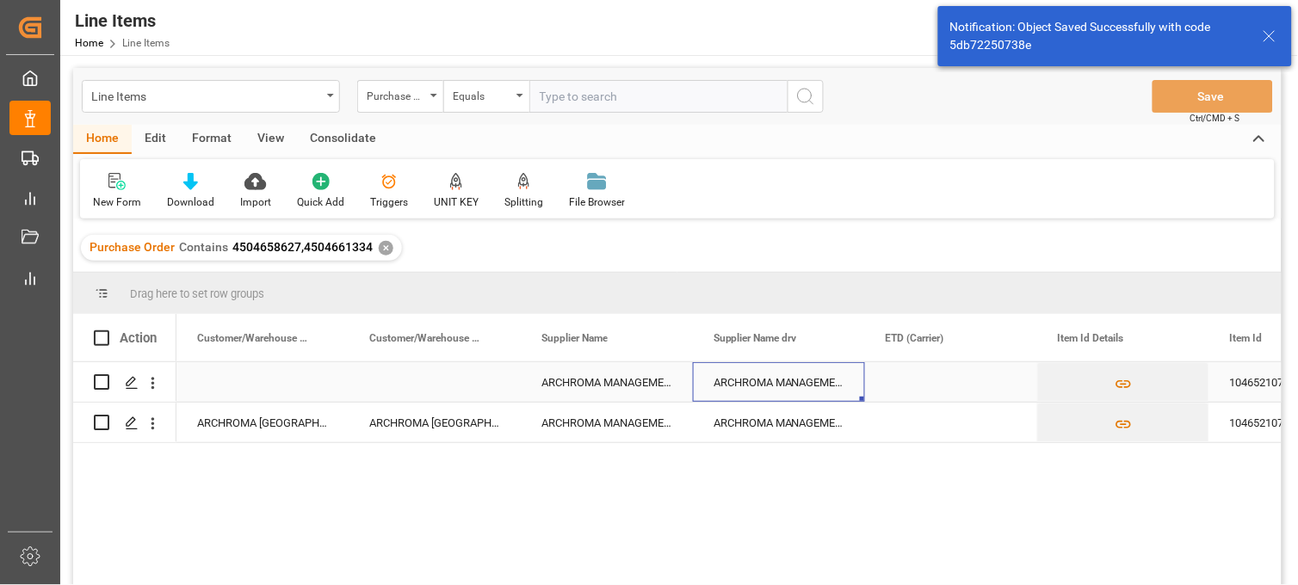
click at [736, 380] on div "ARCHROMA MANAGEMENT GMBH" at bounding box center [779, 382] width 172 height 40
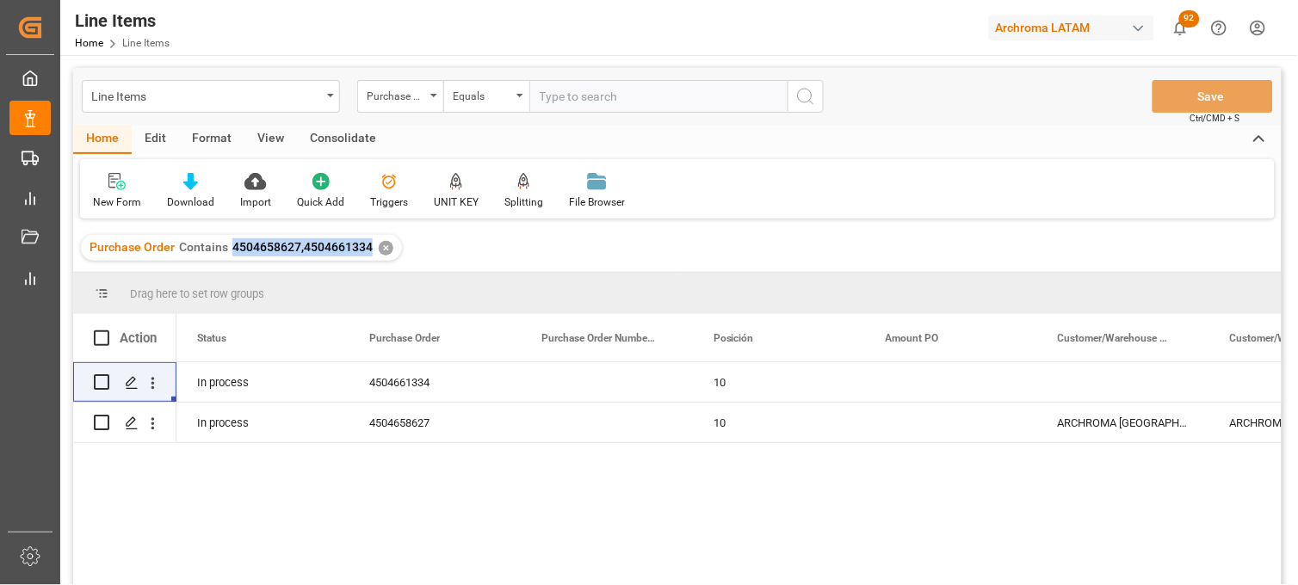
drag, startPoint x: 368, startPoint y: 250, endPoint x: 231, endPoint y: 252, distance: 137.8
click at [232, 252] on span "4504658627,4504661334" at bounding box center [302, 247] width 140 height 14
copy span "4504658627,4504661334"
click at [334, 97] on div "Line Items" at bounding box center [211, 96] width 258 height 33
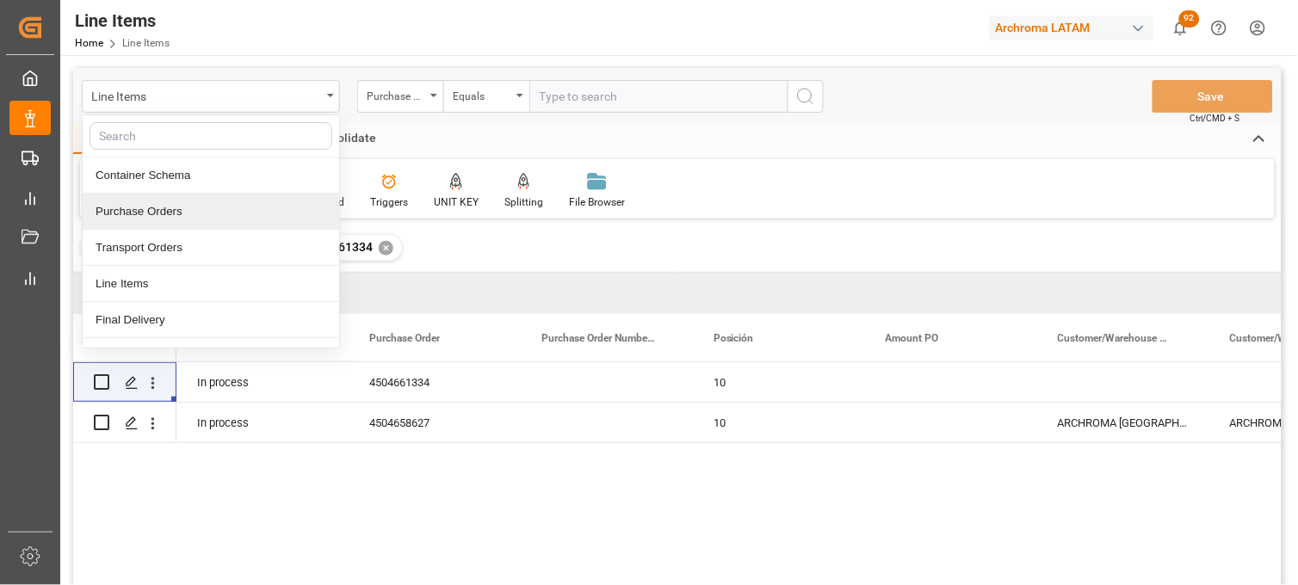
click at [211, 221] on div "Purchase Orders" at bounding box center [211, 212] width 257 height 36
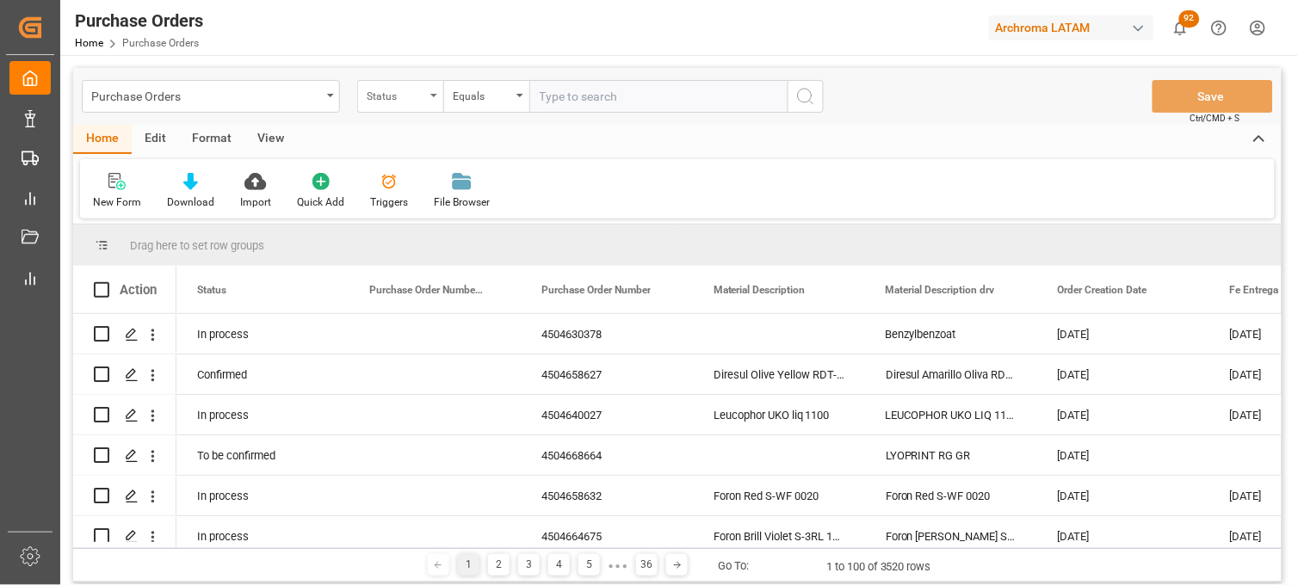
click at [418, 97] on div "Status" at bounding box center [396, 94] width 59 height 20
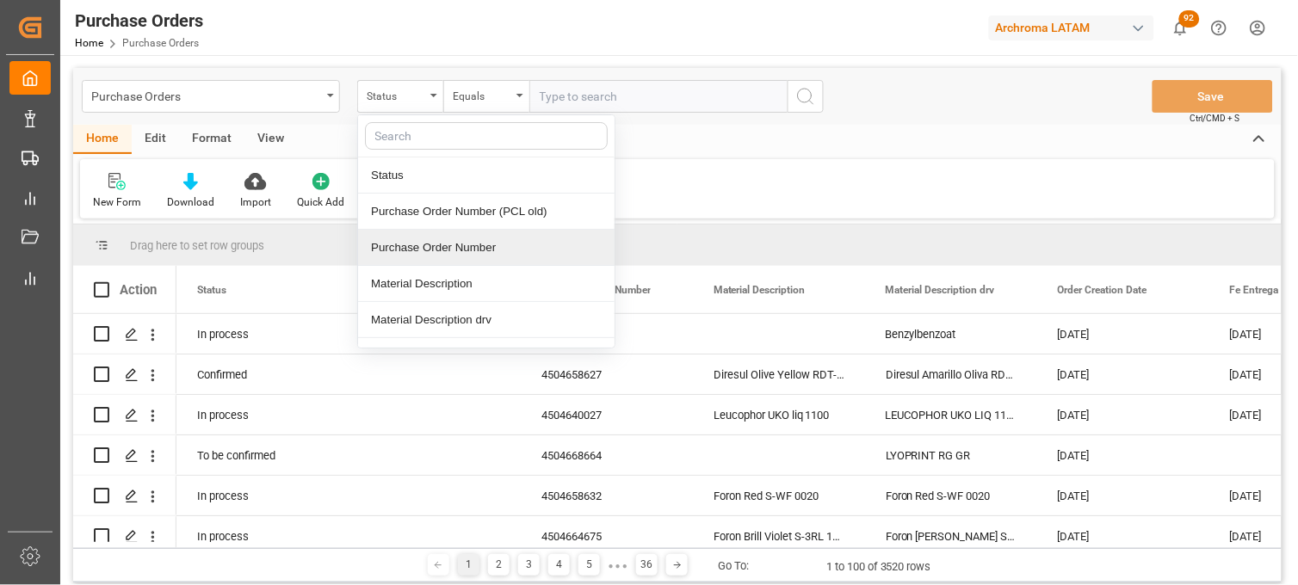
click at [424, 251] on div "Purchase Order Number" at bounding box center [486, 248] width 257 height 36
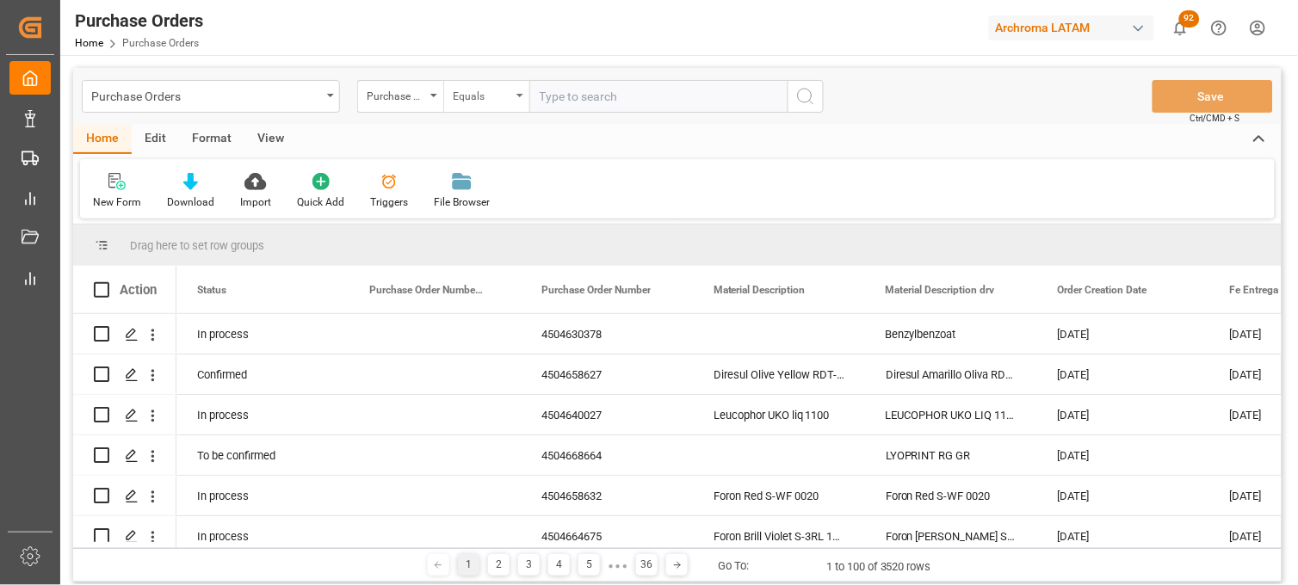
click at [523, 96] on icon "open menu" at bounding box center [519, 95] width 7 height 3
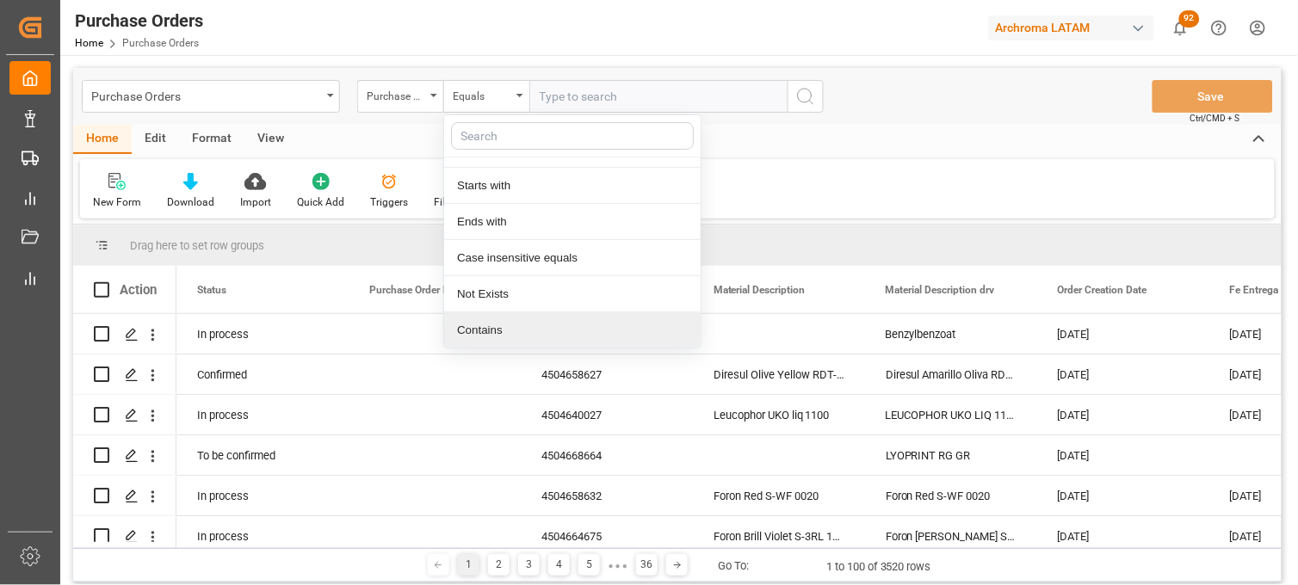
click at [494, 321] on div "Contains" at bounding box center [572, 330] width 257 height 36
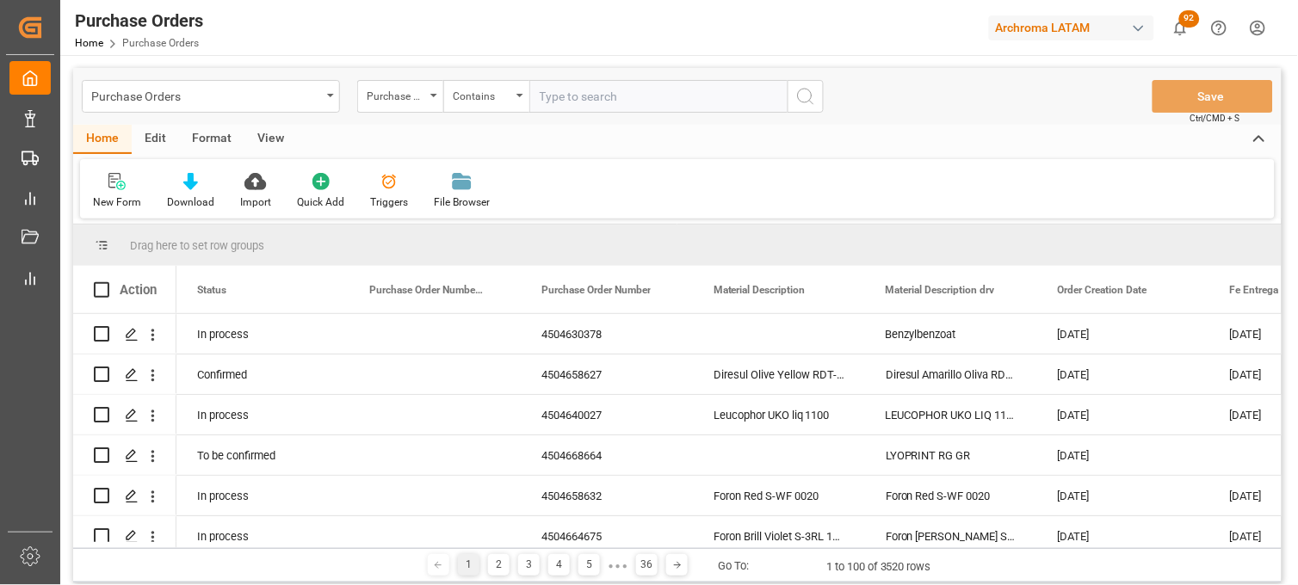
click at [549, 108] on input "text" at bounding box center [658, 96] width 258 height 33
paste input "4504658627,4504661334"
paste input "4504656001"
type input "4504658627,4504661334,4504656001"
click at [796, 99] on icon "search button" at bounding box center [805, 96] width 21 height 21
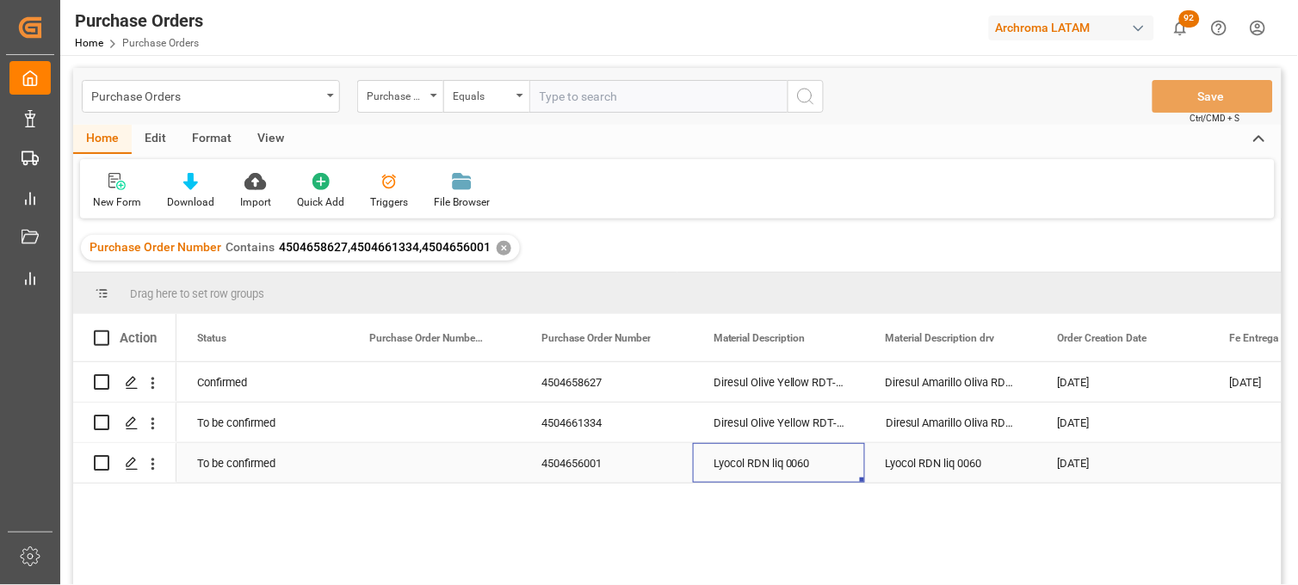
click at [745, 457] on div "Lyocol RDN liq 0060" at bounding box center [779, 463] width 172 height 40
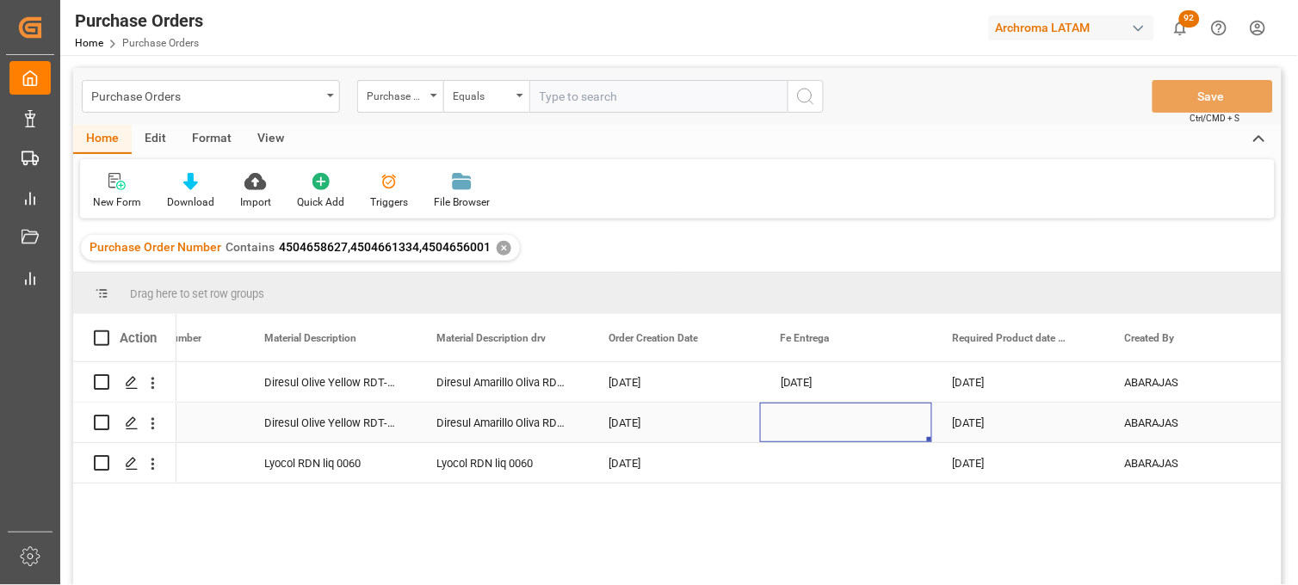
click at [810, 419] on div "Press SPACE to select this row." at bounding box center [846, 423] width 172 height 40
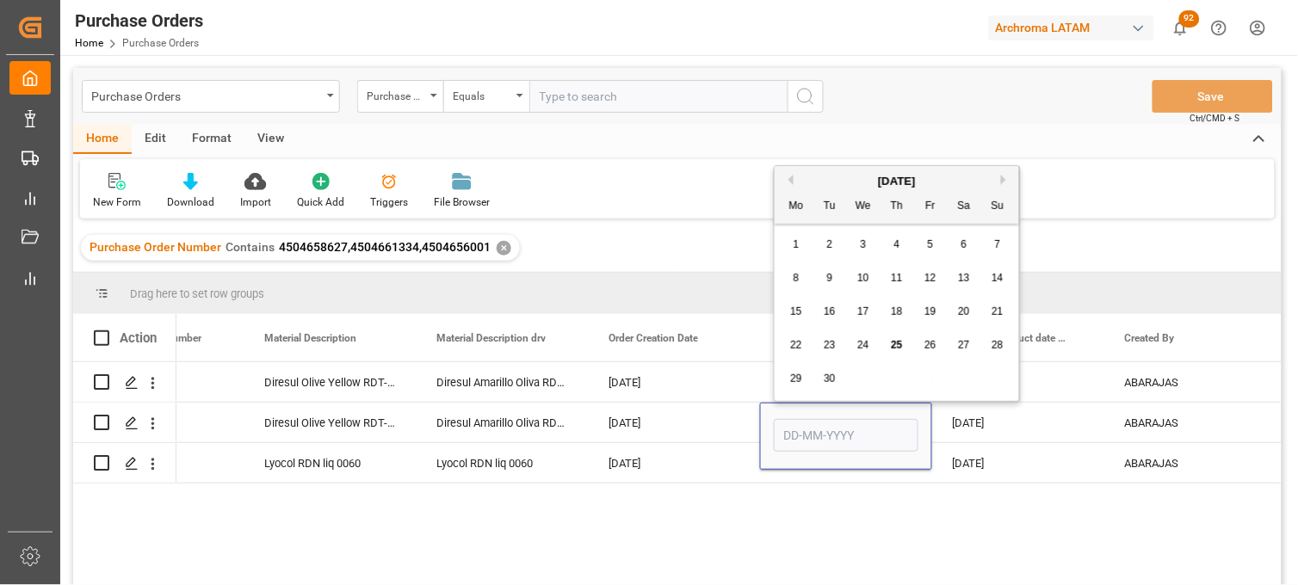
click at [1001, 182] on button "Next Month" at bounding box center [1006, 180] width 10 height 10
click at [936, 343] on span "24" at bounding box center [929, 345] width 11 height 12
type input "24-10-2025"
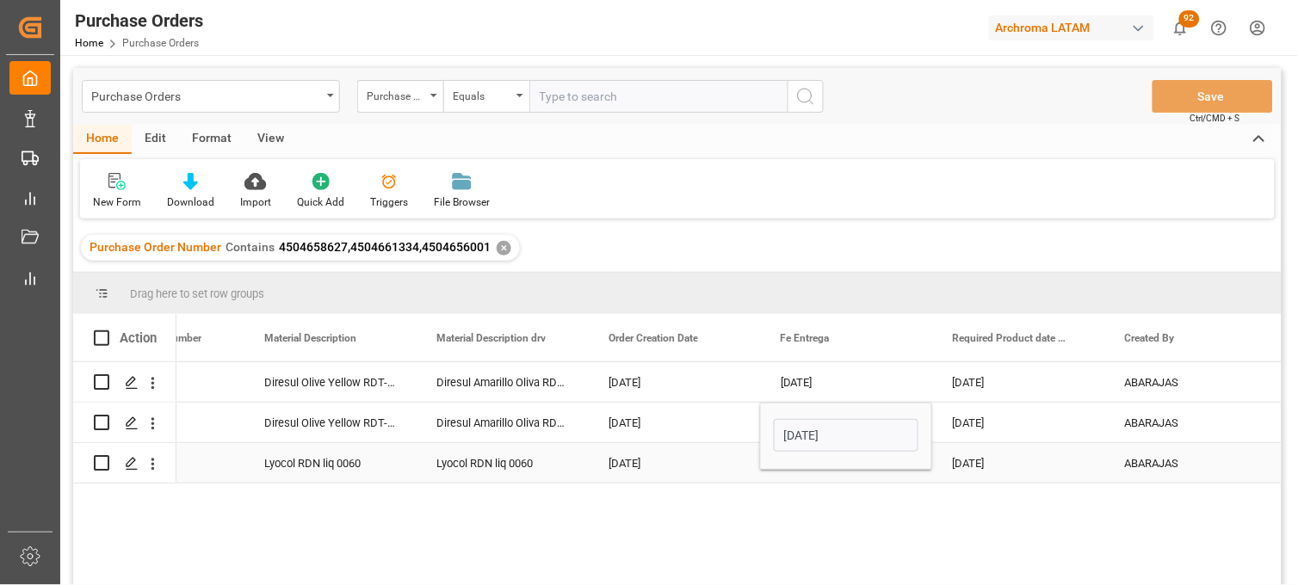
click at [803, 479] on div "Press SPACE to select this row." at bounding box center [846, 463] width 172 height 40
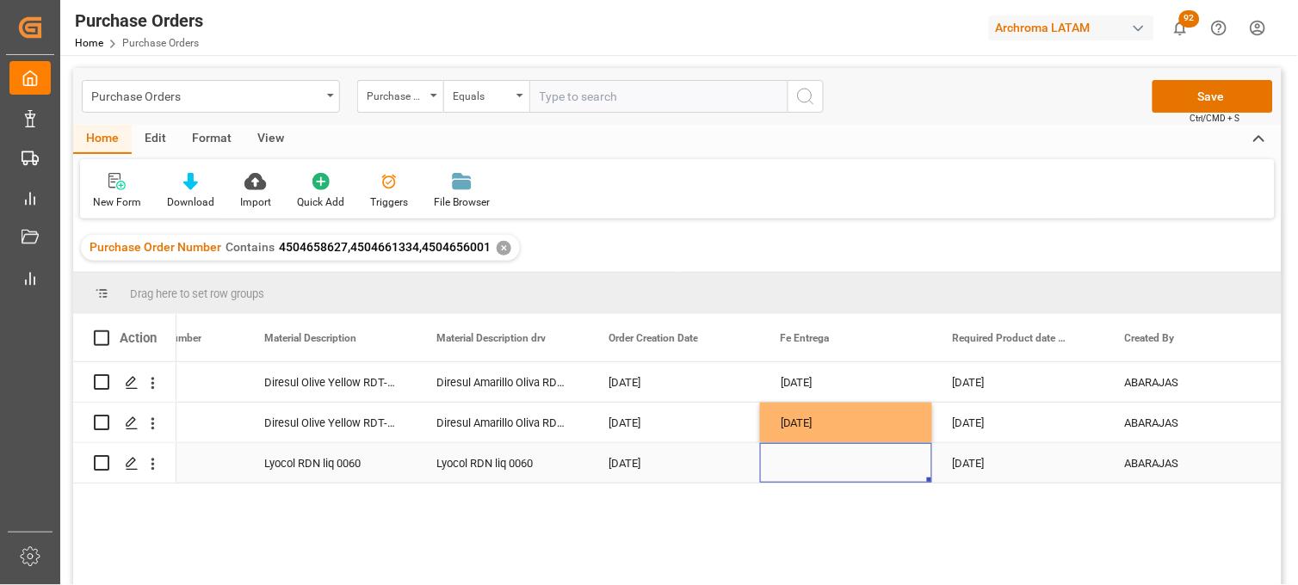
click at [788, 456] on div "Press SPACE to select this row." at bounding box center [846, 463] width 172 height 40
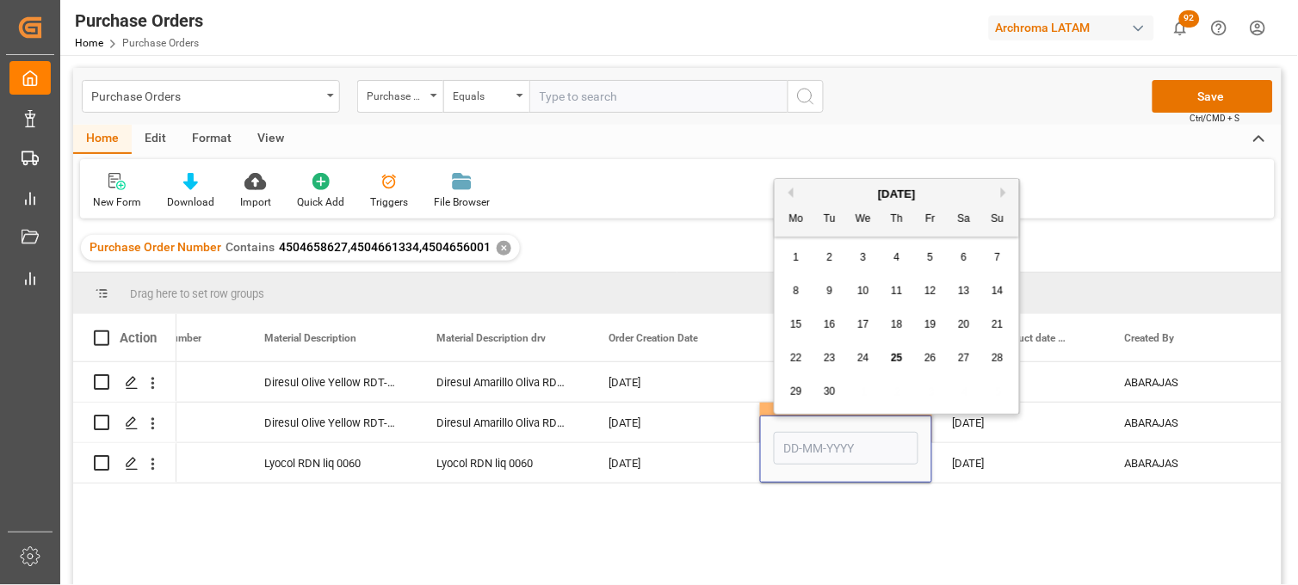
click at [1005, 194] on button "Next Month" at bounding box center [1006, 193] width 10 height 10
click at [935, 359] on span "24" at bounding box center [929, 358] width 11 height 12
type input "24-10-2025"
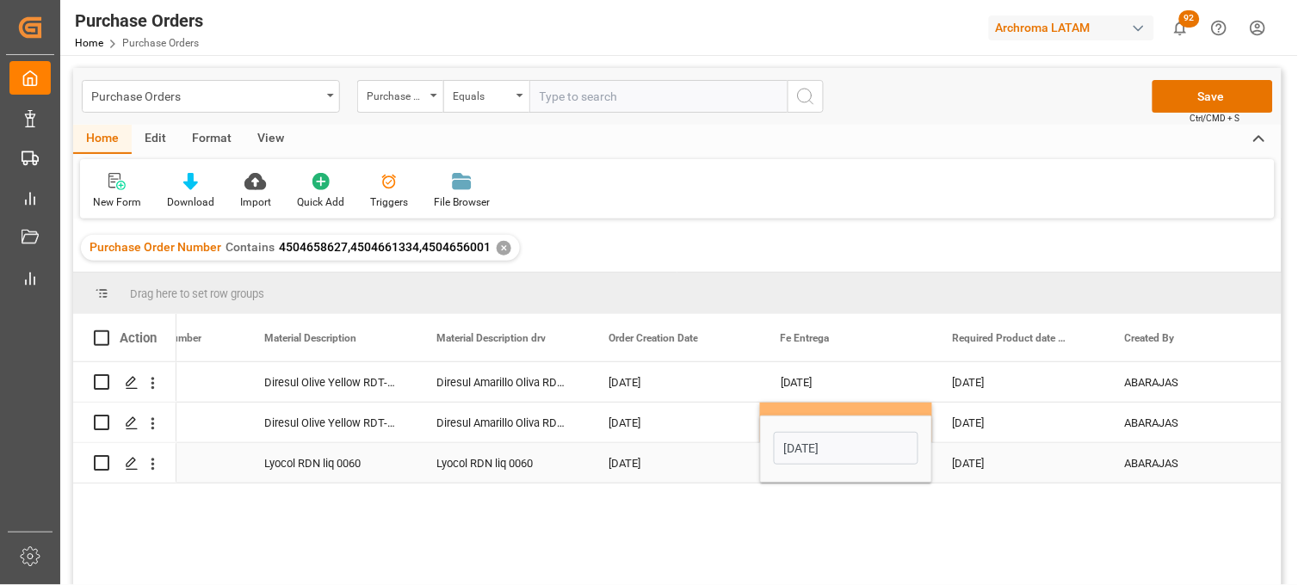
click at [986, 470] on div "11-11-2025" at bounding box center [1018, 463] width 172 height 40
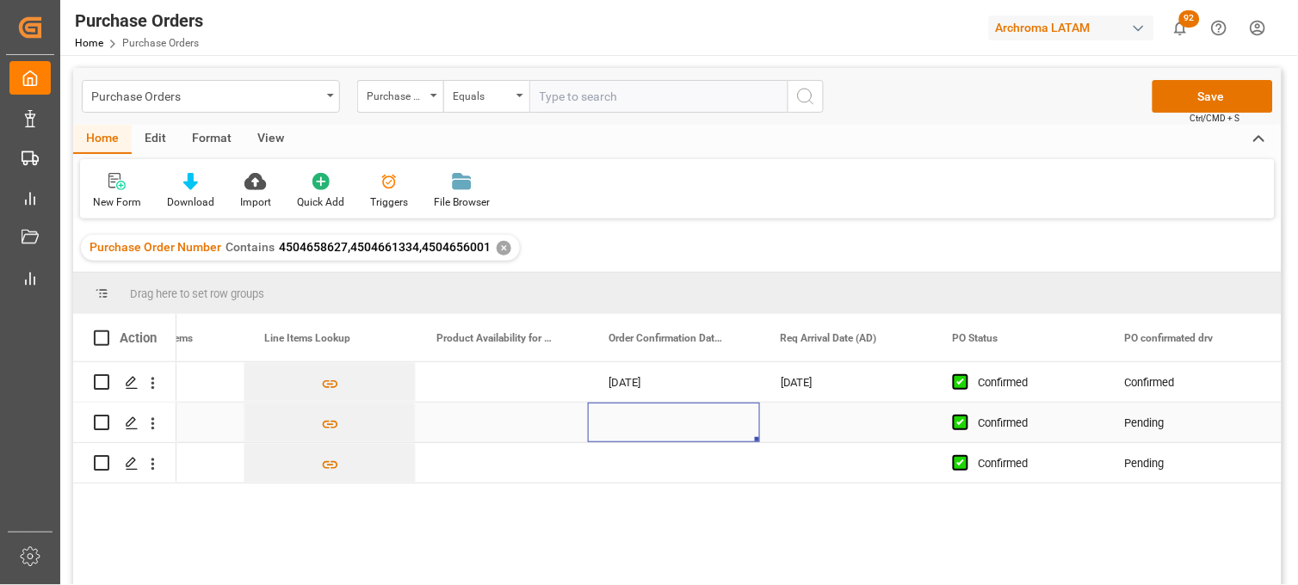
click at [644, 424] on div "Press SPACE to select this row." at bounding box center [674, 423] width 172 height 40
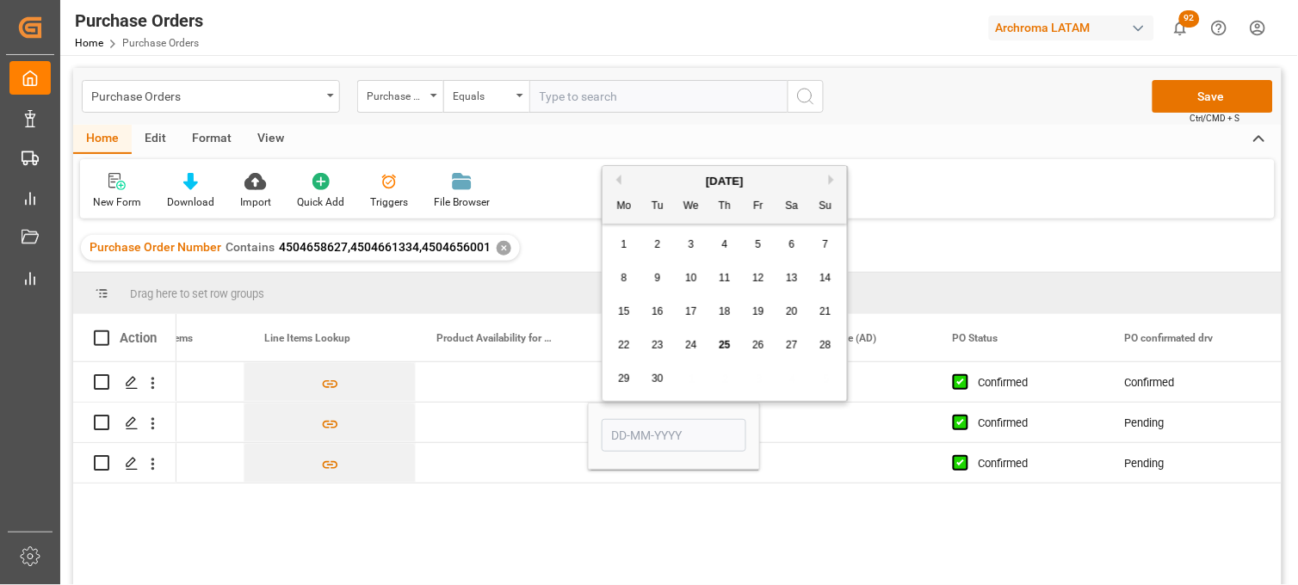
click at [633, 396] on div "29 30 1 2 3 4 5" at bounding box center [725, 379] width 235 height 34
click at [792, 350] on span "27" at bounding box center [791, 345] width 11 height 12
type input "27-09-2025"
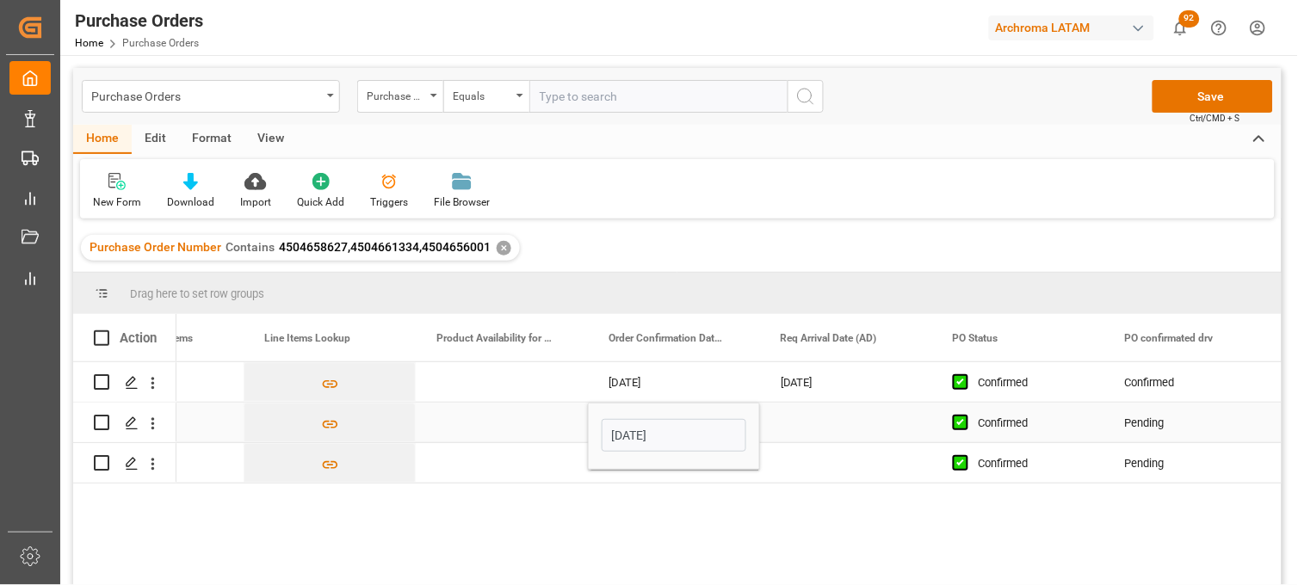
click at [801, 428] on div "Press SPACE to select this row." at bounding box center [846, 423] width 172 height 40
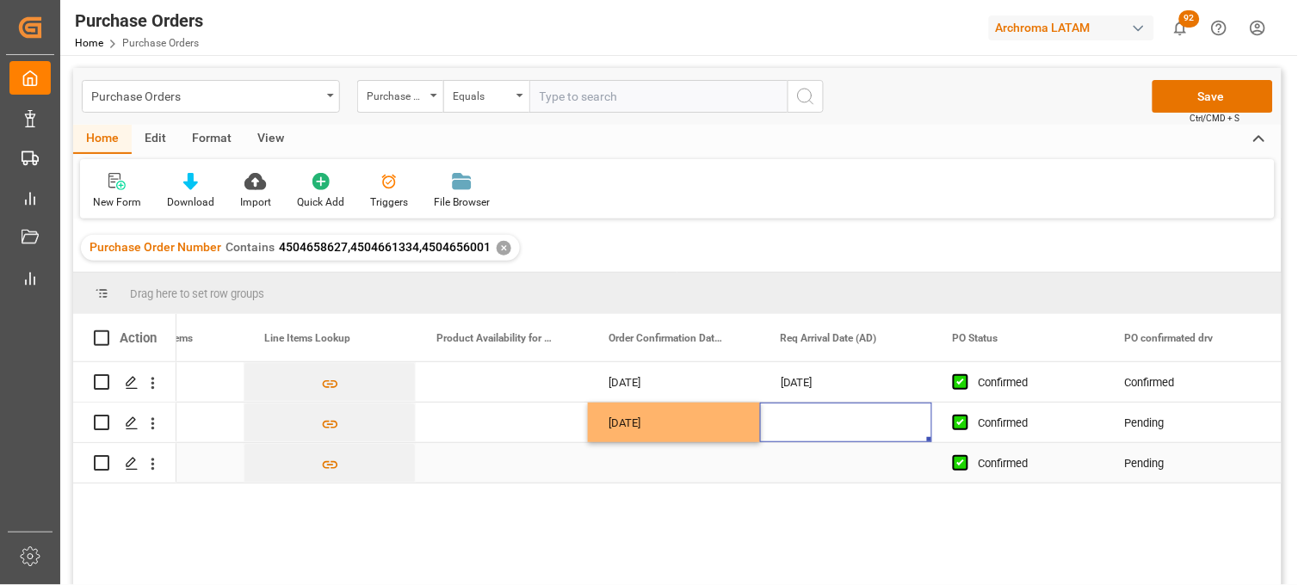
click at [625, 469] on div "Press SPACE to select this row." at bounding box center [674, 463] width 172 height 40
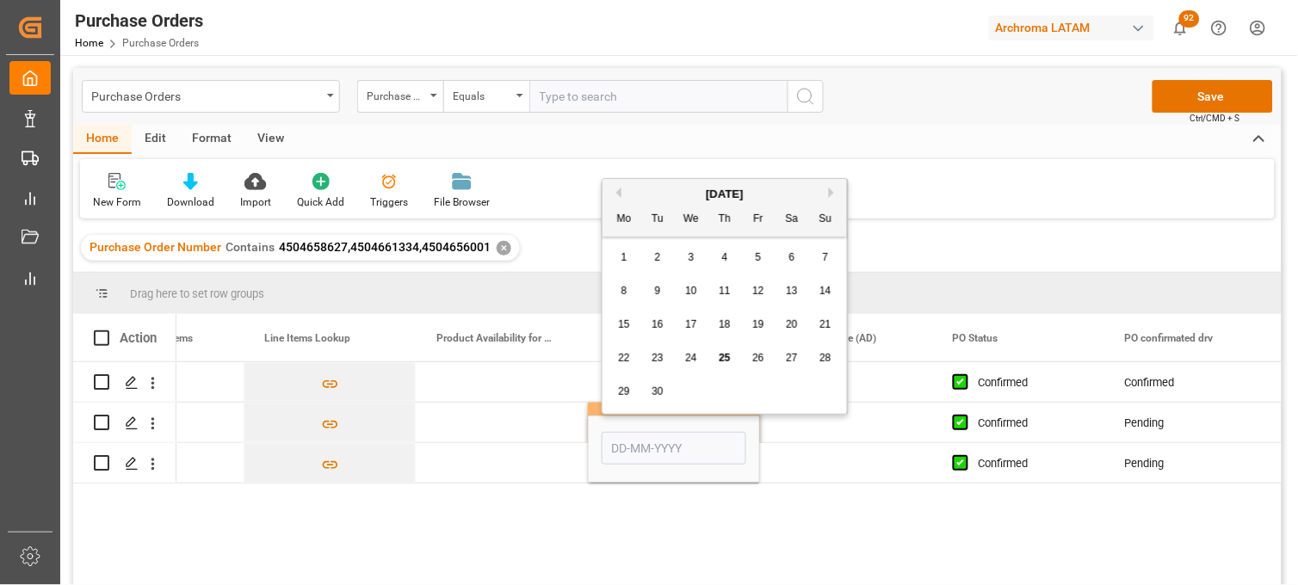
click at [789, 358] on span "27" at bounding box center [791, 358] width 11 height 12
type input "27-09-2025"
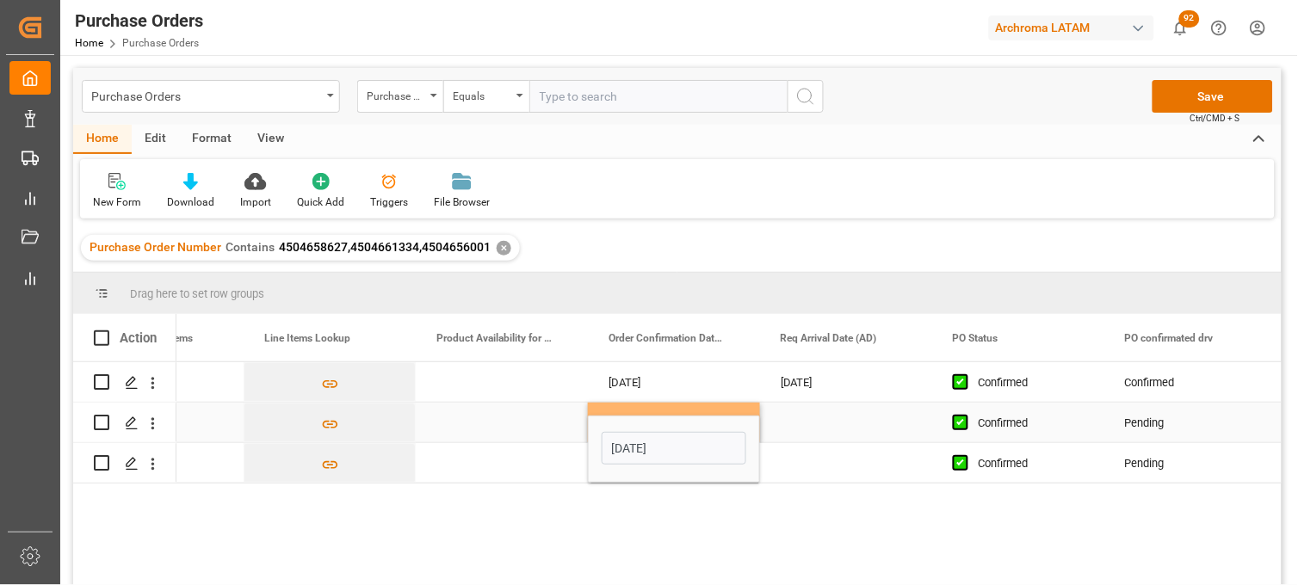
click at [806, 431] on div "Press SPACE to select this row." at bounding box center [846, 423] width 172 height 40
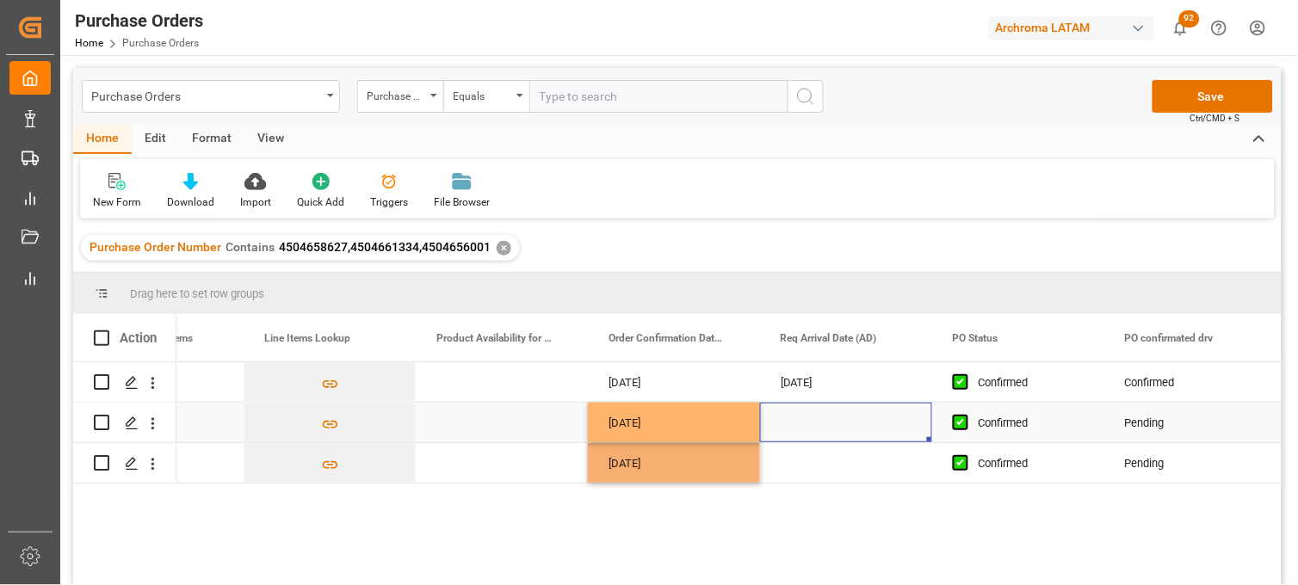
click at [806, 431] on div "Press SPACE to select this row." at bounding box center [846, 423] width 172 height 40
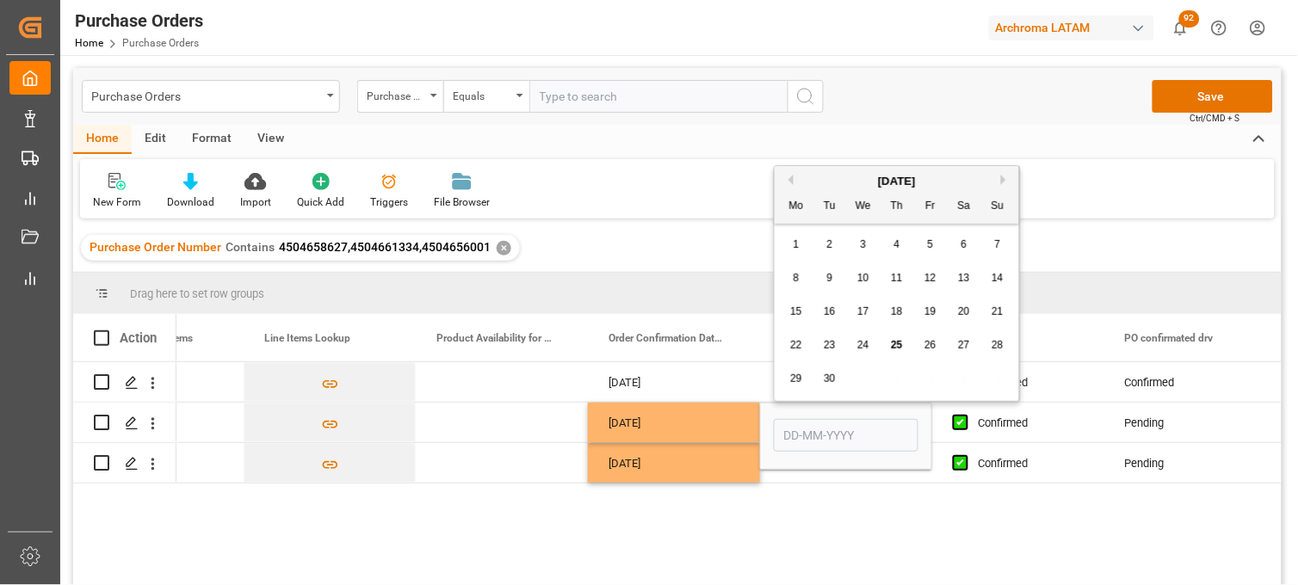
click at [1001, 182] on button "Next Month" at bounding box center [1006, 180] width 10 height 10
click at [896, 316] on span "16" at bounding box center [896, 312] width 11 height 12
type input "16-10-2025"
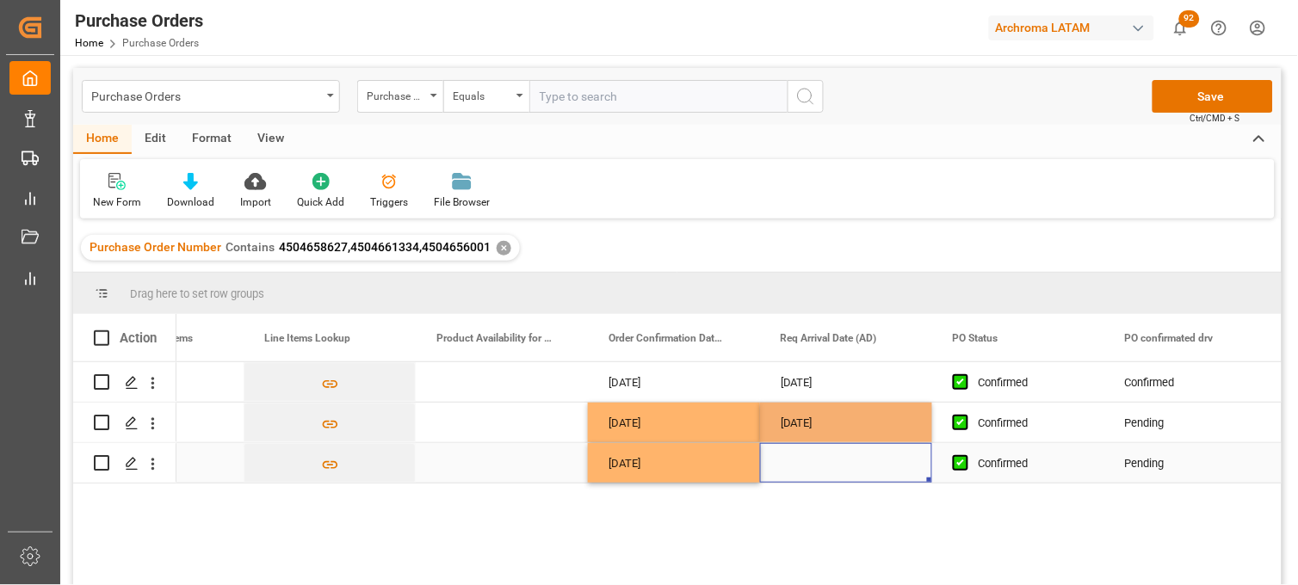
click at [811, 475] on div "Press SPACE to select this row." at bounding box center [846, 463] width 172 height 40
click at [801, 460] on div "Press SPACE to select this row." at bounding box center [846, 463] width 172 height 40
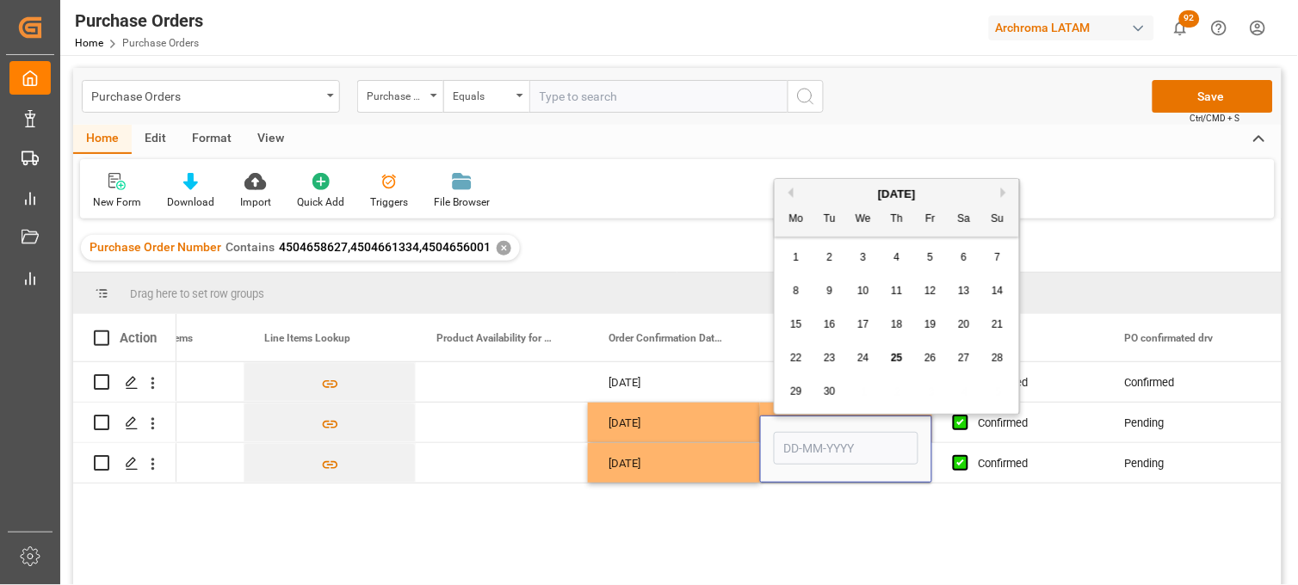
click at [1003, 194] on button "Next Month" at bounding box center [1006, 193] width 10 height 10
click at [898, 327] on span "16" at bounding box center [896, 324] width 11 height 12
type input "16-10-2025"
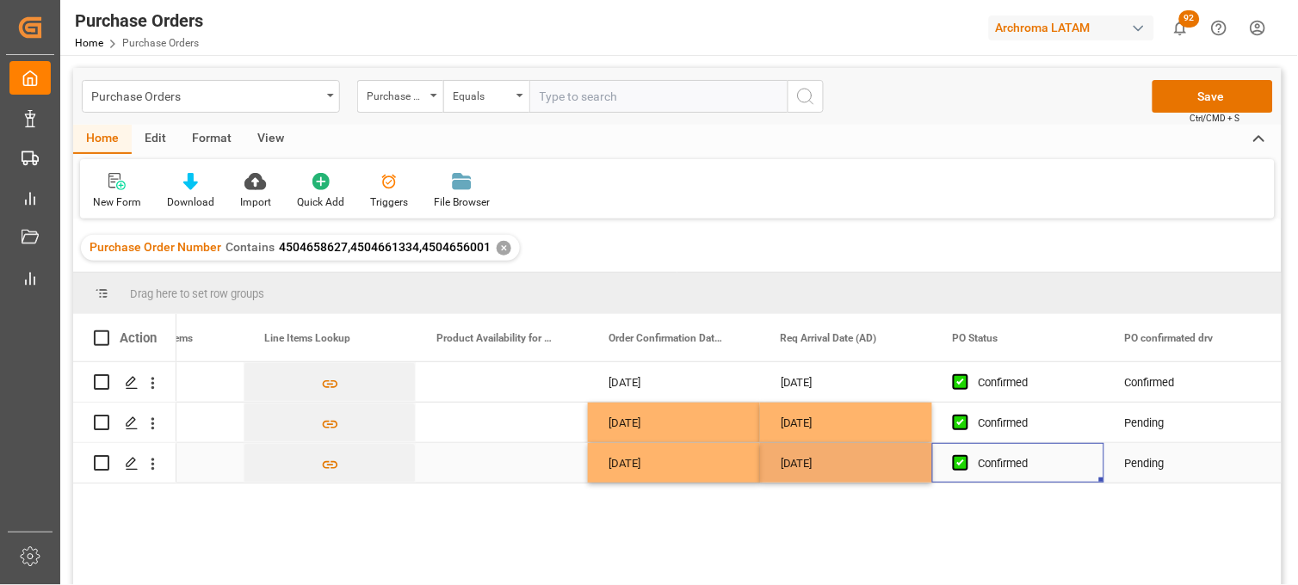
click at [994, 454] on div "Confirmed" at bounding box center [1031, 464] width 105 height 40
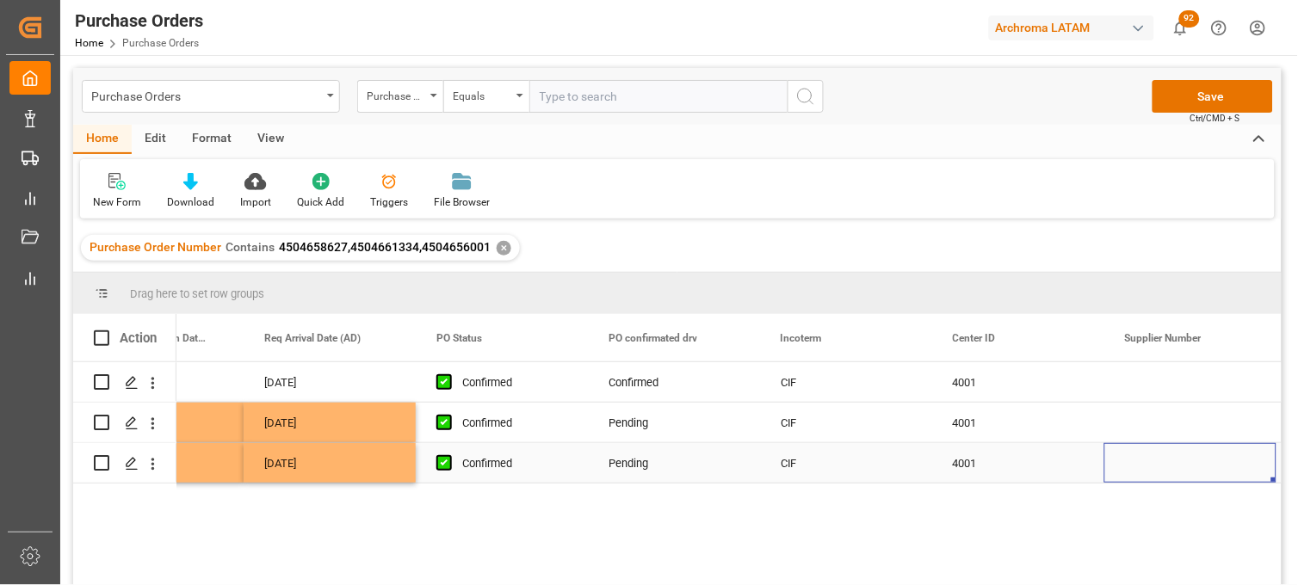
scroll to position [0, 2515]
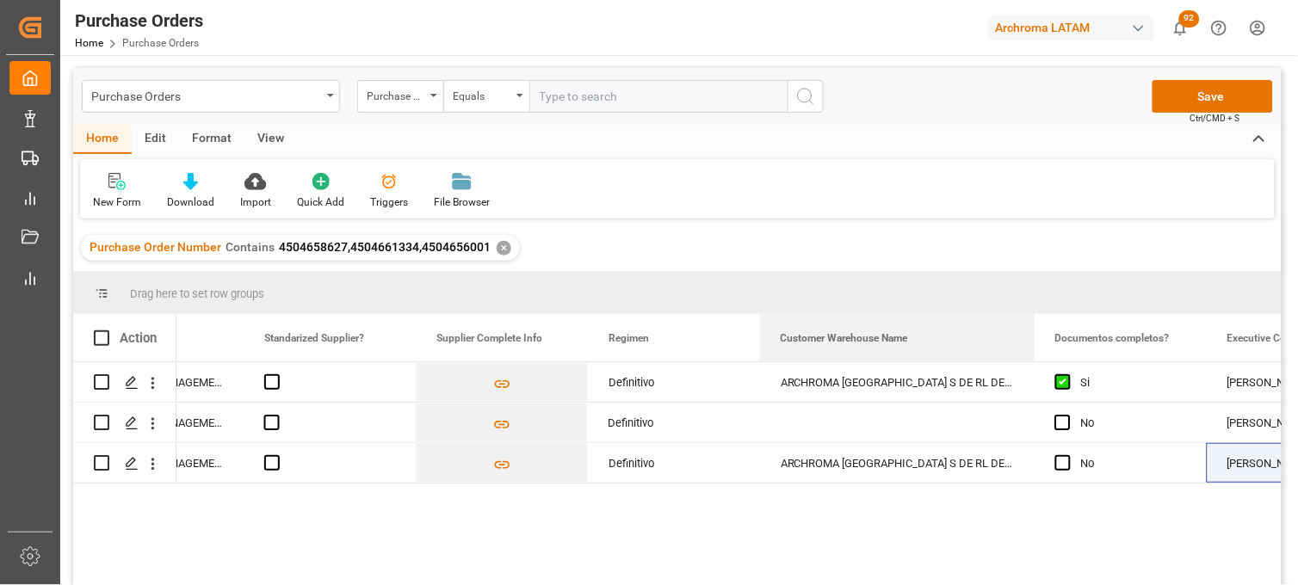
drag, startPoint x: 928, startPoint y: 324, endPoint x: 1030, endPoint y: 305, distance: 104.2
click at [1030, 305] on div "Drag here to set row groups Drag here to set column labels Action Supplier Numb…" at bounding box center [677, 435] width 1209 height 324
click at [863, 424] on div "Press SPACE to select this row." at bounding box center [897, 423] width 275 height 40
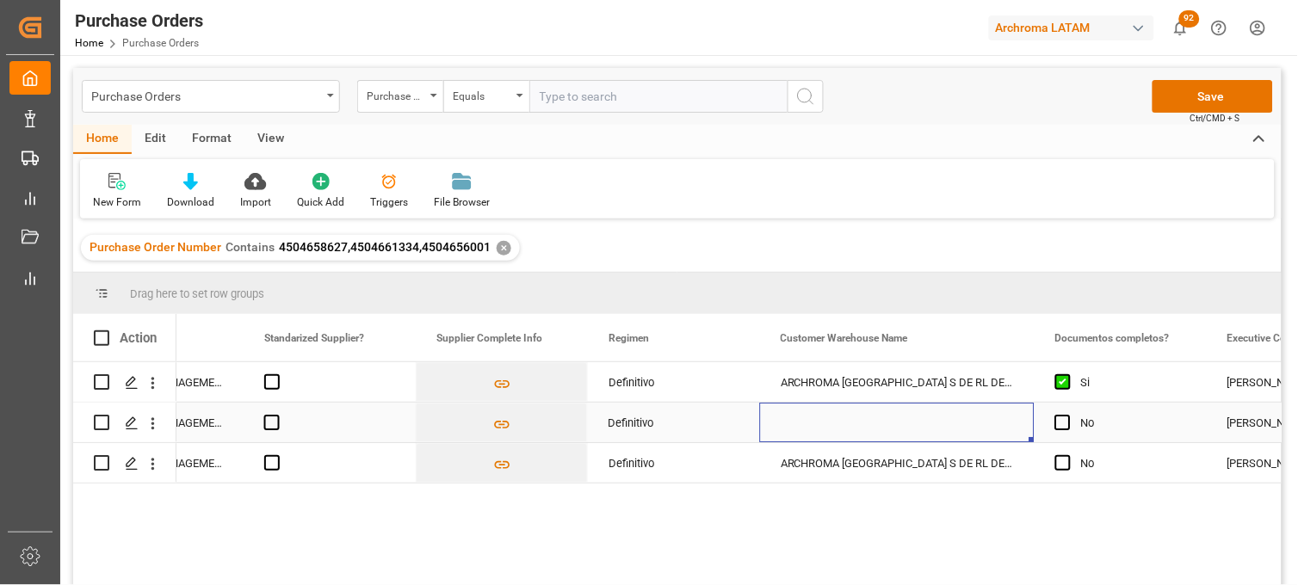
click at [863, 424] on div "Press SPACE to select this row." at bounding box center [897, 423] width 275 height 40
click at [863, 424] on input "Press SPACE to select this row." at bounding box center [897, 433] width 247 height 33
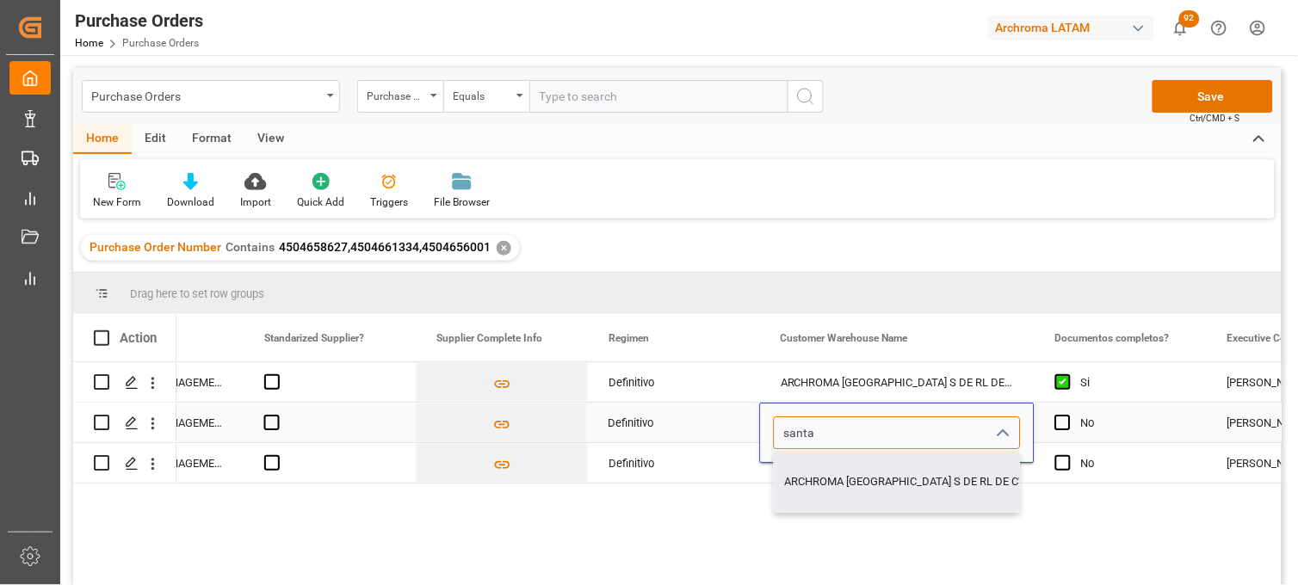
type input "ARCHROMA MEXICO S DE RL DE CV (SANTA CLARA)"
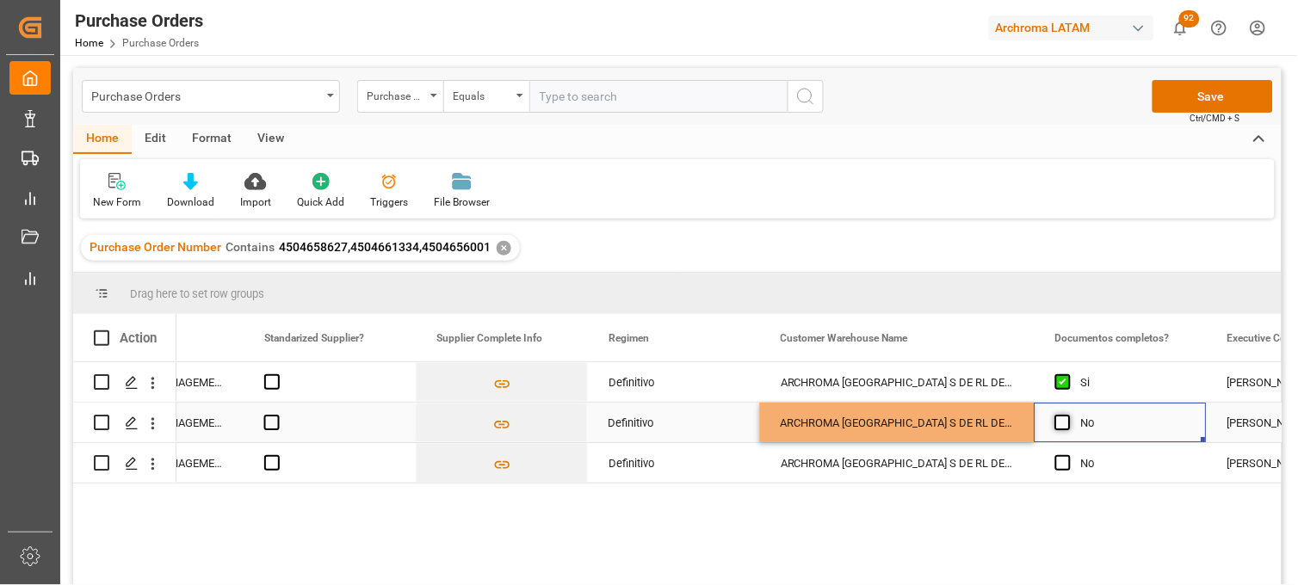
click at [1064, 419] on span "Press SPACE to select this row." at bounding box center [1062, 422] width 15 height 15
click at [1068, 415] on input "Press SPACE to select this row." at bounding box center [1068, 415] width 0 height 0
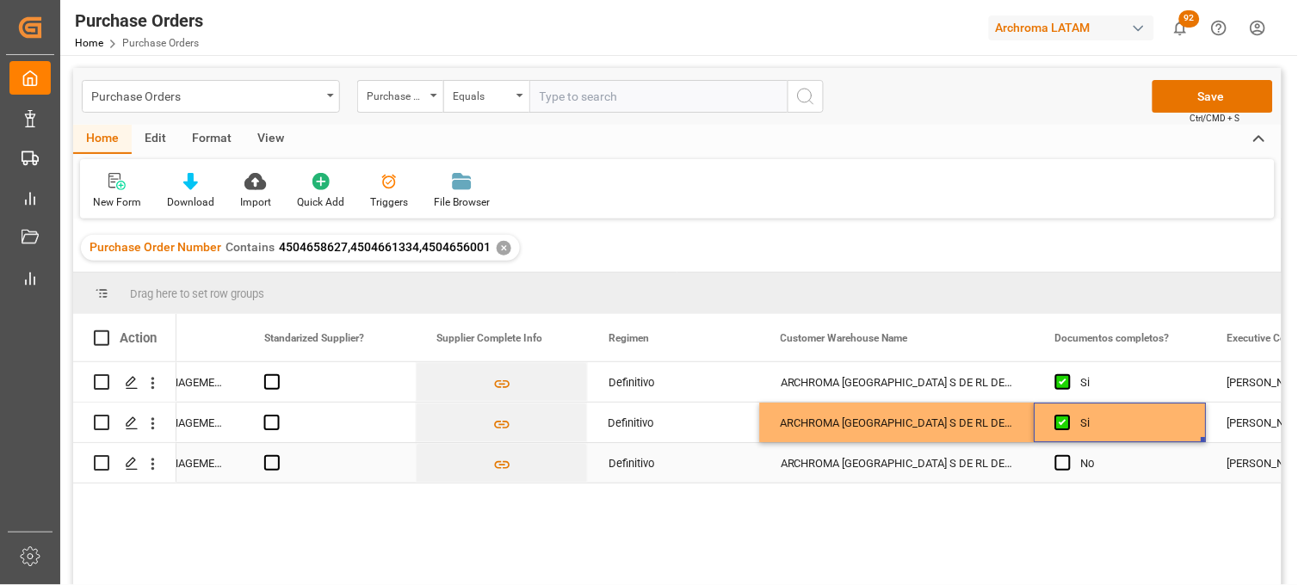
click at [937, 472] on div "ARCHROMA MEXICO S DE RL DE CV (SANTA CLARA)" at bounding box center [897, 463] width 275 height 40
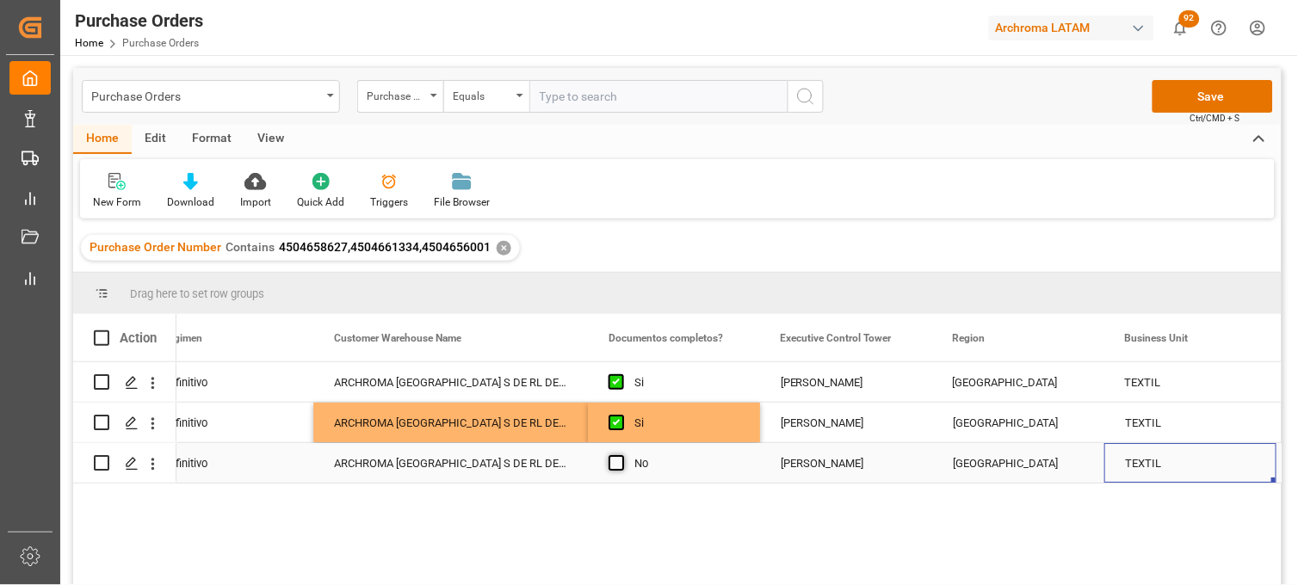
click at [618, 468] on span "Press SPACE to select this row." at bounding box center [616, 462] width 15 height 15
click at [621, 455] on input "Press SPACE to select this row." at bounding box center [621, 455] width 0 height 0
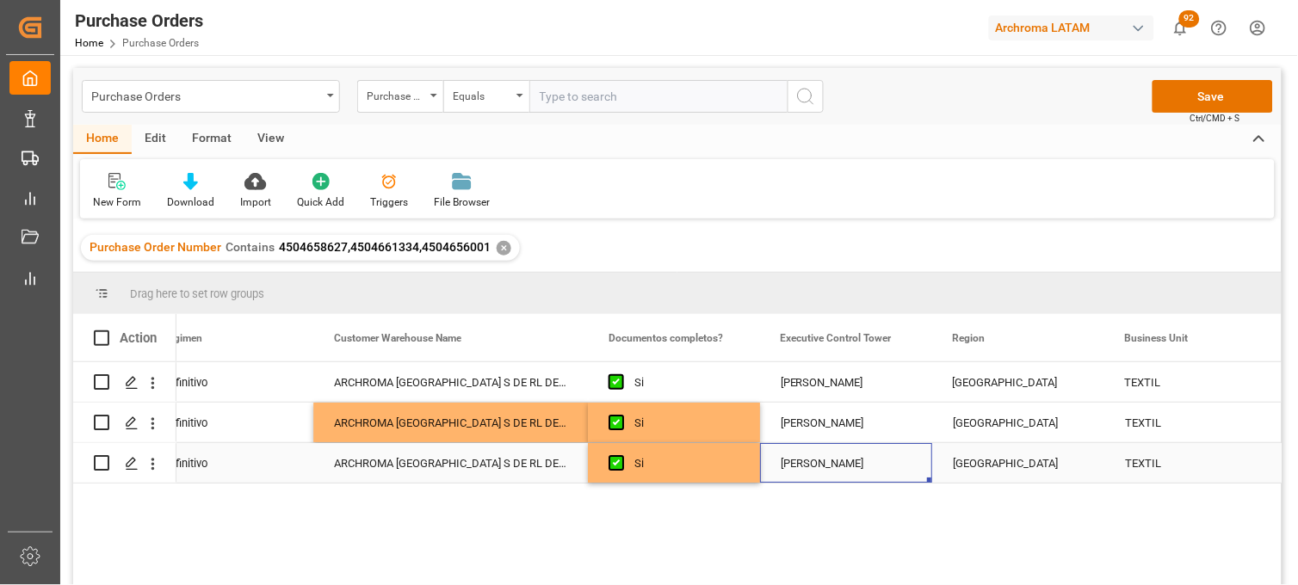
click at [795, 469] on div "Erika Cervantes" at bounding box center [846, 464] width 131 height 40
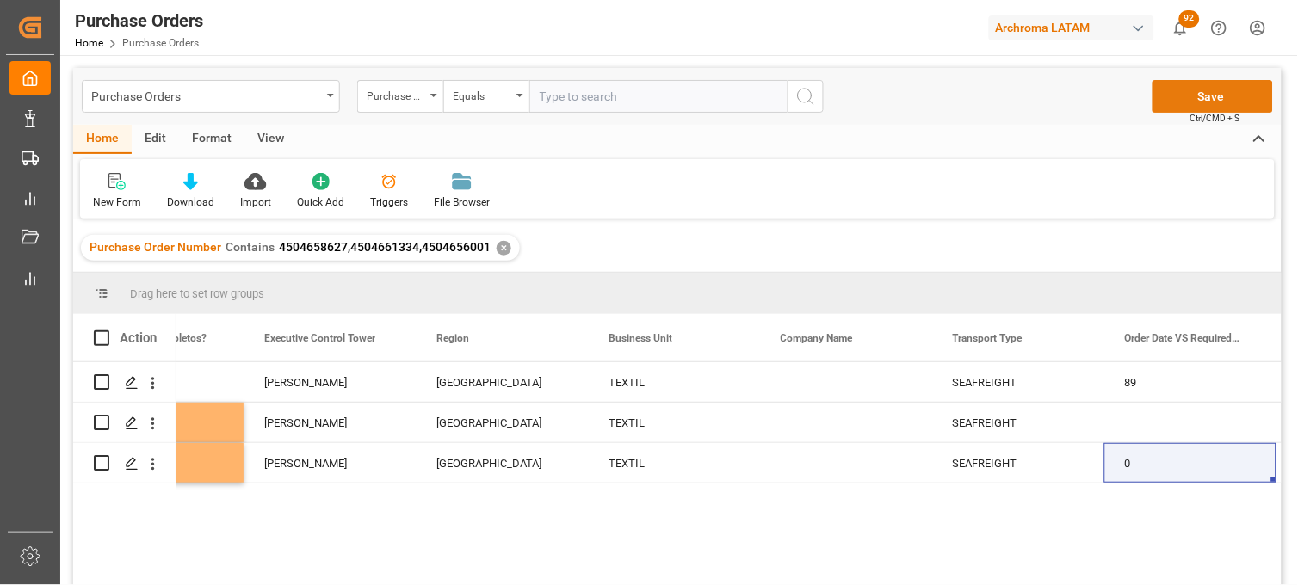
click at [1166, 96] on button "Save" at bounding box center [1213, 96] width 121 height 33
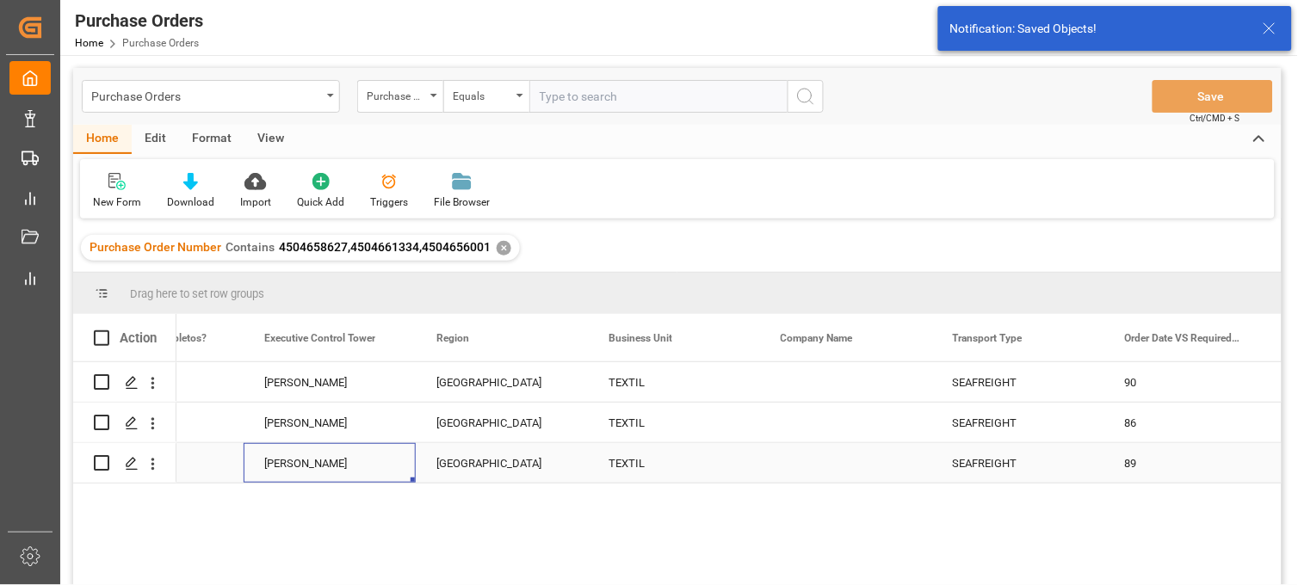
click at [324, 465] on div "Erika Cervantes" at bounding box center [329, 464] width 131 height 40
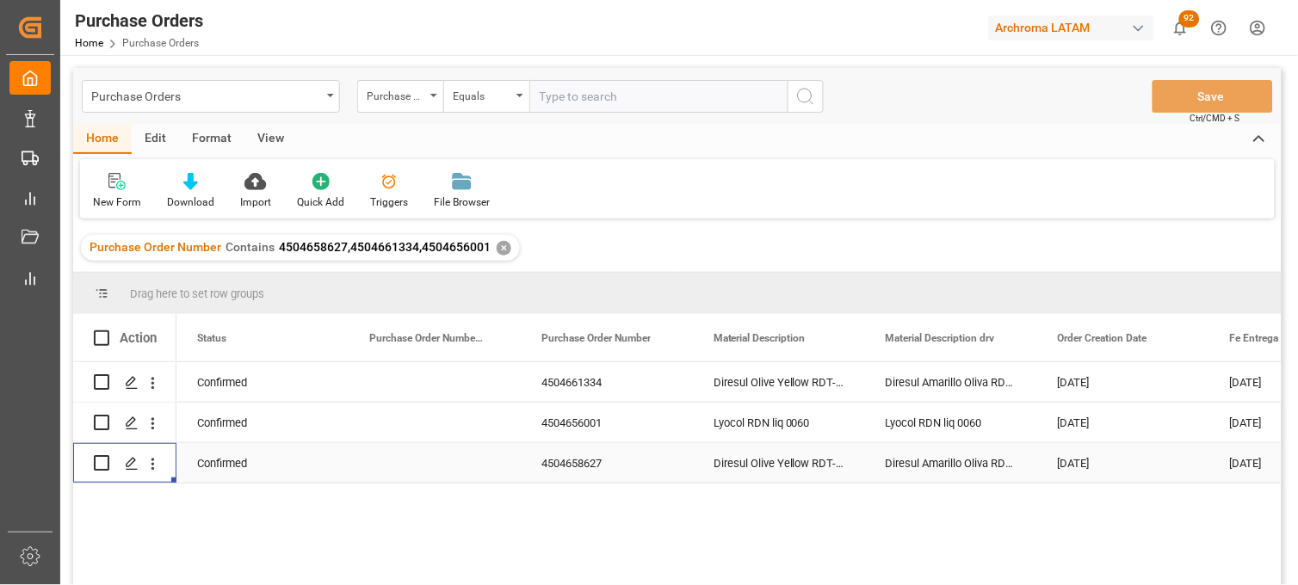
click at [162, 466] on div "Press SPACE to select this row." at bounding box center [153, 464] width 44 height 33
click at [151, 466] on icon "open menu" at bounding box center [153, 464] width 18 height 18
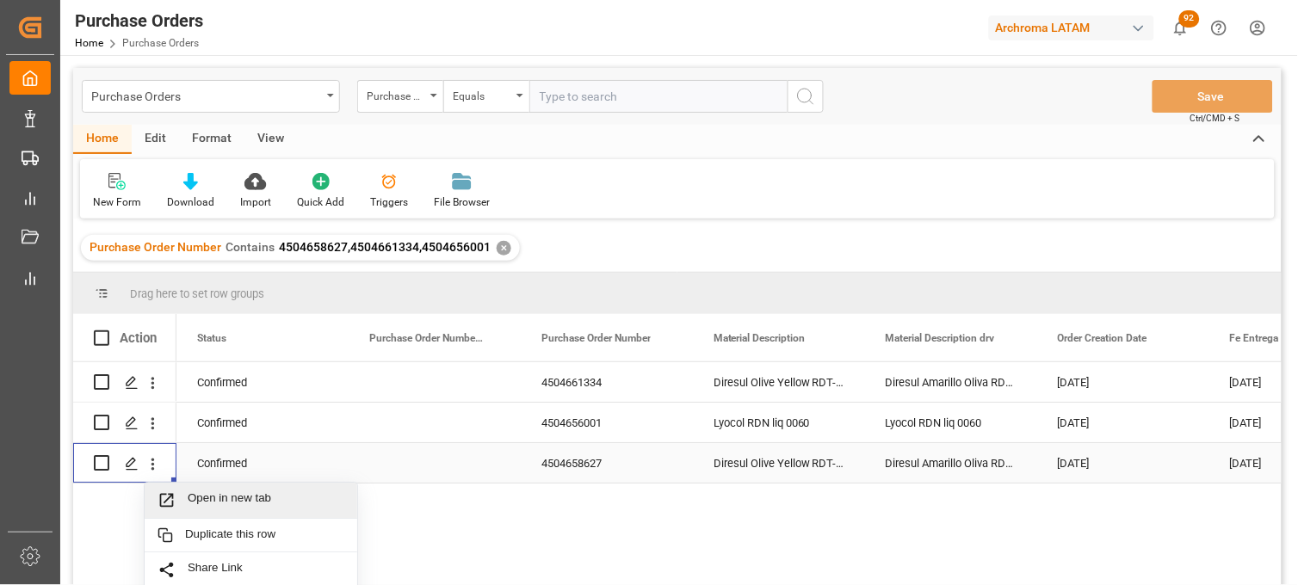
click at [178, 492] on span "Press SPACE to select this row." at bounding box center [173, 501] width 30 height 18
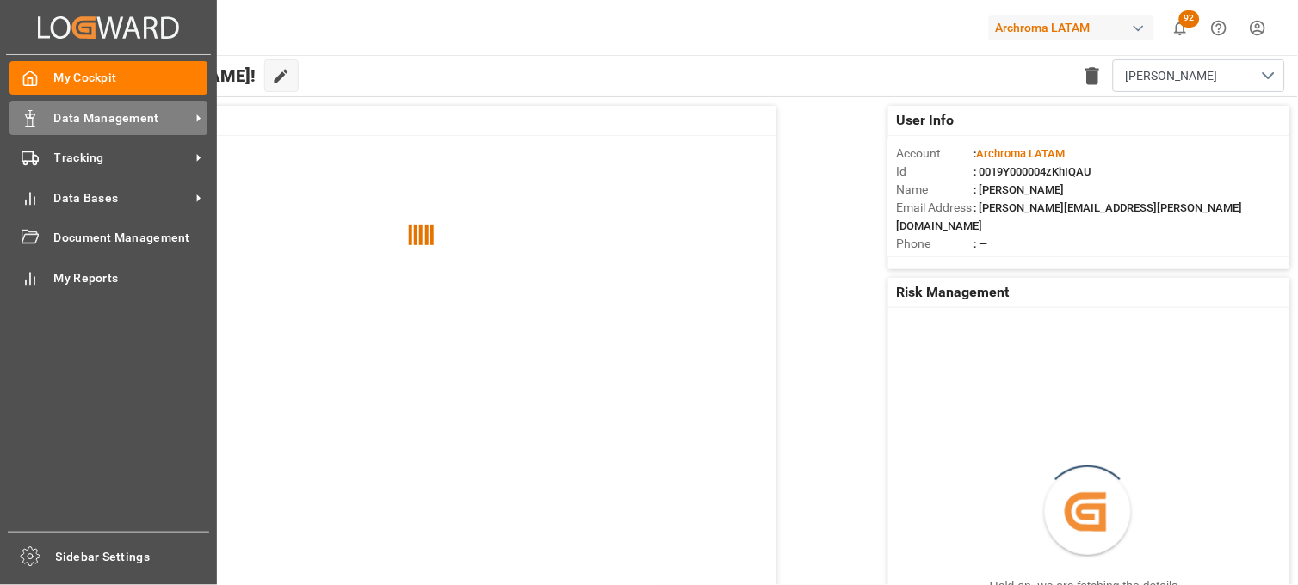
click at [41, 127] on div "Data Management Data Management" at bounding box center [108, 118] width 198 height 34
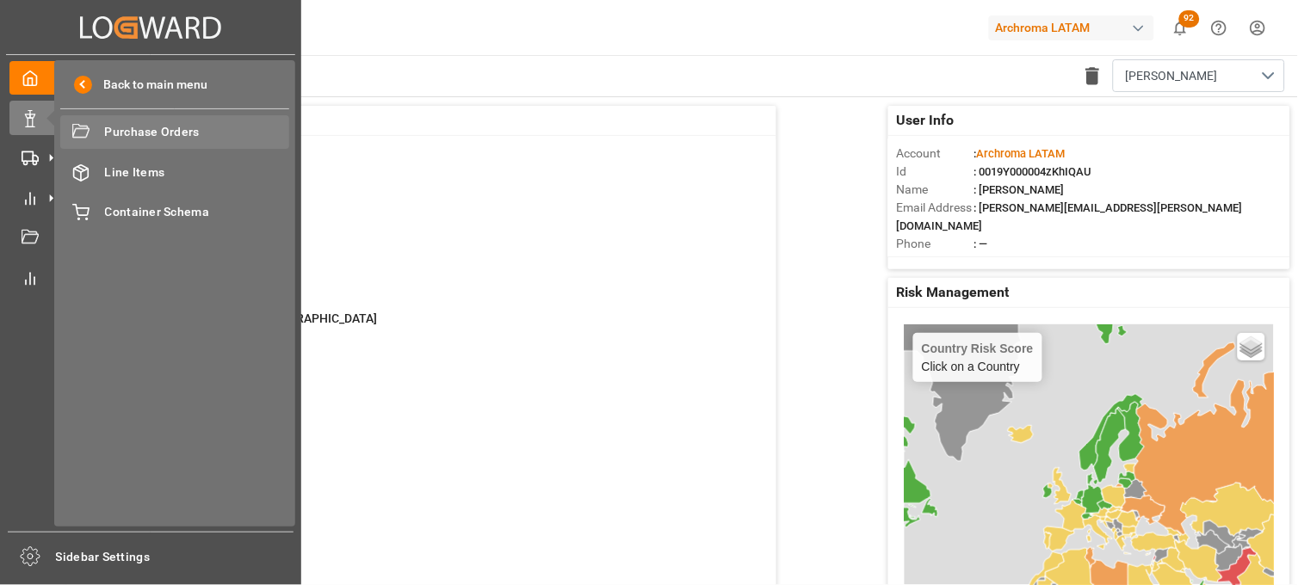
click at [95, 136] on div "Purchase Orders Purchase Orders" at bounding box center [174, 132] width 229 height 34
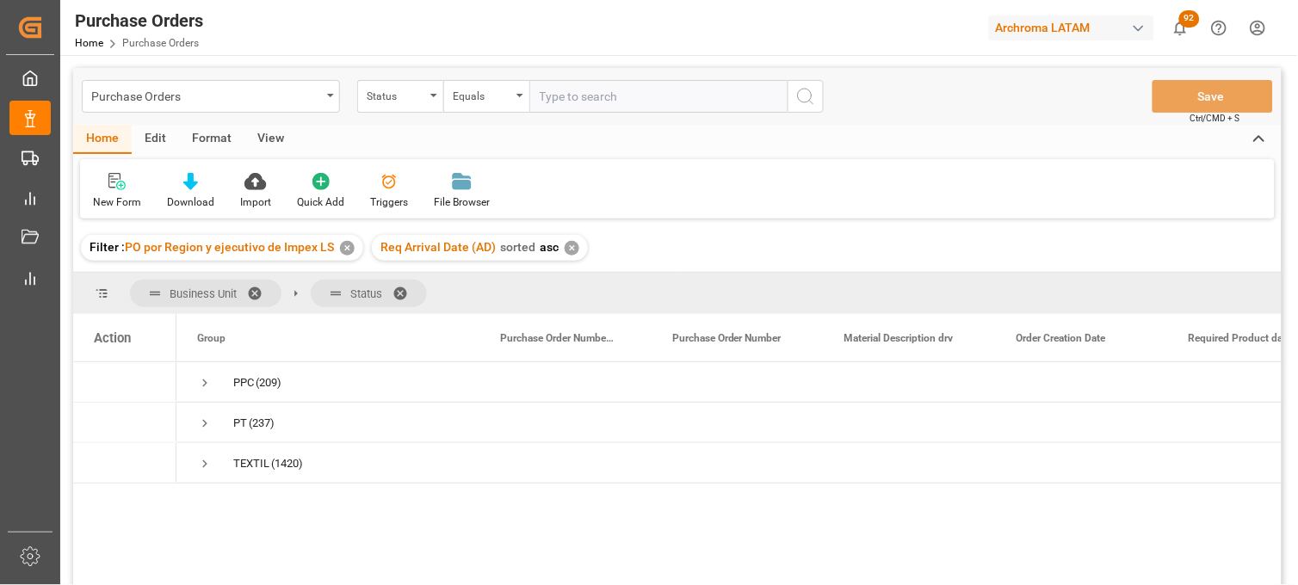
click at [349, 256] on div "Filter : PO por Region y ejecutivo de Impex LS ✕" at bounding box center [222, 248] width 282 height 26
click at [346, 250] on div "✕" at bounding box center [347, 248] width 15 height 15
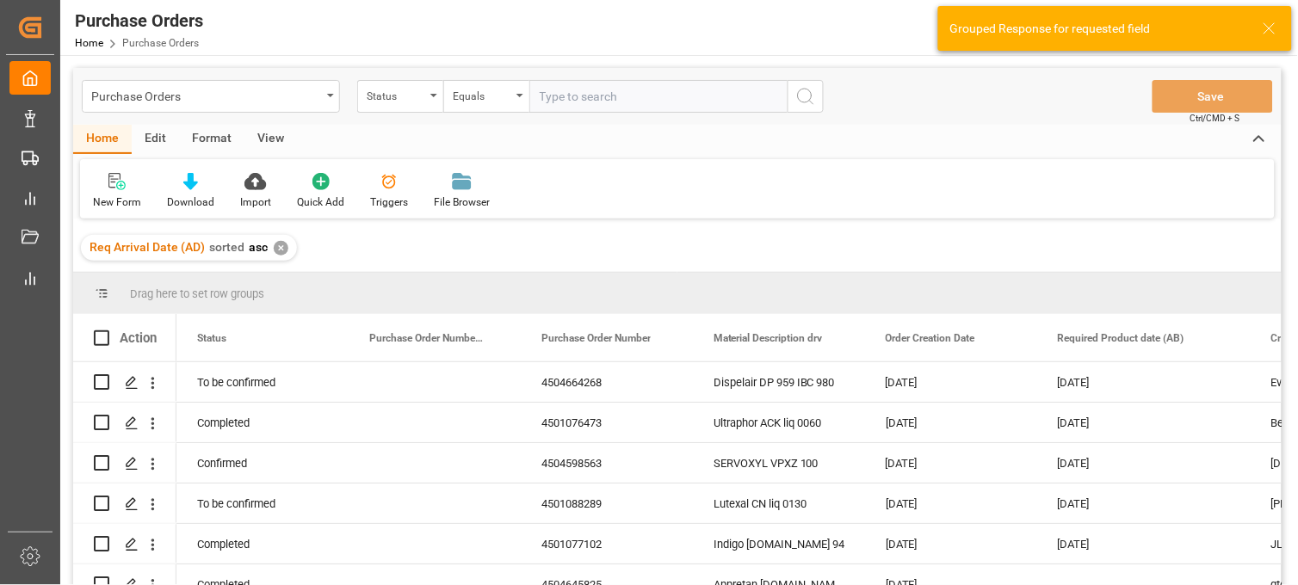
click at [281, 253] on div "✕" at bounding box center [281, 248] width 15 height 15
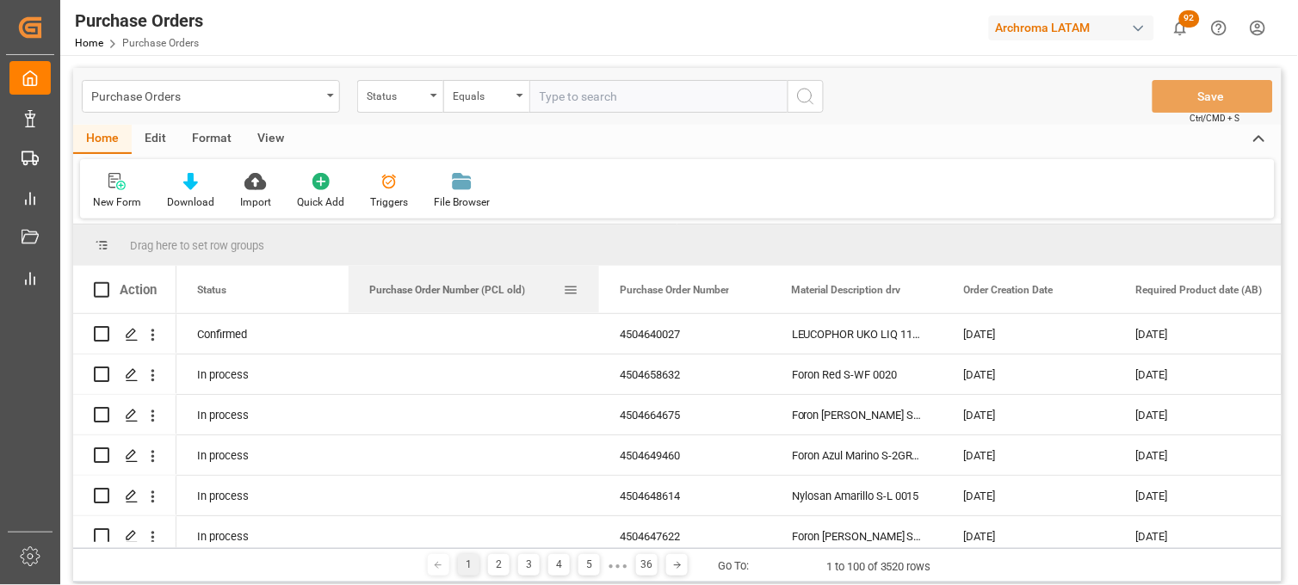
drag, startPoint x: 520, startPoint y: 270, endPoint x: 598, endPoint y: 286, distance: 79.9
click at [598, 286] on div at bounding box center [599, 289] width 7 height 47
click at [1227, 183] on div "New Form Download Import Quick Add Triggers File Browser" at bounding box center [677, 188] width 1195 height 59
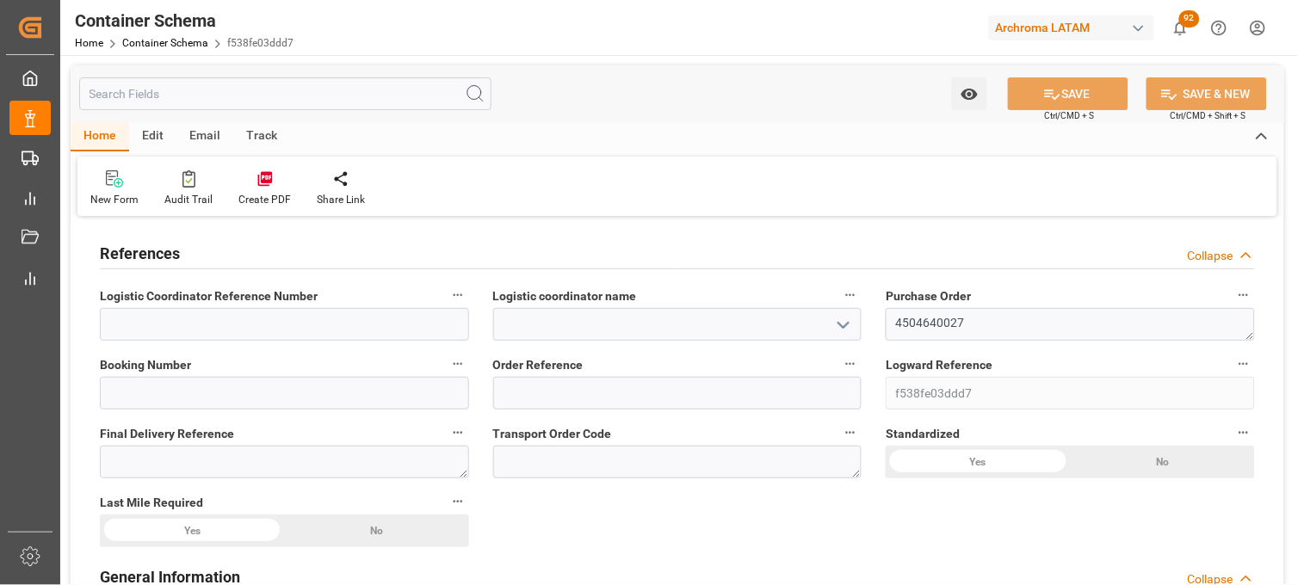
type input "0"
type input "1"
type input "1100"
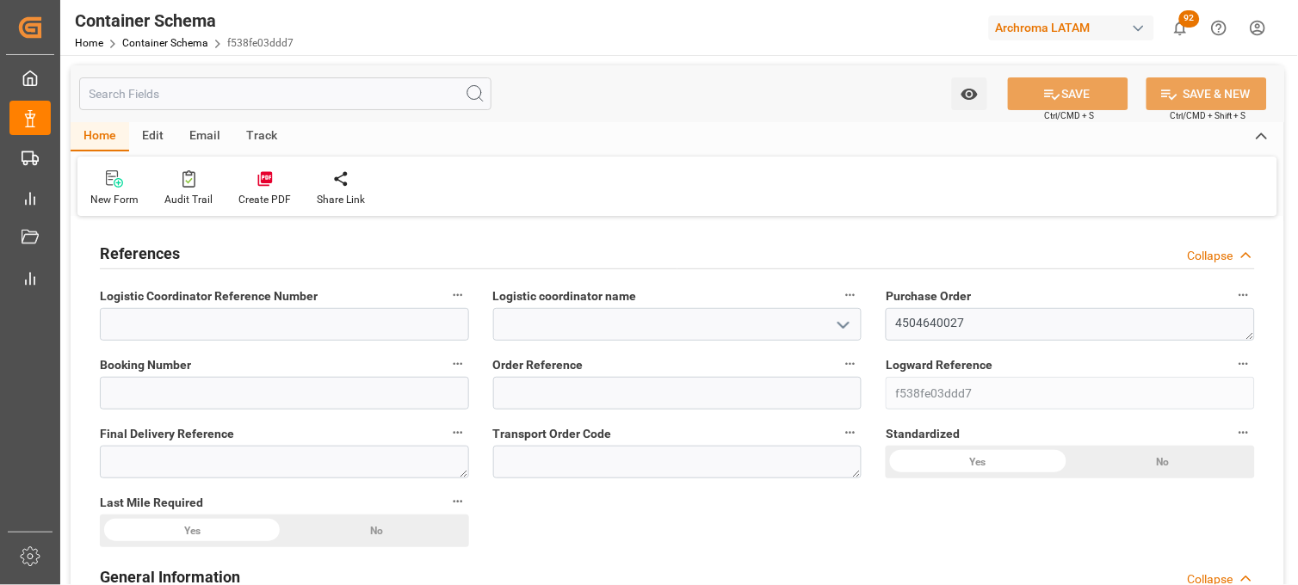
type input "1159.4"
type input "0"
type input "[DATE]"
type input "25-09-2025 14:29"
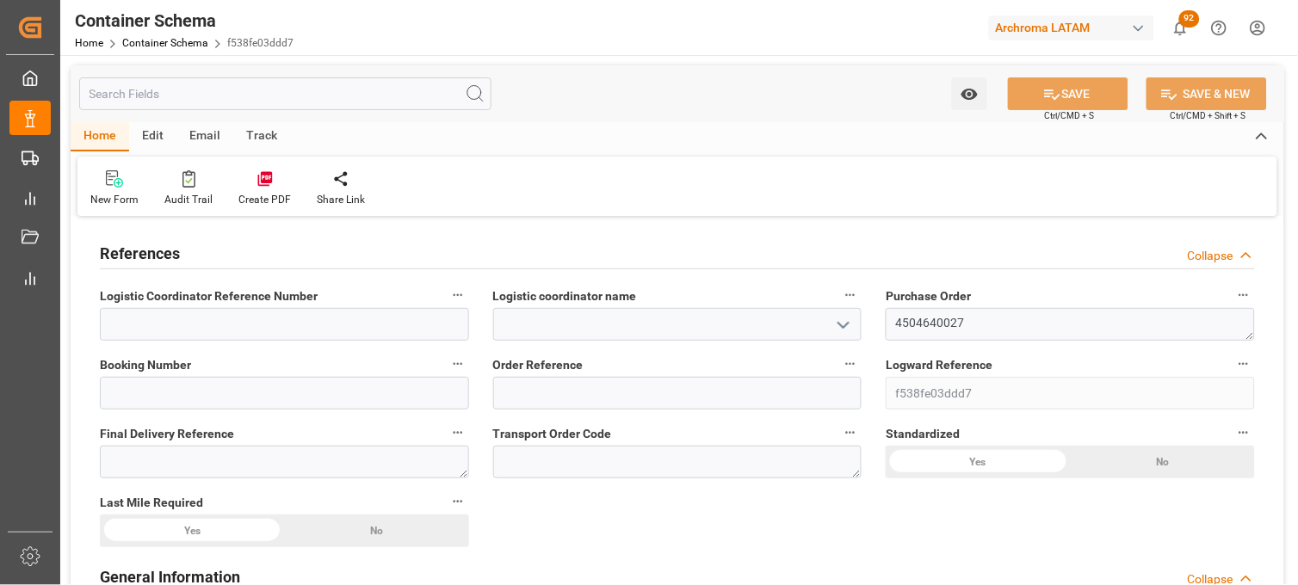
type input "25-09-2025 14:29"
type input "[DATE]"
click at [756, 330] on input at bounding box center [677, 324] width 369 height 33
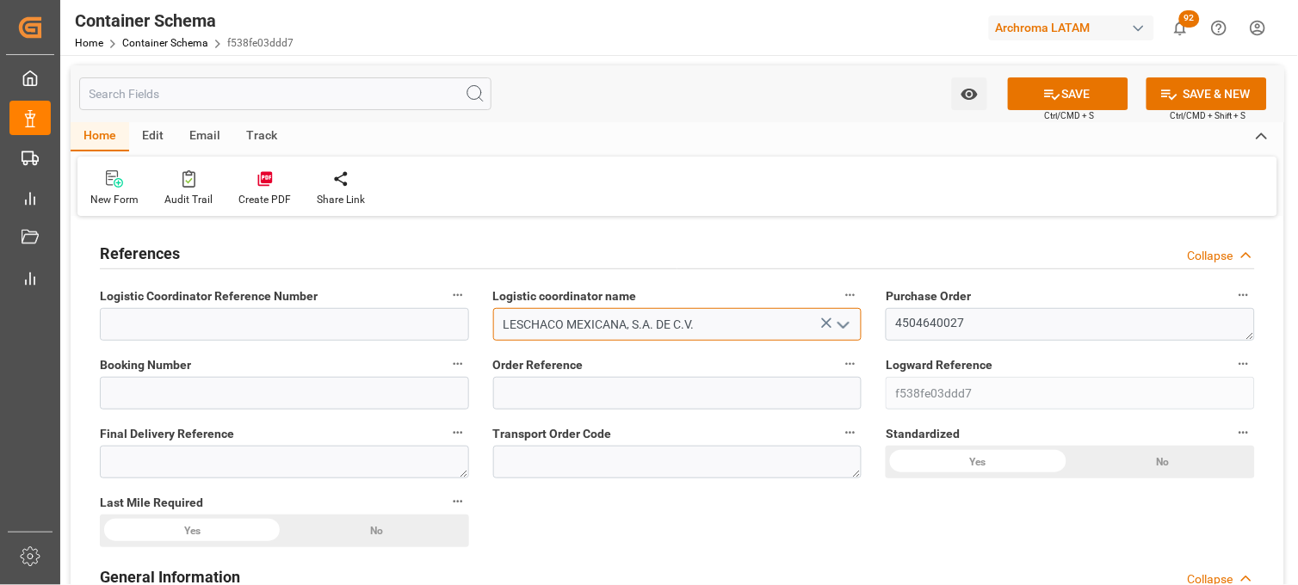
type input "LESCHACO MEXICANA, S.A. DE C.V."
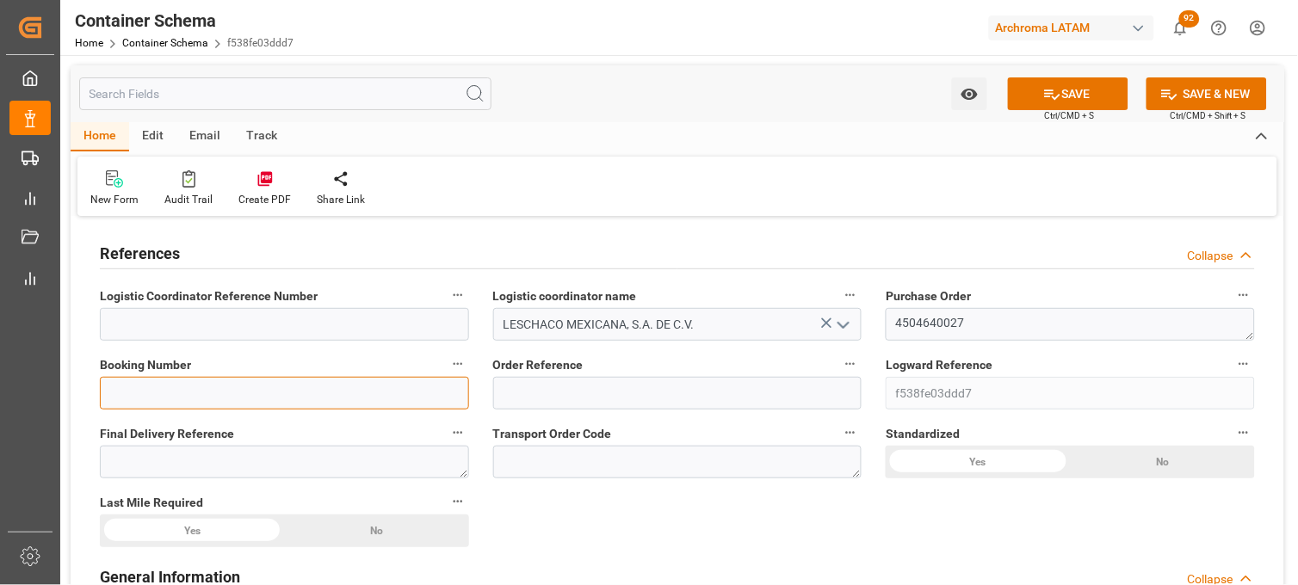
click at [337, 393] on input at bounding box center [284, 393] width 369 height 33
paste input "ARC202509001"
type input "ARC202509001"
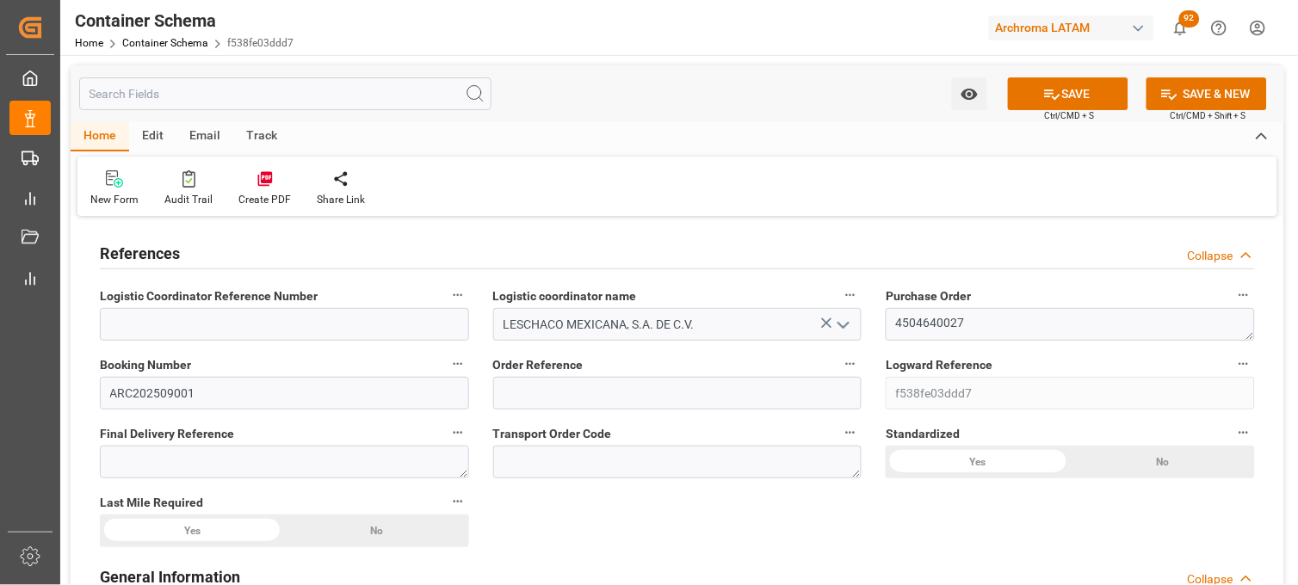
click at [882, 429] on div "Standardized Yes No" at bounding box center [1070, 450] width 393 height 69
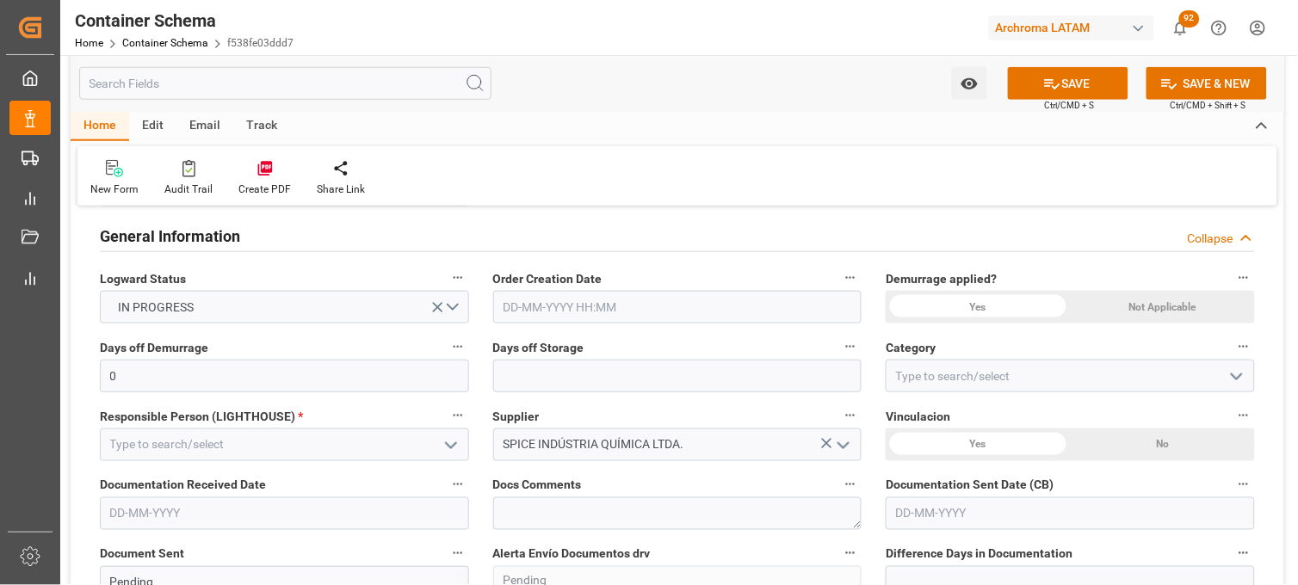
scroll to position [344, 0]
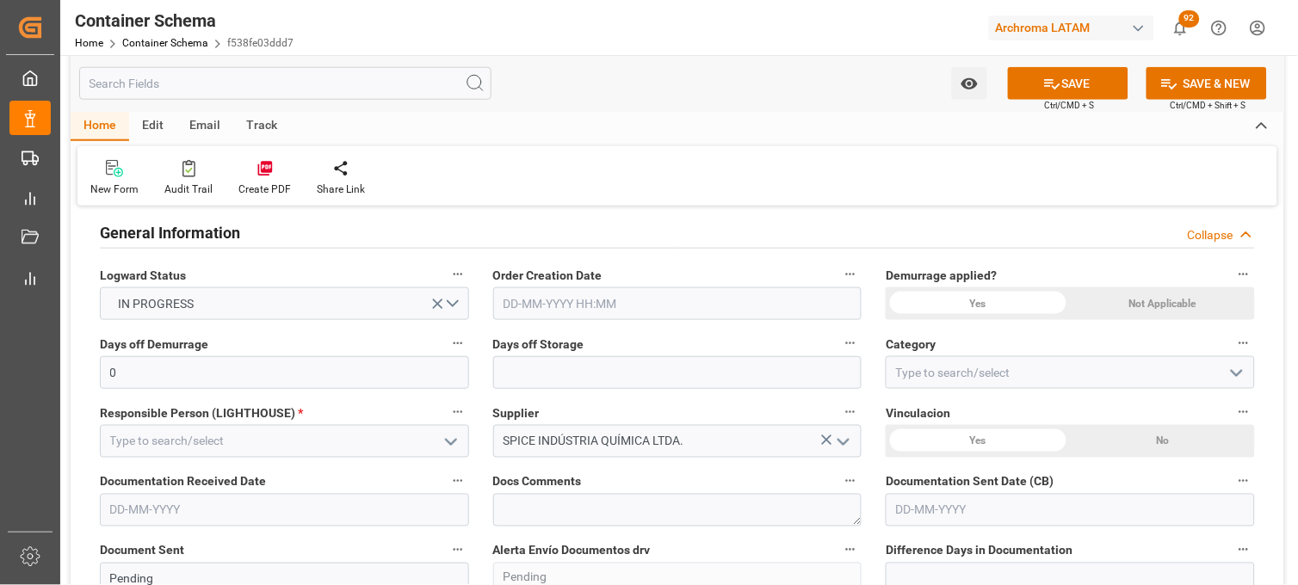
click at [612, 305] on input "text" at bounding box center [677, 304] width 369 height 33
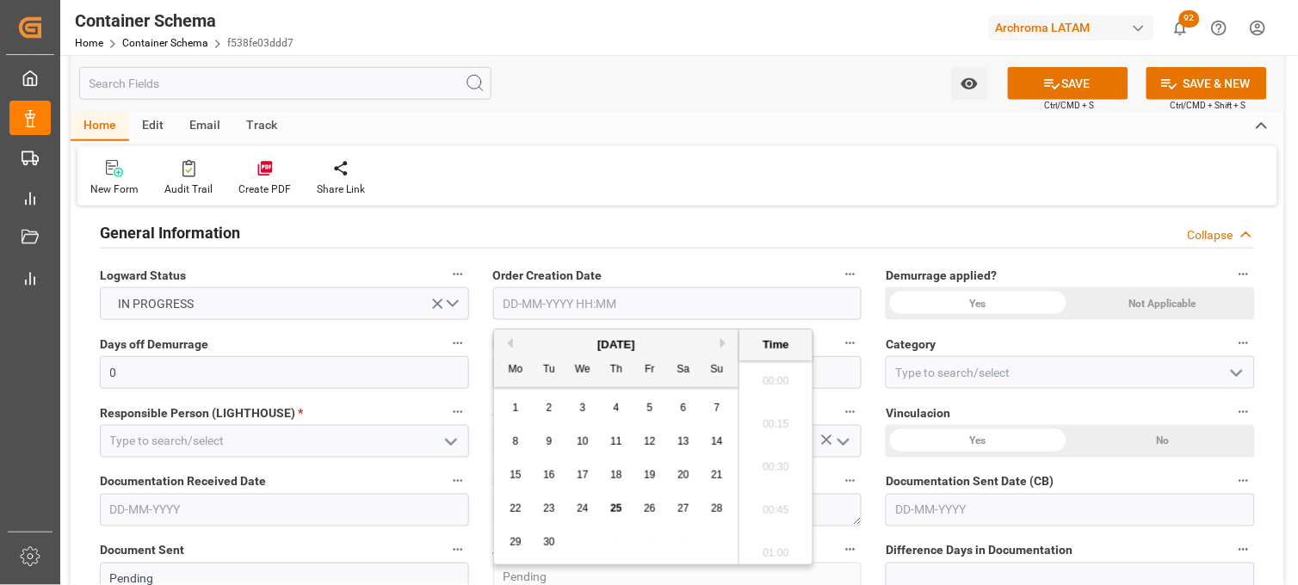
scroll to position [1382, 0]
click at [527, 424] on div "1 2 3 4 5 6 7" at bounding box center [616, 409] width 235 height 34
click at [616, 513] on span "25" at bounding box center [615, 509] width 11 height 12
click at [769, 424] on li "08:15" at bounding box center [775, 420] width 73 height 43
type input "25-09-2025 08:15"
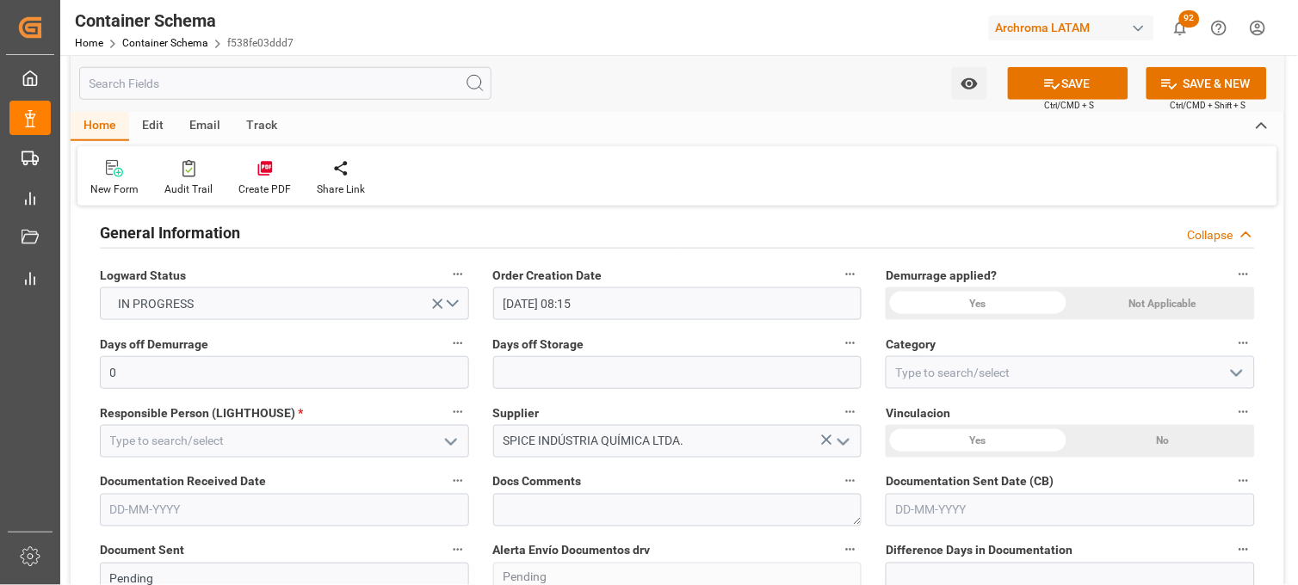
click at [1147, 310] on div "Not Applicable" at bounding box center [1163, 304] width 184 height 33
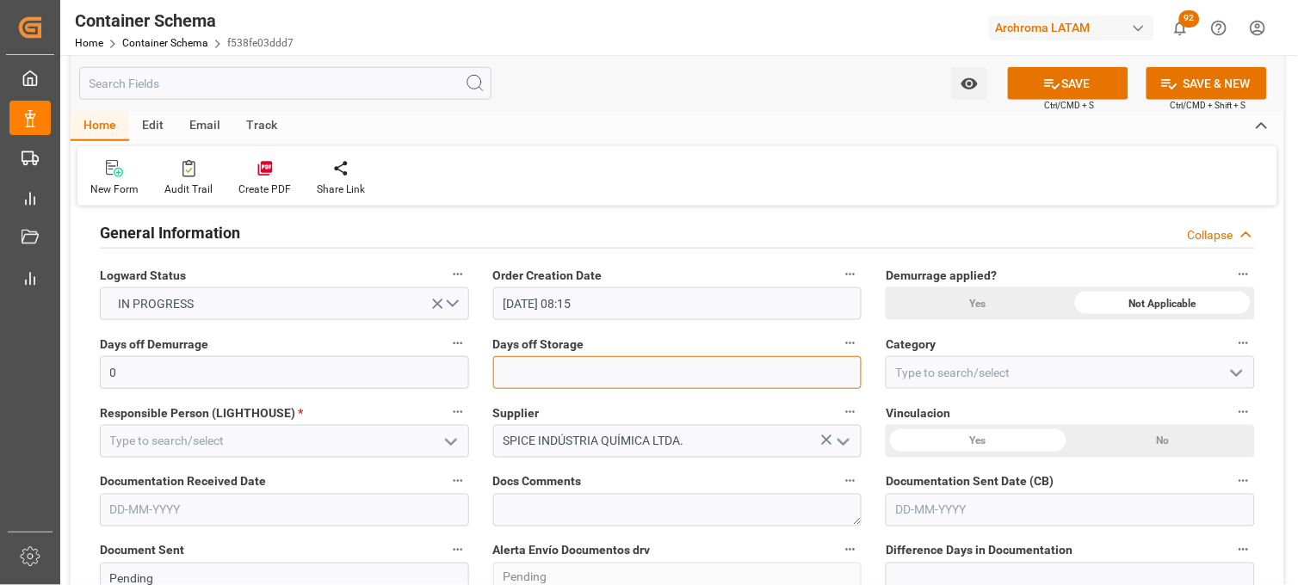
click at [624, 375] on input "text" at bounding box center [677, 372] width 369 height 33
type input "7"
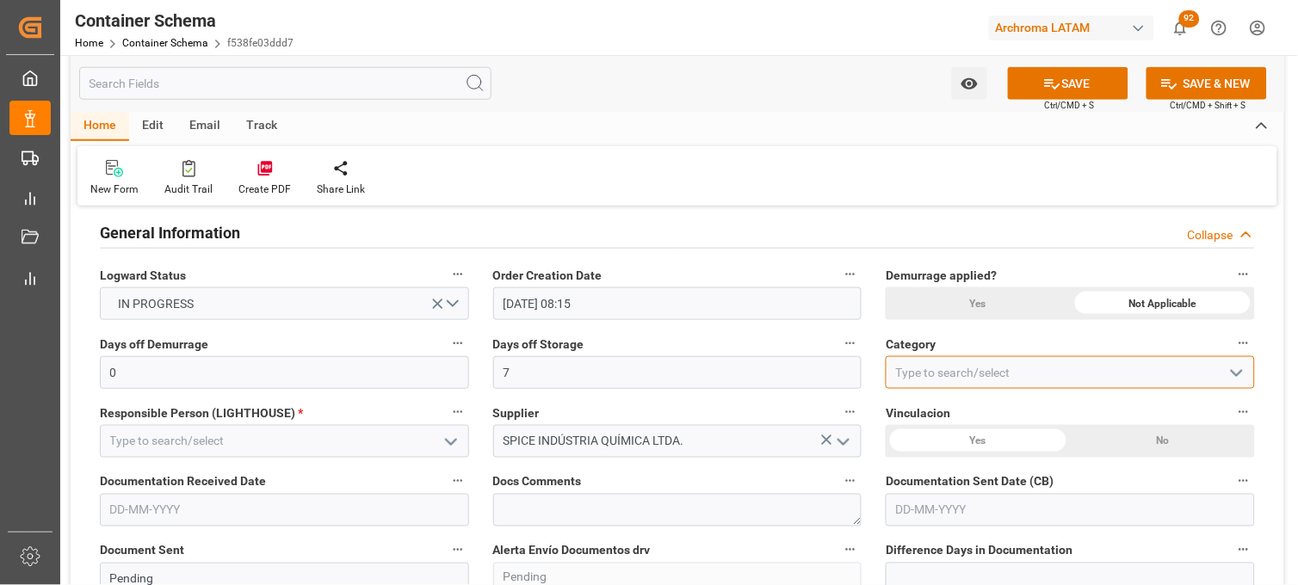
click at [895, 365] on input at bounding box center [1070, 372] width 369 height 33
type input "On time"
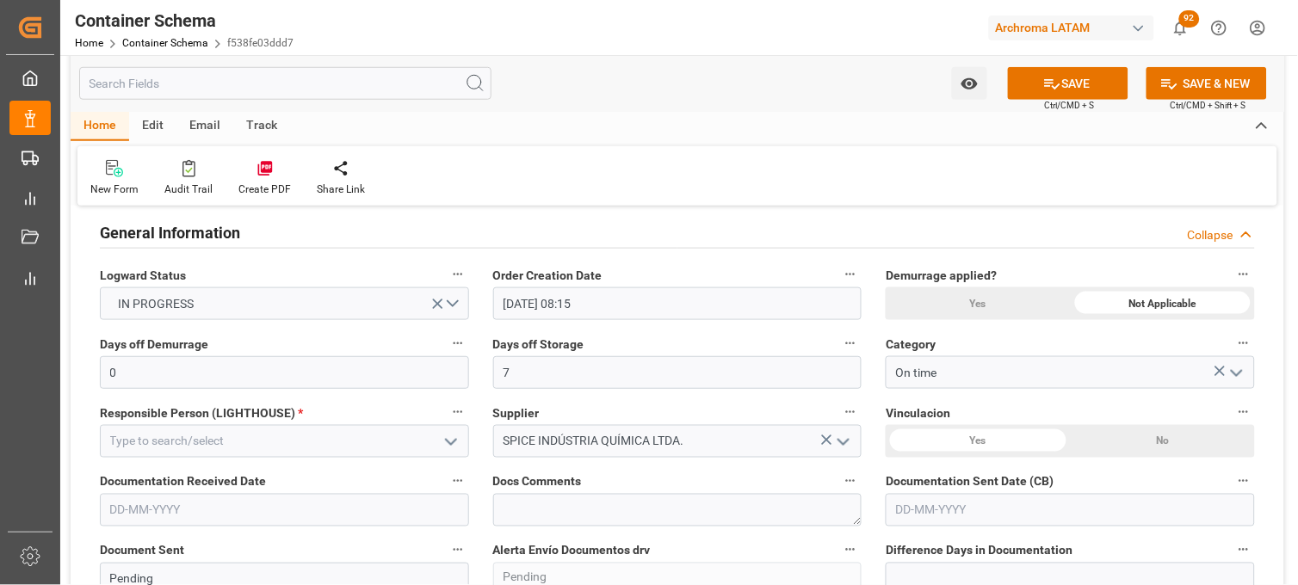
click at [882, 374] on div "On time" at bounding box center [1070, 372] width 395 height 33
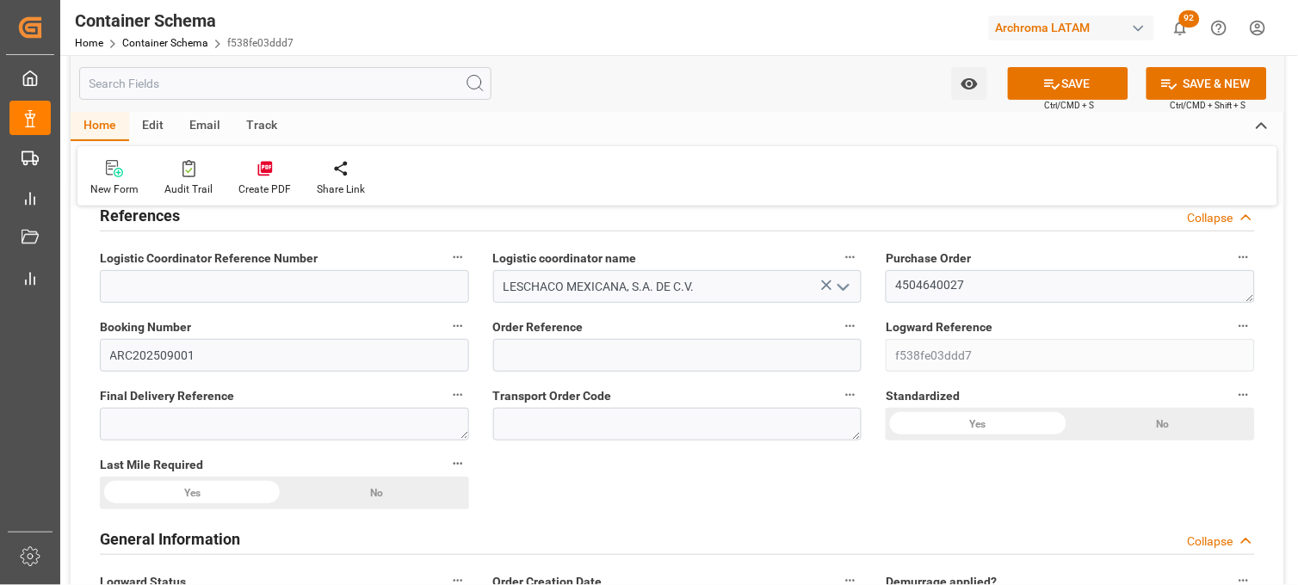
scroll to position [0, 0]
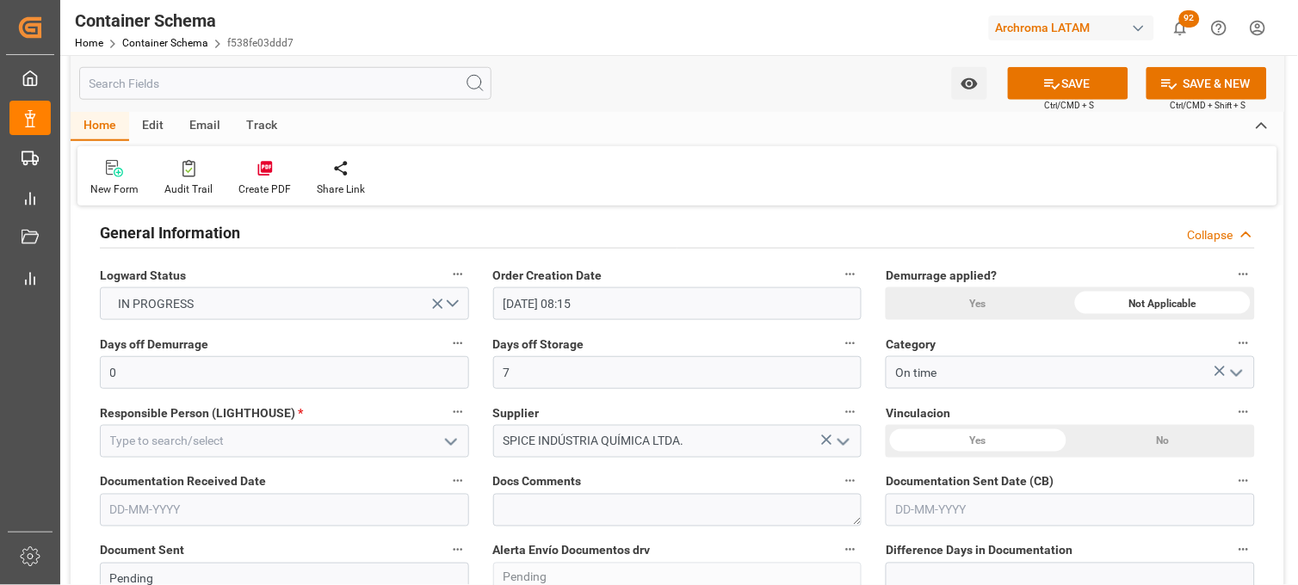
scroll to position [382, 0]
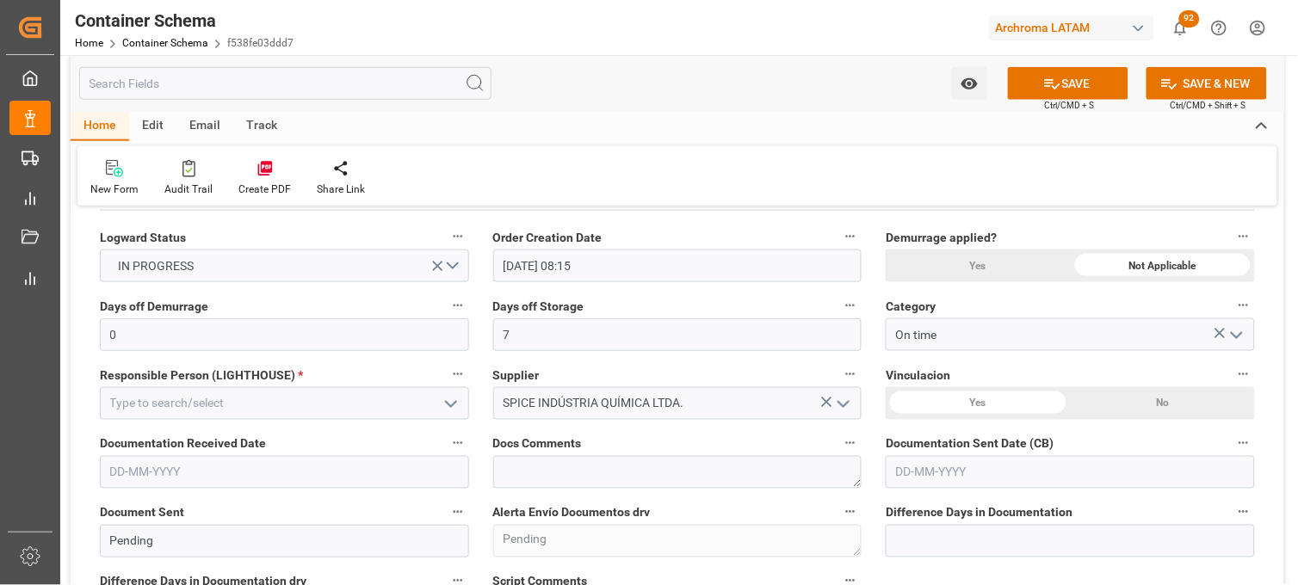
click at [451, 402] on icon "open menu" at bounding box center [451, 404] width 21 height 21
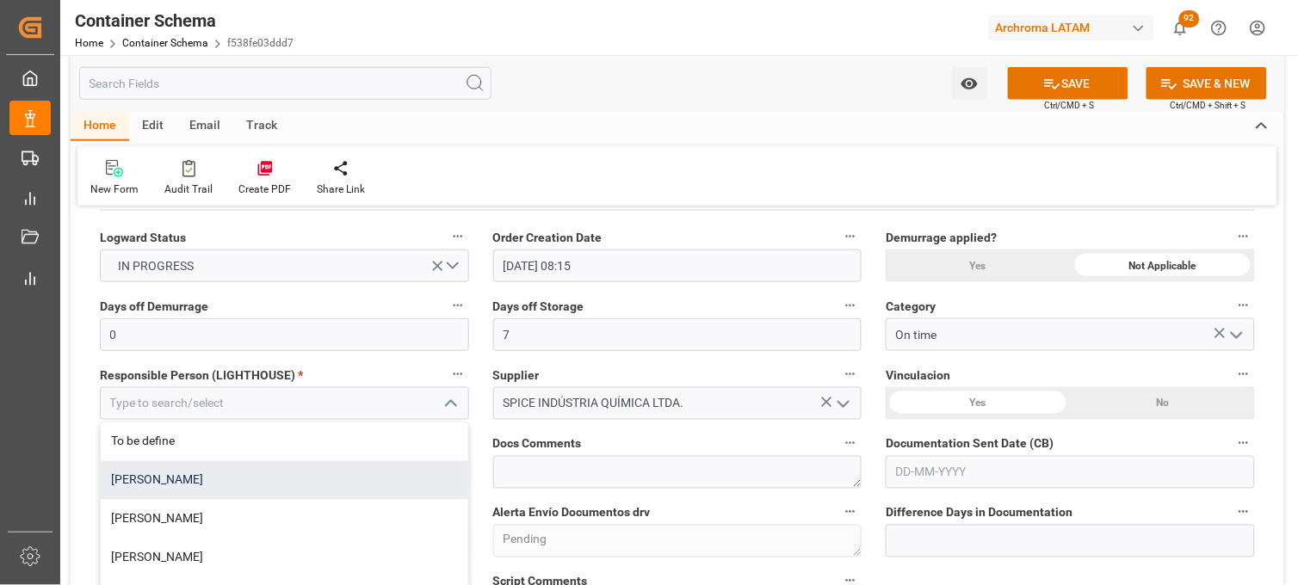
click at [351, 478] on div "Erika Cervantes" at bounding box center [285, 480] width 368 height 39
type input "Erika Cervantes"
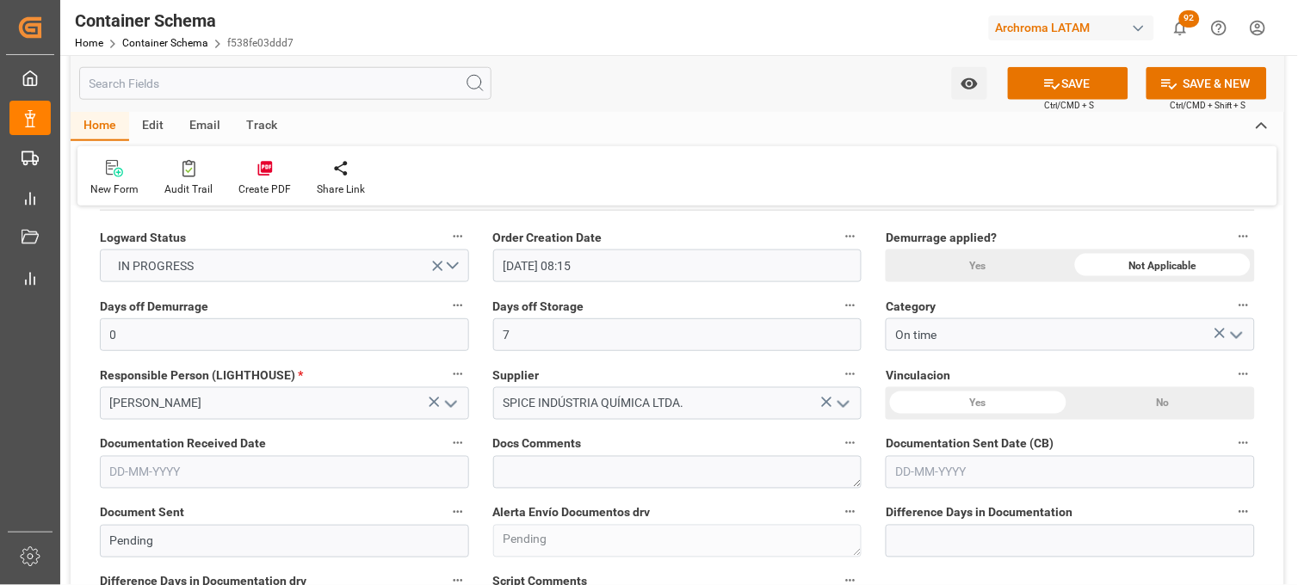
click at [1126, 410] on div "No" at bounding box center [1163, 403] width 184 height 33
click at [413, 476] on input "text" at bounding box center [284, 472] width 369 height 33
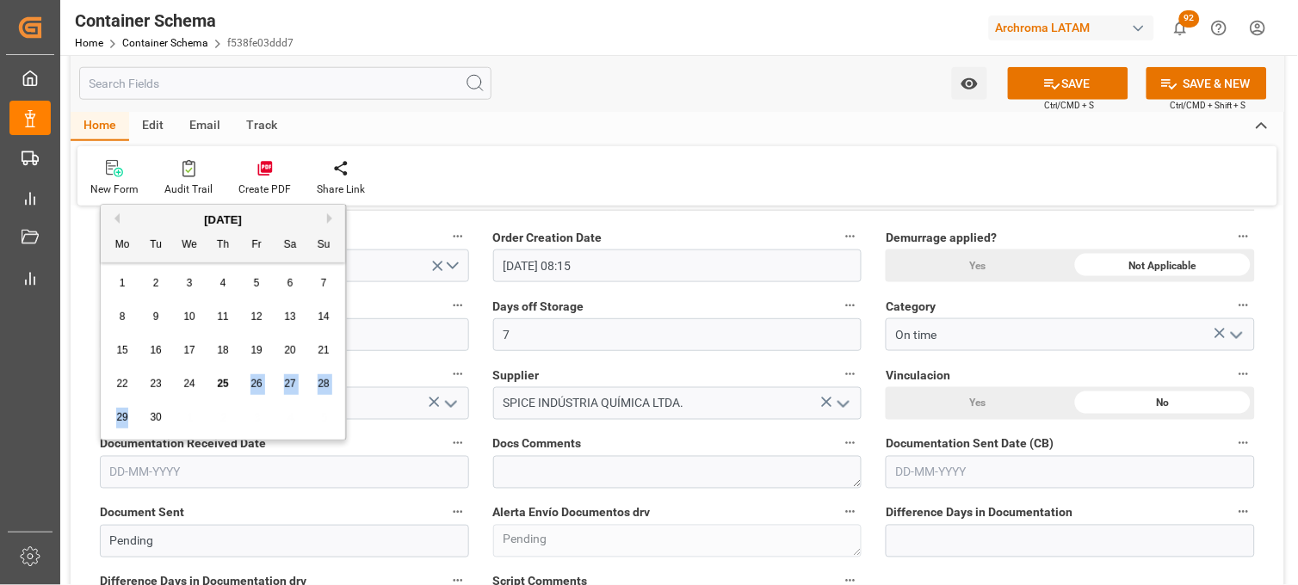
drag, startPoint x: 132, startPoint y: 411, endPoint x: 228, endPoint y: 391, distance: 98.4
click at [228, 391] on div "1 2 3 4 5 6 7 8 9 10 11 12 13 14 15 16 17 18 19 20 21 22 23 24 25 26 27 28 29 3…" at bounding box center [223, 351] width 235 height 168
click at [228, 388] on span "25" at bounding box center [222, 384] width 11 height 12
type input "25-09-2025"
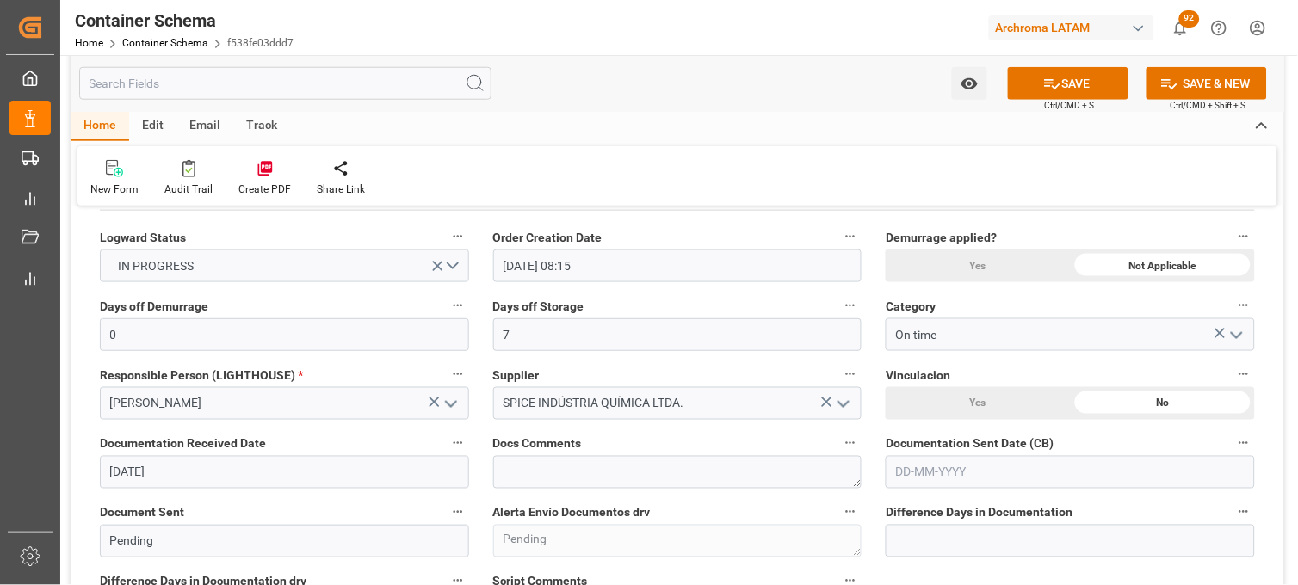
click at [955, 461] on input "text" at bounding box center [1070, 472] width 369 height 33
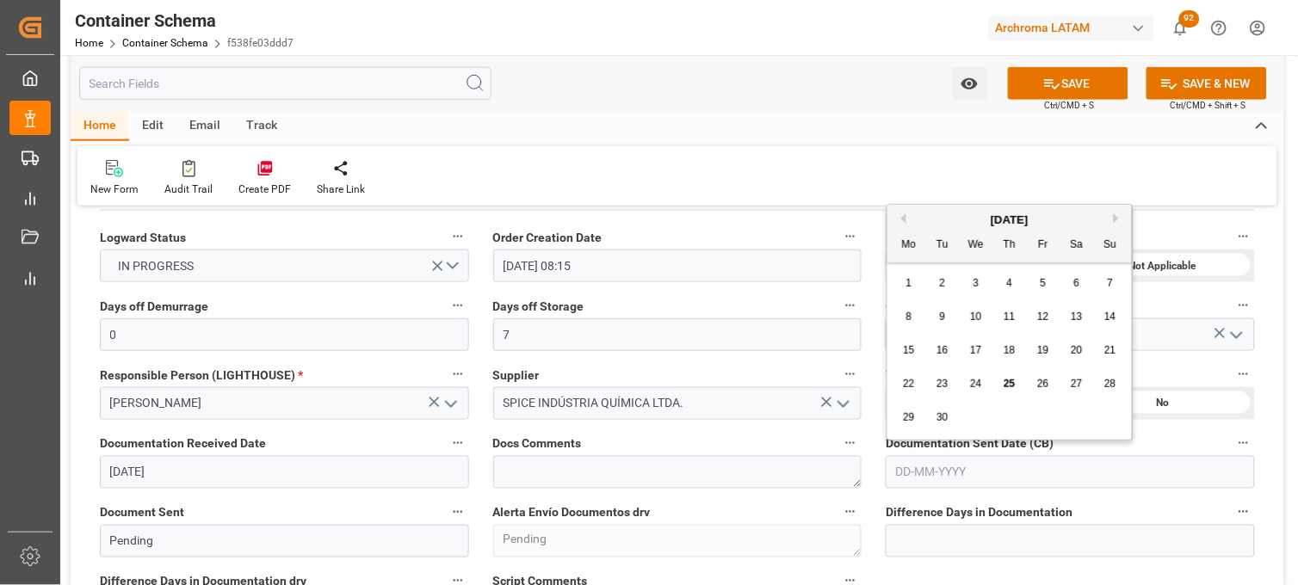
click at [914, 405] on div "29 30 1 2 3 4 5" at bounding box center [1010, 418] width 235 height 34
click at [1014, 389] on span "25" at bounding box center [1009, 384] width 11 height 12
type input "25-09-2025"
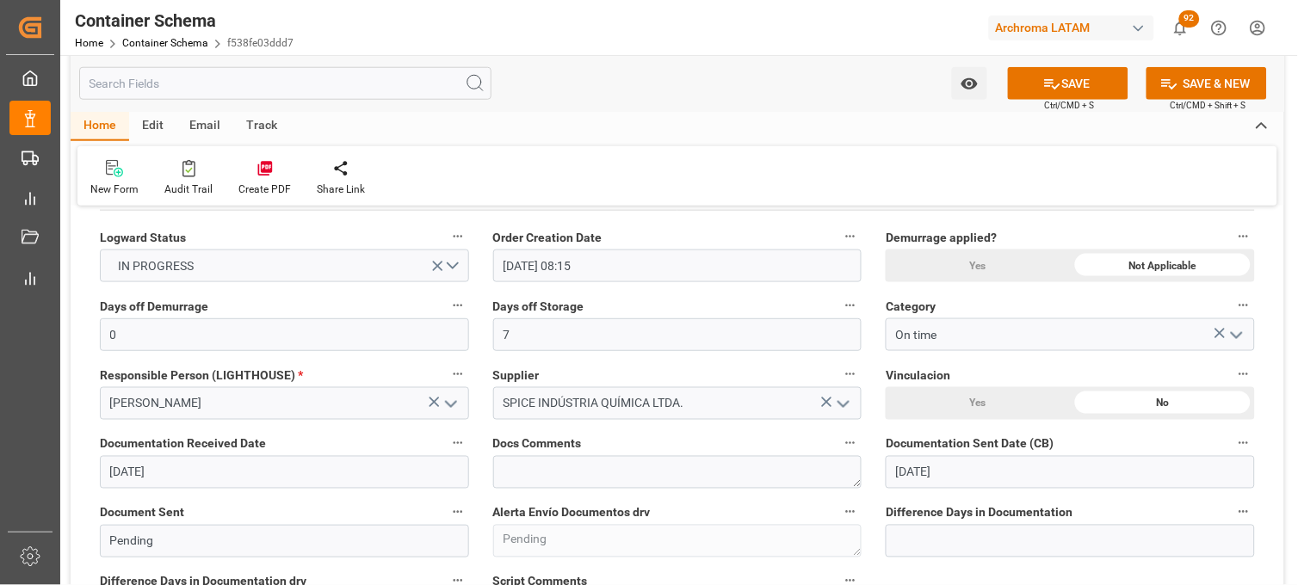
click at [887, 469] on input "25-09-2025" at bounding box center [1070, 472] width 369 height 33
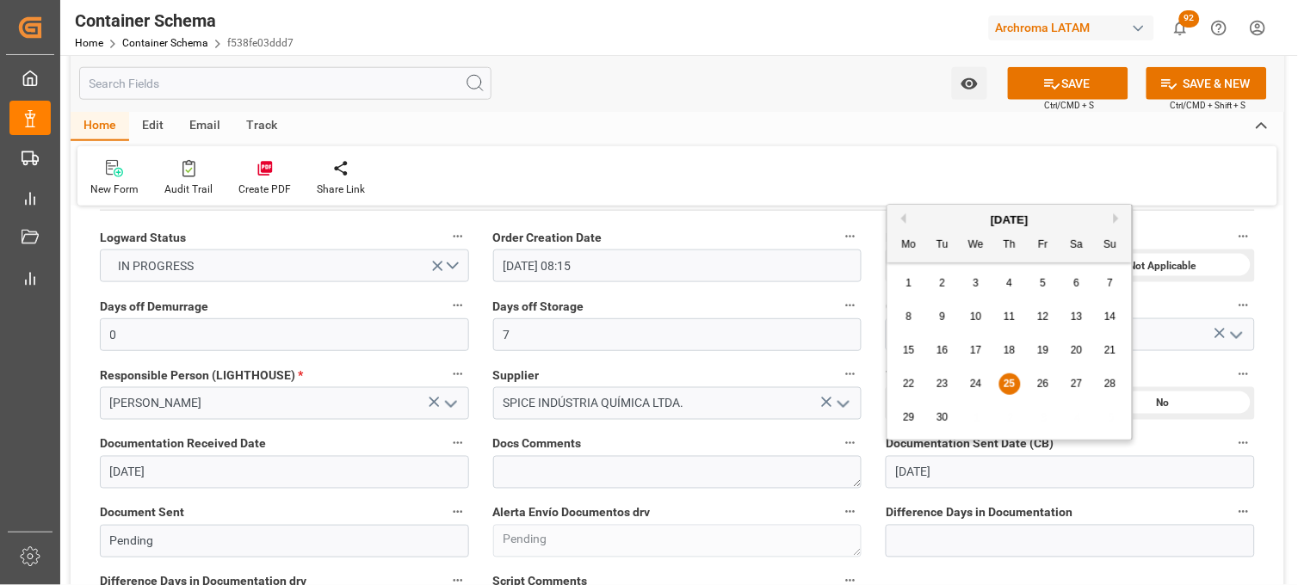
click at [878, 469] on div "Documentation Sent Date (CB) 25-09-2025" at bounding box center [1070, 460] width 393 height 69
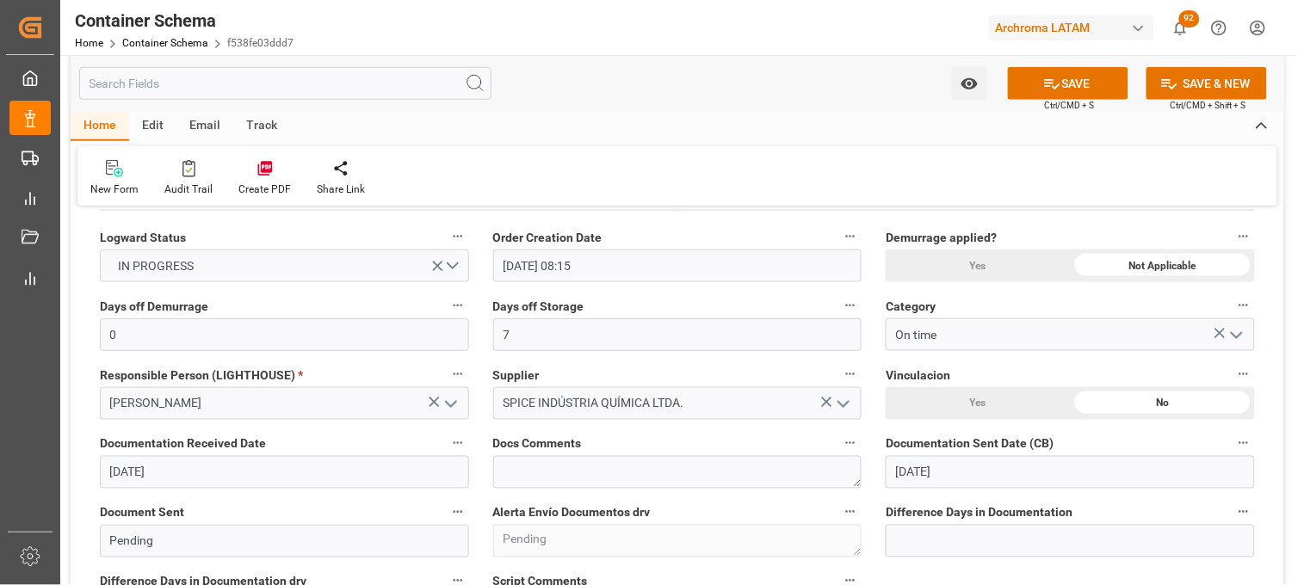
click at [878, 469] on div "Documentation Sent Date (CB) 25-09-2025" at bounding box center [1070, 460] width 393 height 69
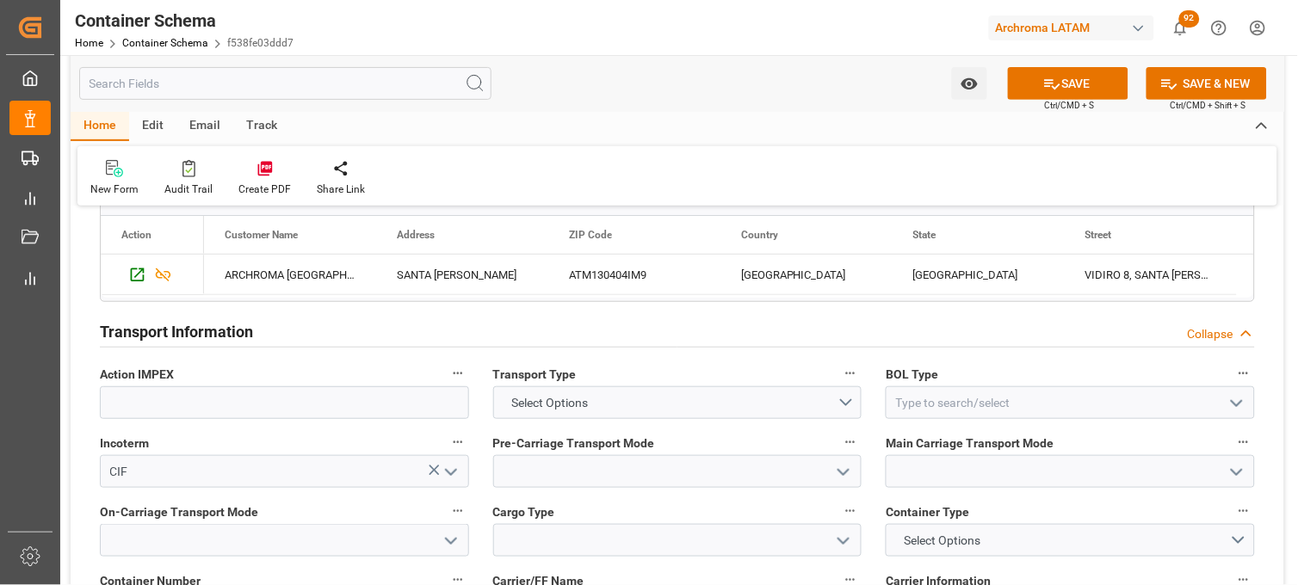
scroll to position [1606, 0]
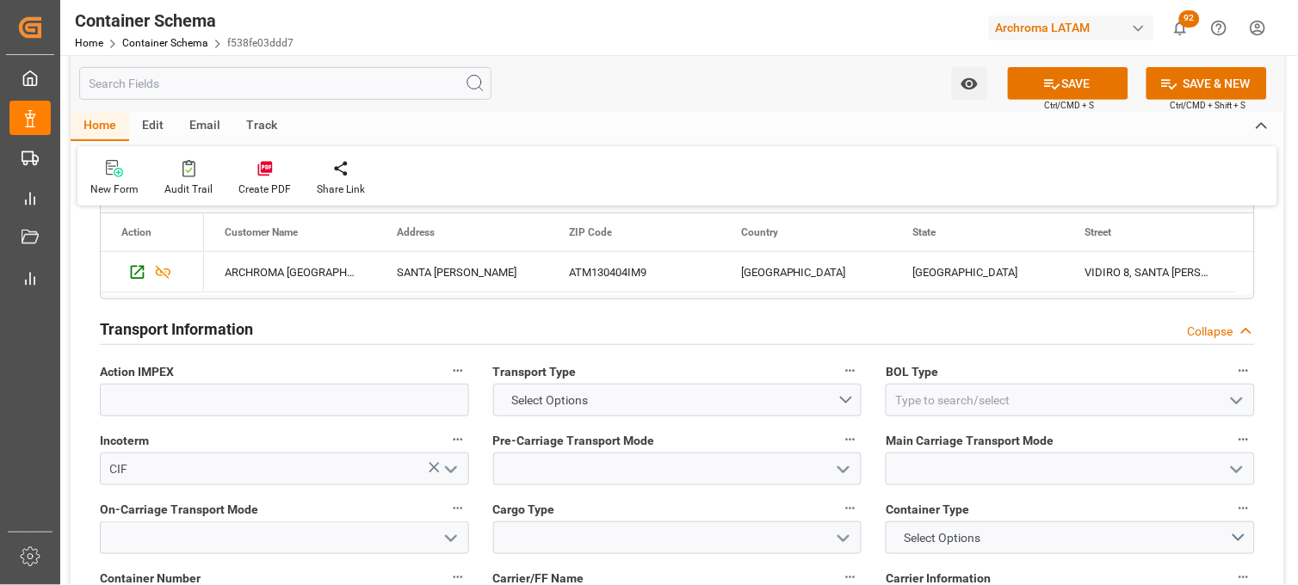
click at [1004, 511] on label "Container Type" at bounding box center [1070, 510] width 369 height 24
click at [1233, 511] on button "Container Type" at bounding box center [1244, 509] width 22 height 22
click at [833, 401] on div at bounding box center [649, 292] width 1298 height 585
click at [844, 400] on button "Select Options" at bounding box center [677, 400] width 369 height 33
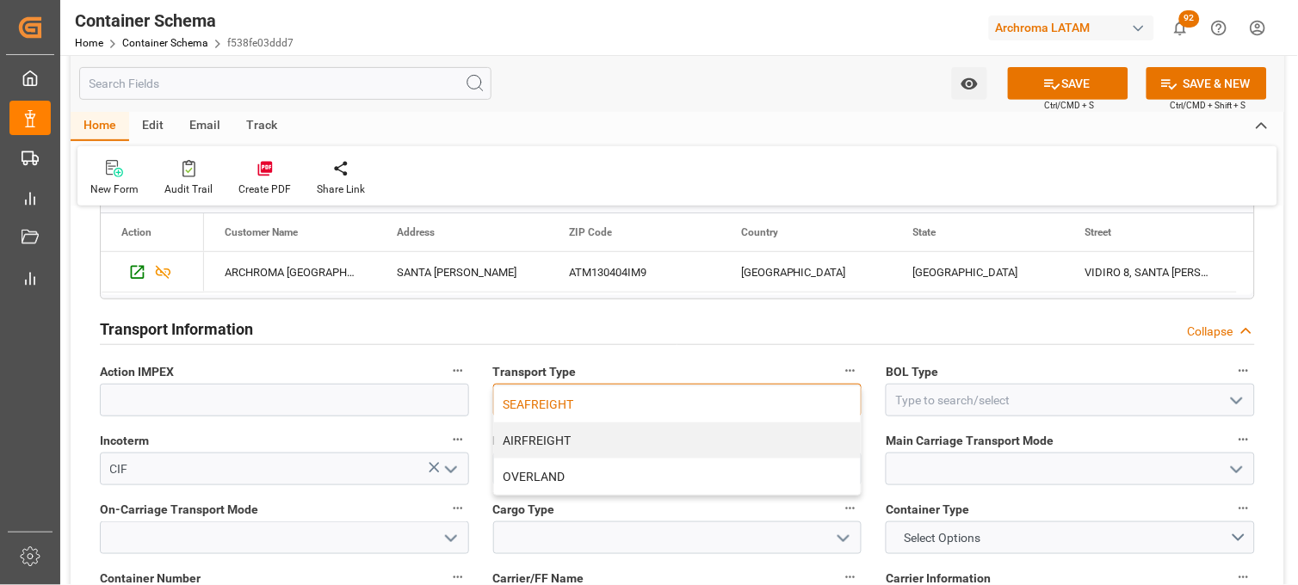
click at [806, 409] on div "SEAFREIGHT" at bounding box center [678, 404] width 368 height 36
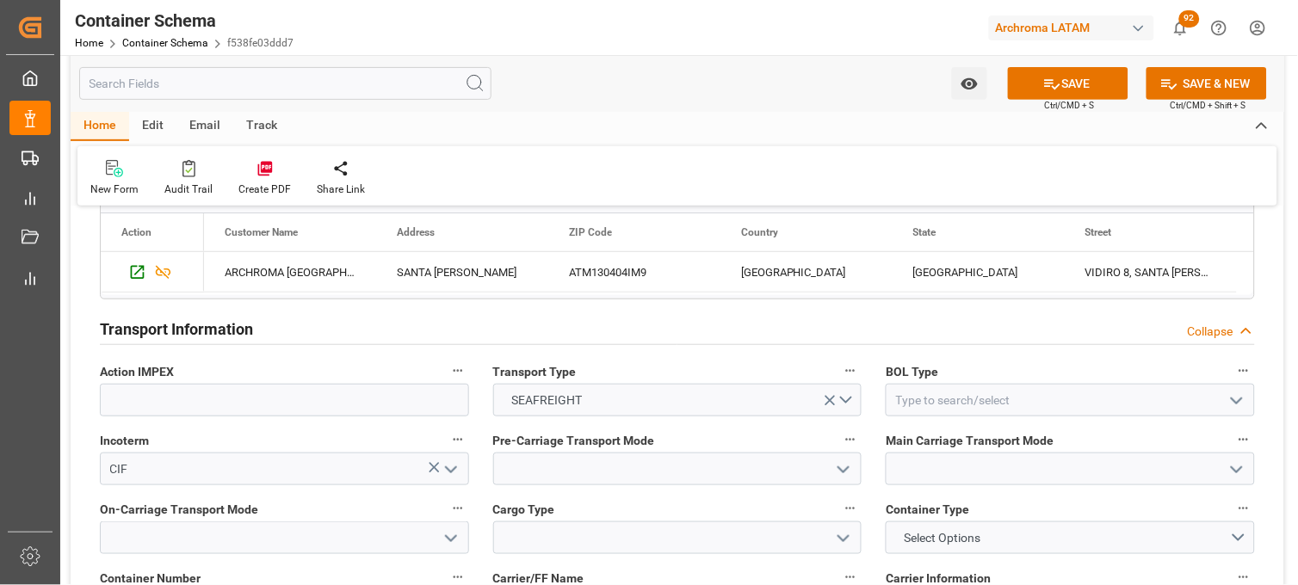
click at [1240, 409] on icon "open menu" at bounding box center [1237, 401] width 21 height 21
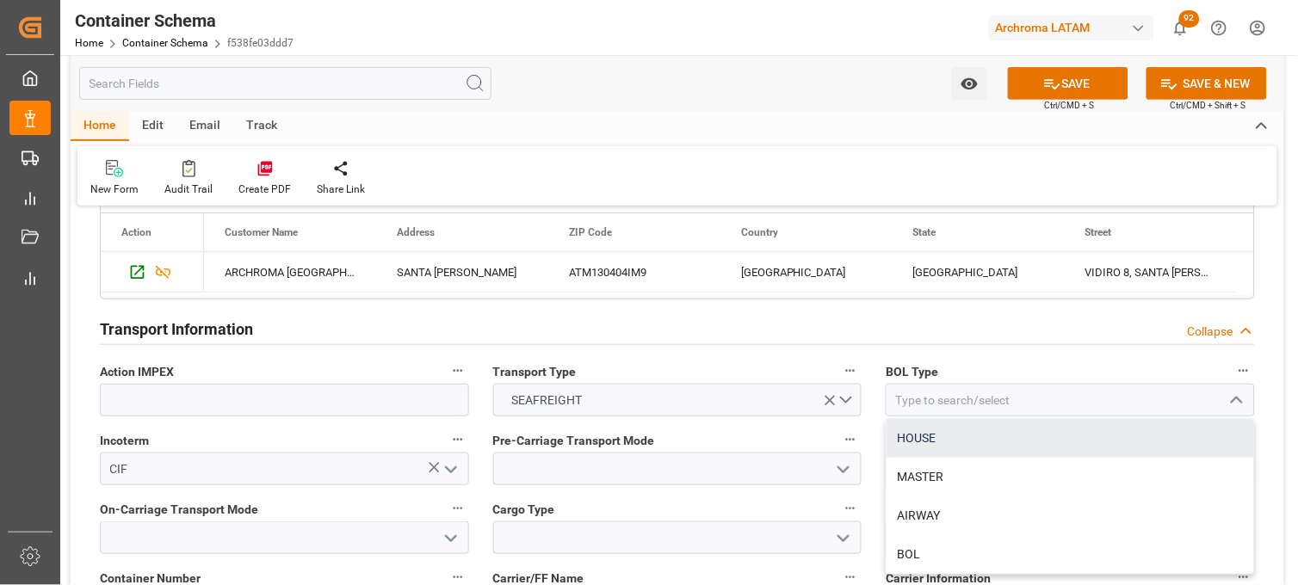
click at [1061, 443] on div "HOUSE" at bounding box center [1071, 438] width 368 height 39
type input "HOUSE"
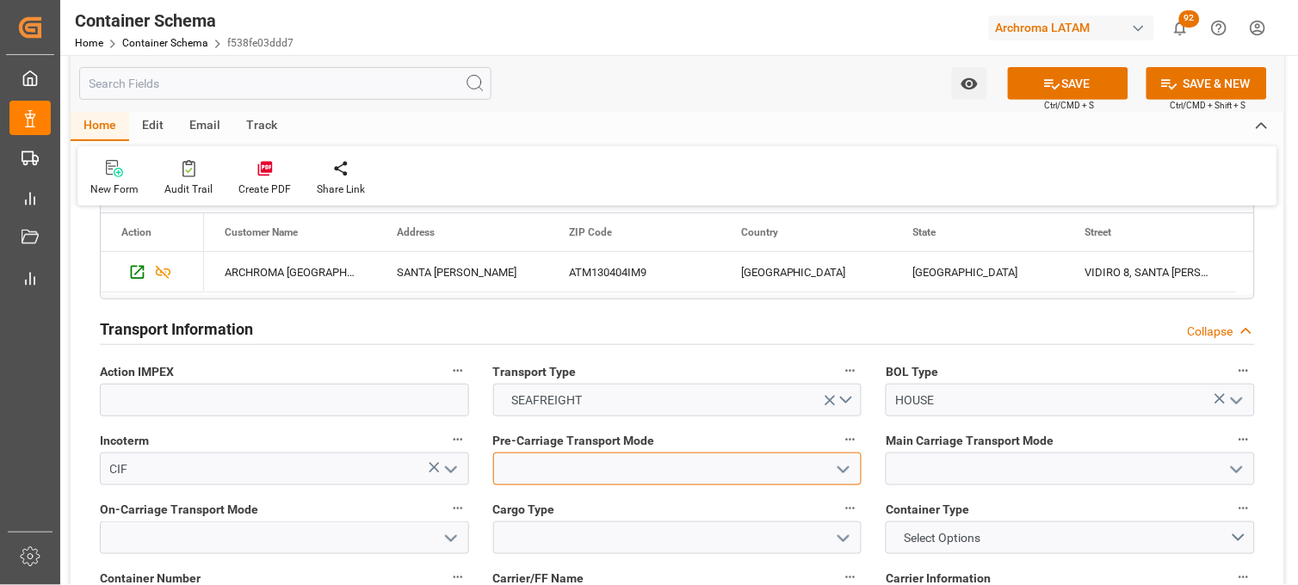
click at [515, 466] on input at bounding box center [677, 469] width 369 height 33
type input "Truck"
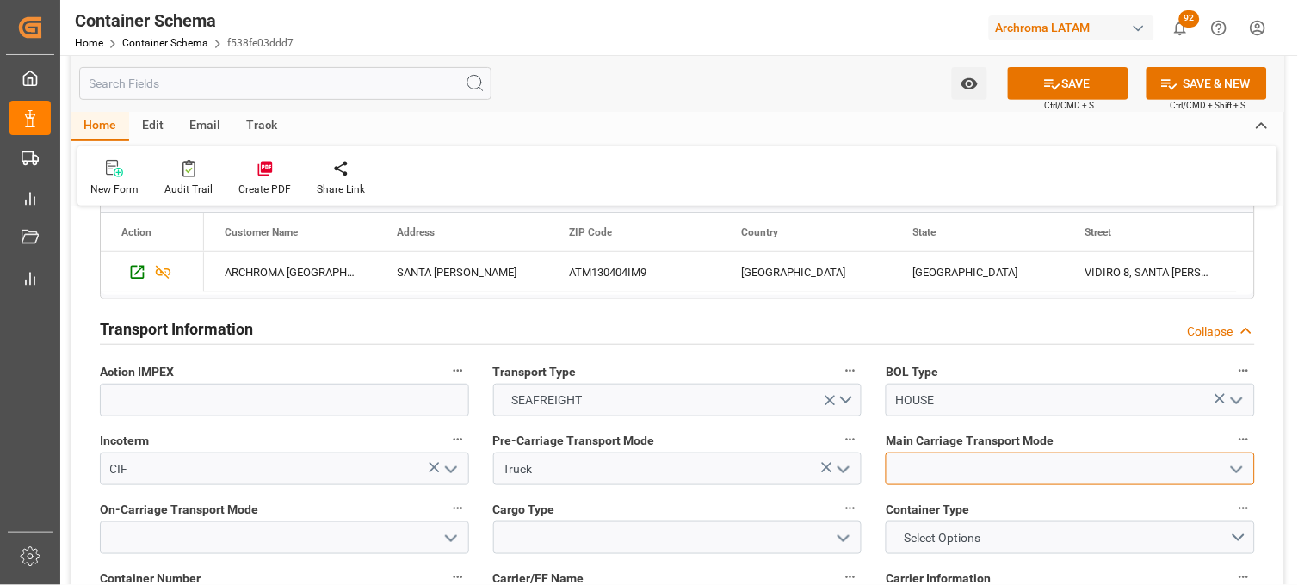
click at [908, 466] on input at bounding box center [1070, 469] width 369 height 33
type input "Sea Ship"
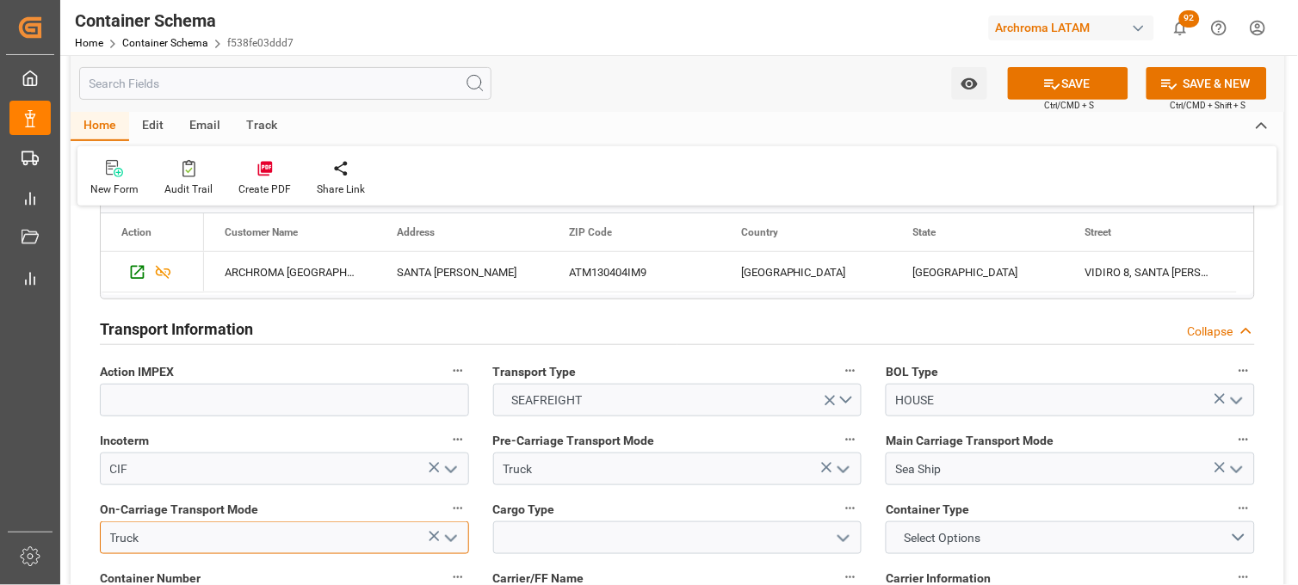
type input "Truck"
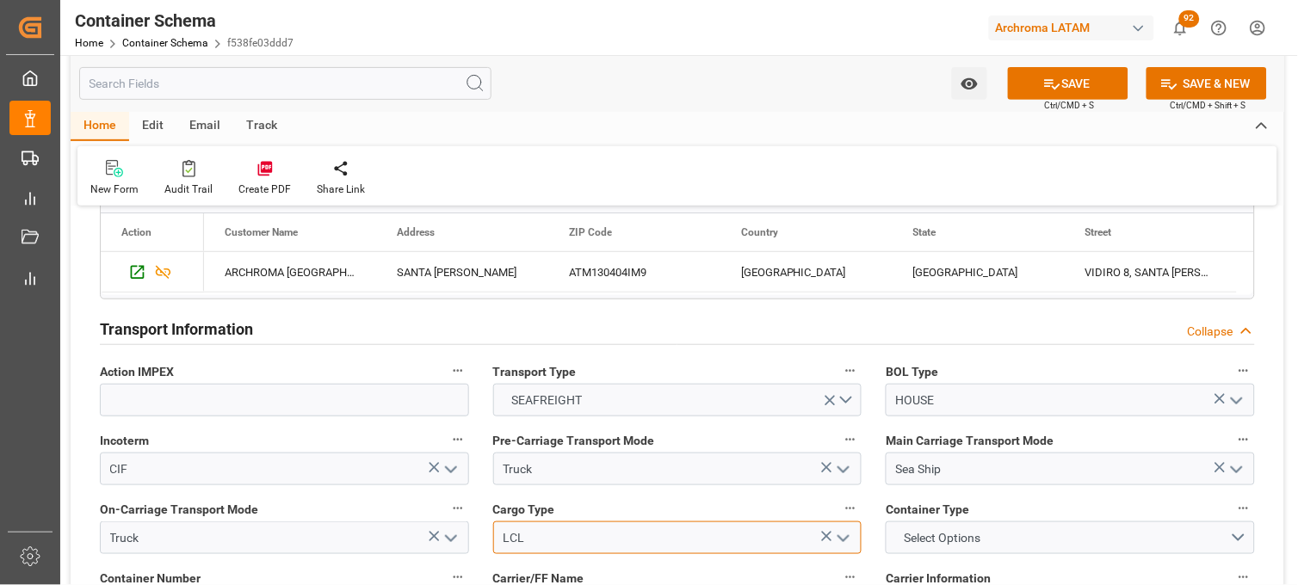
type input "LCL"
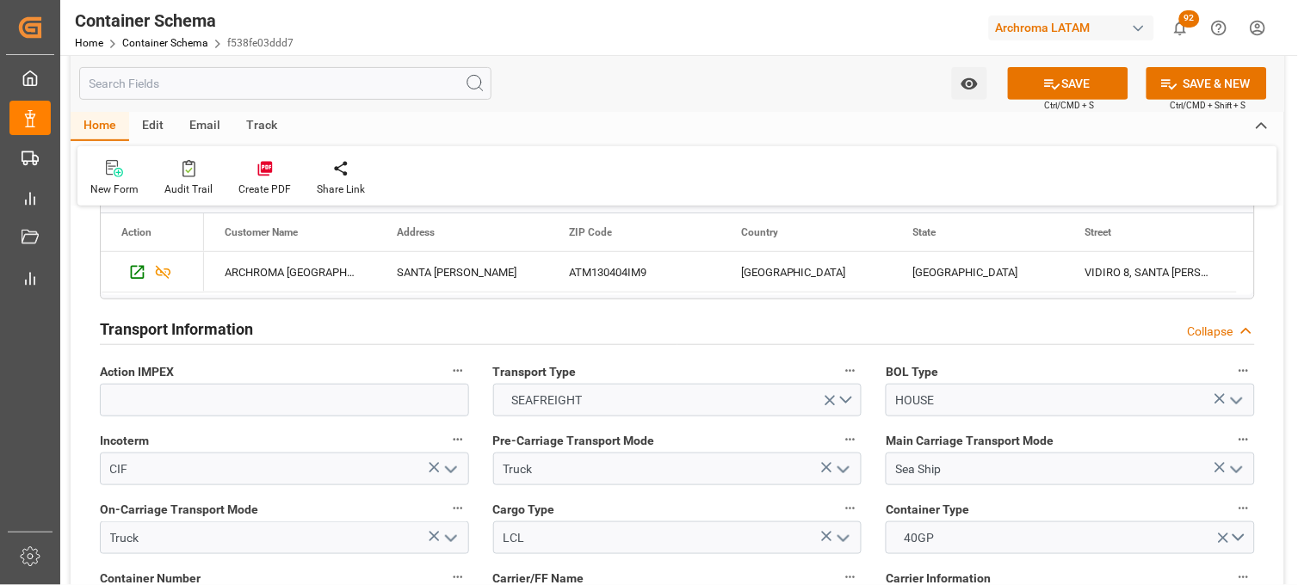
click at [884, 494] on div "Container Type 40GP" at bounding box center [1070, 526] width 393 height 69
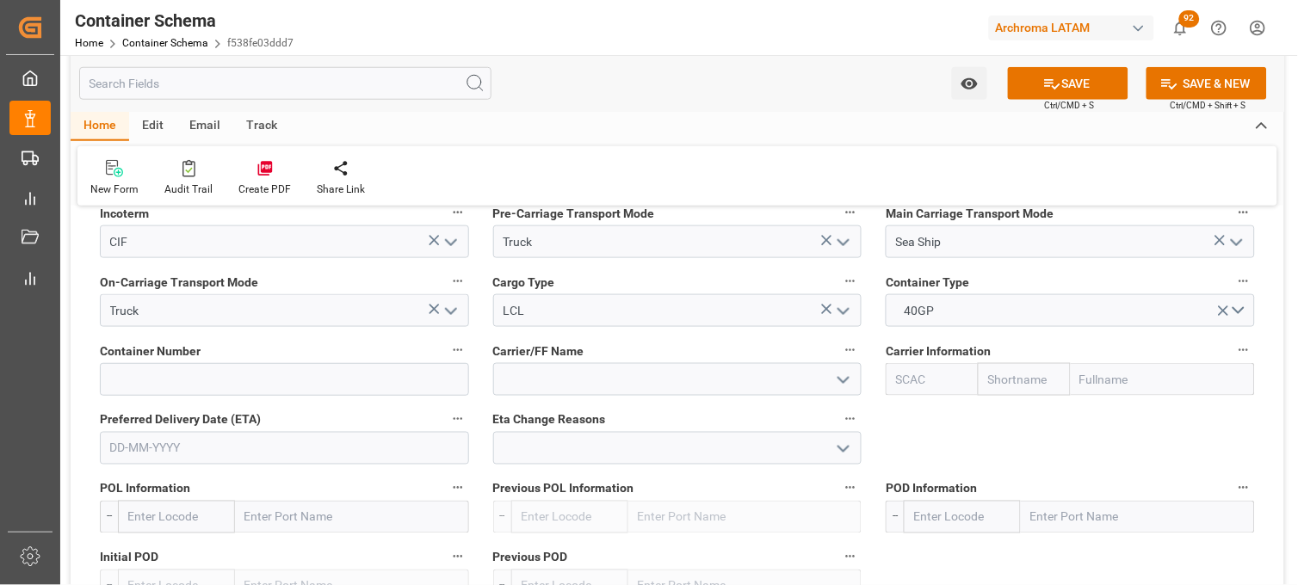
scroll to position [1836, 0]
click at [422, 379] on input at bounding box center [284, 377] width 369 height 33
paste input "CAAU 6964678"
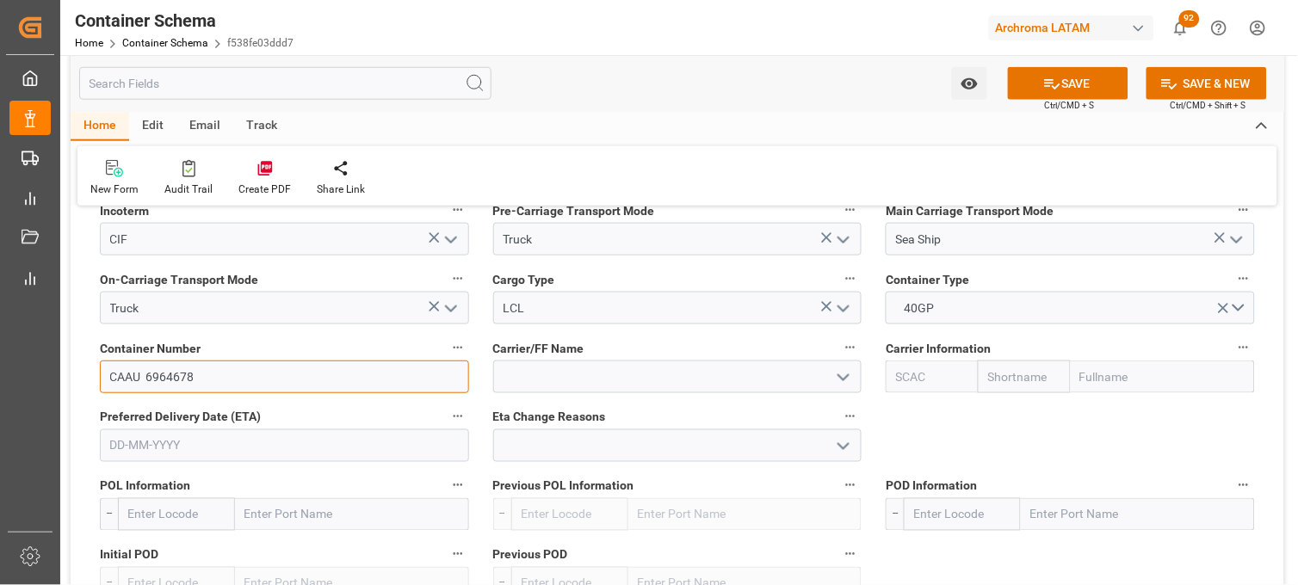
click at [144, 374] on input "CAAU 6964678" at bounding box center [284, 377] width 369 height 33
type input "CAAU6964678"
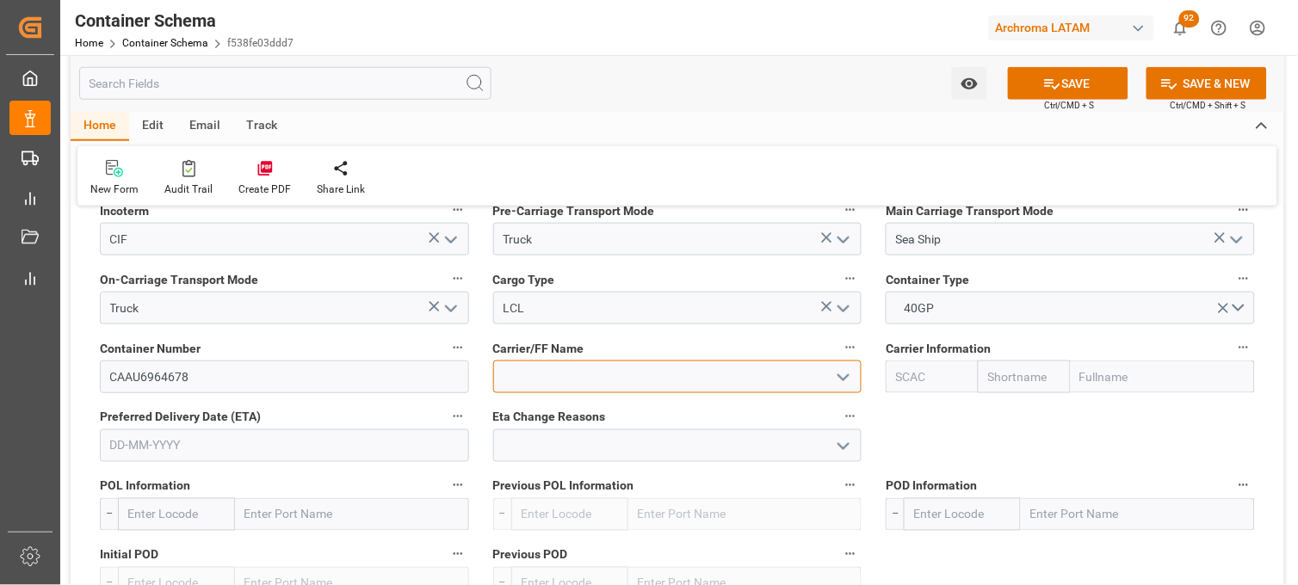
click at [526, 373] on input at bounding box center [677, 377] width 369 height 33
type input "ED FORWARDING"
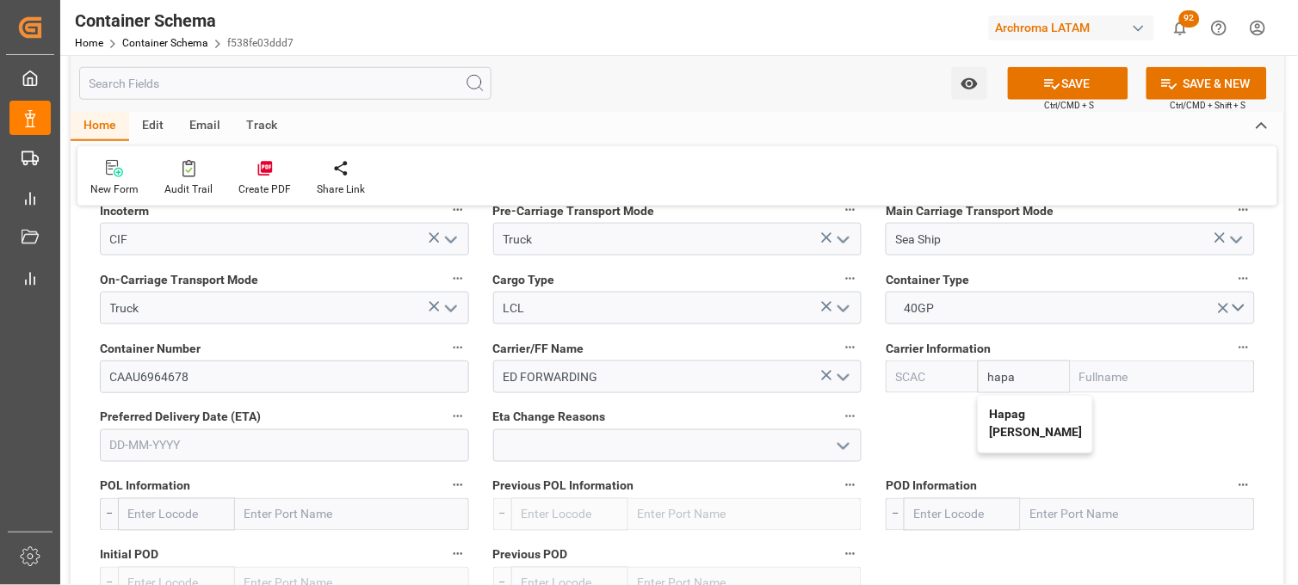
type input "Hapag Lloyd"
type input "HLCU"
type input "Hapag Lloyd Aktiengesellschaft"
type input "Hapag Lloyd"
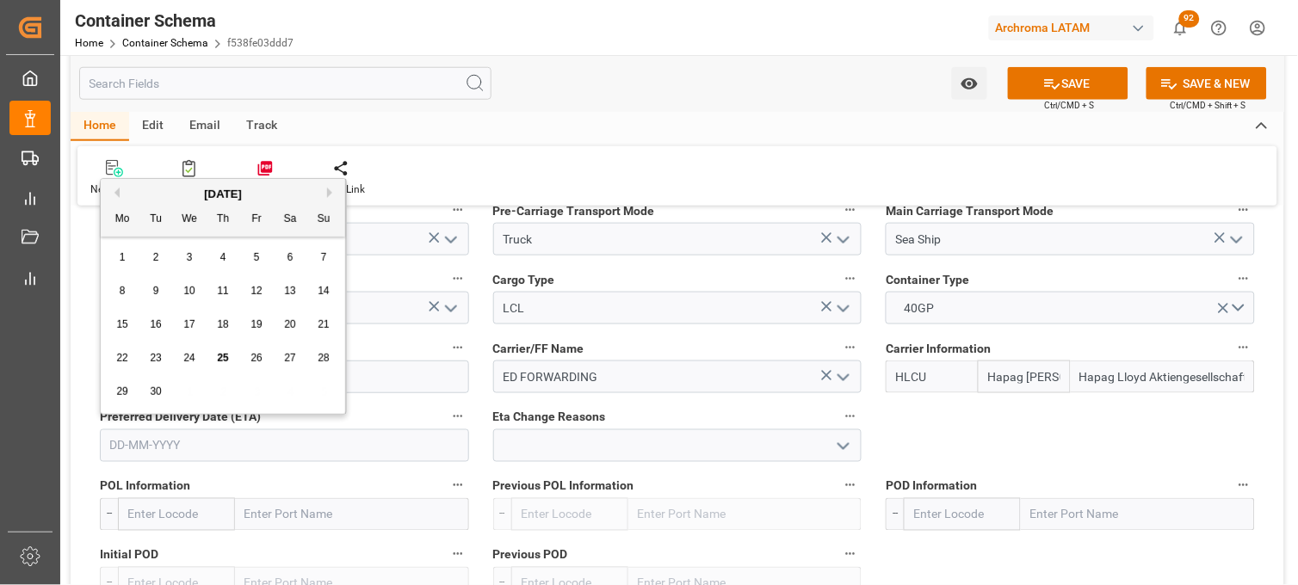
click at [331, 195] on button "Next Month" at bounding box center [332, 193] width 10 height 10
click at [195, 288] on div "8" at bounding box center [190, 291] width 22 height 21
type input "08-10-2025"
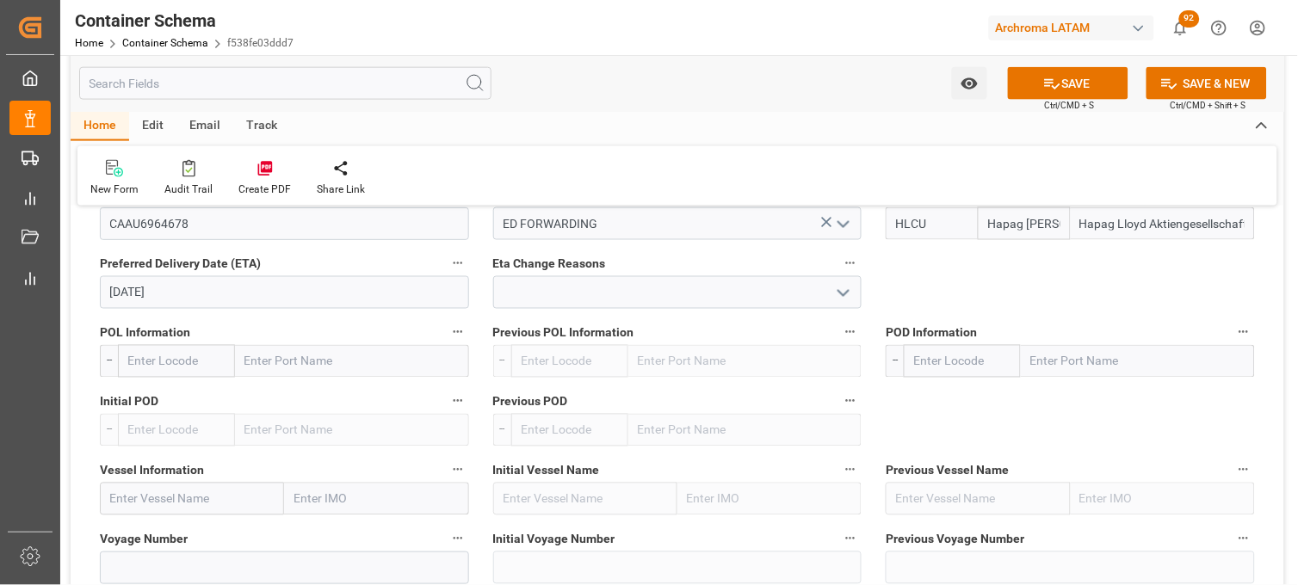
scroll to position [2027, 0]
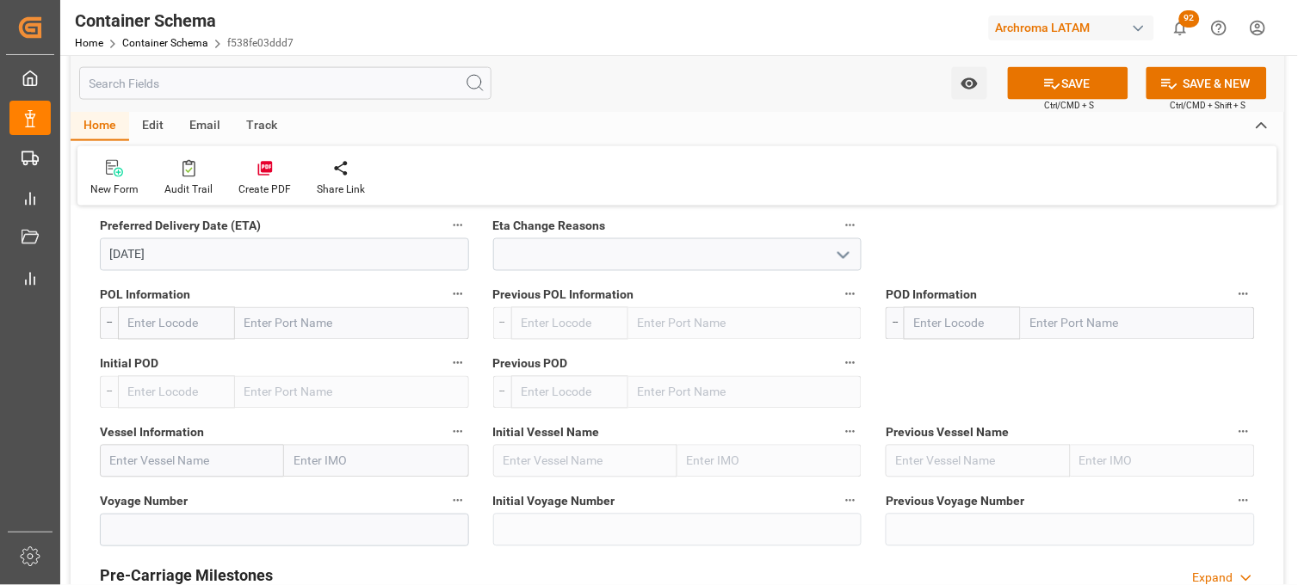
click at [312, 320] on input "text" at bounding box center [352, 323] width 234 height 33
type input "SANTOS"
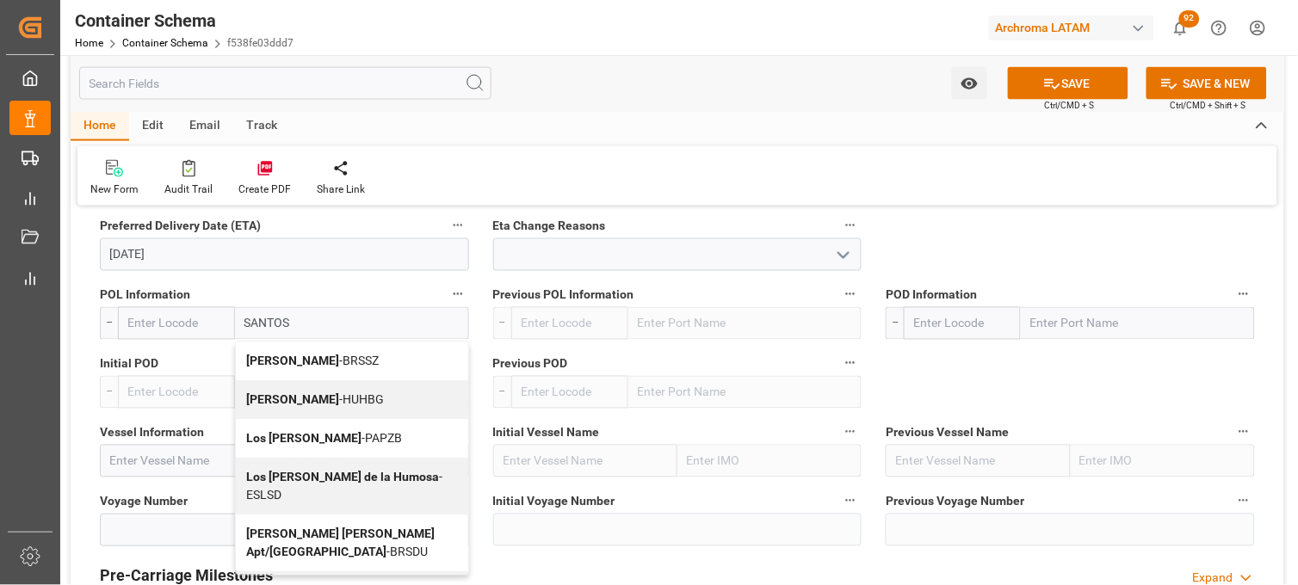
click at [306, 359] on span "Santos - BRSSZ" at bounding box center [312, 362] width 133 height 14
type input "BRSSZ"
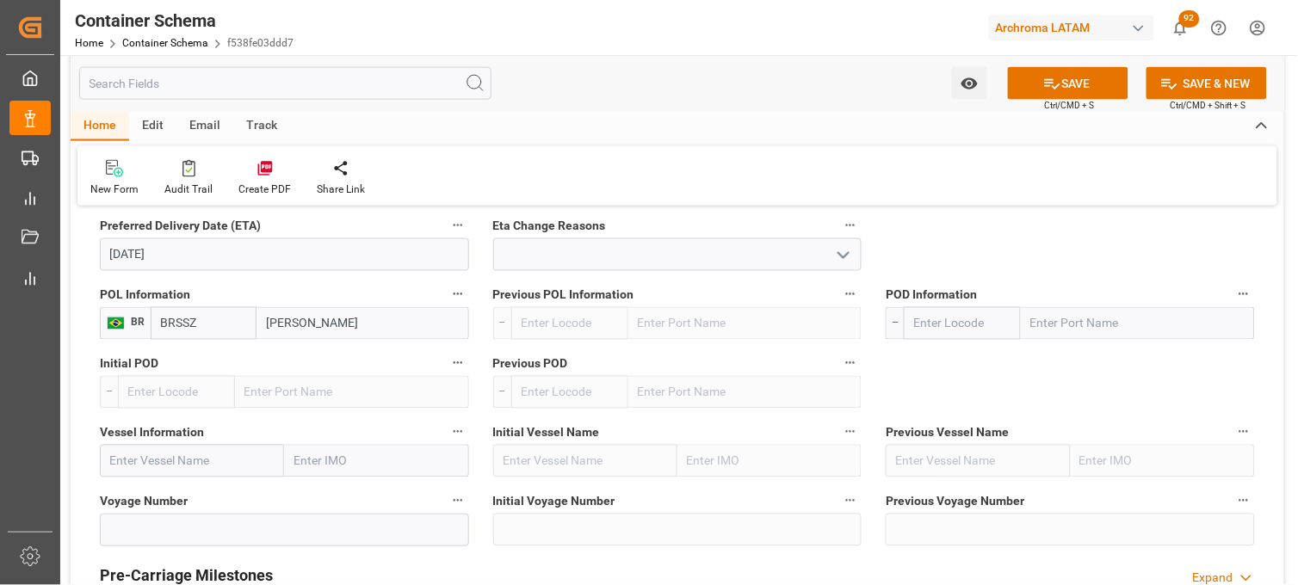
type input "Santos"
click at [1093, 311] on input "text" at bounding box center [1138, 323] width 234 height 33
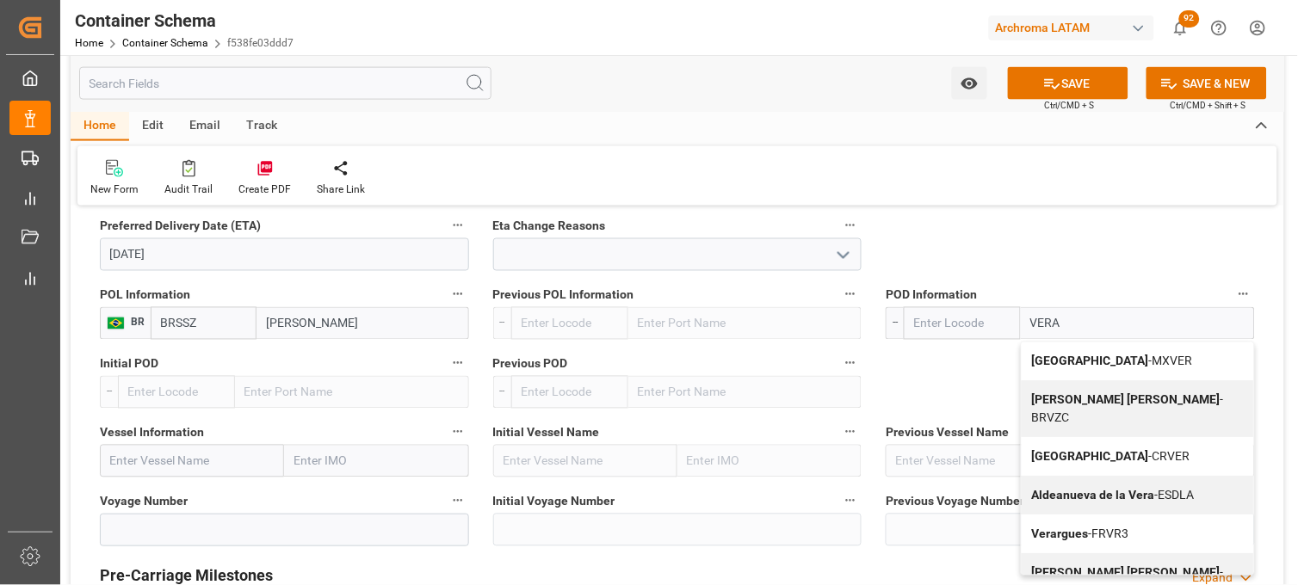
type input "Veracruz"
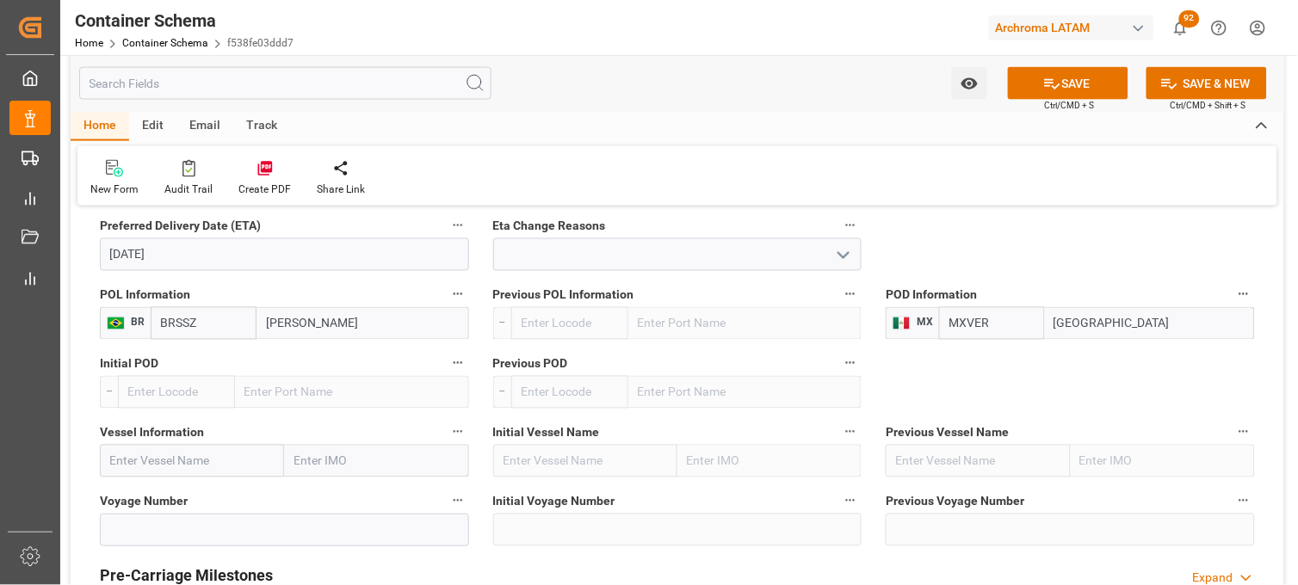
type input "MXVER"
type input "Veracruz"
click at [207, 468] on input "text" at bounding box center [192, 461] width 184 height 33
paste input "DALIAN EXPRESS"
type input "DALIAN EXPRESS"
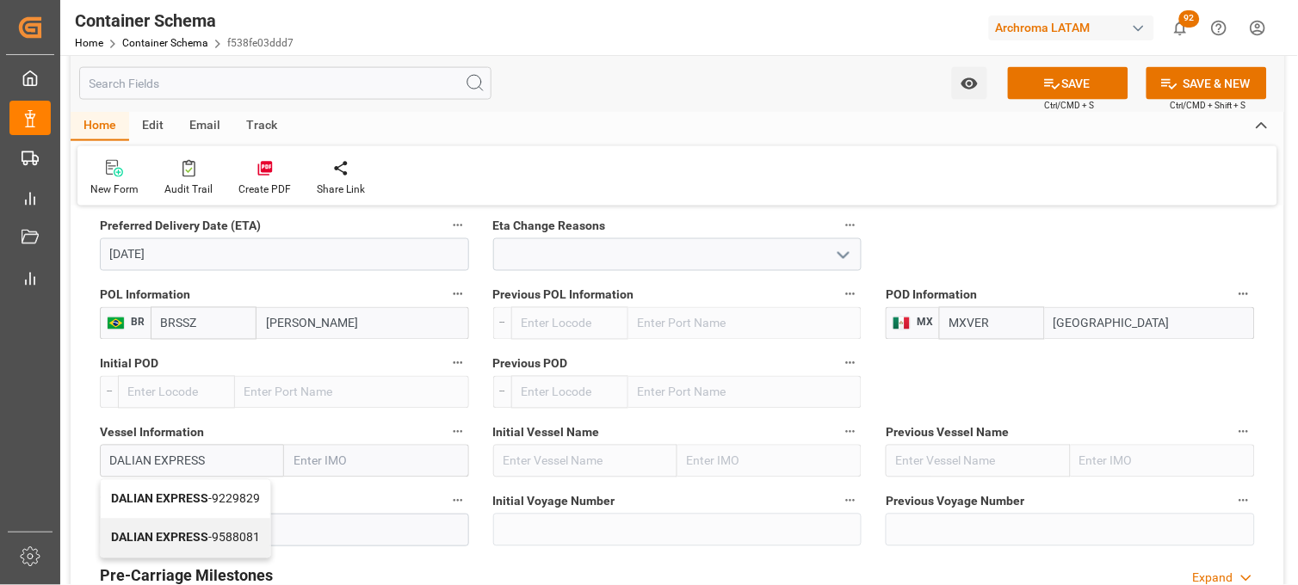
click at [145, 497] on b "DALIAN EXPRESS" at bounding box center [159, 499] width 97 height 14
type input "9229829"
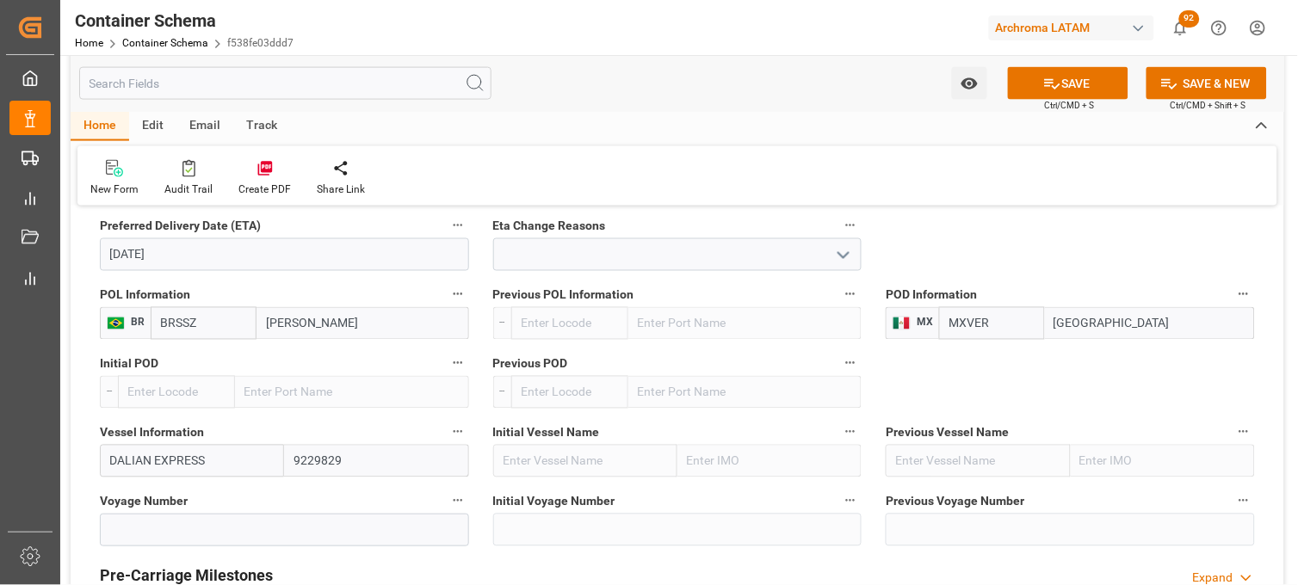
type input "DALIAN EXPRESS"
click at [251, 529] on input at bounding box center [284, 530] width 369 height 33
paste input "2531N"
type input "2531N"
click at [878, 515] on div "Previous Voyage Number" at bounding box center [1070, 518] width 393 height 69
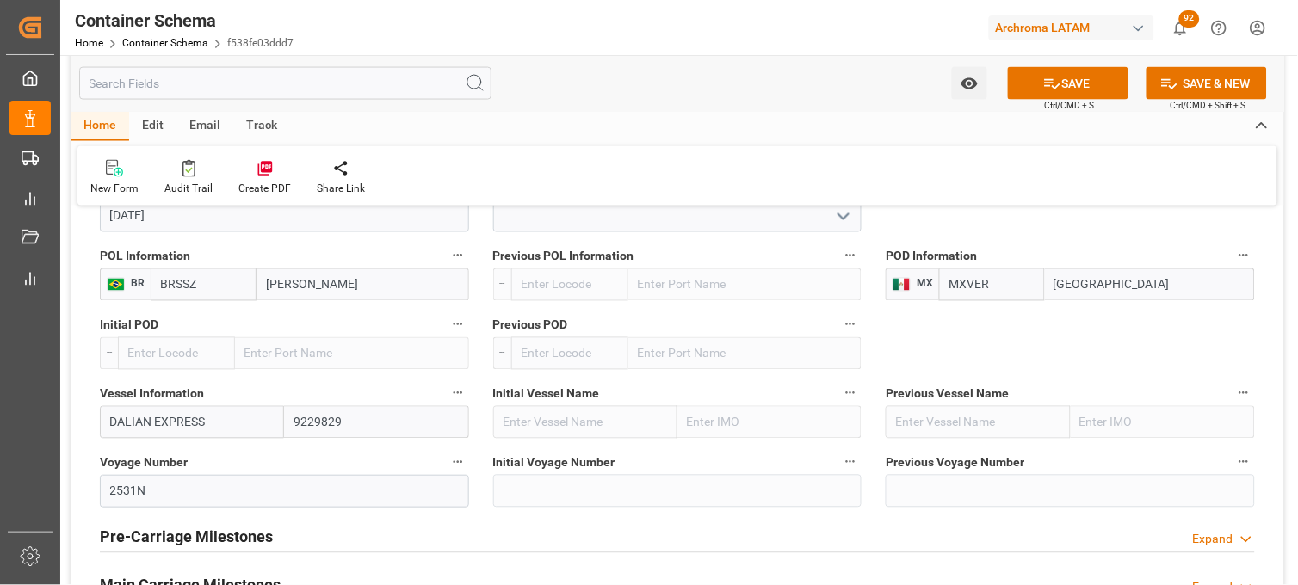
scroll to position [2104, 0]
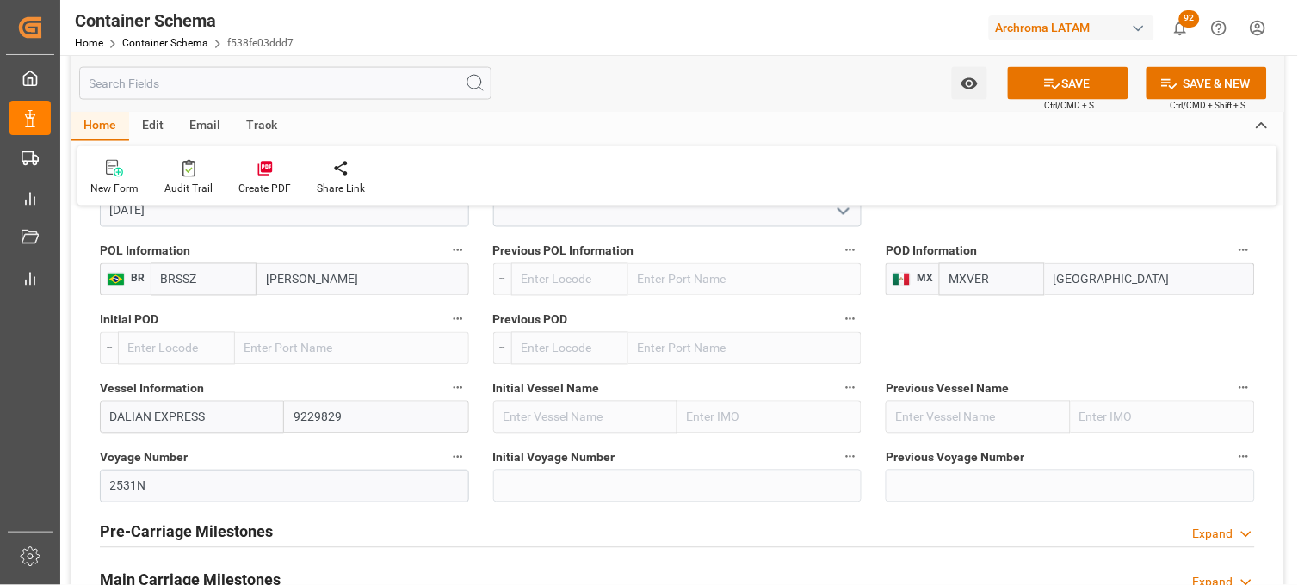
scroll to position [2066, 0]
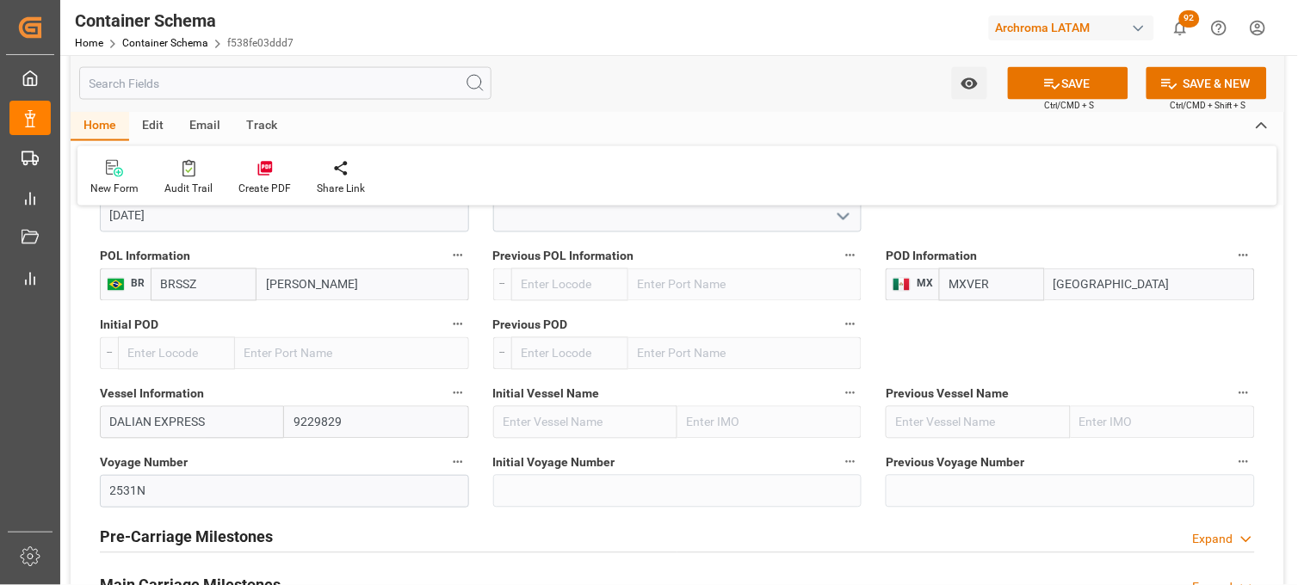
click at [868, 449] on div "Initial Voyage Number" at bounding box center [677, 479] width 393 height 69
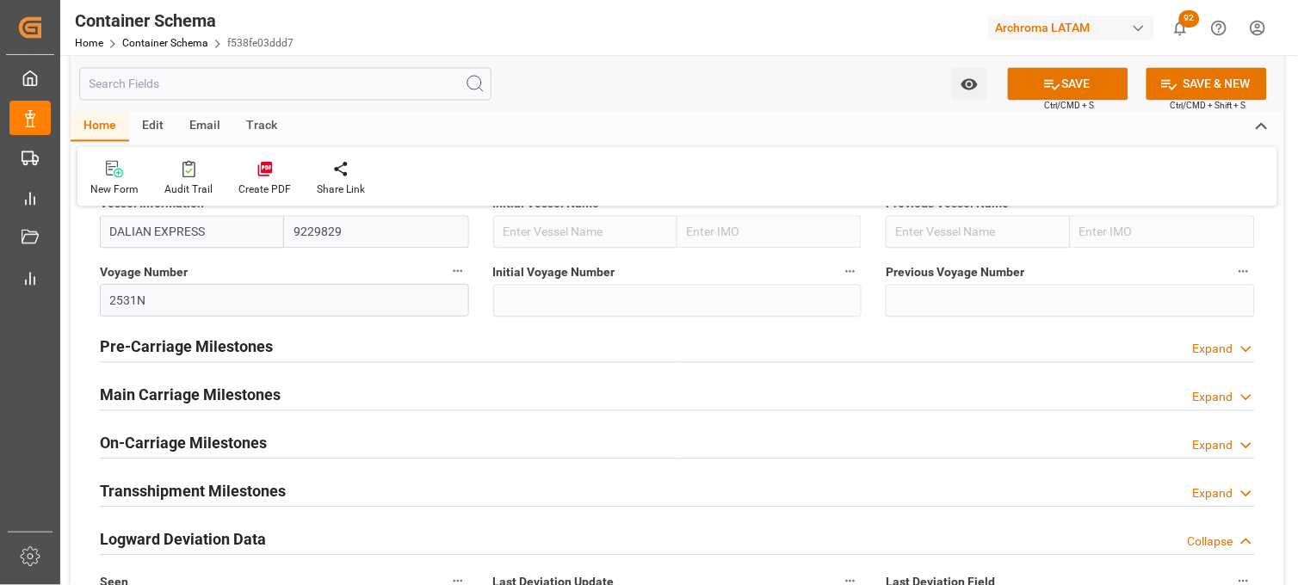
scroll to position [2295, 0]
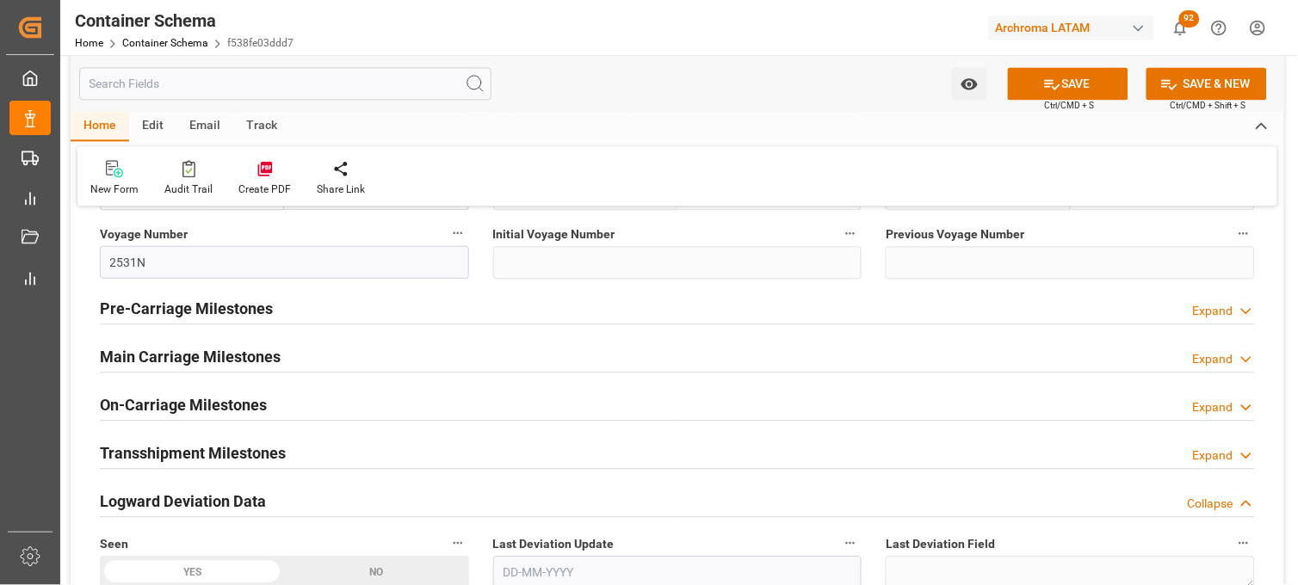
click at [657, 362] on div "Main Carriage Milestones Expand" at bounding box center [677, 355] width 1155 height 33
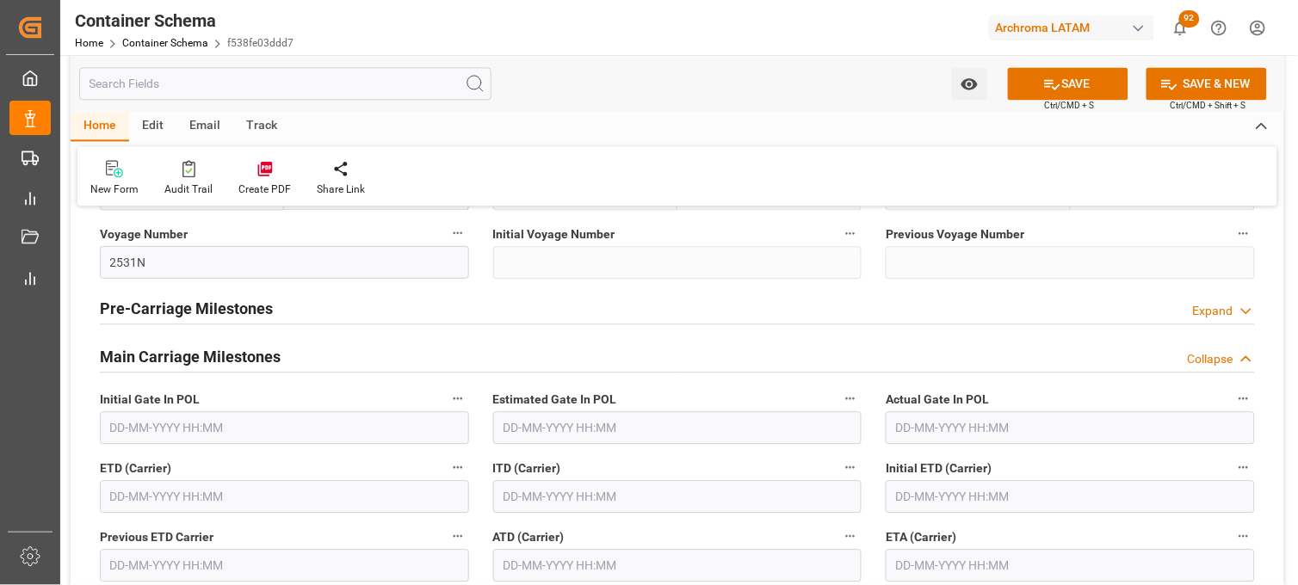
click at [652, 452] on div "ITD (Carrier)" at bounding box center [677, 484] width 393 height 69
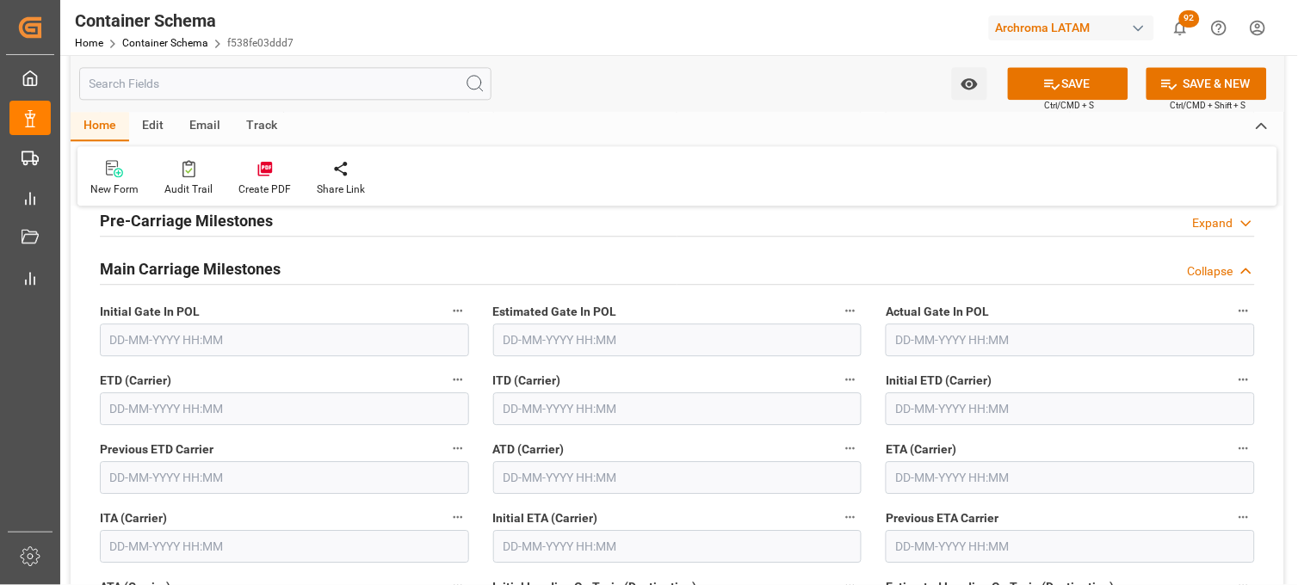
scroll to position [2410, 0]
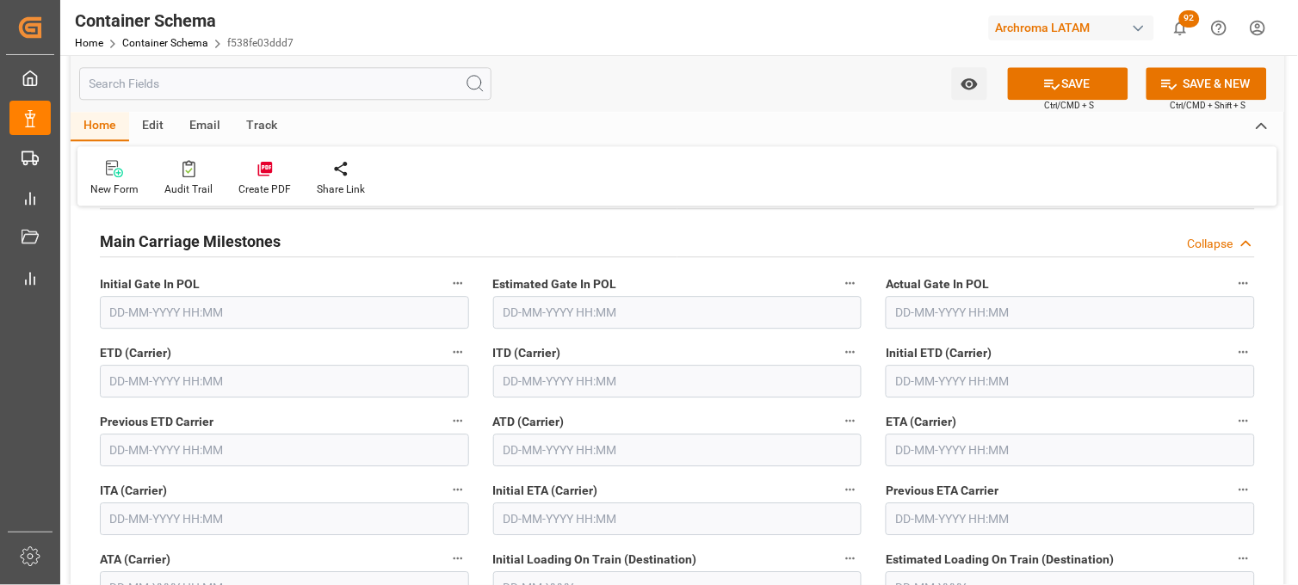
click at [914, 446] on input "text" at bounding box center [1070, 450] width 369 height 33
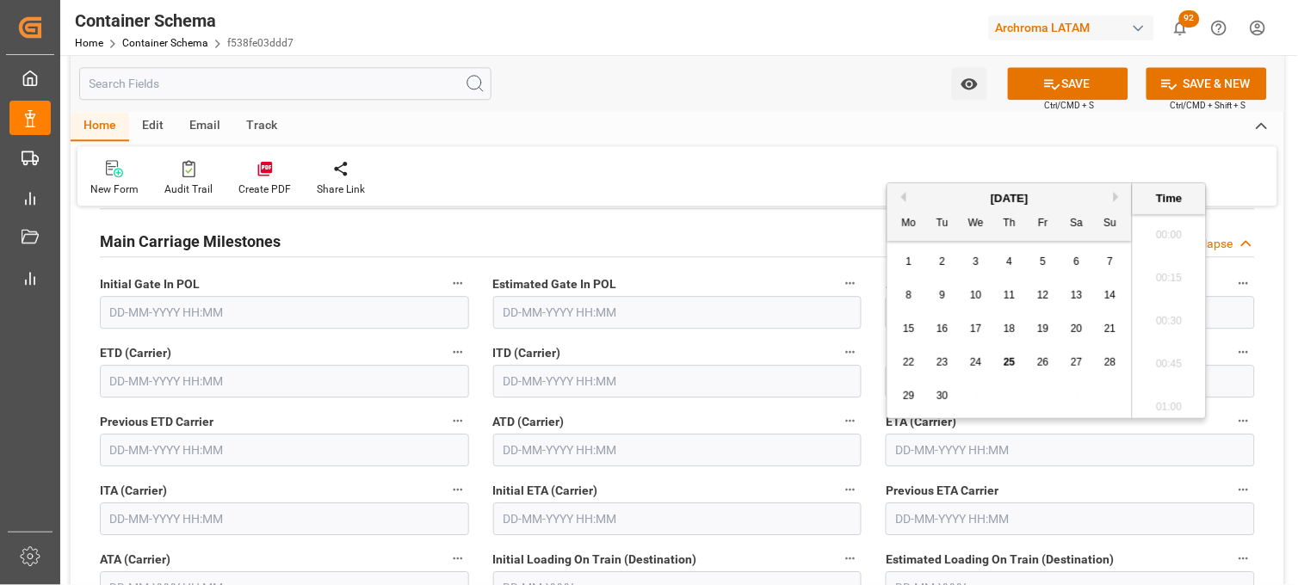
scroll to position [1382, 0]
click at [1116, 201] on div "September 2025" at bounding box center [1009, 198] width 244 height 17
click at [1116, 199] on button "Next Month" at bounding box center [1119, 197] width 10 height 10
click at [1012, 288] on div "9" at bounding box center [1010, 296] width 22 height 21
click at [1156, 349] on li "08:45" at bounding box center [1169, 359] width 73 height 43
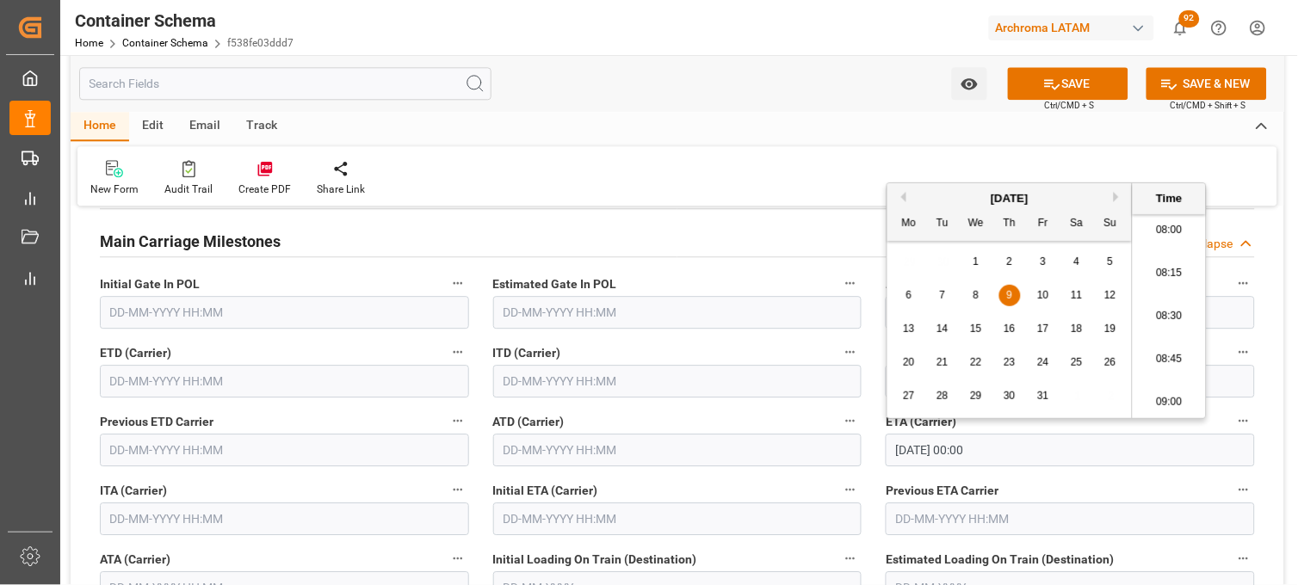
type input "09-10-2025 08:45"
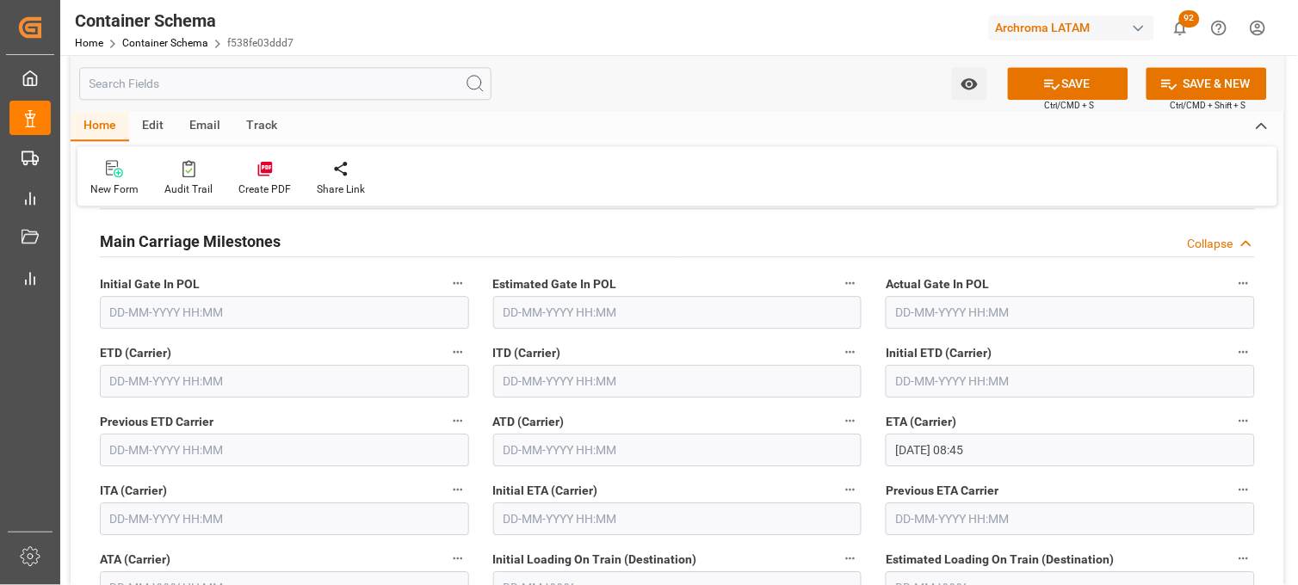
click at [873, 465] on div "ATD (Carrier)" at bounding box center [677, 438] width 393 height 69
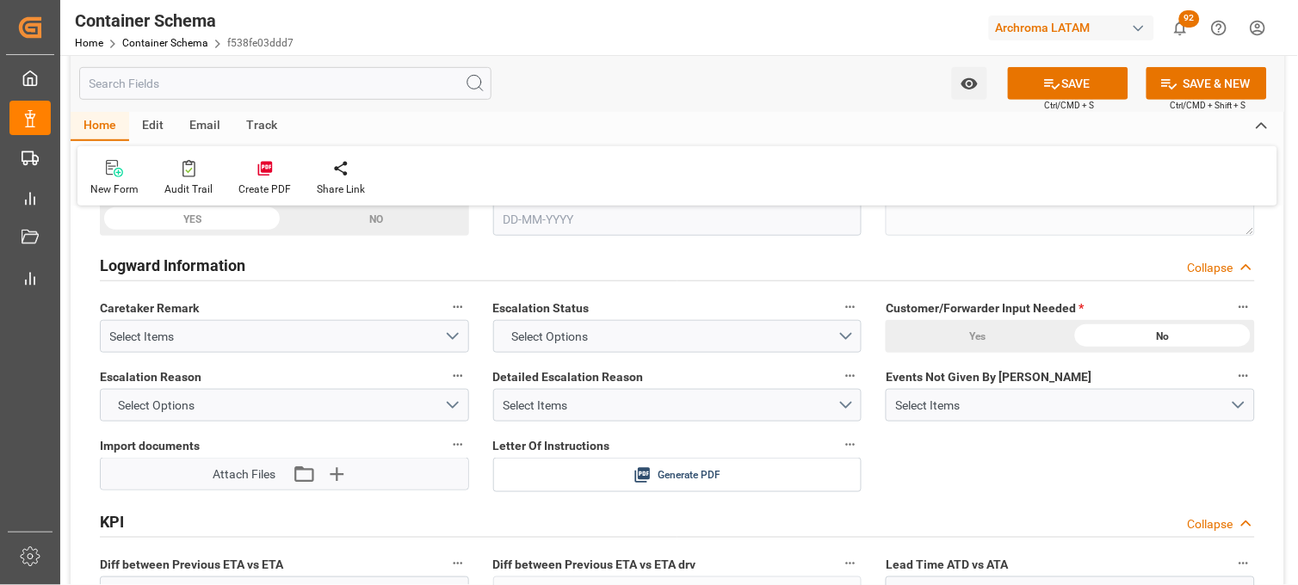
scroll to position [3137, 0]
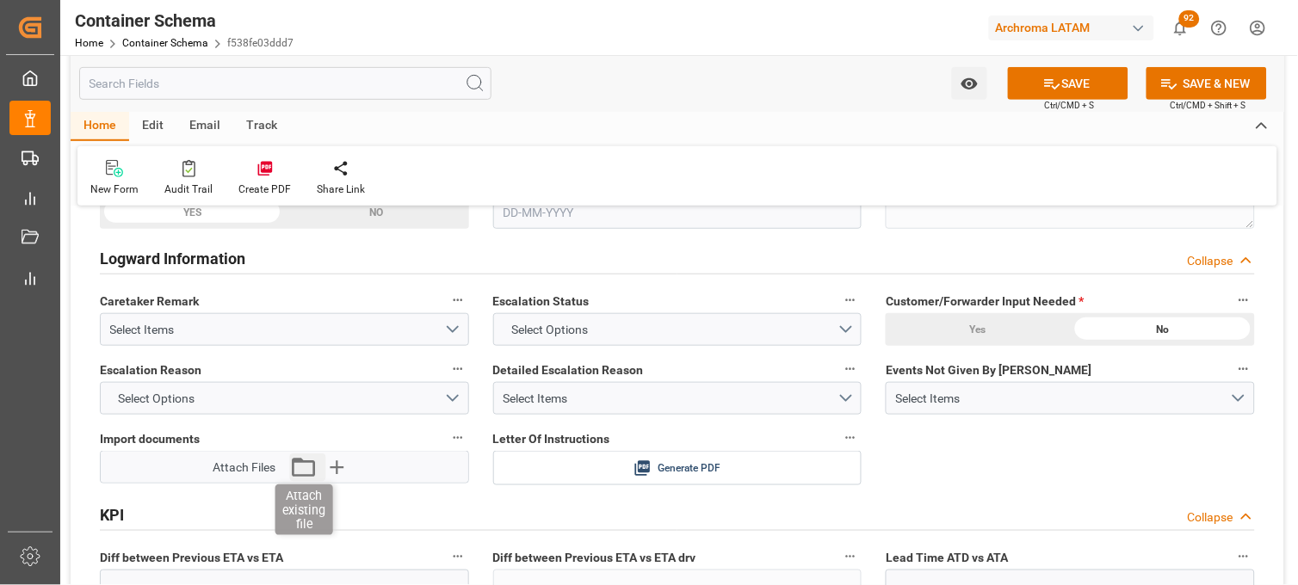
click at [310, 465] on icon "button" at bounding box center [304, 468] width 28 height 28
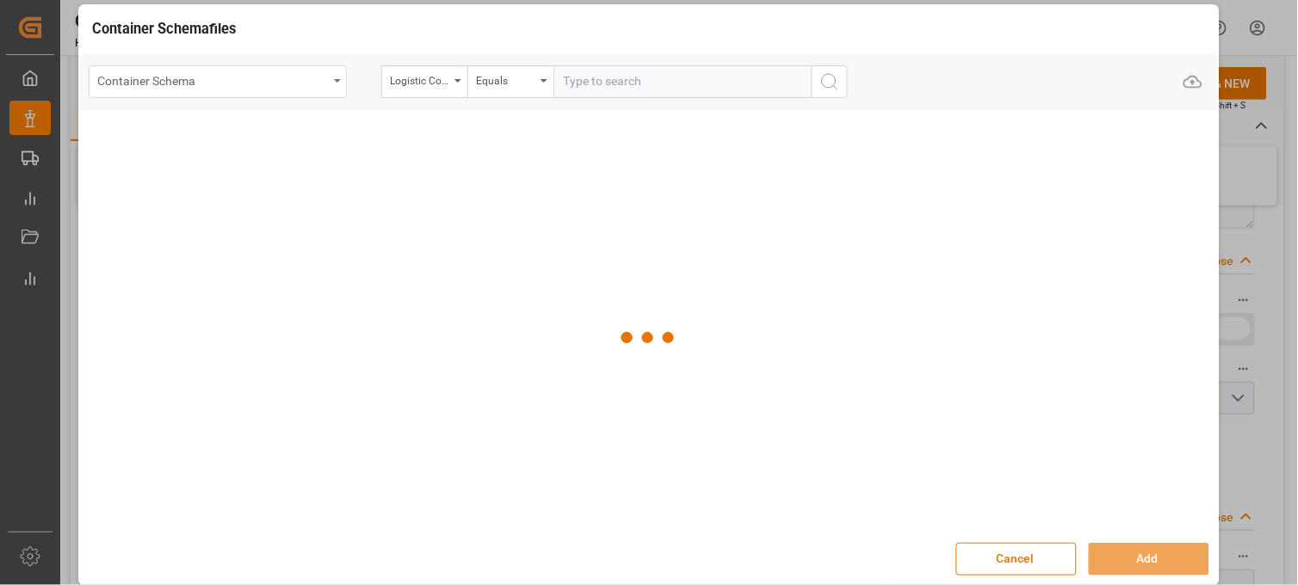
click at [334, 82] on div "Container Schema" at bounding box center [218, 81] width 258 height 33
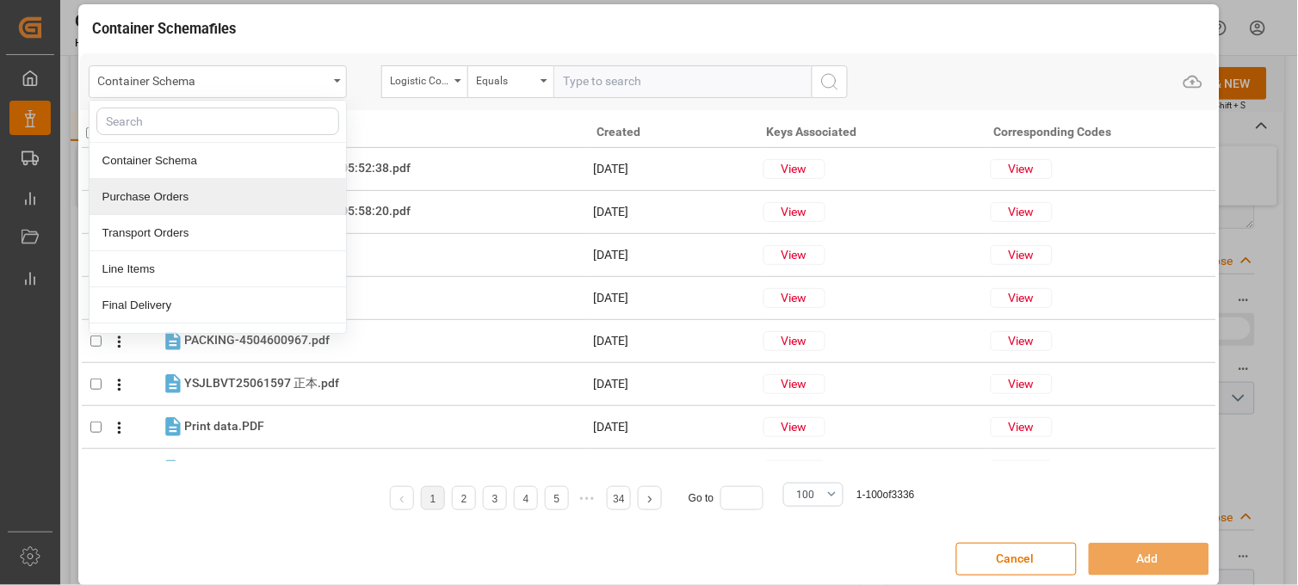
click at [318, 190] on div "Purchase Orders" at bounding box center [218, 197] width 257 height 36
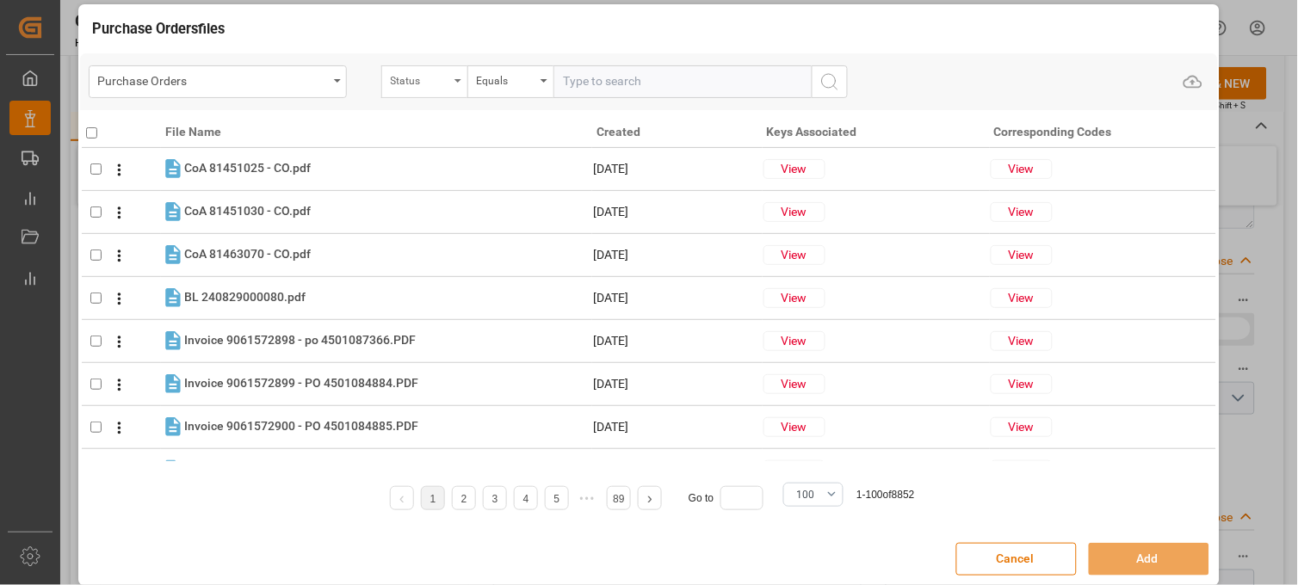
click at [436, 75] on div "Status" at bounding box center [420, 79] width 59 height 20
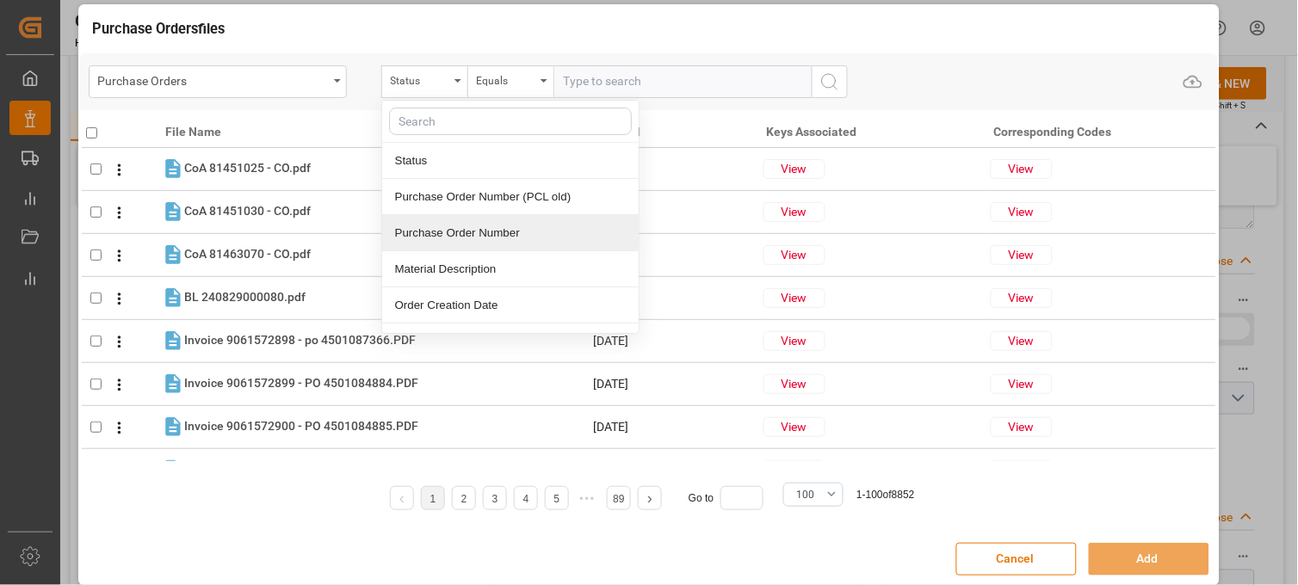
click at [451, 239] on div "Purchase Order Number" at bounding box center [510, 233] width 257 height 36
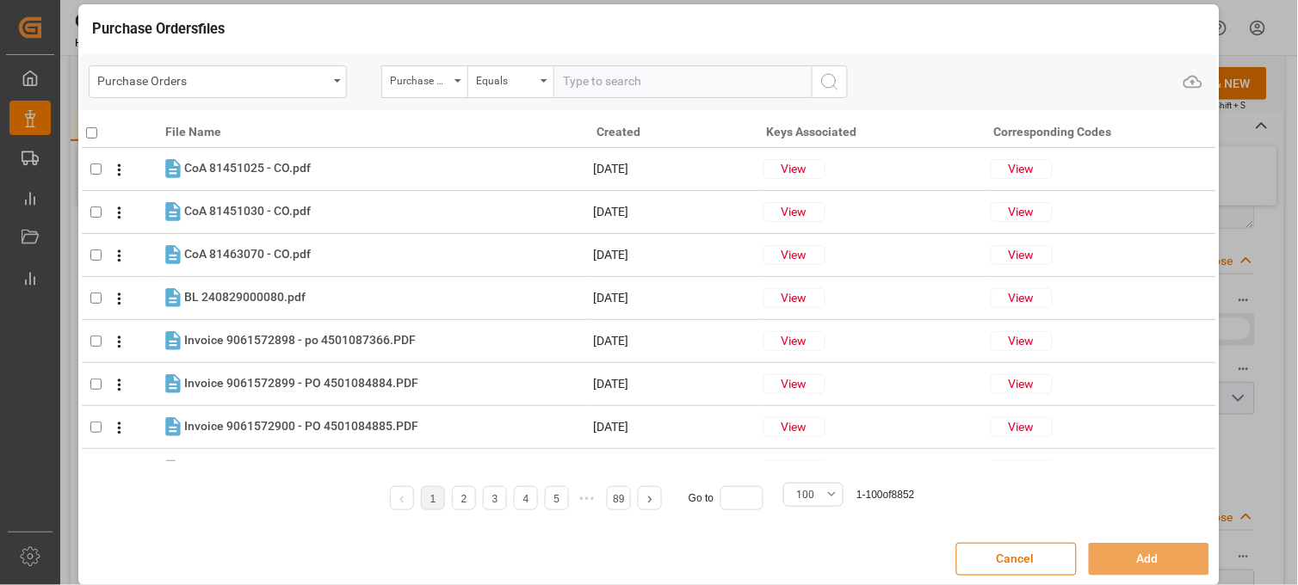
click at [577, 77] on input "text" at bounding box center [682, 81] width 258 height 33
paste input "4504640027"
type input "4504640027"
click at [837, 80] on icon "search button" at bounding box center [829, 81] width 21 height 21
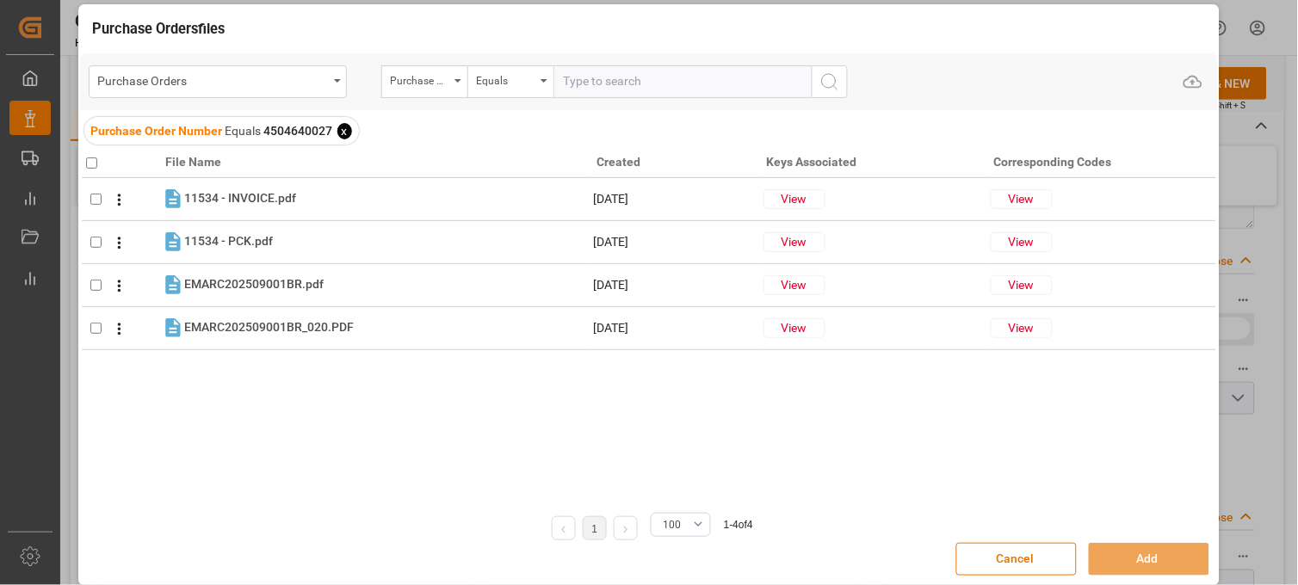
click at [87, 159] on input "checkbox" at bounding box center [91, 163] width 11 height 11
checkbox input "true"
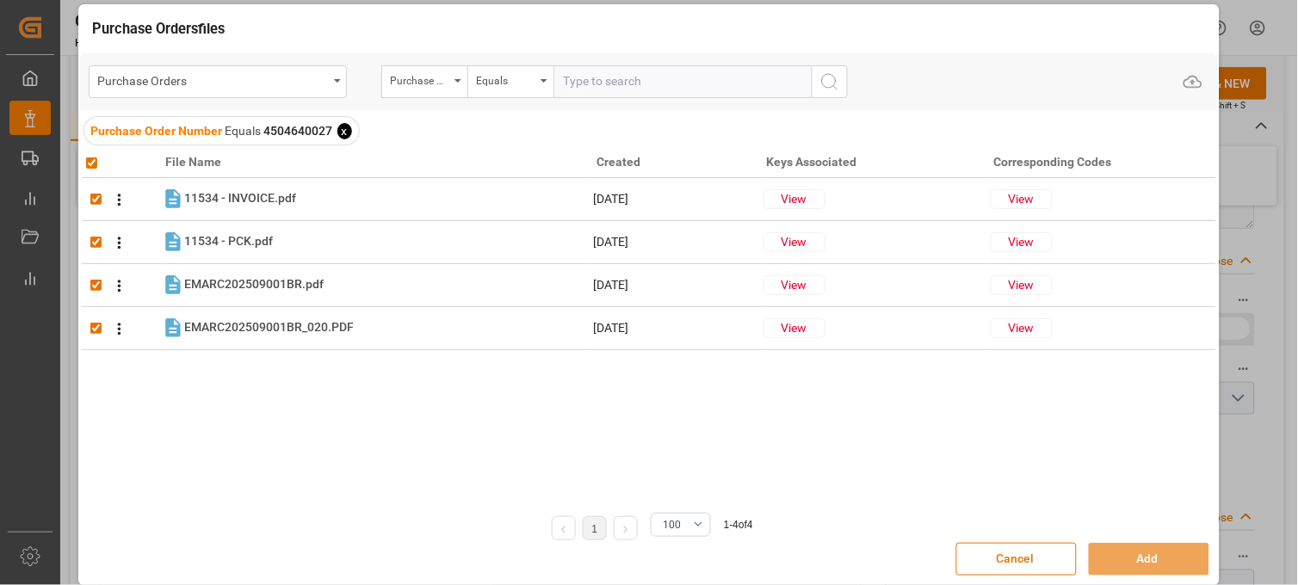
checkbox input "true"
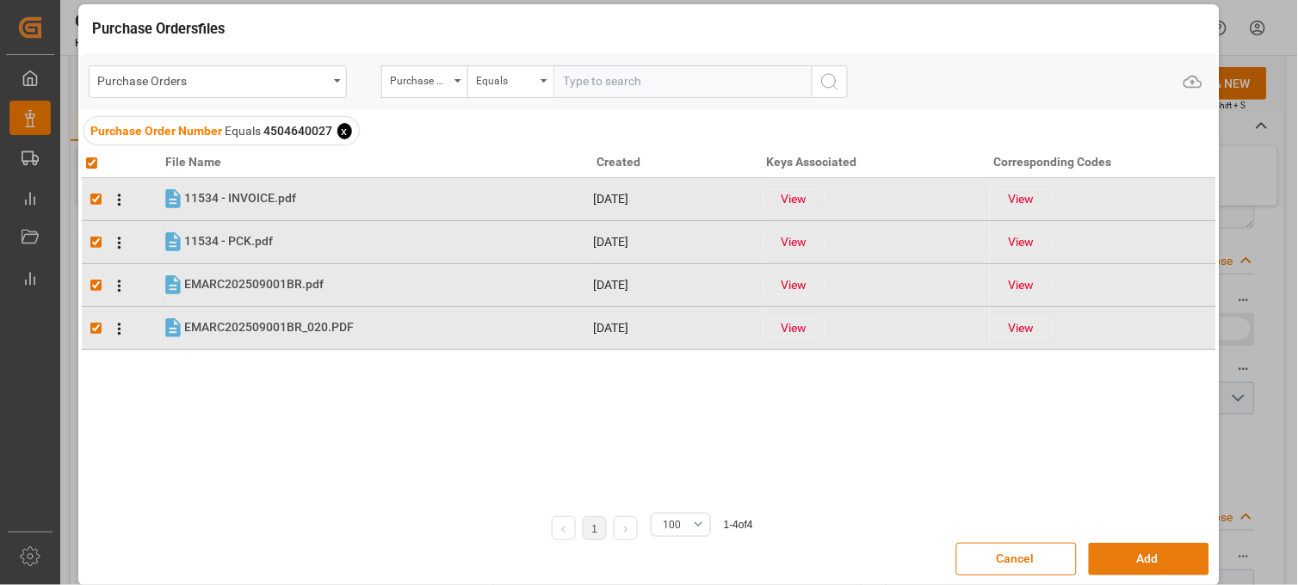
click at [1113, 564] on button "Add" at bounding box center [1149, 559] width 121 height 33
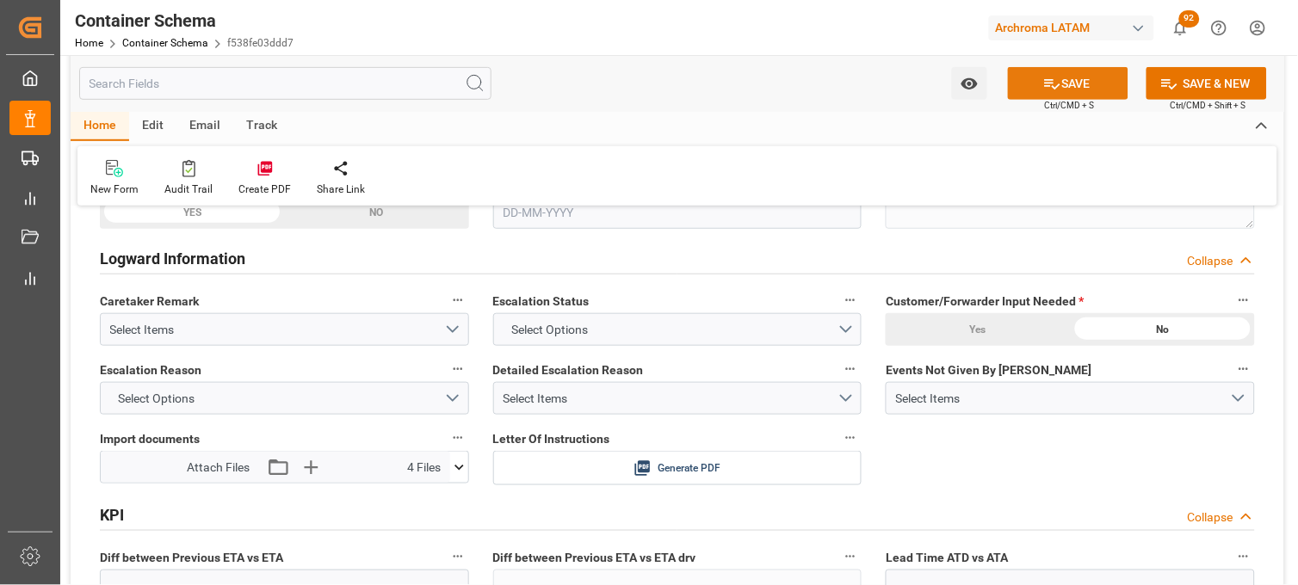
click at [1022, 86] on button "SAVE" at bounding box center [1068, 83] width 121 height 33
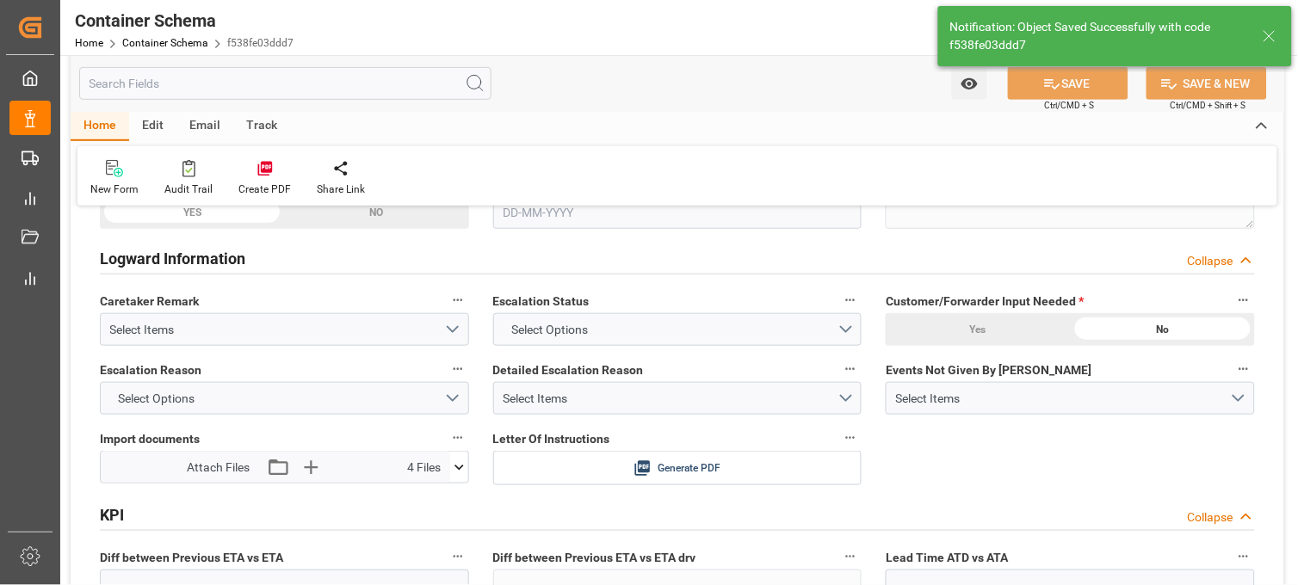
type input "Document Sent"
type textarea "Documents Sent"
type input "MXVER"
type input "Veracruz"
type input "DALIAN EXPRESS"
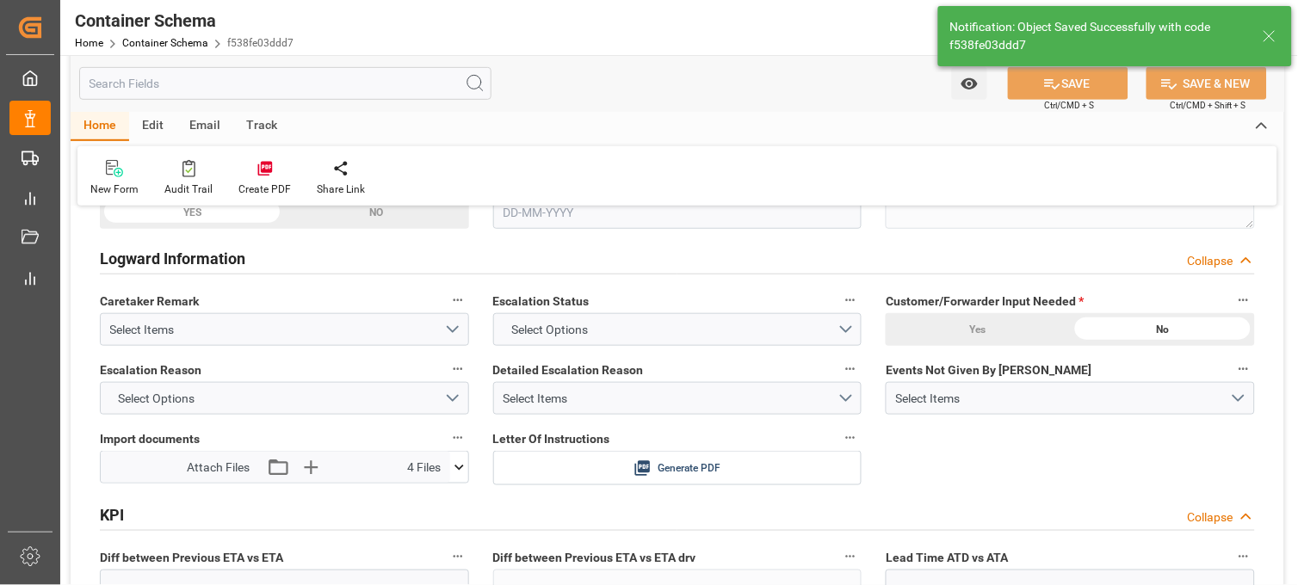
type input "9229829"
type input "2531N"
type textarea "pod"
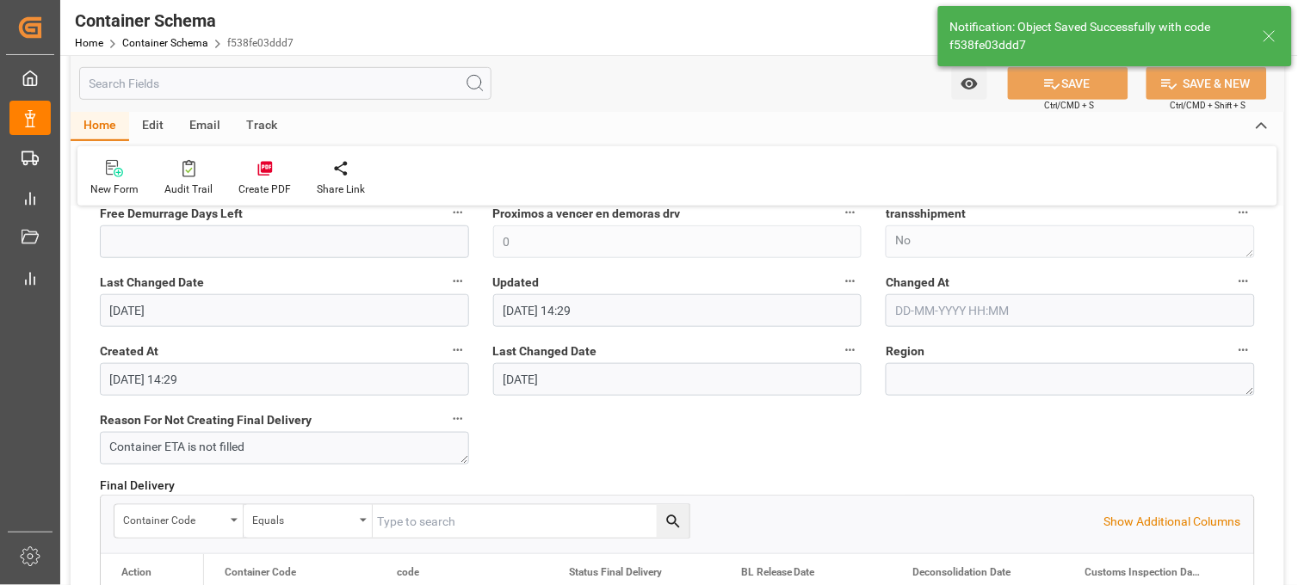
type input "0"
type input "25-09-2025"
type input "25-09-2025 14:40"
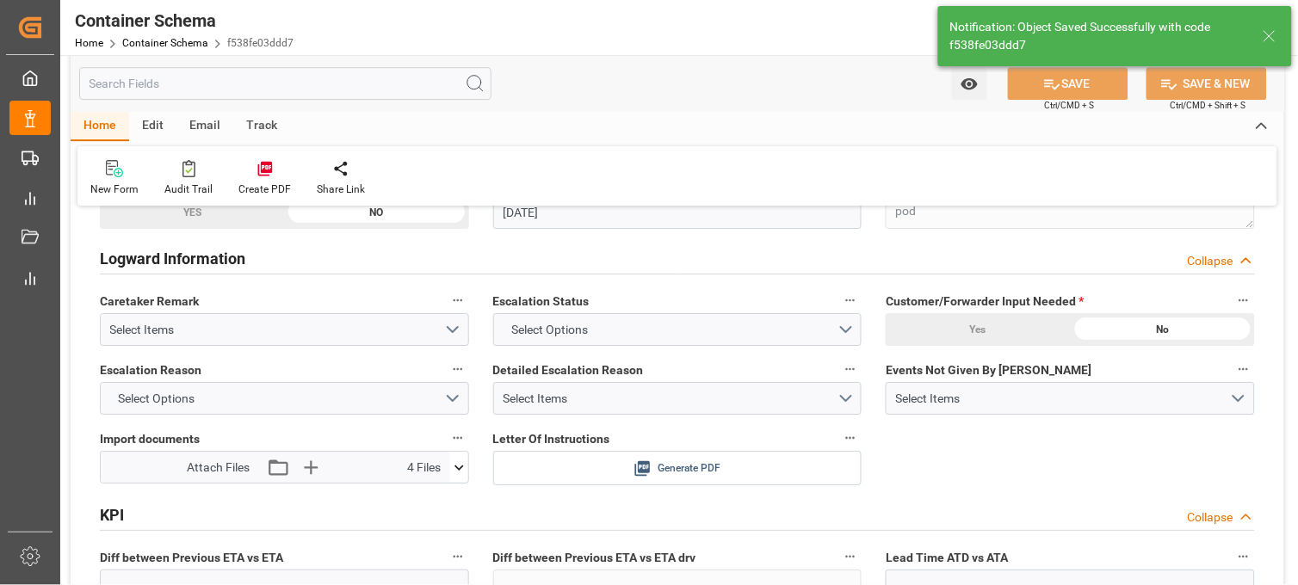
click at [648, 461] on icon at bounding box center [642, 468] width 15 height 15
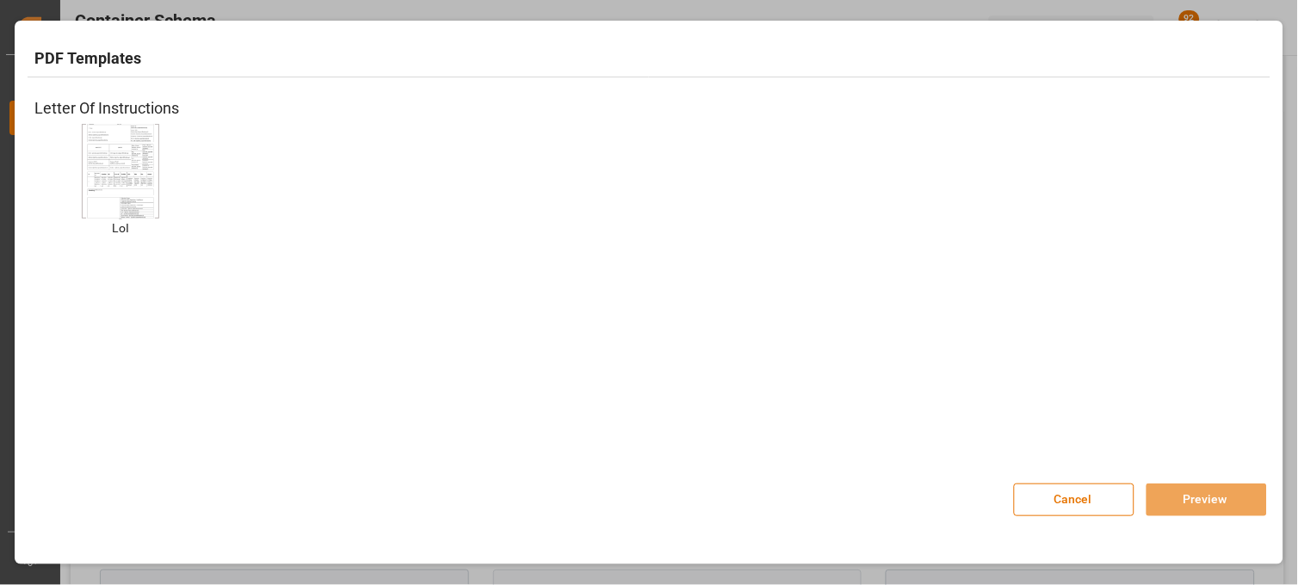
click at [147, 179] on img at bounding box center [120, 170] width 69 height 97
click at [1212, 497] on button "Preview" at bounding box center [1207, 500] width 121 height 33
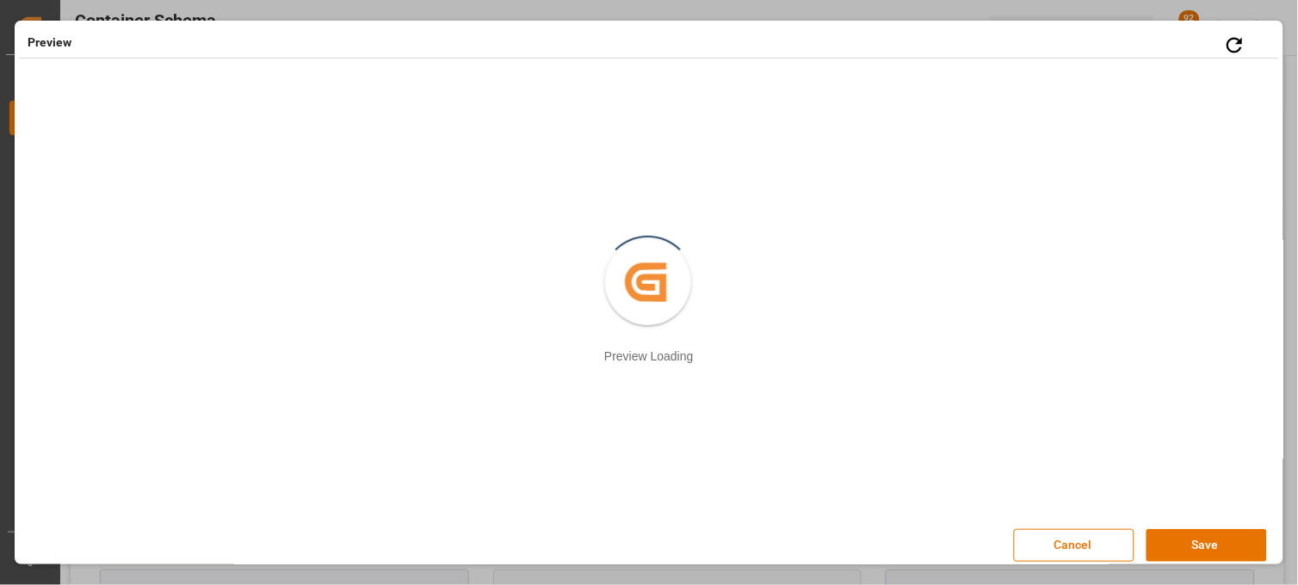
click at [1269, 254] on div "Created by potrace 1.15, written by Peter Selinger 2001-2017 Preview Loading" at bounding box center [649, 284] width 1269 height 410
click at [1226, 546] on button "Save" at bounding box center [1207, 545] width 121 height 33
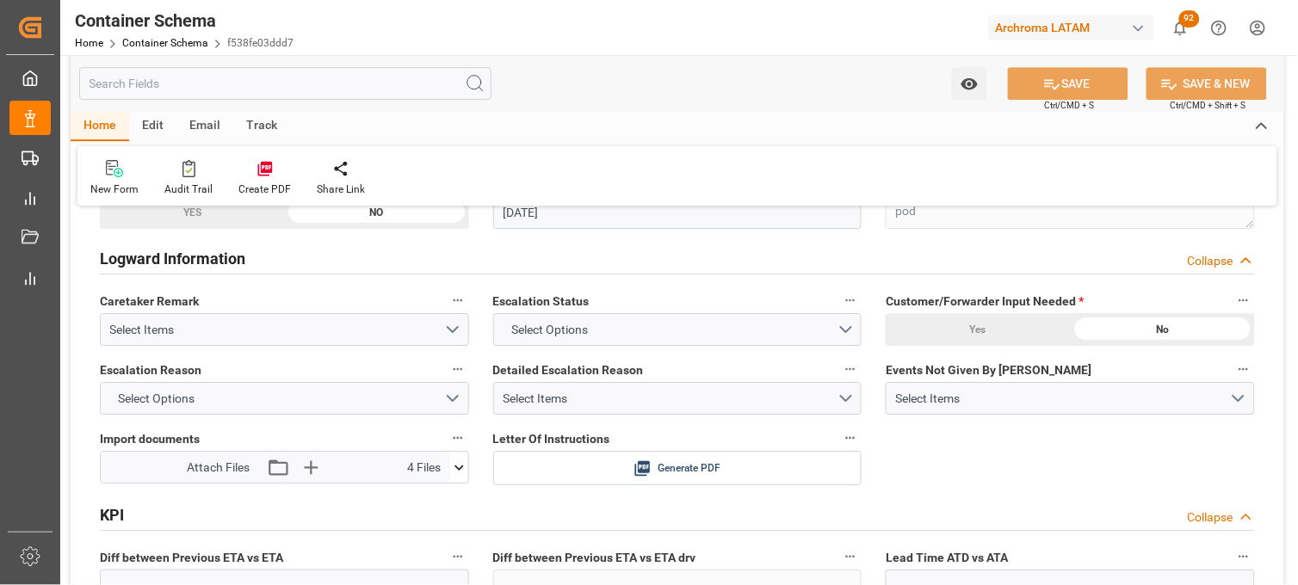
click at [1104, 231] on div "Last Deviation Field pod" at bounding box center [1070, 200] width 393 height 69
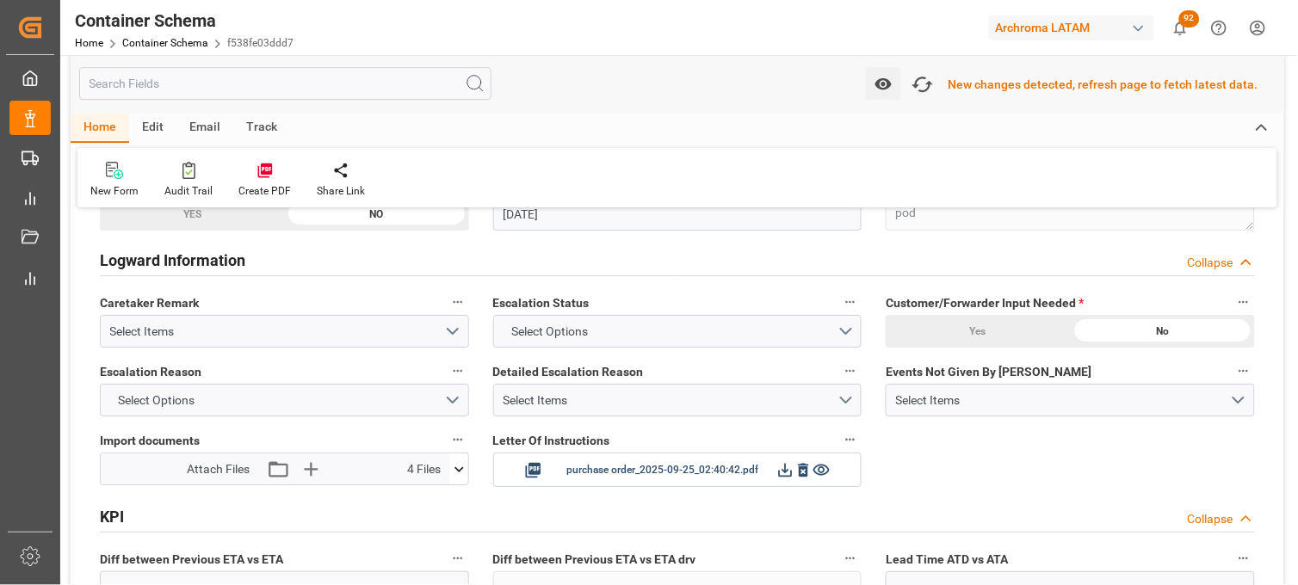
scroll to position [2656, 0]
click at [924, 84] on icon "button" at bounding box center [923, 84] width 26 height 19
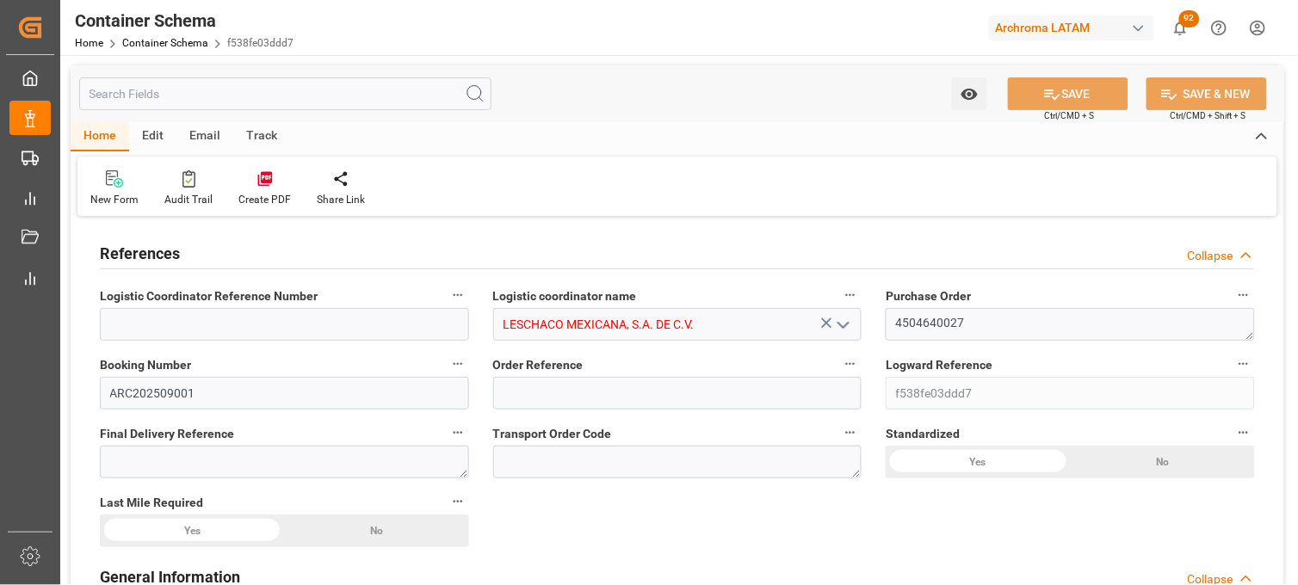
type input "0"
type input "7"
type input "0"
type input "1"
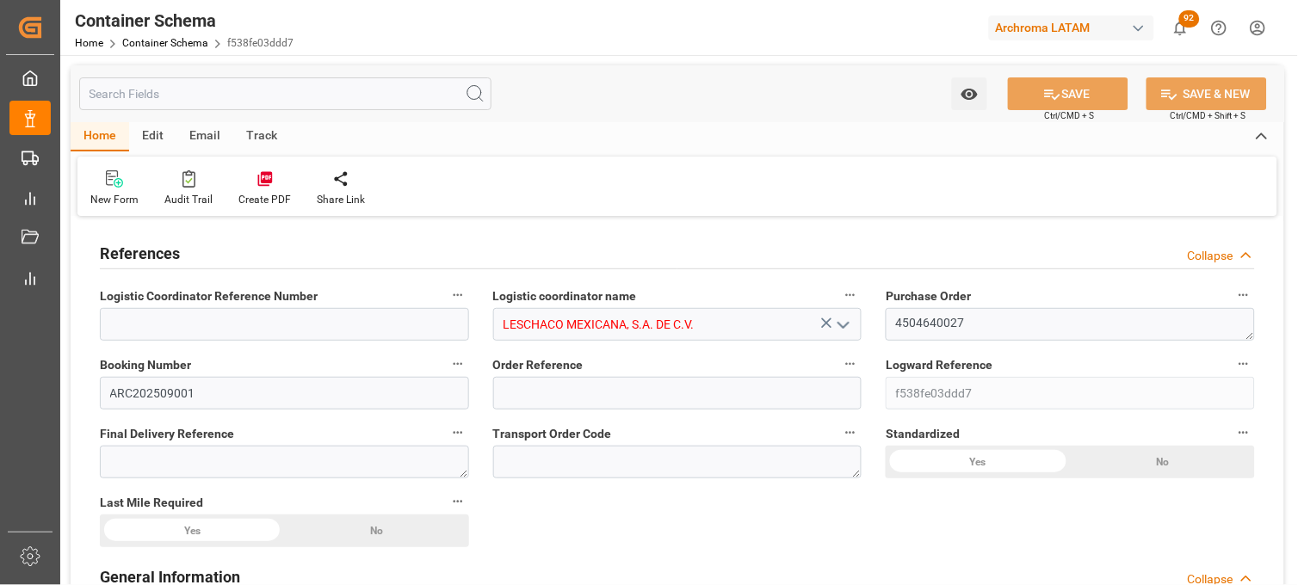
type input "1"
type input "1100"
type input "1159.4"
type input "Hapag Lloyd"
type input "Hapag Lloyd Aktiengesellschaft"
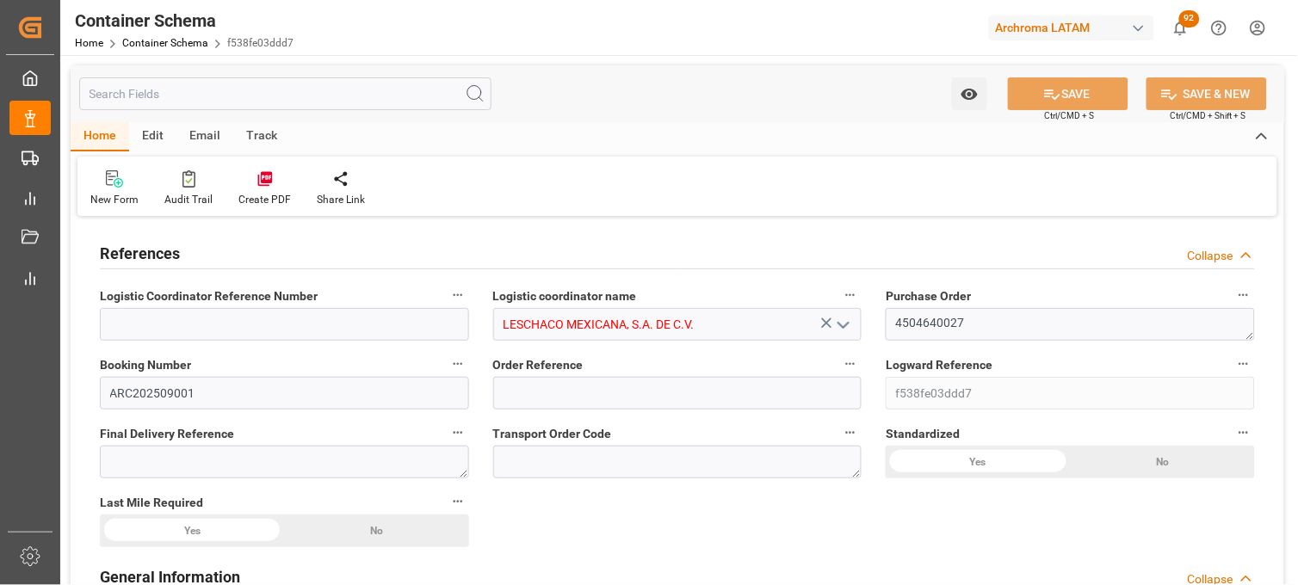
type input "BRSSZ"
type input "MXVER"
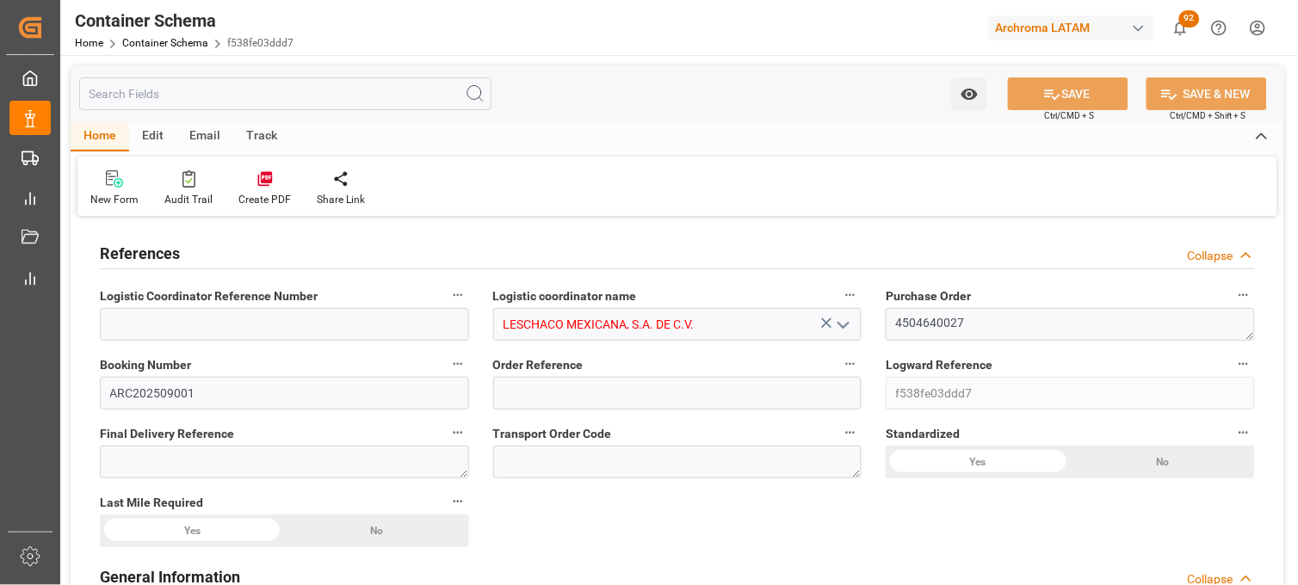
type input "9229829"
type input "0"
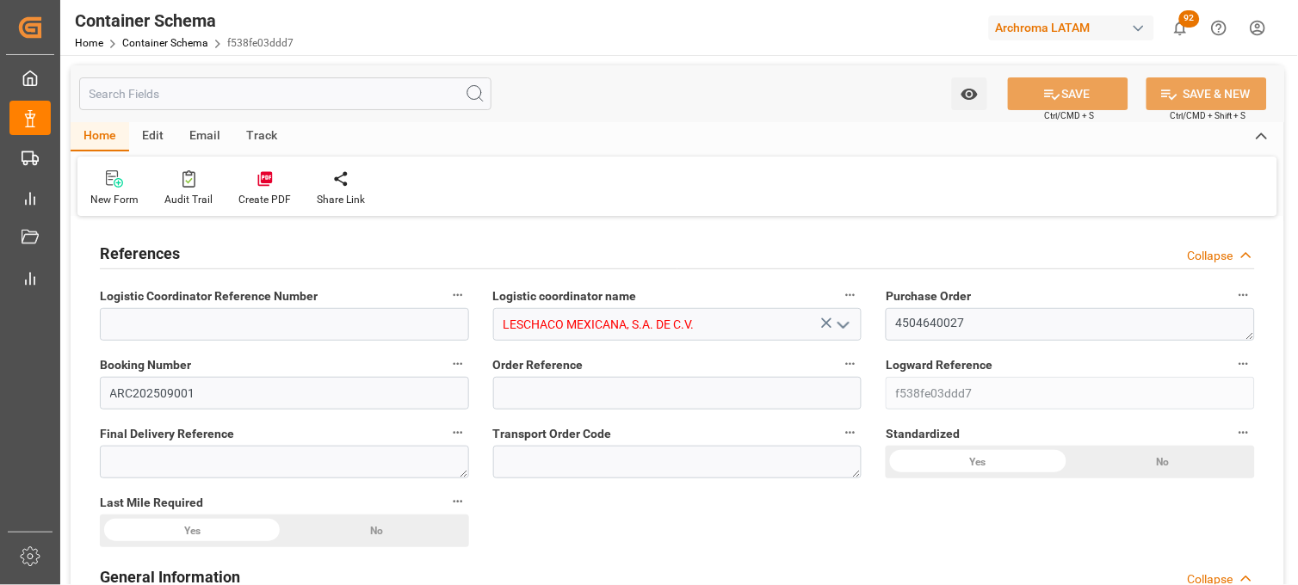
type input "0"
type input "25-09-2025 08:15"
type input "[DATE]"
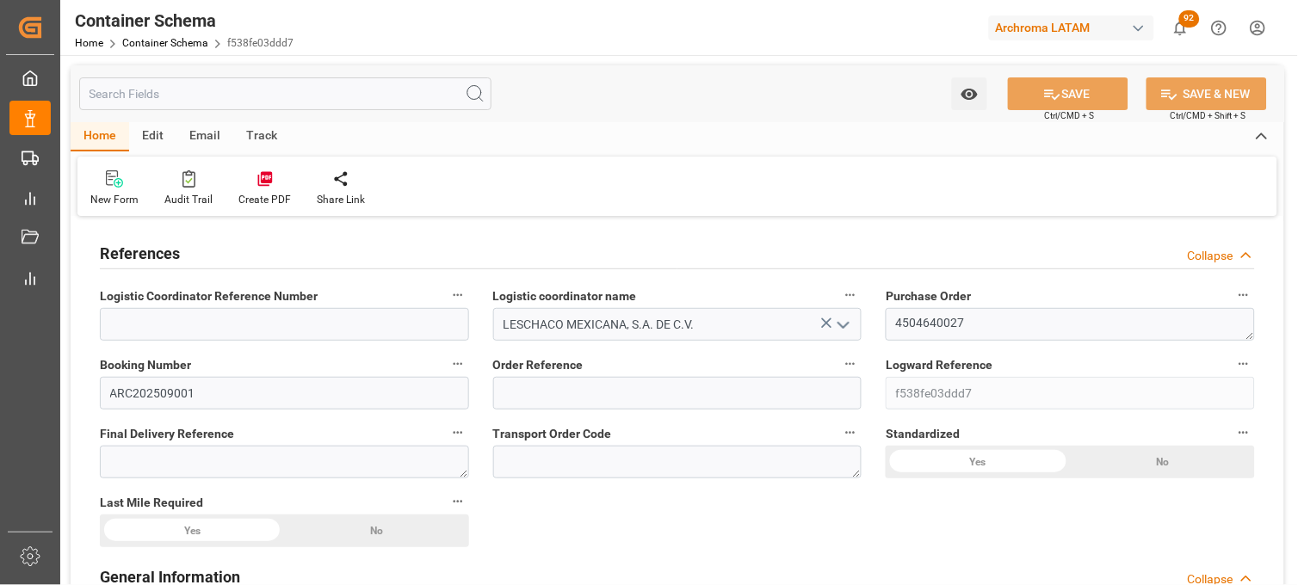
type input "25-09-2025"
type input "25-09-2025 14:40"
type input "25-09-2025 14:29"
type input "25-09-2025"
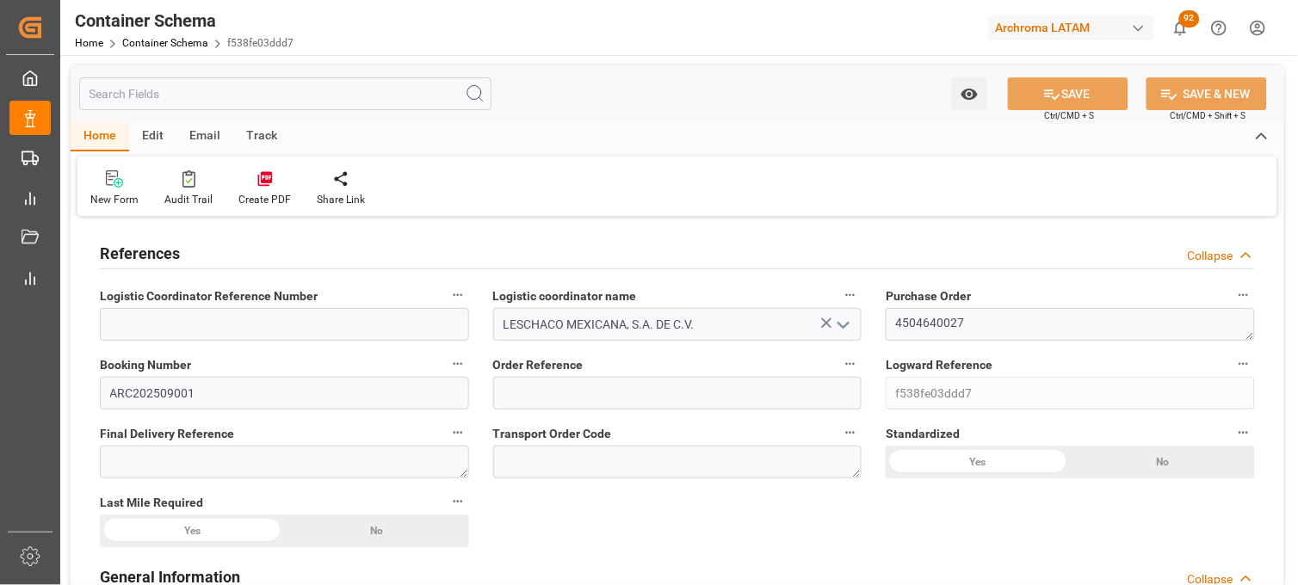
click at [479, 384] on div "Booking Number ARC202509001" at bounding box center [284, 381] width 393 height 69
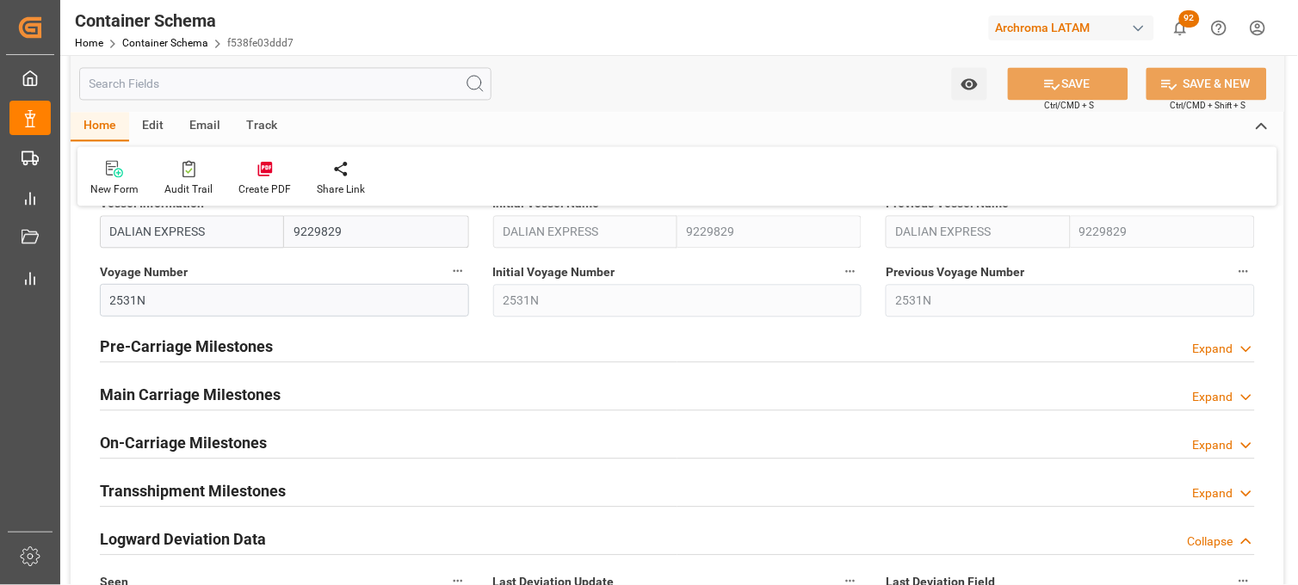
scroll to position [2295, 0]
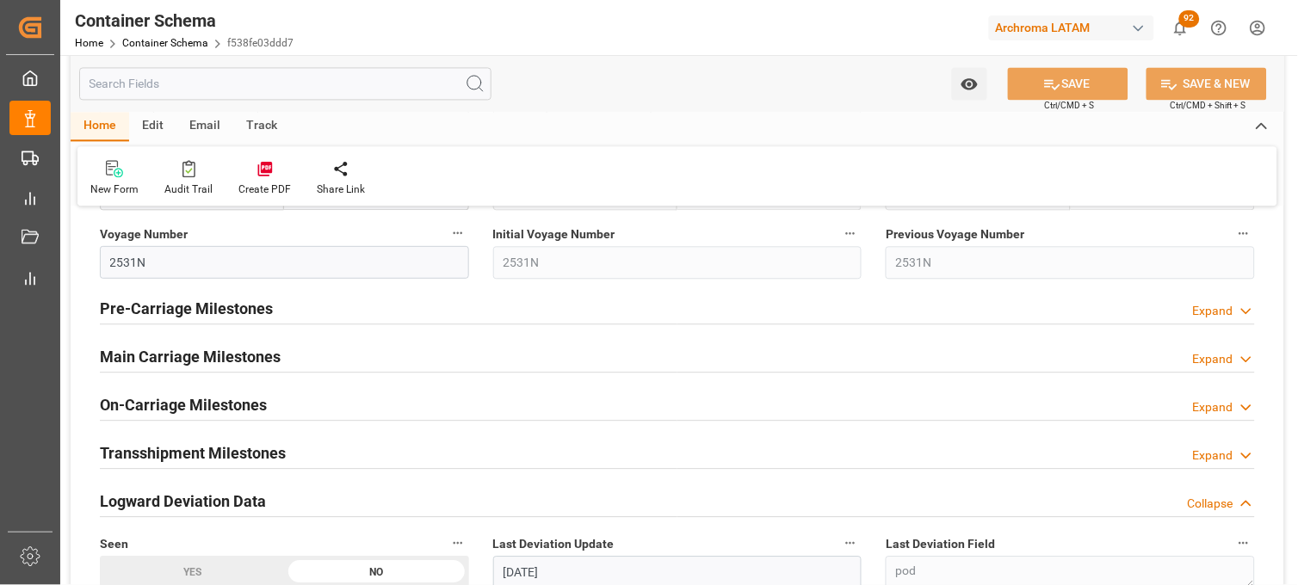
click at [441, 365] on div "Main Carriage Milestones Expand" at bounding box center [677, 355] width 1155 height 33
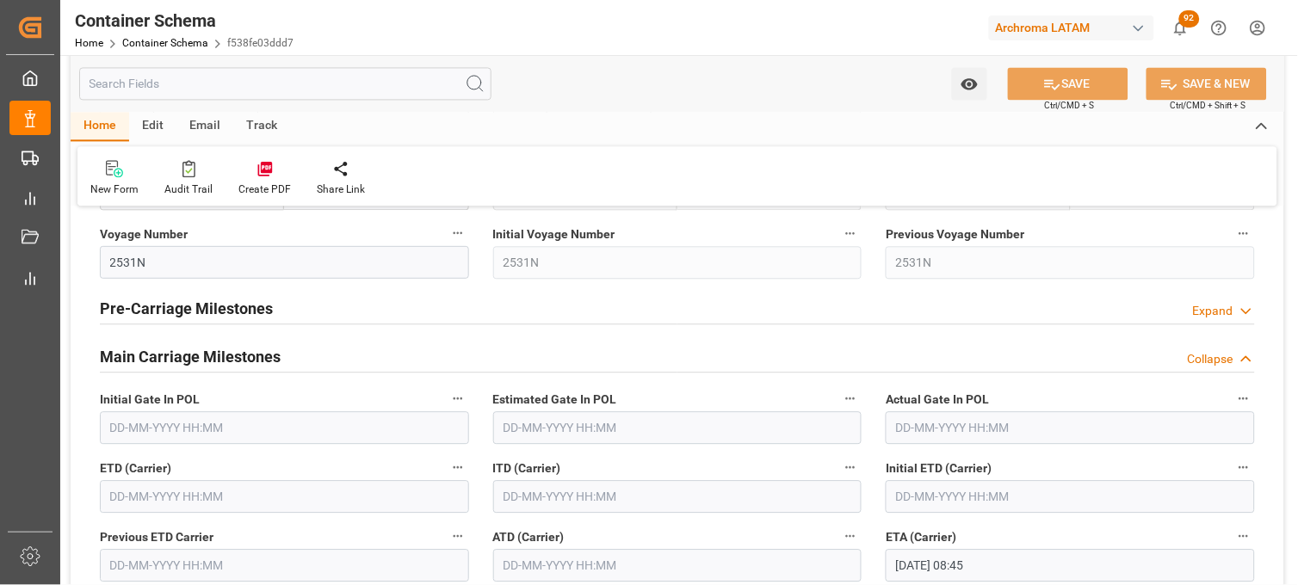
click at [274, 501] on input "text" at bounding box center [284, 496] width 369 height 33
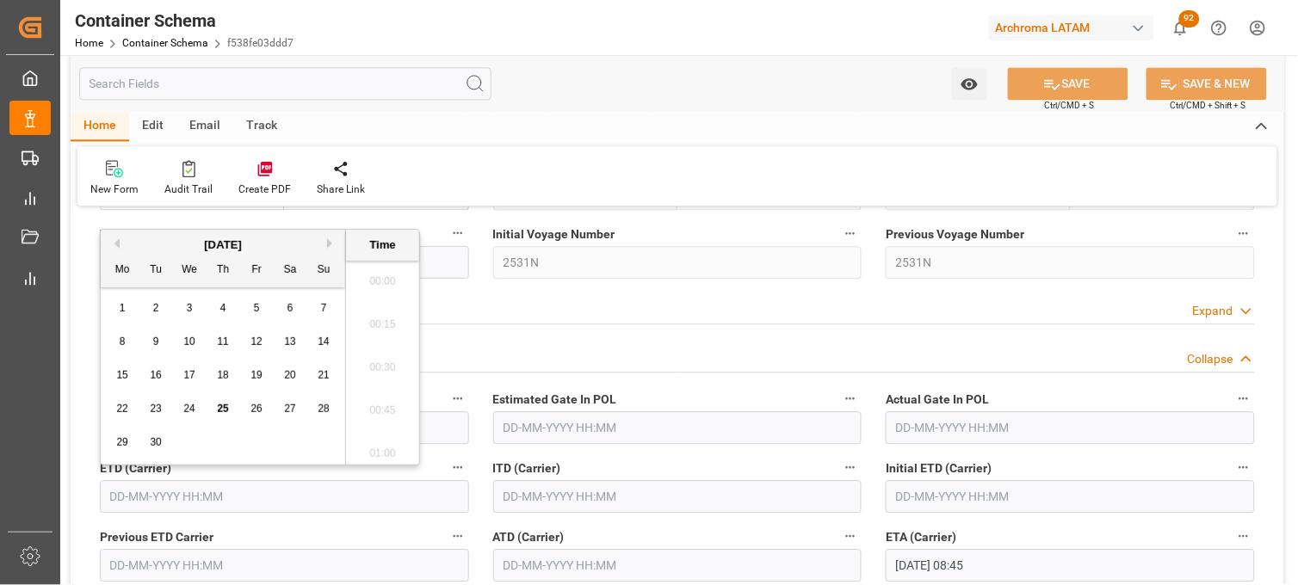
scroll to position [1382, 0]
click at [152, 401] on div "23" at bounding box center [156, 409] width 22 height 21
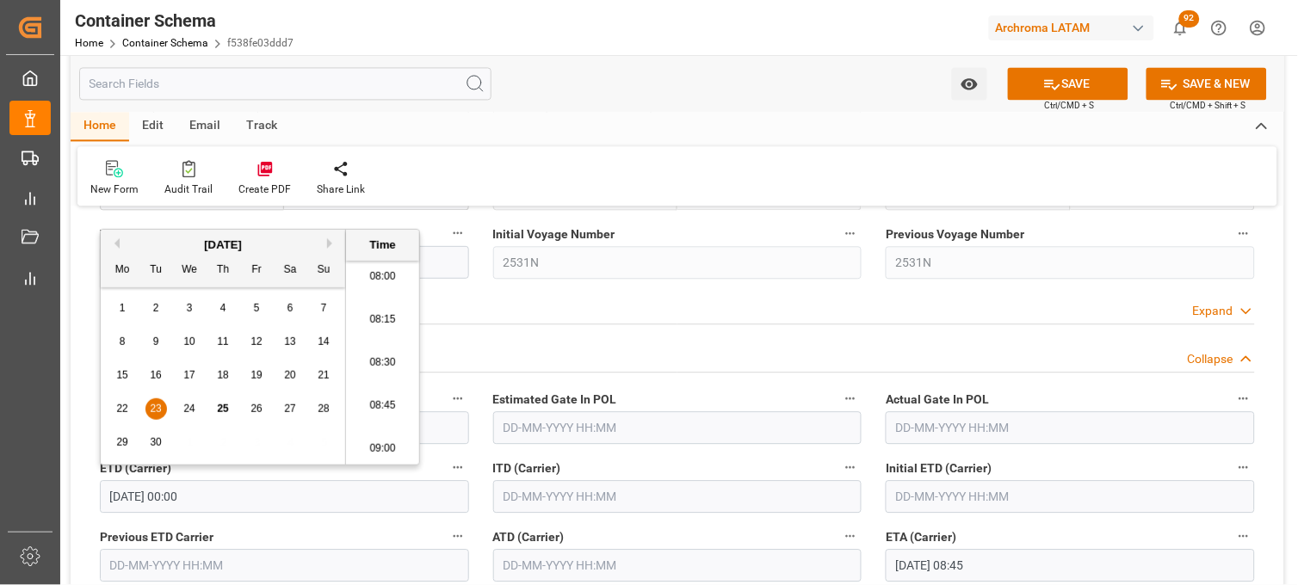
click at [376, 362] on li "08:30" at bounding box center [382, 363] width 73 height 43
type input "23-09-2025 08:30"
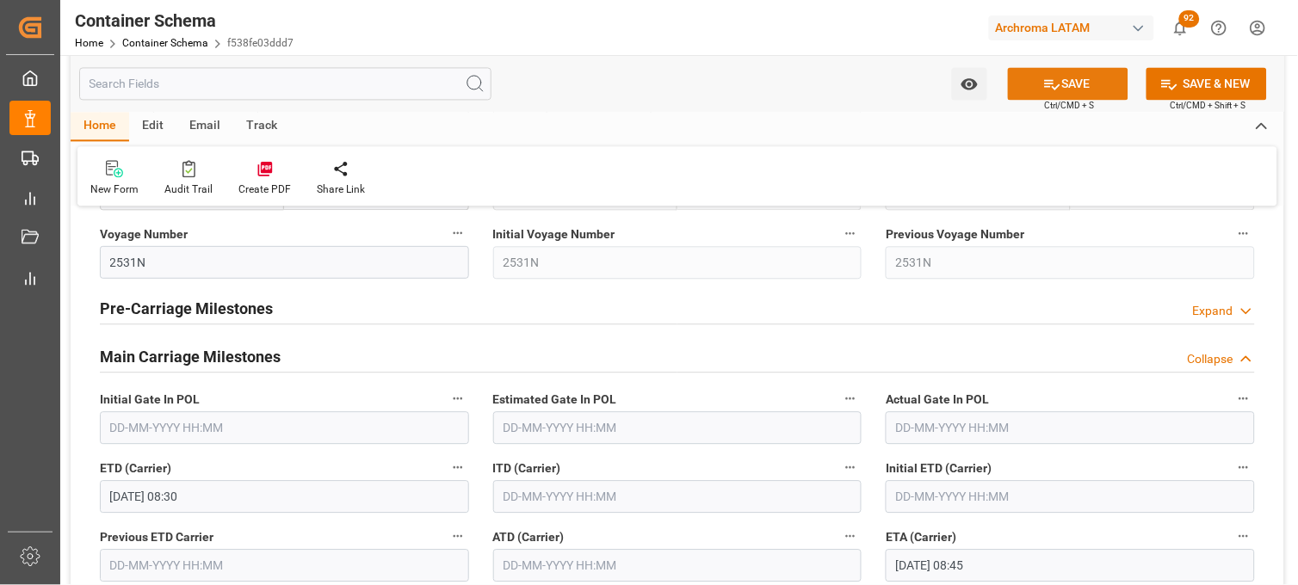
click at [1078, 83] on button "SAVE" at bounding box center [1068, 83] width 121 height 33
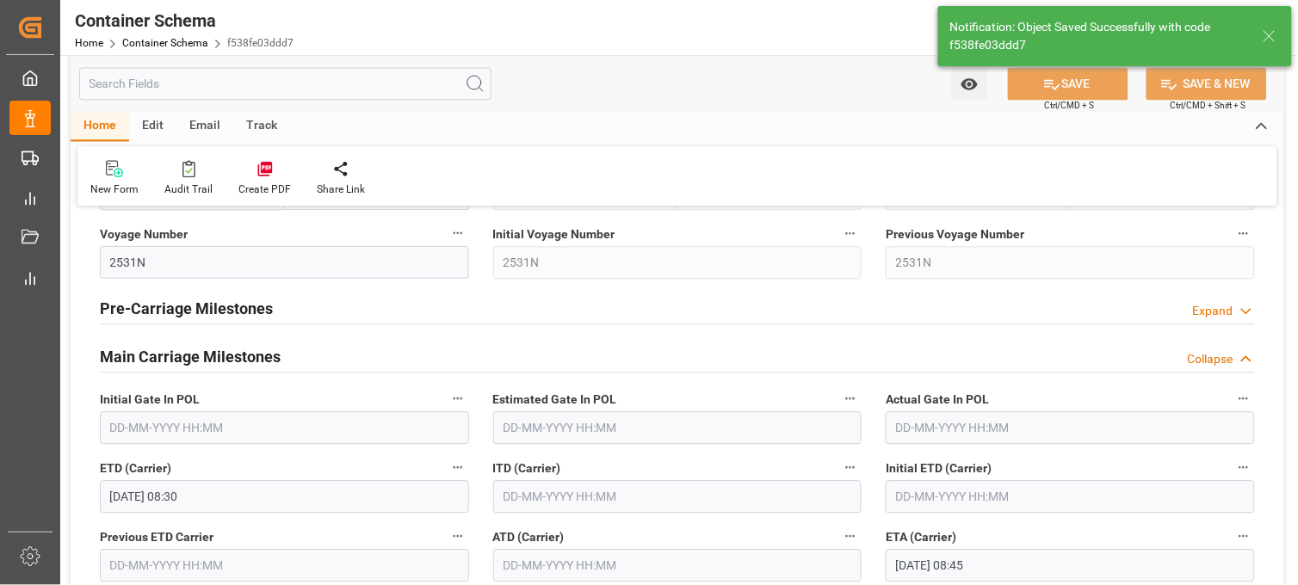
type textarea "Container is already in Final Delivery Phase."
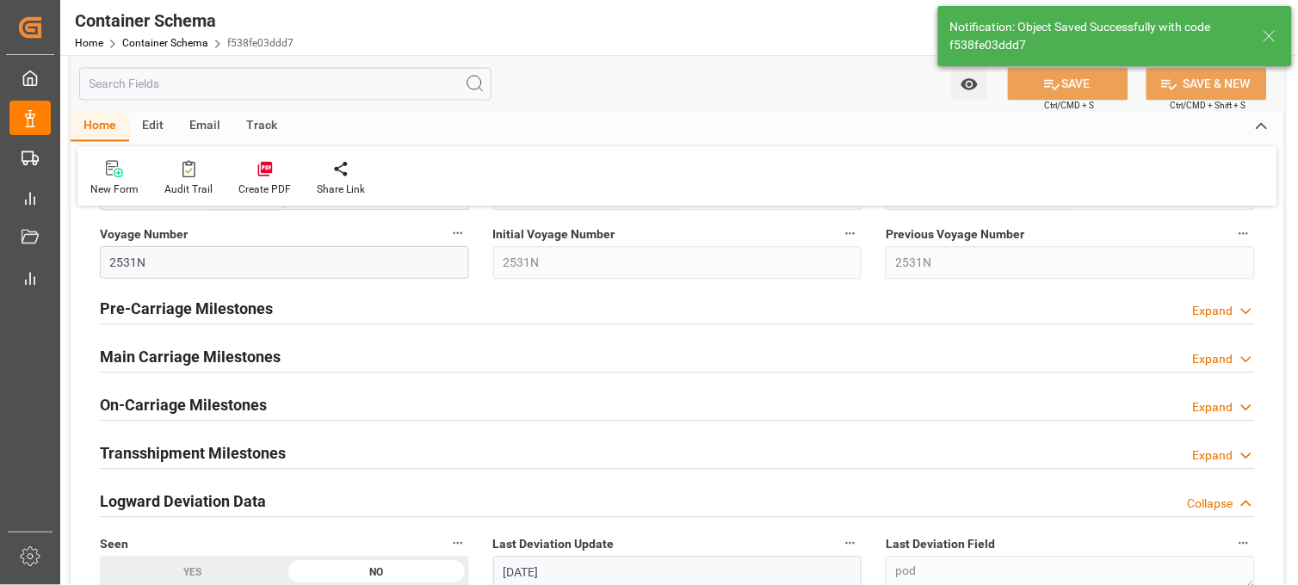
type input "0"
type input "25-09-2025 14:41"
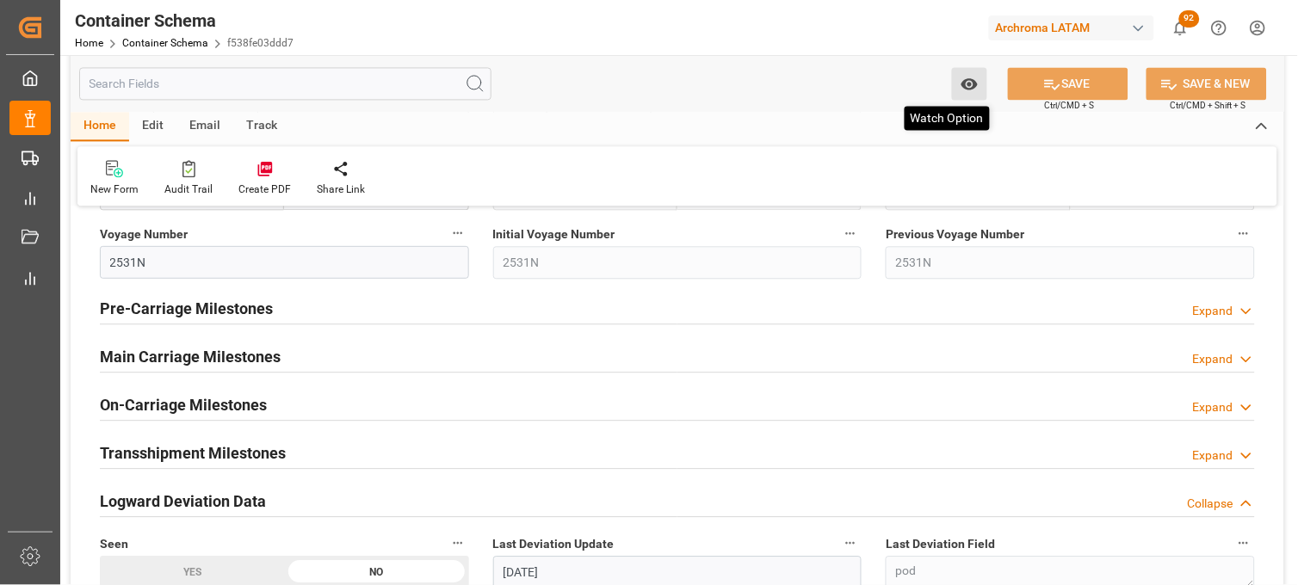
click at [962, 90] on icon "open menu" at bounding box center [970, 84] width 18 height 18
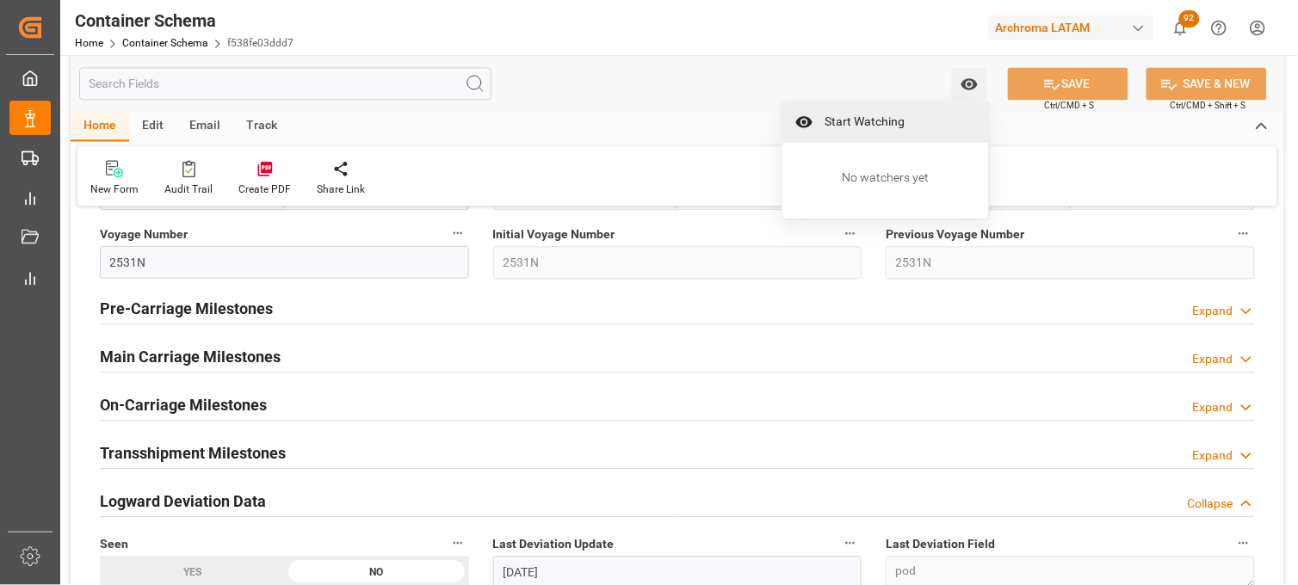
click at [866, 117] on span "Start Watching" at bounding box center [897, 122] width 157 height 18
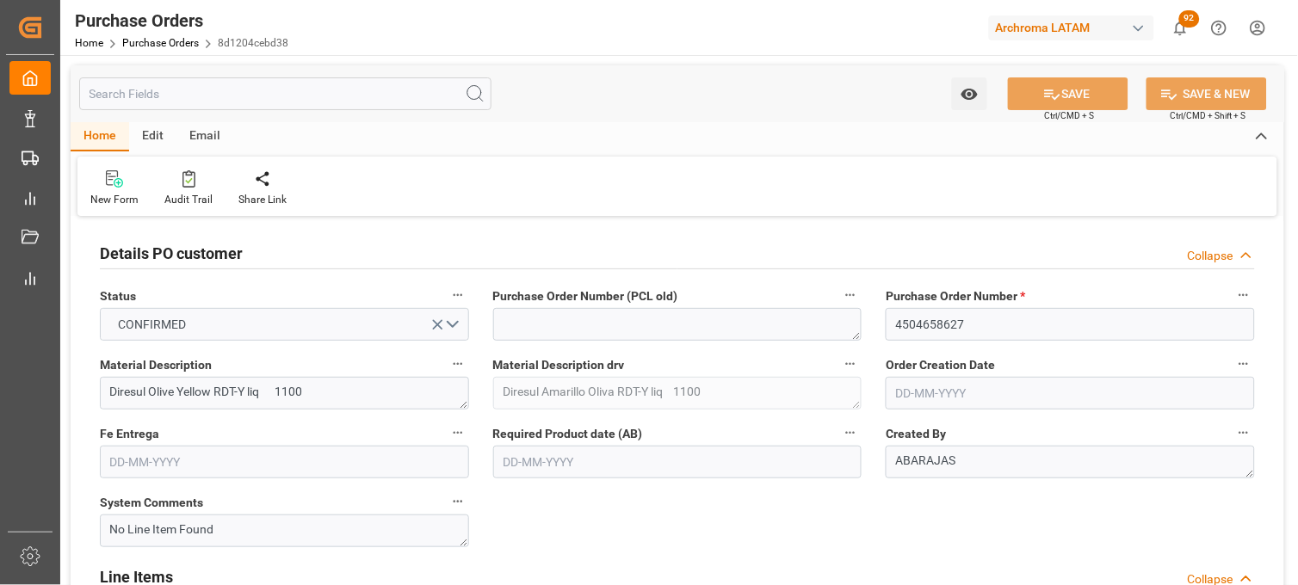
type input "[DATE]"
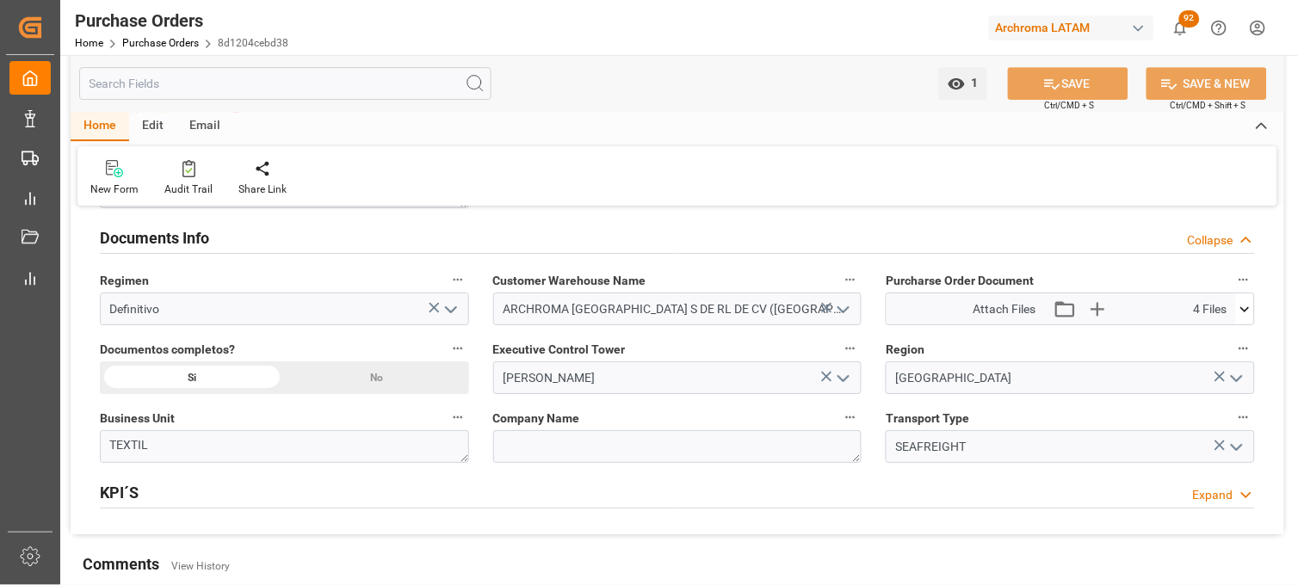
scroll to position [1301, 0]
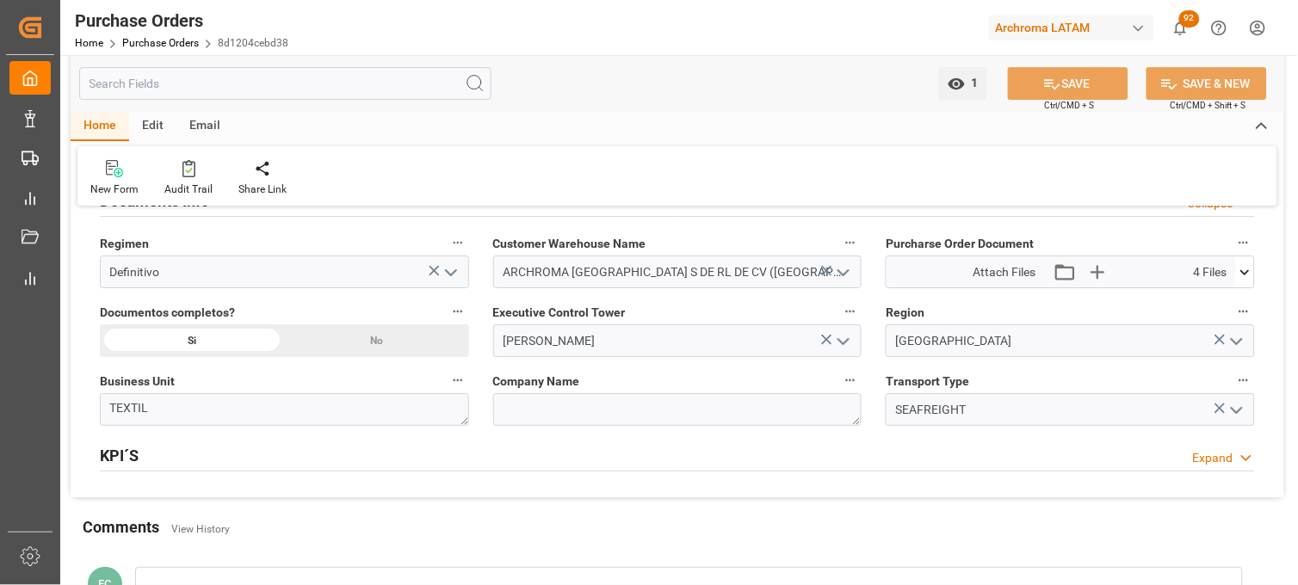
click at [1245, 280] on icon at bounding box center [1245, 272] width 18 height 18
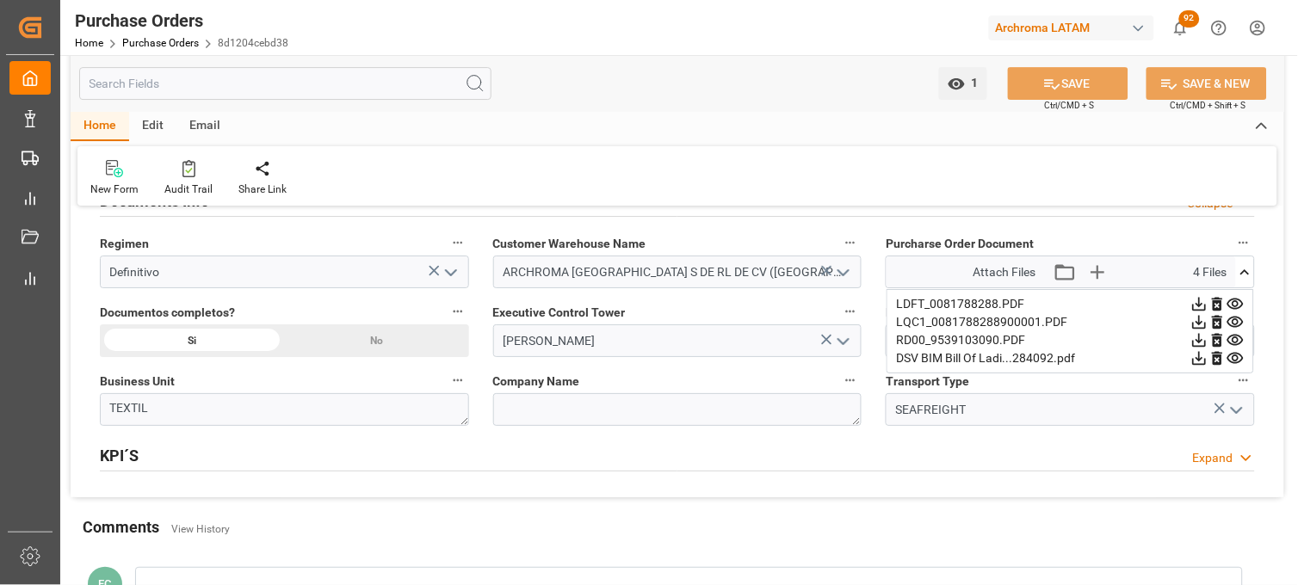
click at [1240, 322] on icon at bounding box center [1235, 322] width 16 height 11
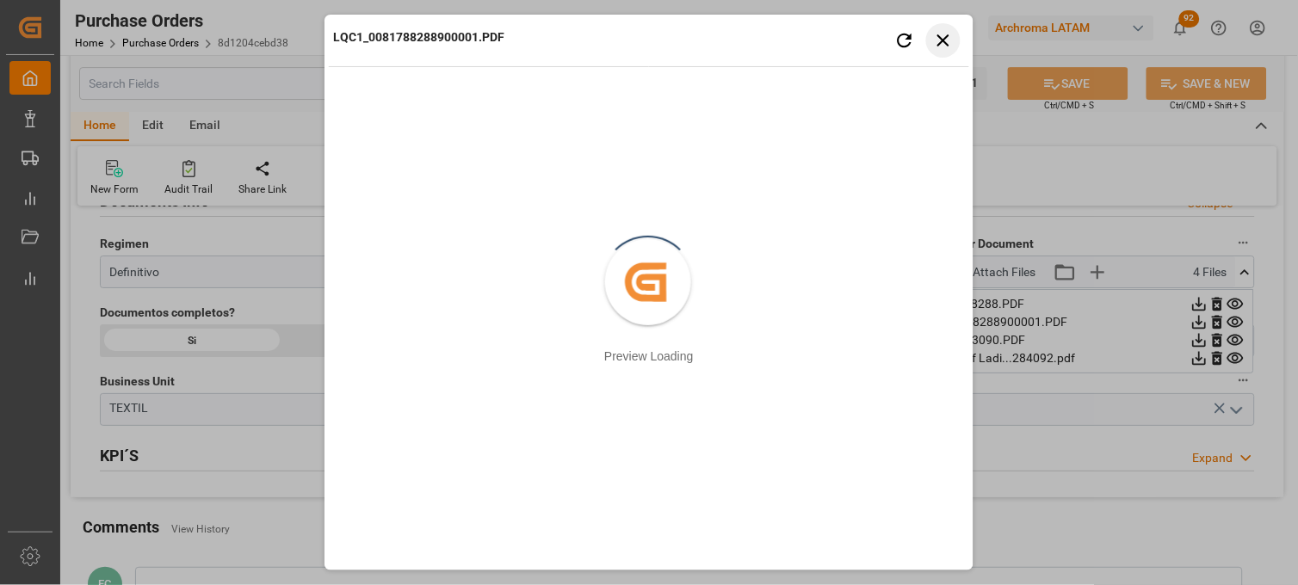
click at [950, 53] on button "Close preview" at bounding box center [943, 40] width 34 height 34
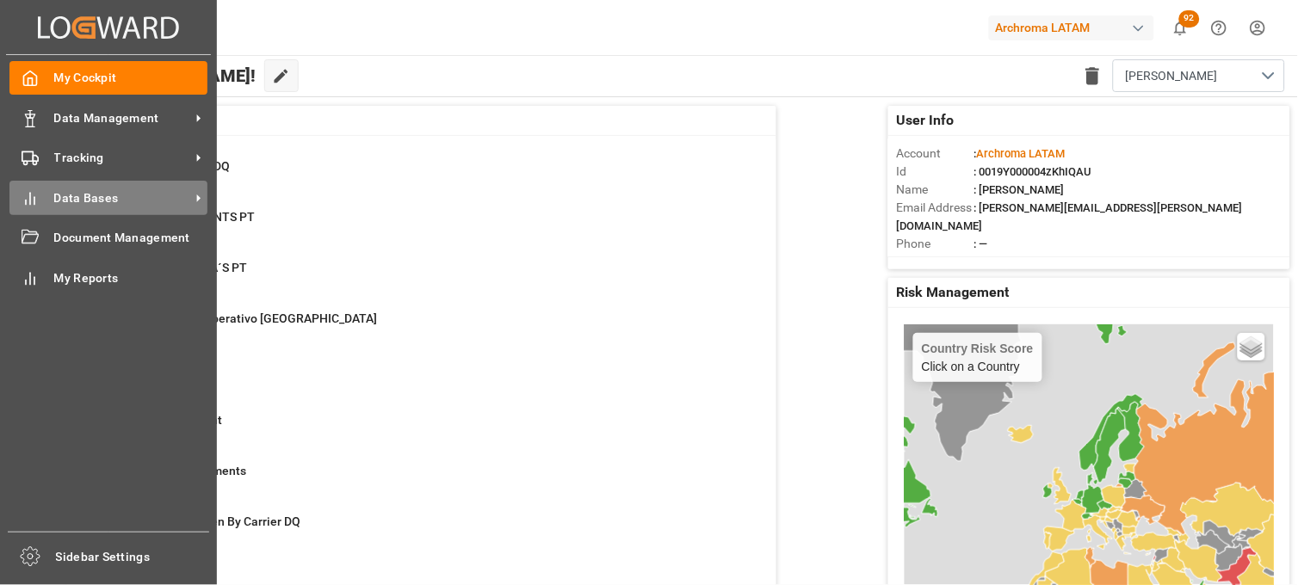
click at [59, 186] on div "Data Bases Data Bases" at bounding box center [108, 198] width 198 height 34
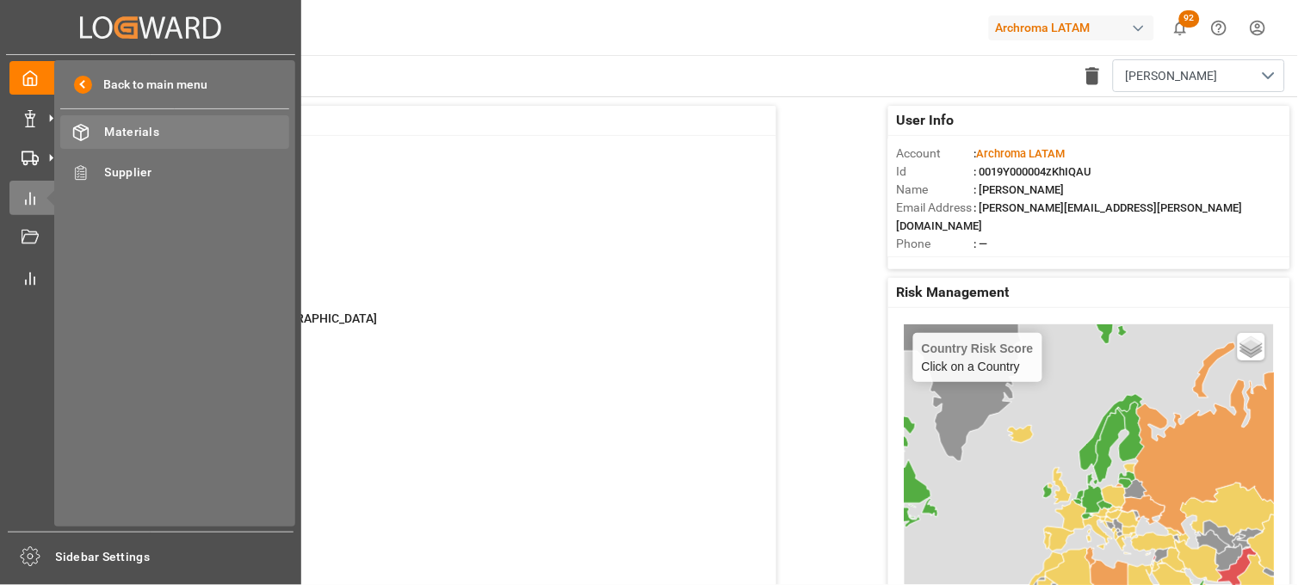
click at [152, 123] on span "Materials" at bounding box center [197, 132] width 185 height 18
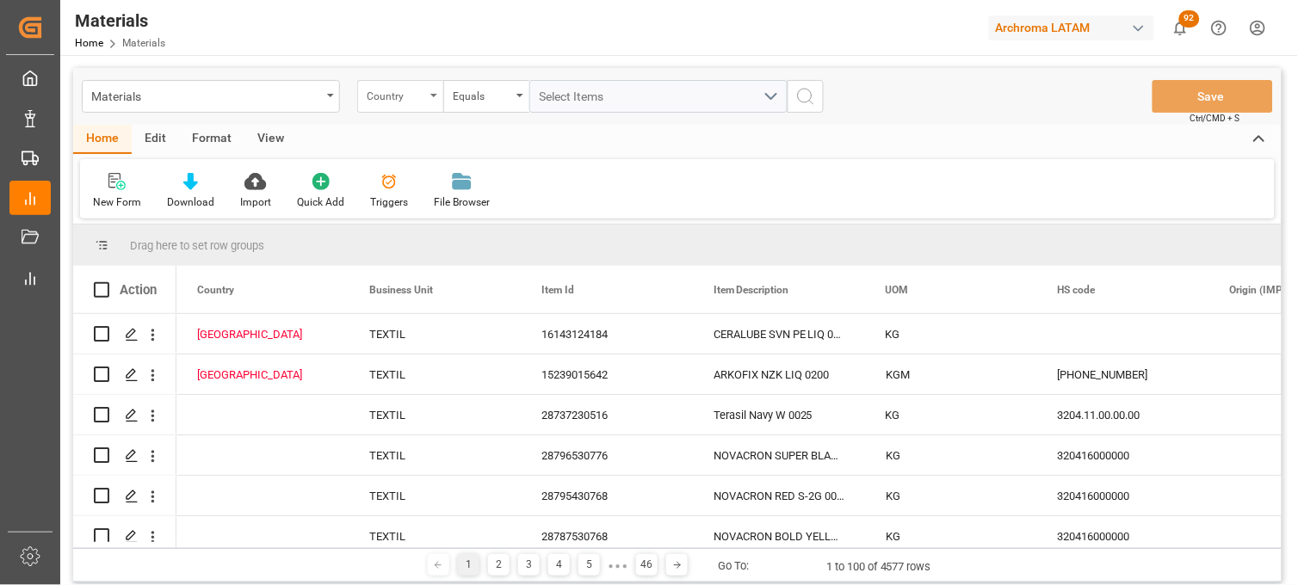
click at [415, 91] on div "Country" at bounding box center [396, 94] width 59 height 20
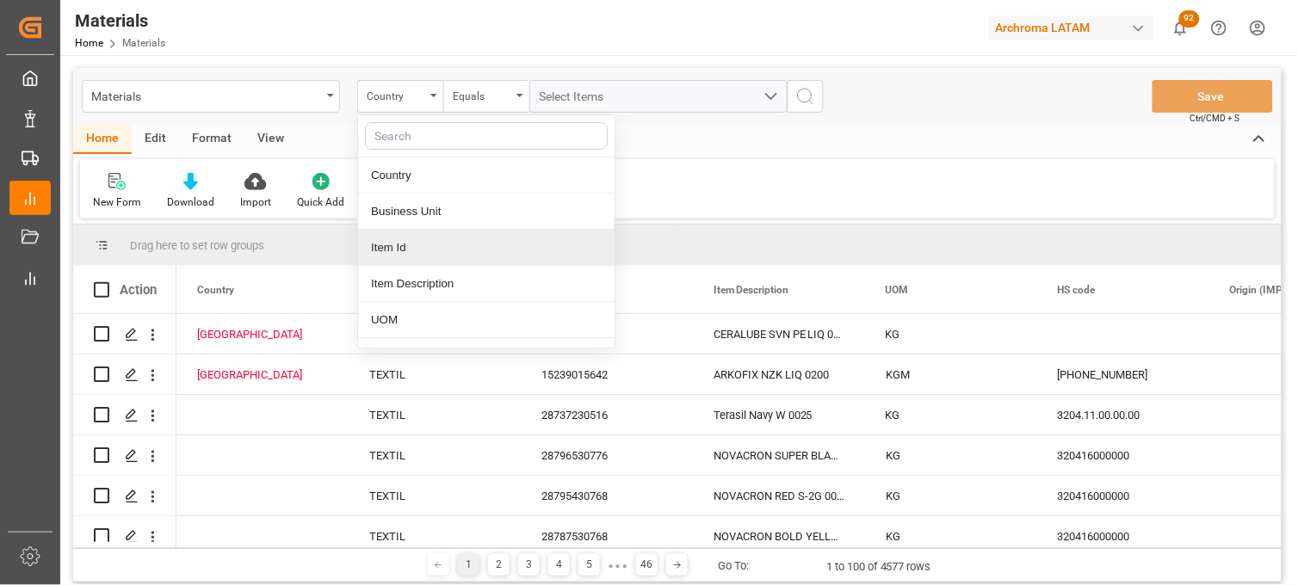
click at [451, 241] on div "Item Id" at bounding box center [486, 248] width 257 height 36
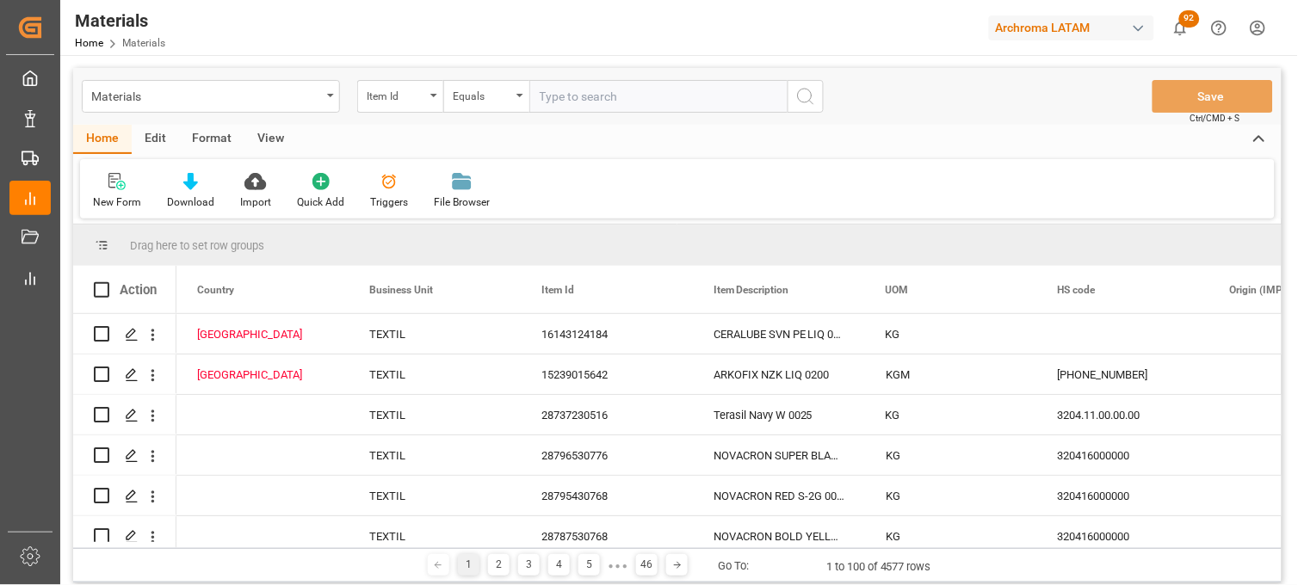
click at [562, 103] on input "text" at bounding box center [658, 96] width 258 height 33
type input "11428912270"
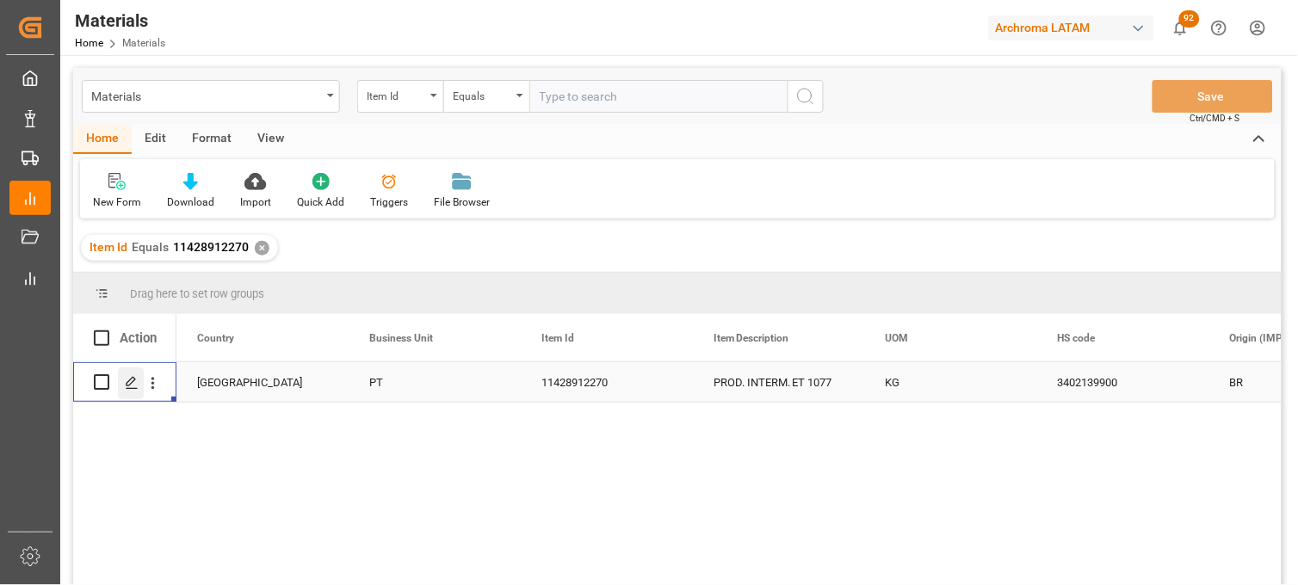
click at [130, 385] on icon "Press SPACE to select this row." at bounding box center [132, 383] width 14 height 14
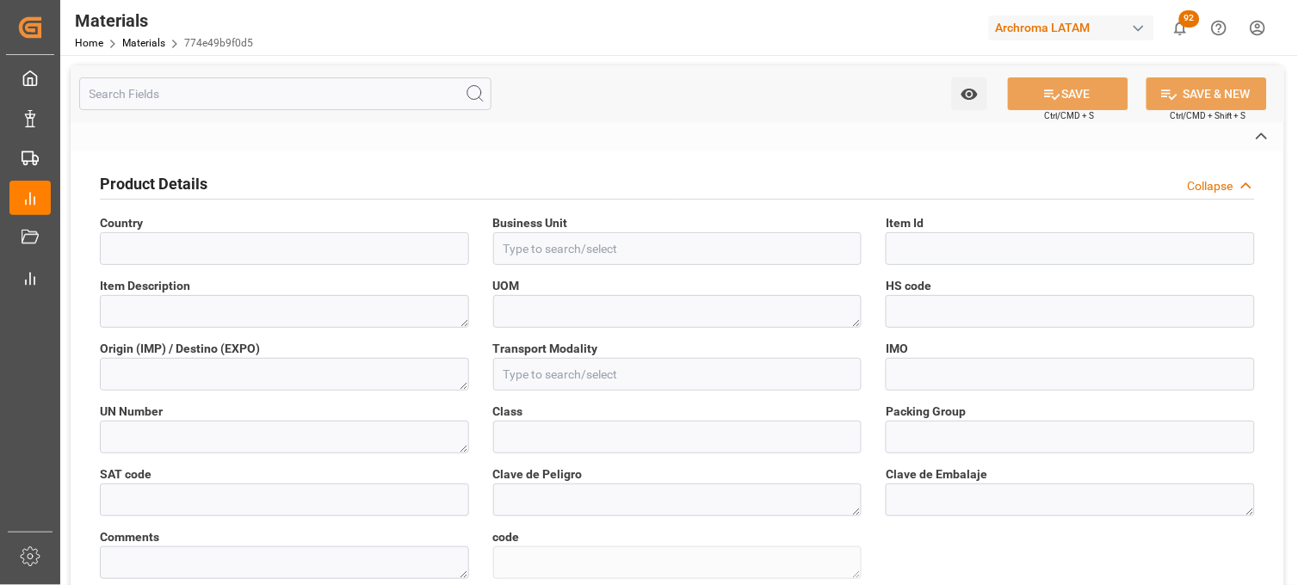
type input "[GEOGRAPHIC_DATA]"
type input "PT"
type input "11428912270"
type textarea "PROD. INTERM. ET 1077"
type textarea "KG"
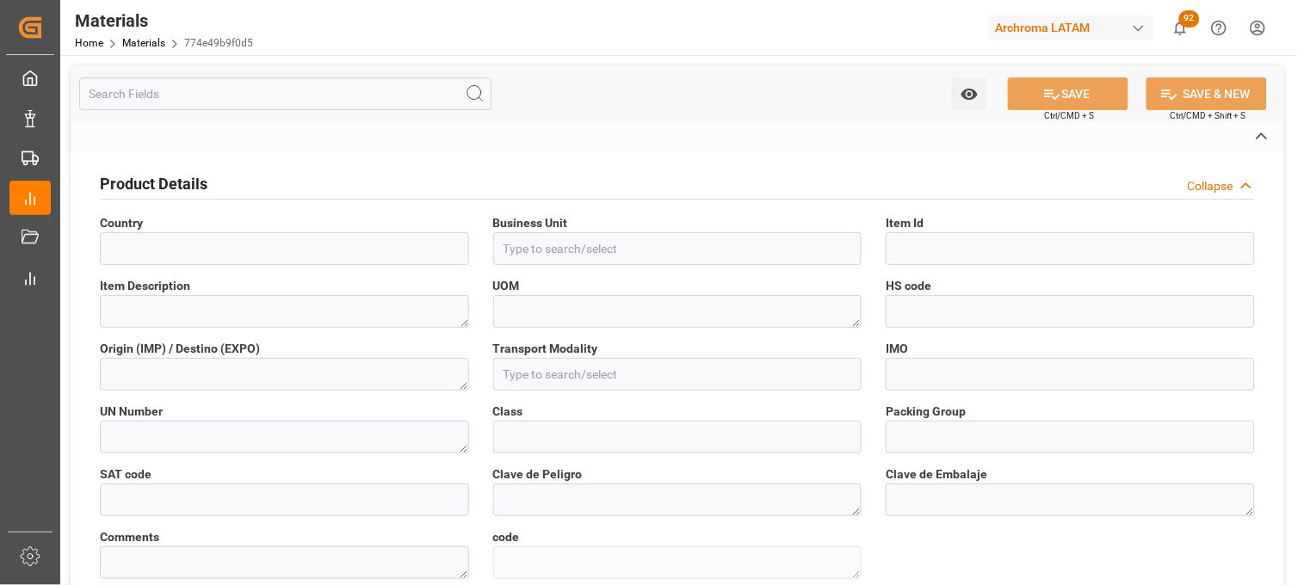
type input "3402139900"
type textarea "BR"
type input "Sea Freight"
type input "Aplica"
type textarea "1759"
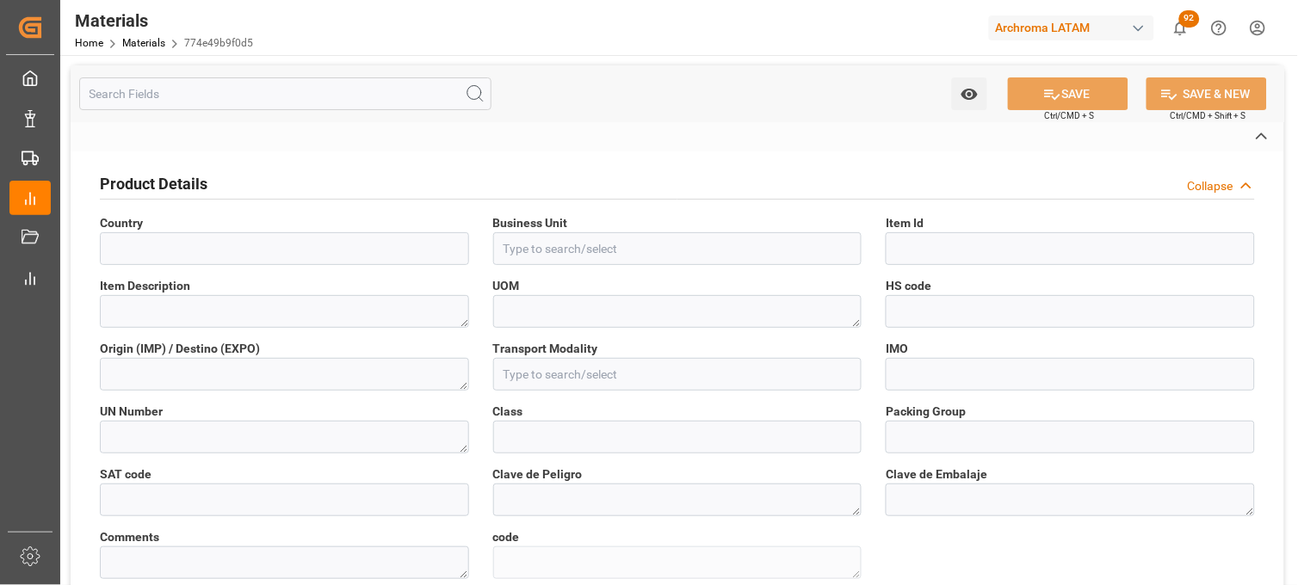
type input "II"
type textarea "1759"
type textarea "1H1"
type textarea "774e49b9f0d5"
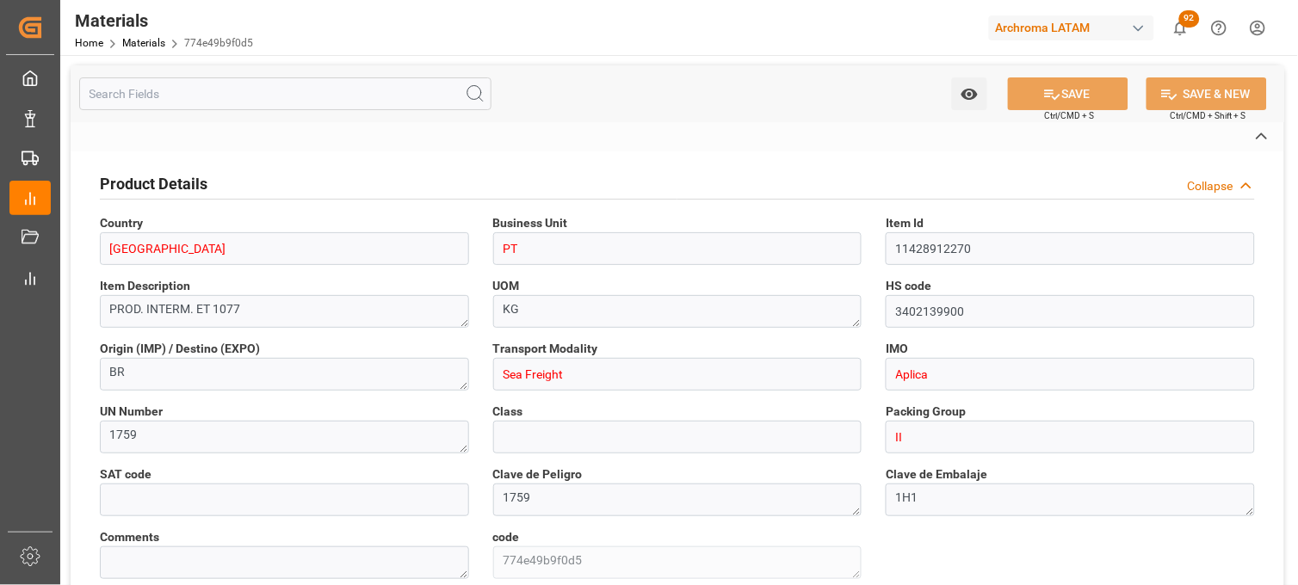
type input "12352130"
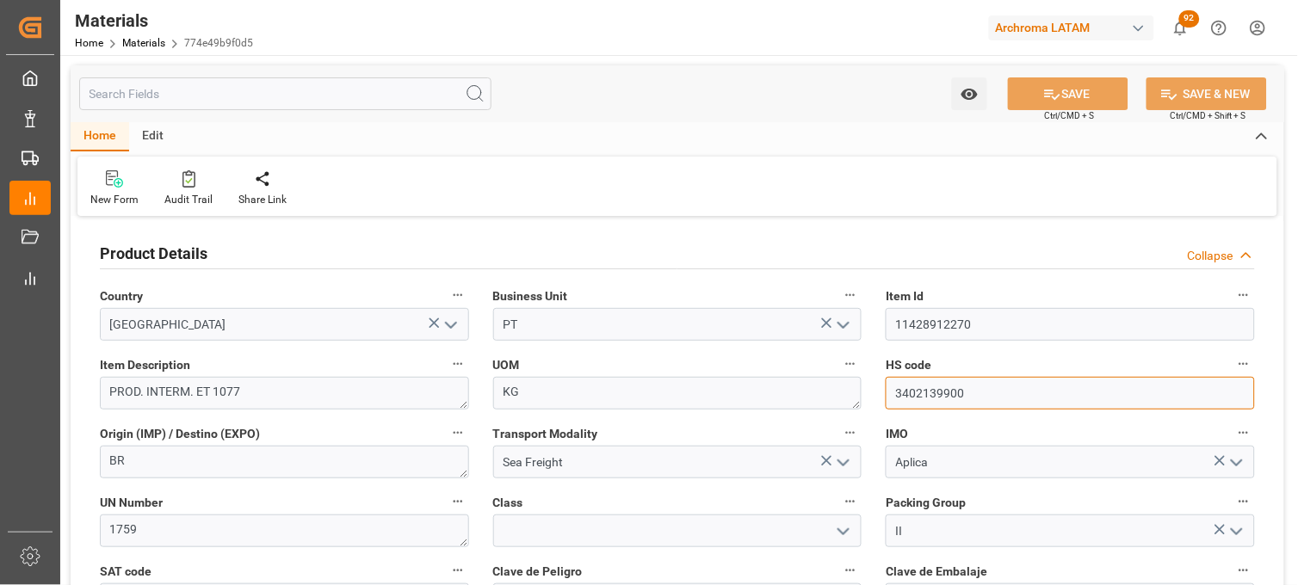
click at [933, 399] on input "3402139900" at bounding box center [1070, 393] width 369 height 33
paste input ".42.99.00"
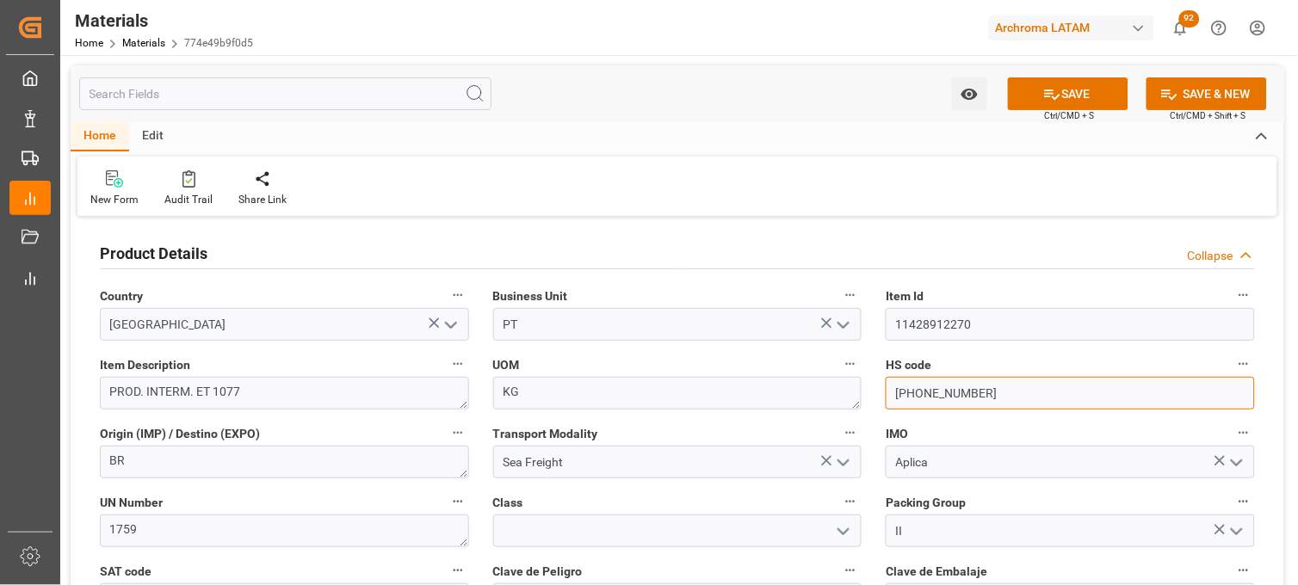
click at [928, 398] on input "[PHONE_NUMBER]" at bounding box center [1070, 393] width 369 height 33
type input "3402429900"
click at [871, 496] on div "Class" at bounding box center [677, 519] width 393 height 69
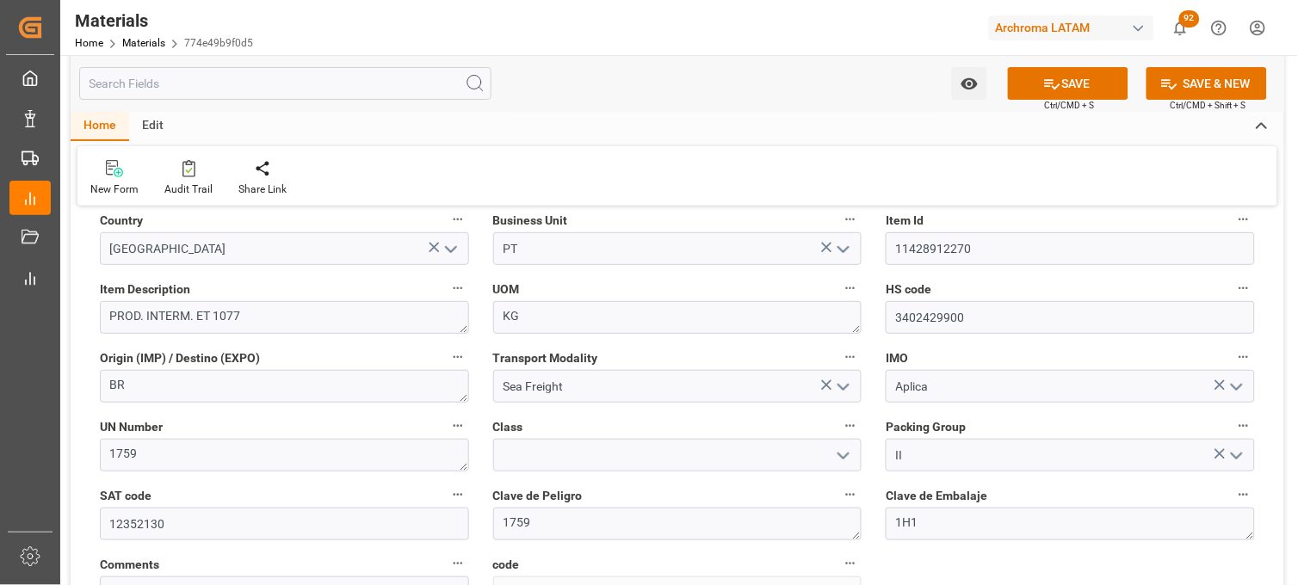
scroll to position [114, 0]
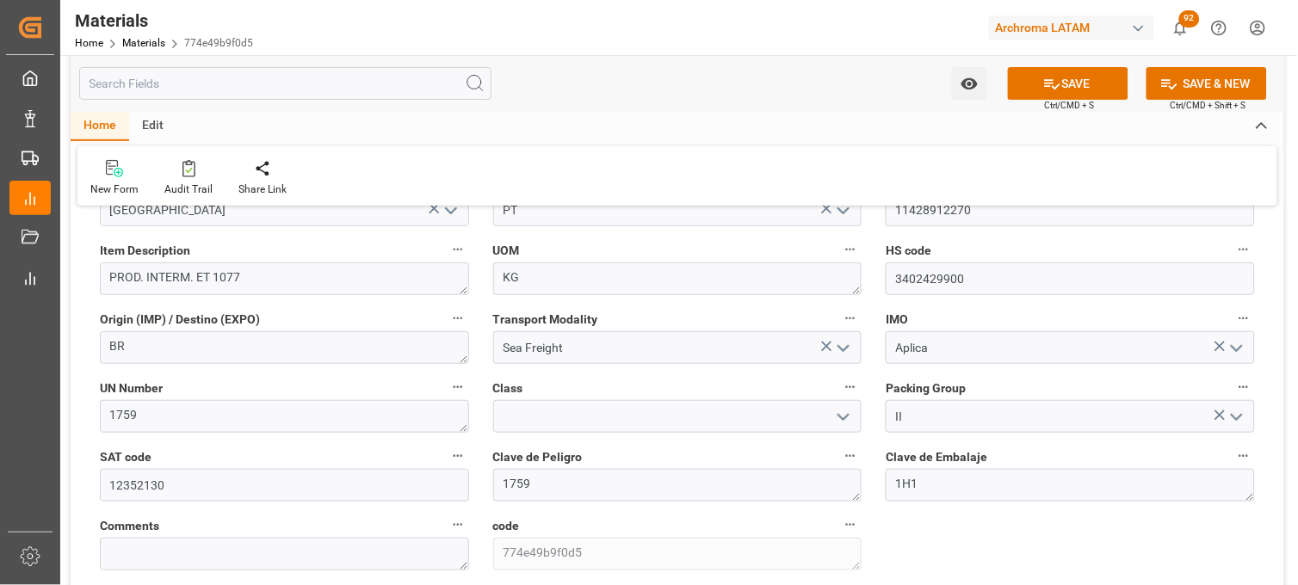
click at [1027, 522] on div "Product Details Collapse Country [GEOGRAPHIC_DATA] Business Unit PT Item Id 114…" at bounding box center [678, 438] width 1214 height 663
drag, startPoint x: 978, startPoint y: 282, endPoint x: 885, endPoint y: 287, distance: 93.1
click at [886, 287] on input "3402429900" at bounding box center [1070, 279] width 369 height 33
click at [813, 423] on input at bounding box center [677, 416] width 369 height 33
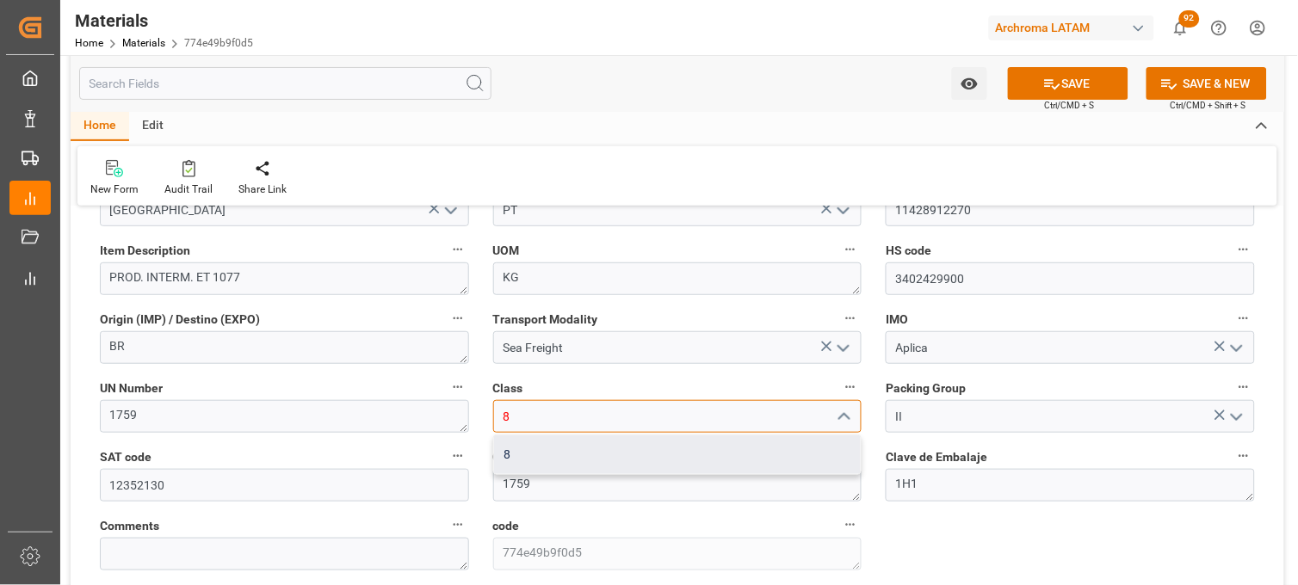
click at [801, 462] on div "8" at bounding box center [678, 455] width 368 height 39
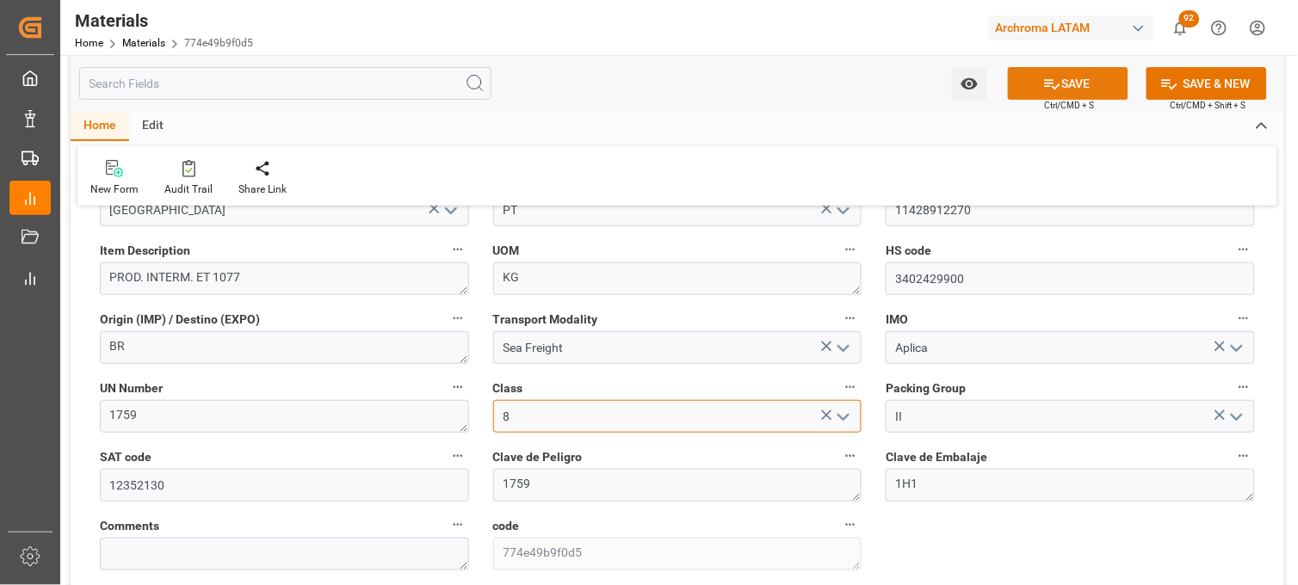
type input "8"
click at [1063, 86] on button "SAVE" at bounding box center [1068, 83] width 121 height 33
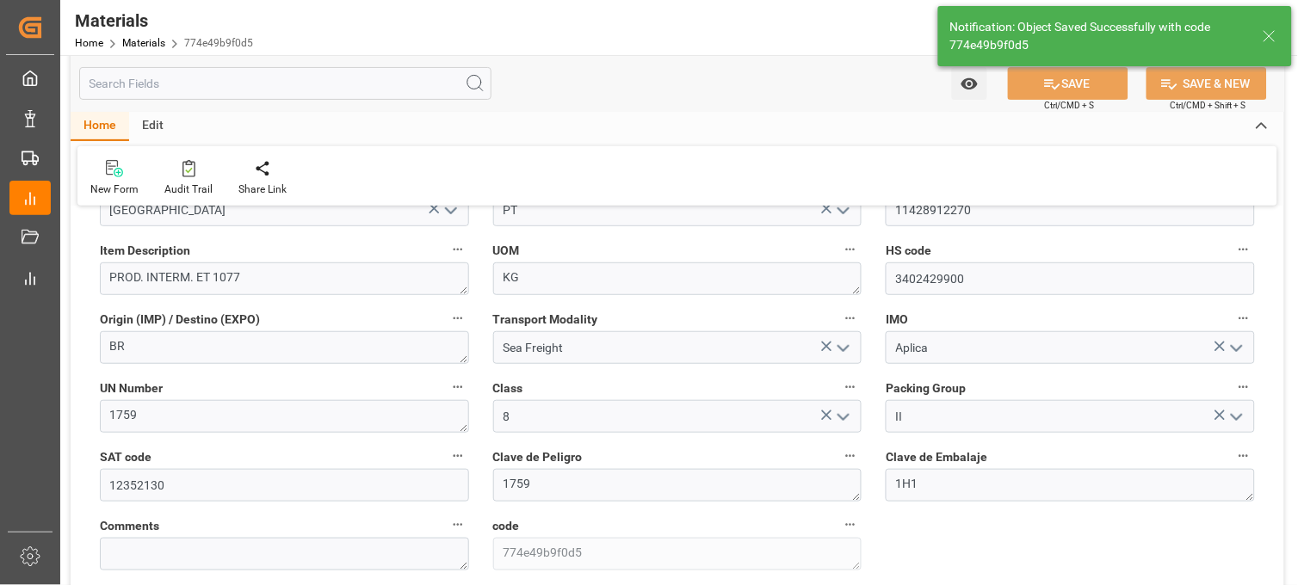
type input "3402429900"
